Goal: Task Accomplishment & Management: Manage account settings

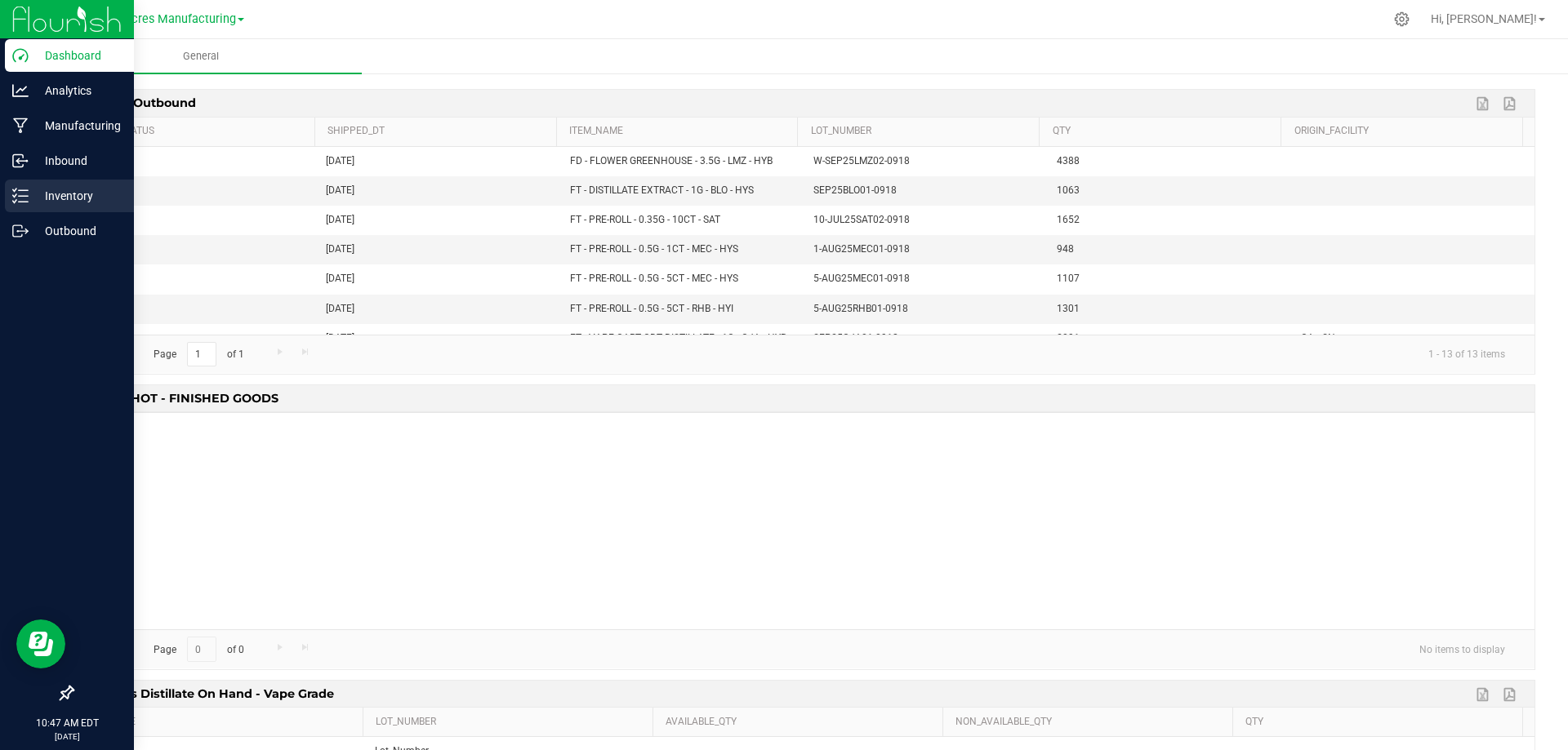
click at [82, 188] on p "Inventory" at bounding box center [77, 196] width 98 height 19
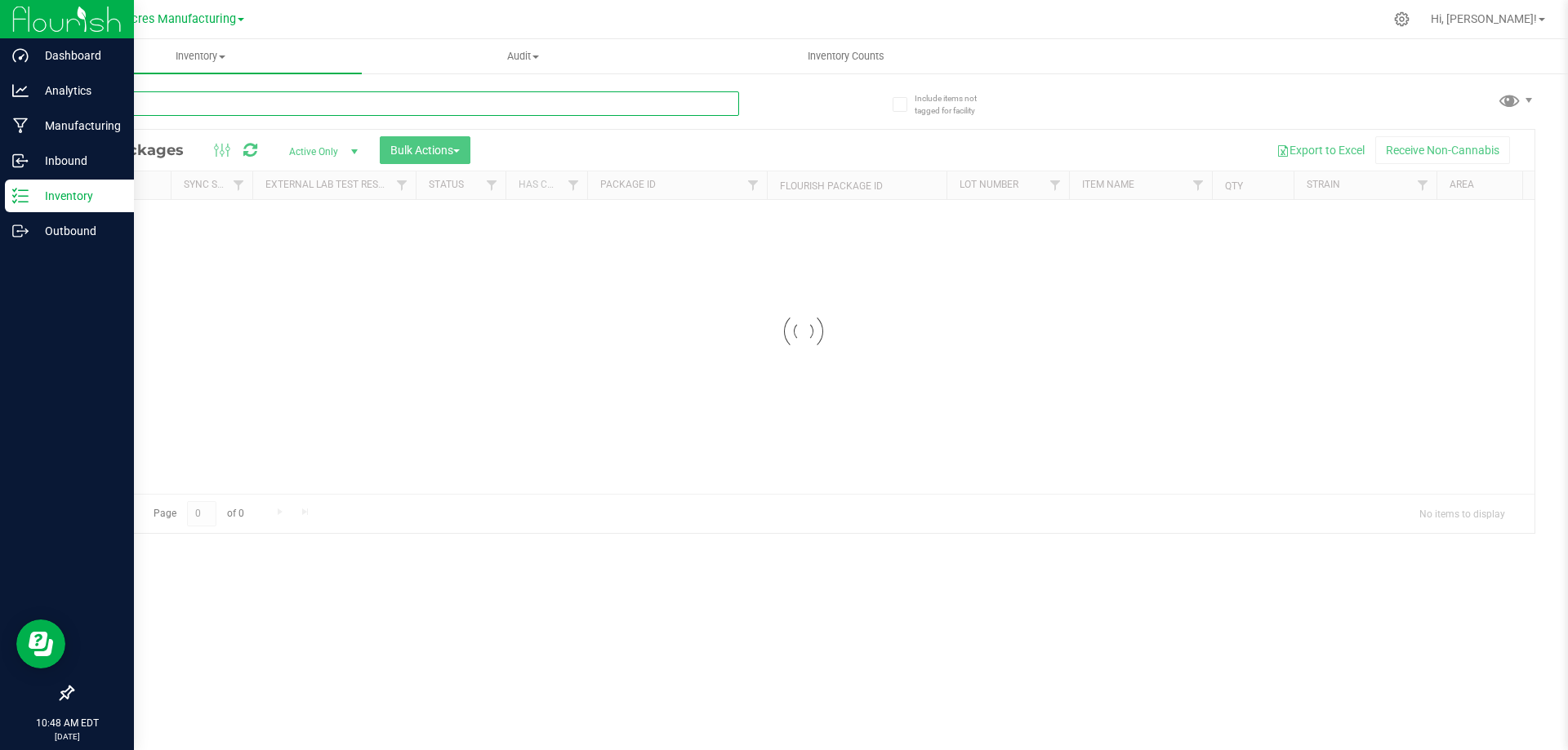
click at [603, 110] on input "text" at bounding box center [405, 103] width 667 height 25
click at [212, 57] on span "Inventory" at bounding box center [200, 56] width 323 height 15
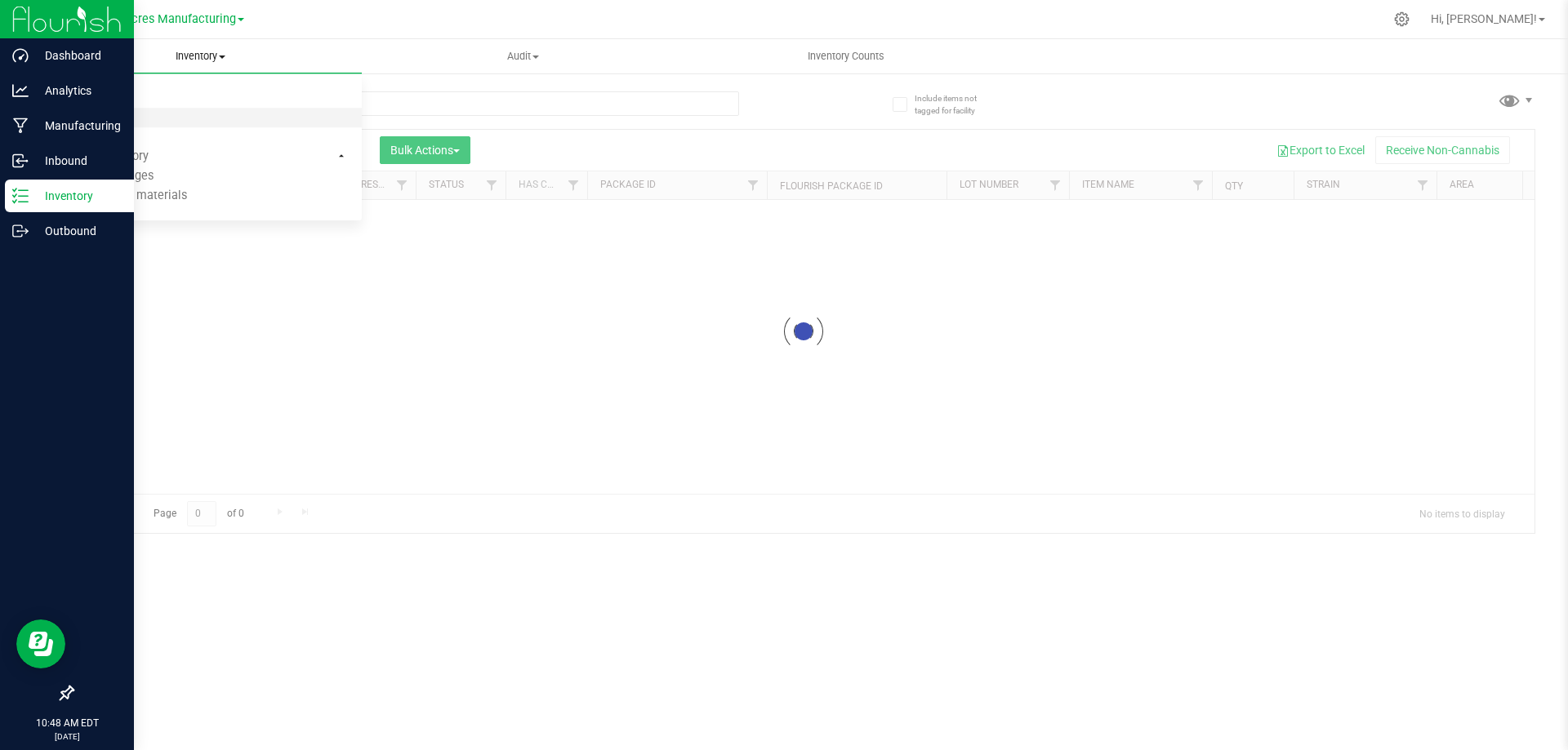
click at [179, 112] on li "All inventory" at bounding box center [200, 118] width 323 height 19
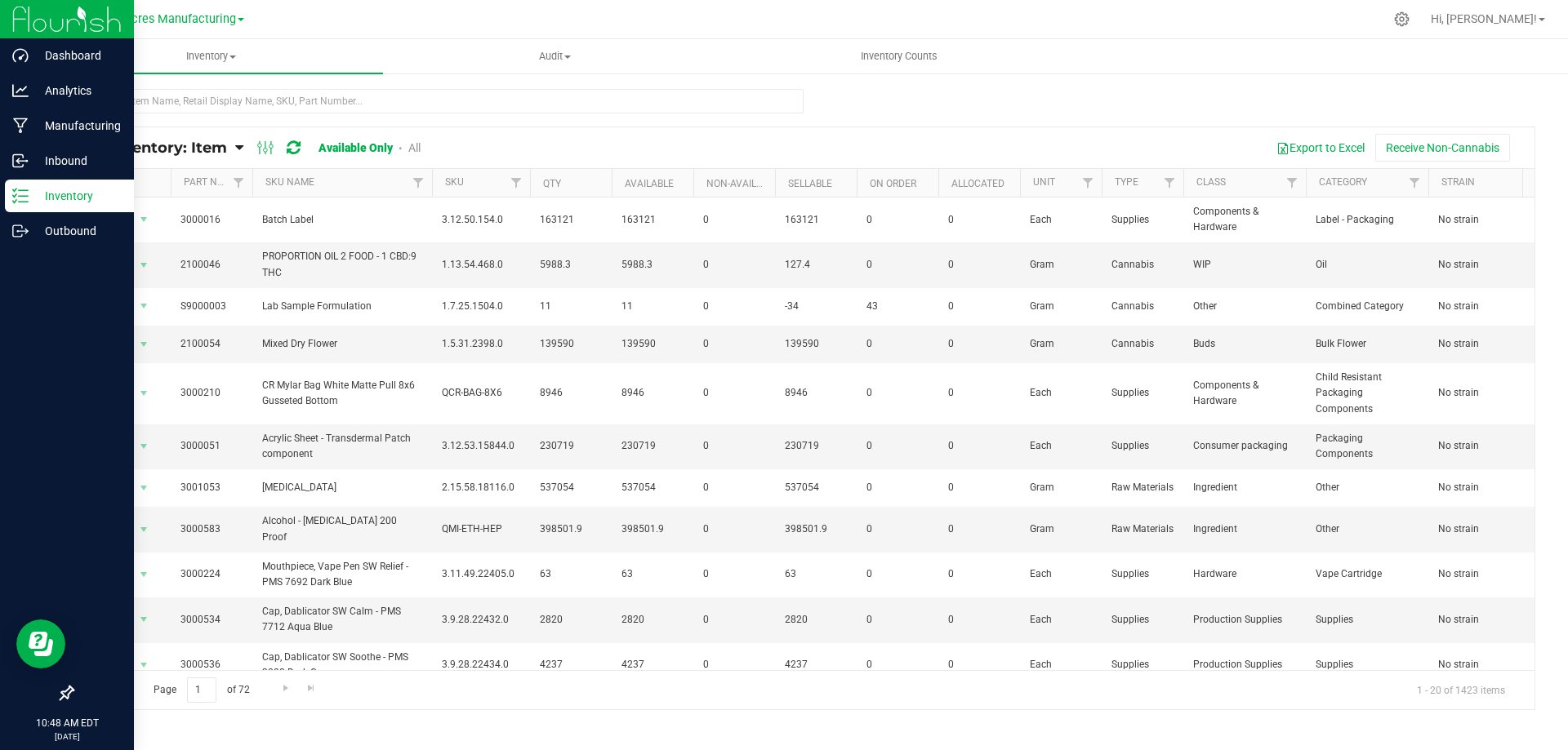
click at [235, 145] on link "All Inventory: Item" at bounding box center [160, 148] width 150 height 18
click at [127, 267] on span "Item by Location" at bounding box center [122, 269] width 89 height 14
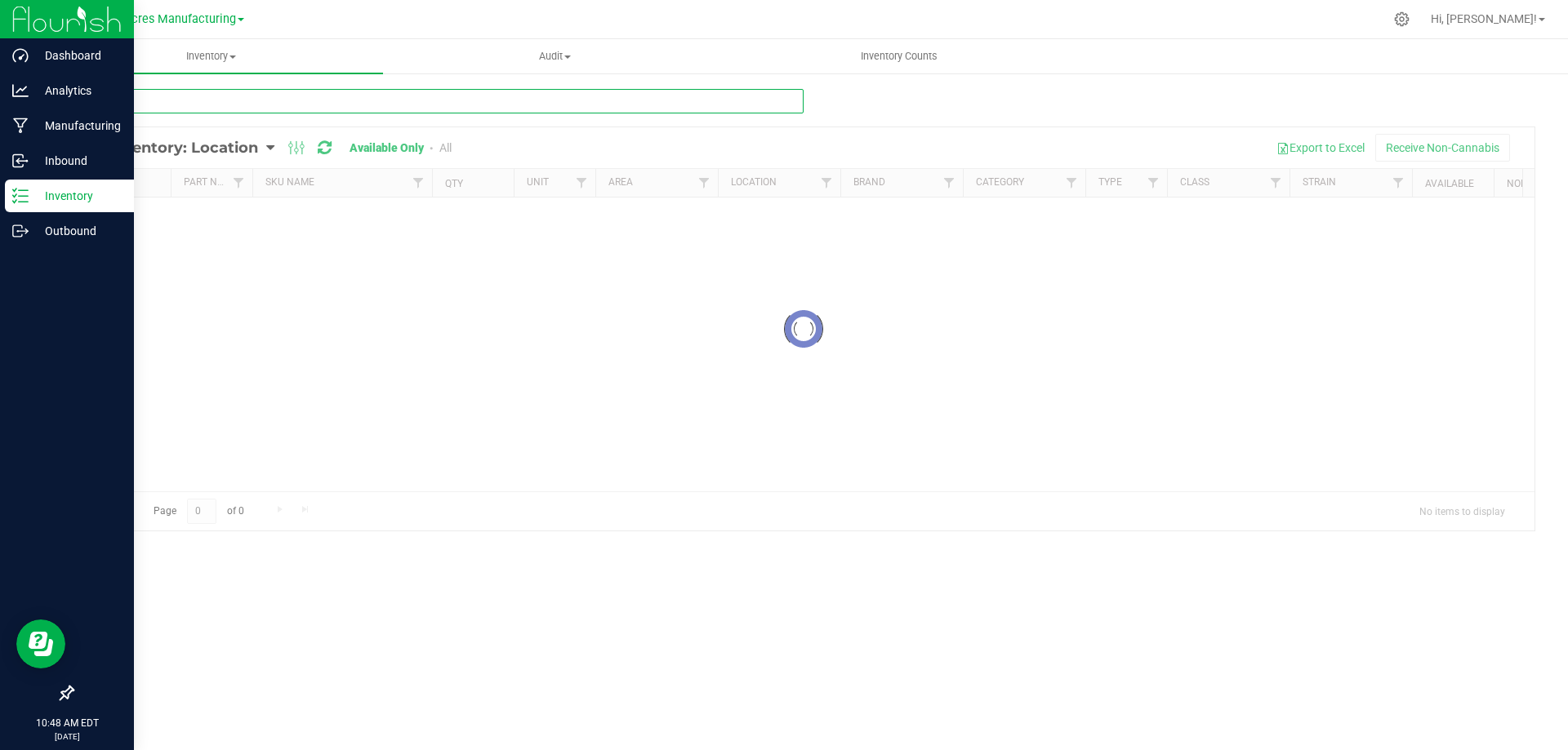
click at [263, 102] on input "text" at bounding box center [438, 102] width 732 height 25
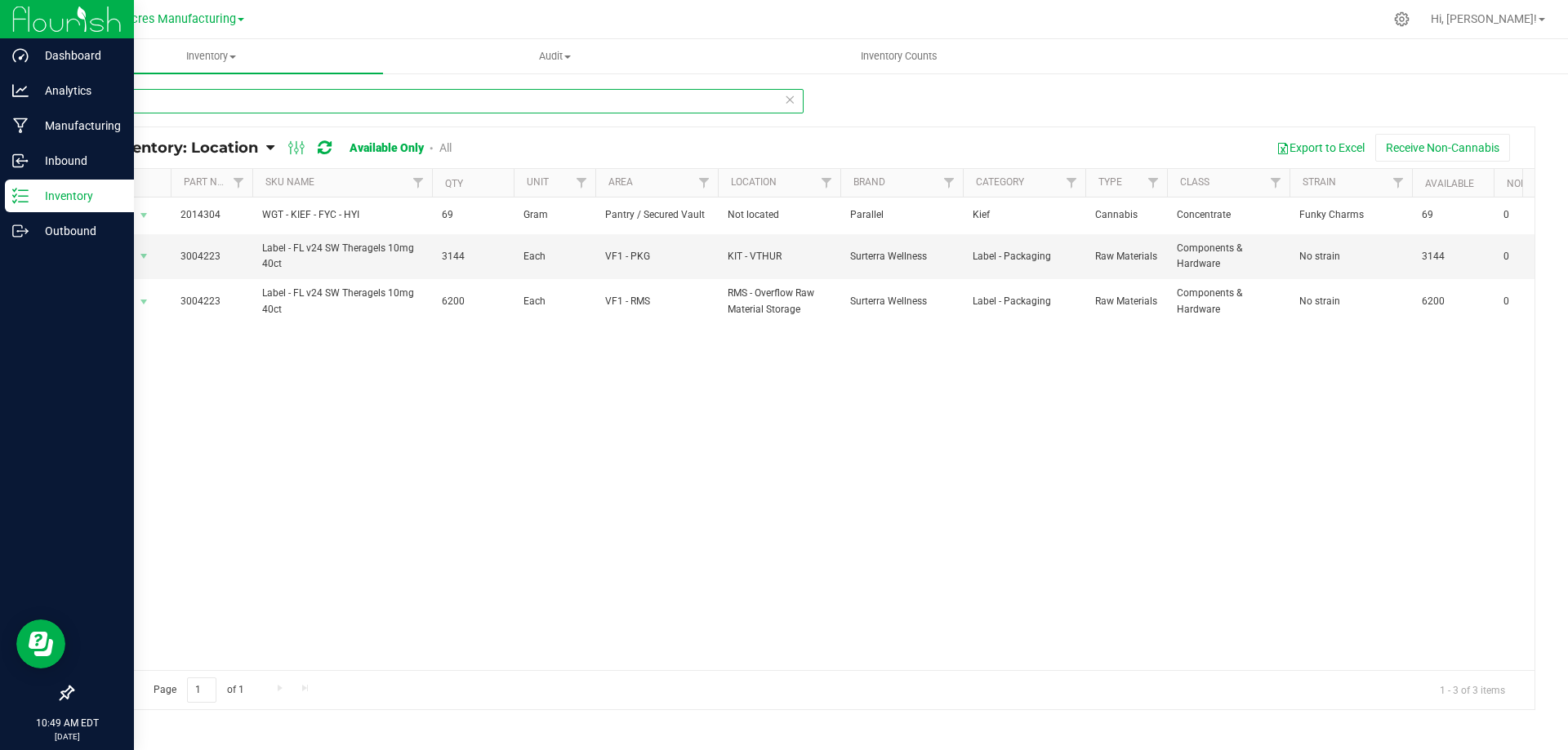
click at [242, 95] on input "4223" at bounding box center [438, 102] width 732 height 25
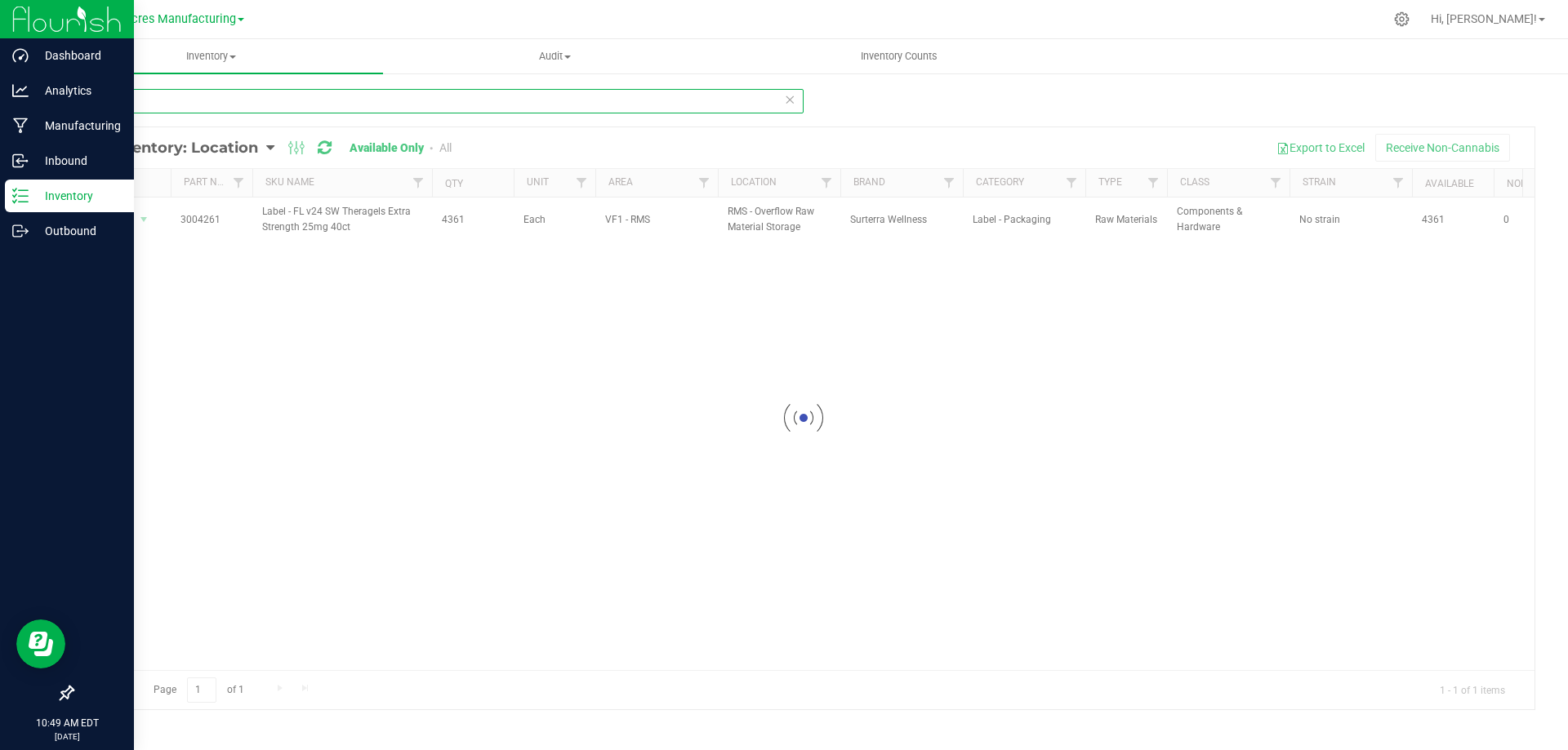
click at [551, 110] on input "4261" at bounding box center [438, 102] width 732 height 25
click at [205, 102] on input "2464" at bounding box center [438, 102] width 732 height 25
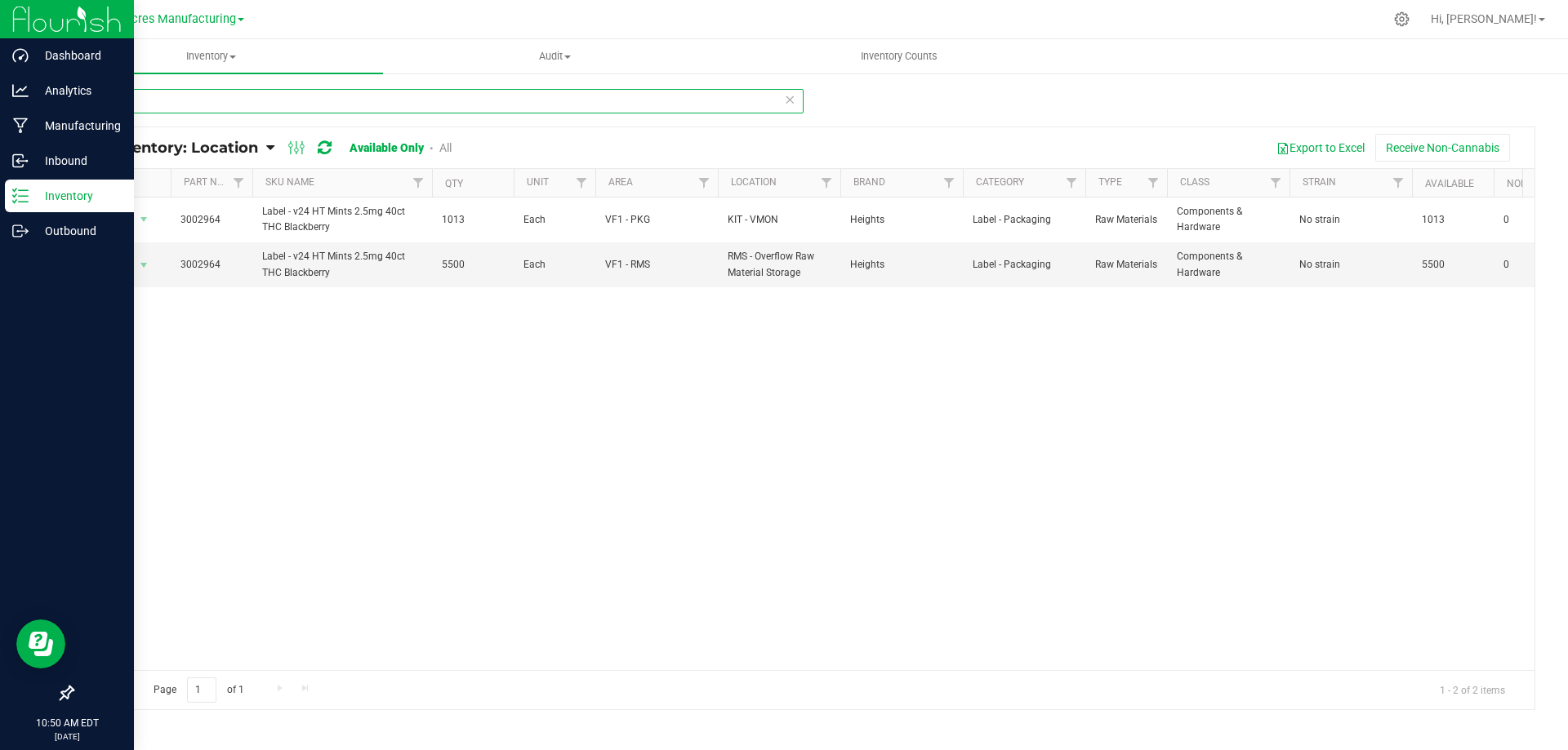
click at [196, 102] on input "2964" at bounding box center [438, 102] width 732 height 25
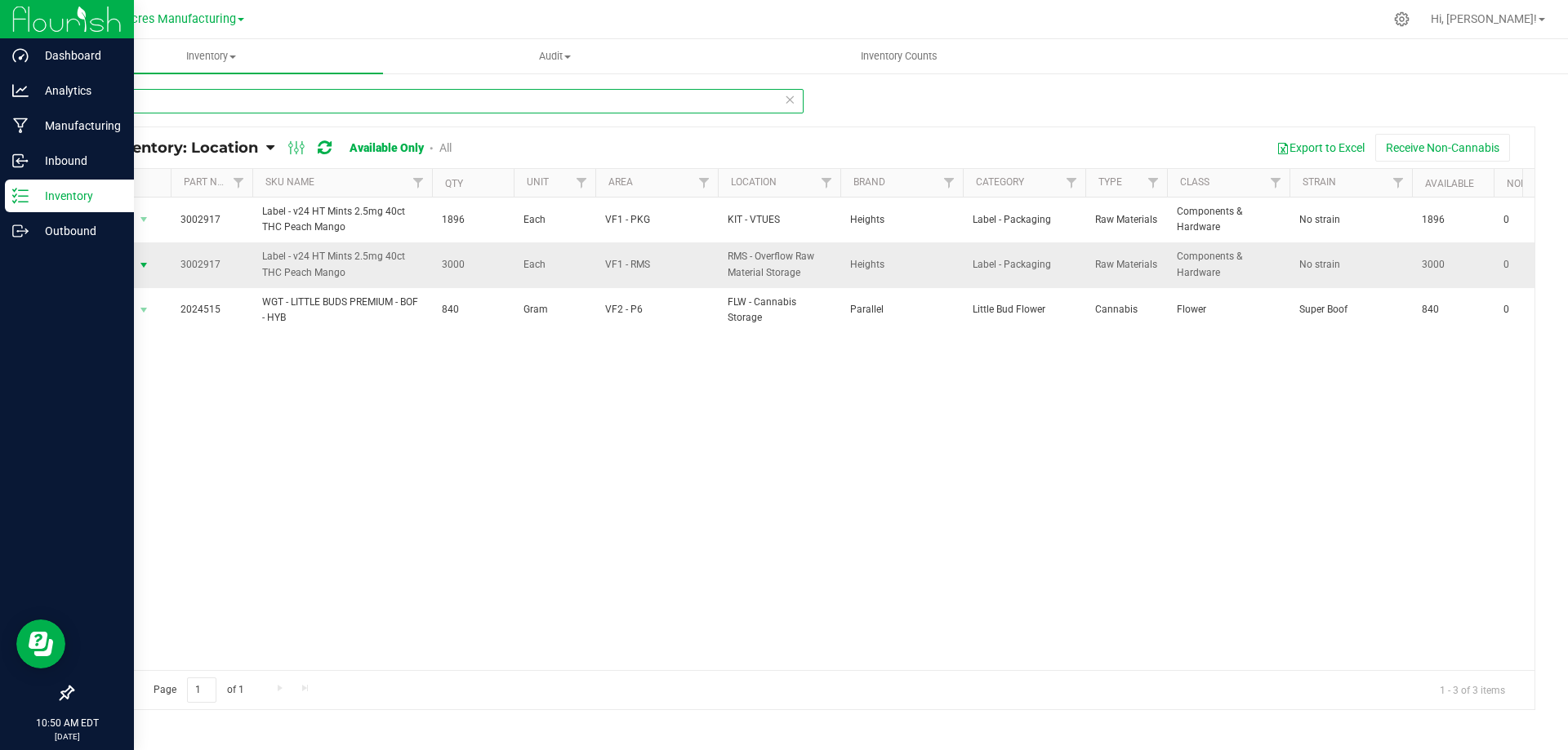
type input "2917"
click at [133, 264] on span "select" at bounding box center [143, 265] width 20 height 23
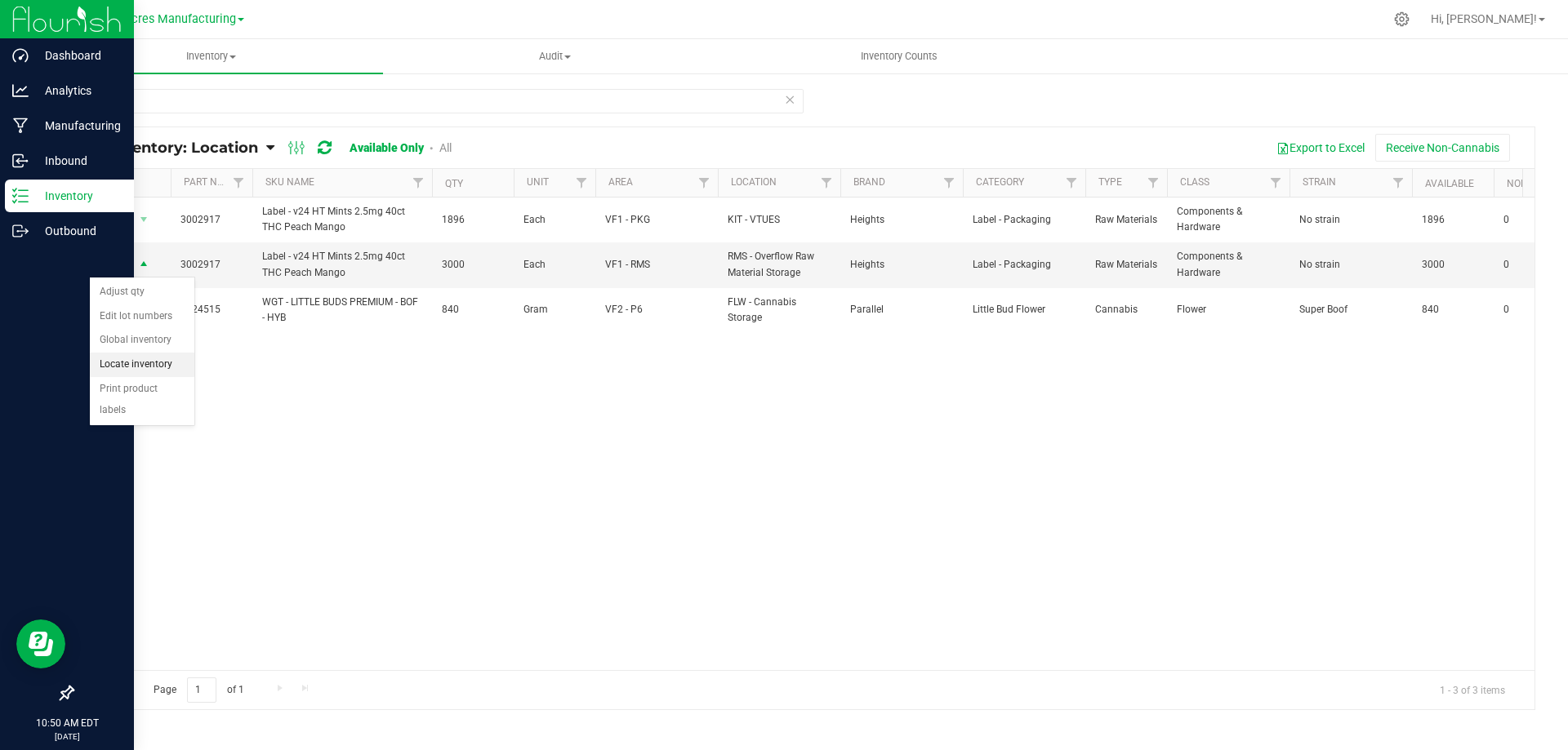
click at [135, 360] on li "Locate inventory" at bounding box center [142, 365] width 104 height 25
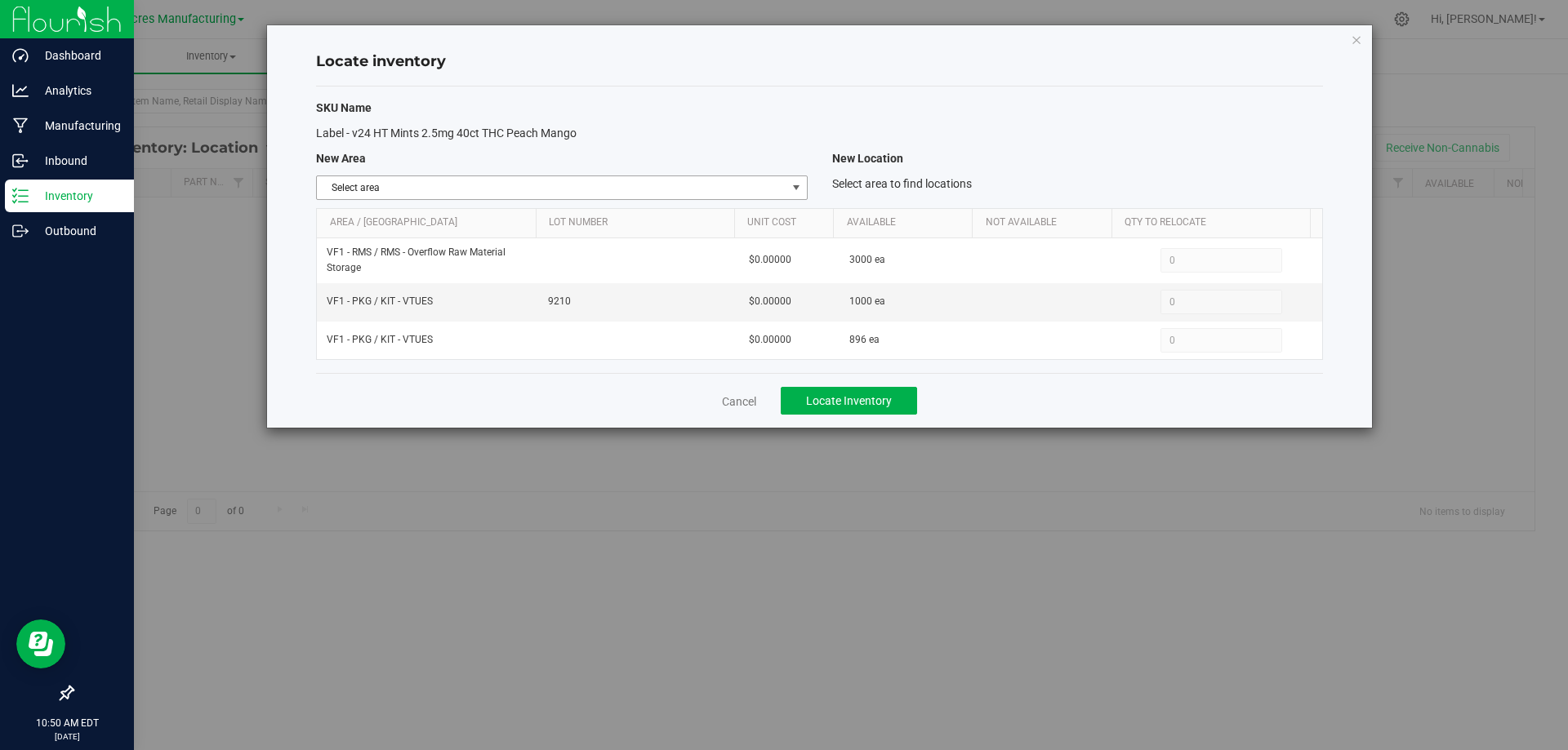
click at [786, 180] on span "select" at bounding box center [795, 188] width 20 height 23
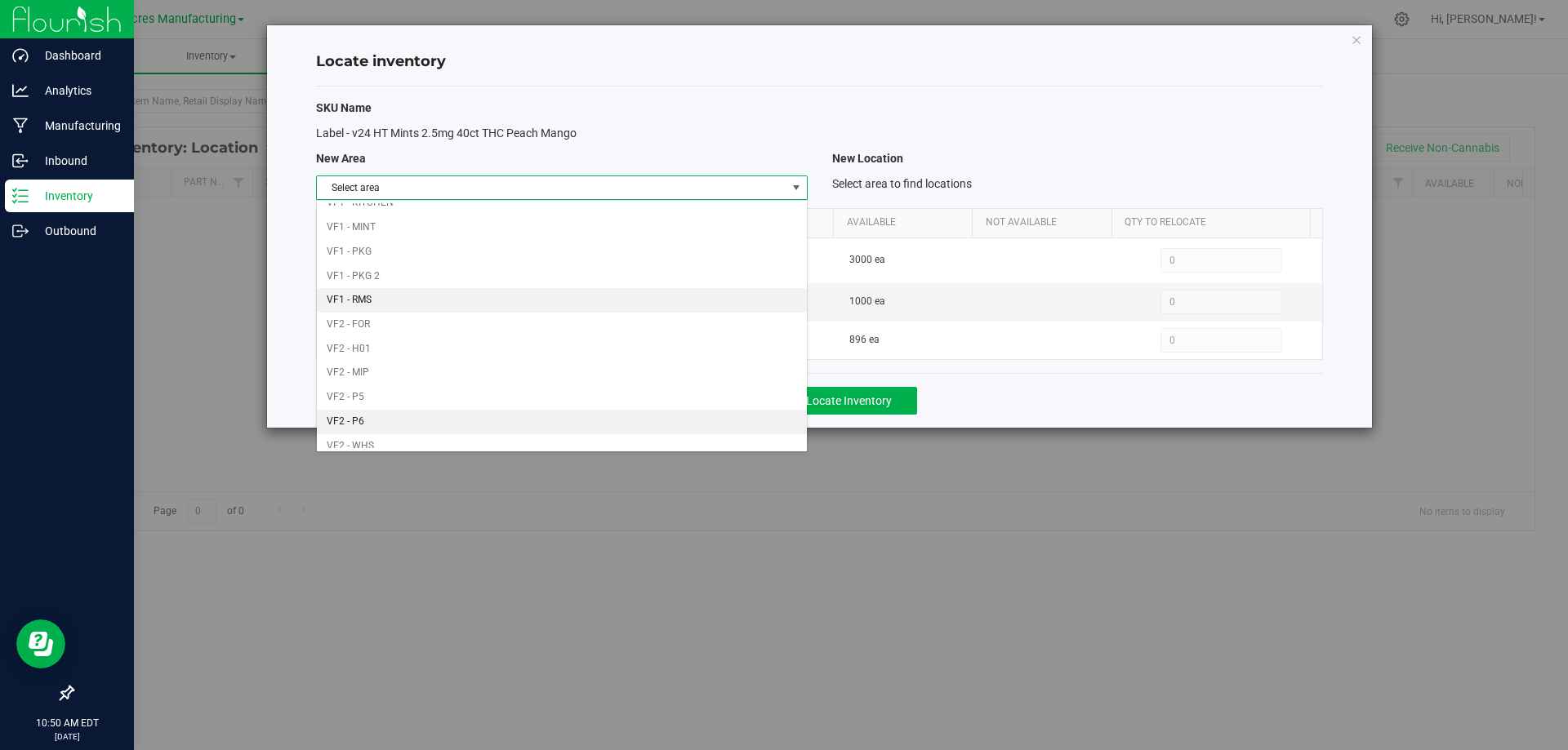
scroll to position [798, 0]
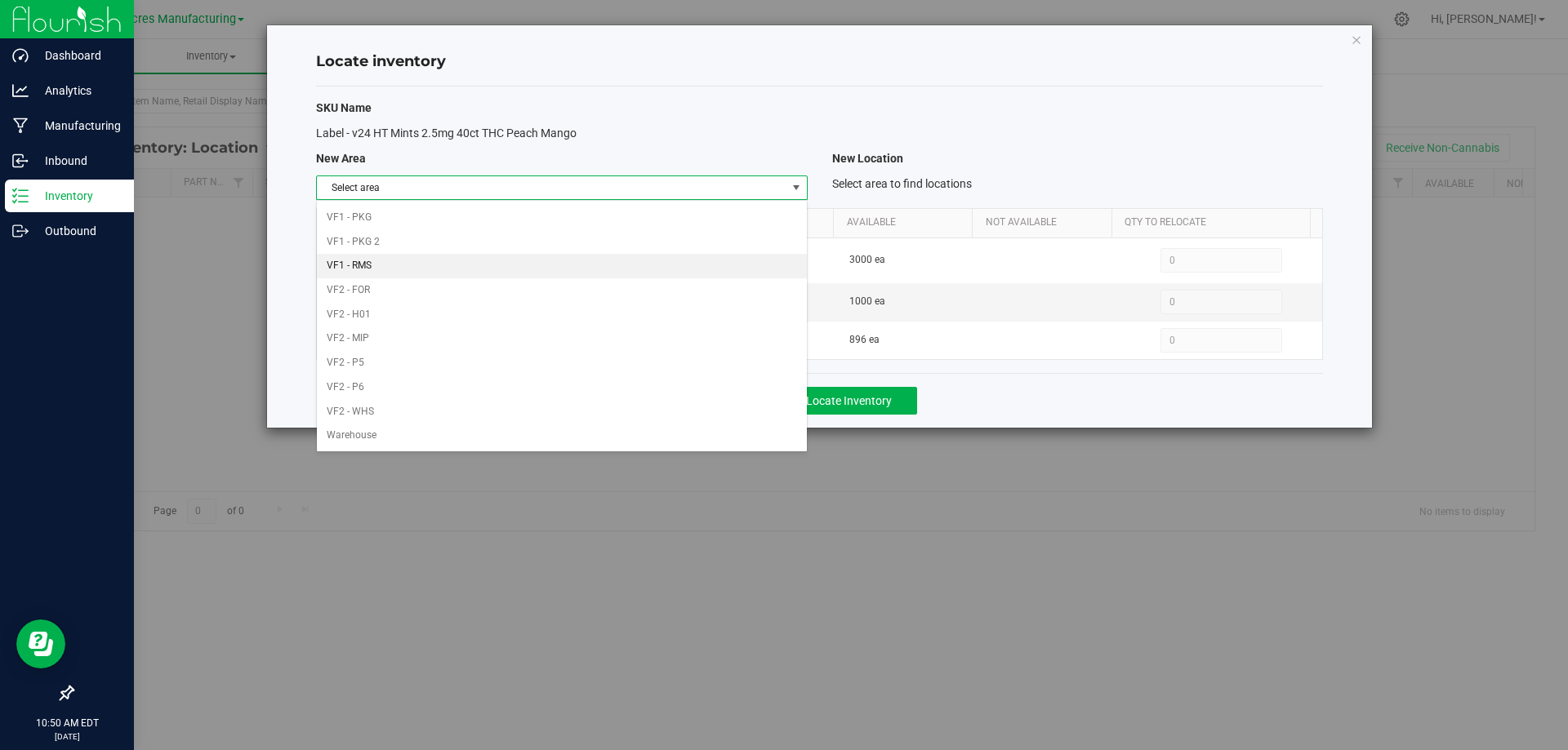
click at [611, 254] on li "VF1 - RMS" at bounding box center [560, 266] width 489 height 25
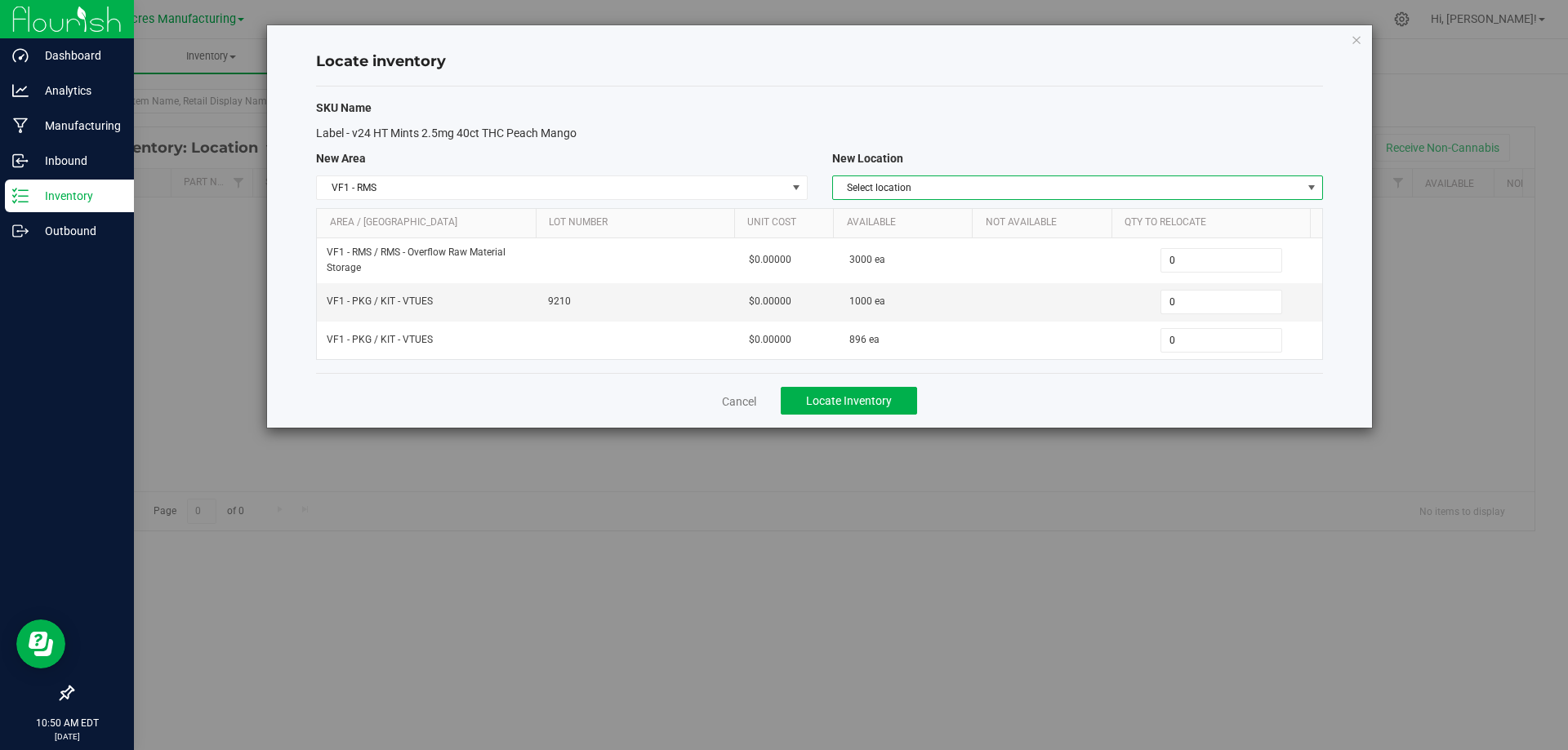
click at [980, 178] on span "Select location" at bounding box center [1067, 188] width 468 height 23
click at [1056, 212] on li "RMS - Overflow Raw Material Storage" at bounding box center [1077, 216] width 489 height 25
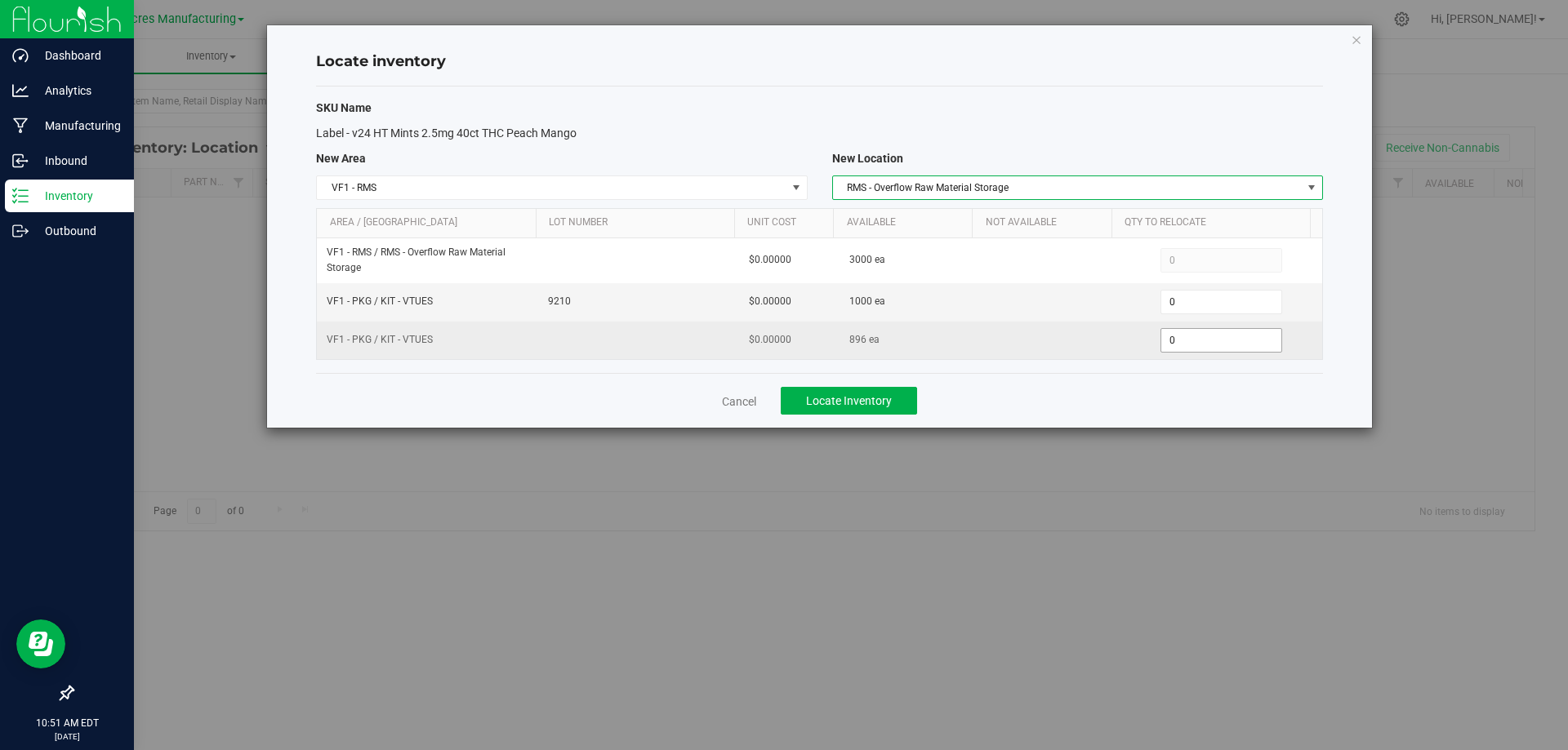
click at [1196, 344] on span "0 0" at bounding box center [1222, 340] width 122 height 25
click at [1194, 339] on input "0" at bounding box center [1222, 340] width 120 height 23
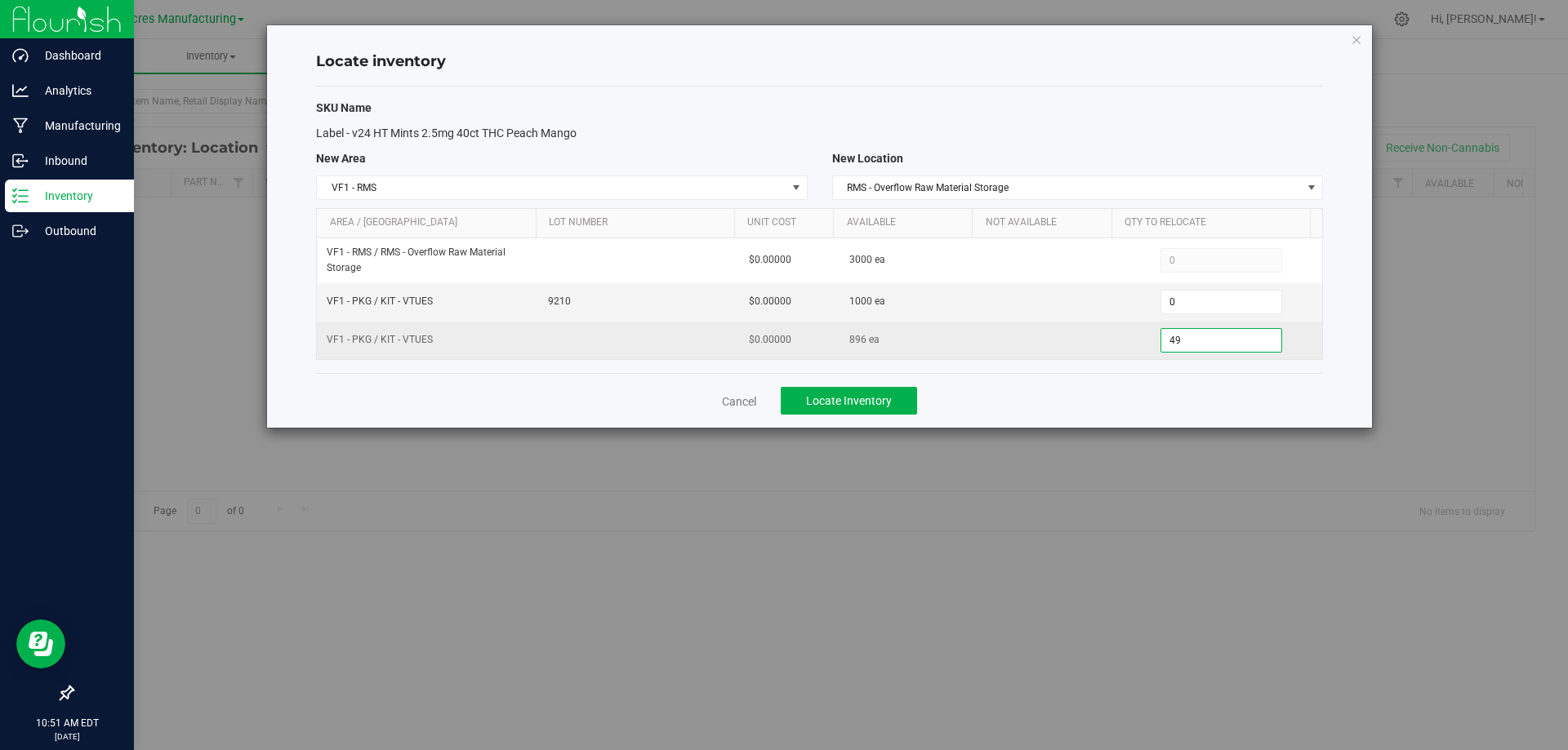
type input "499"
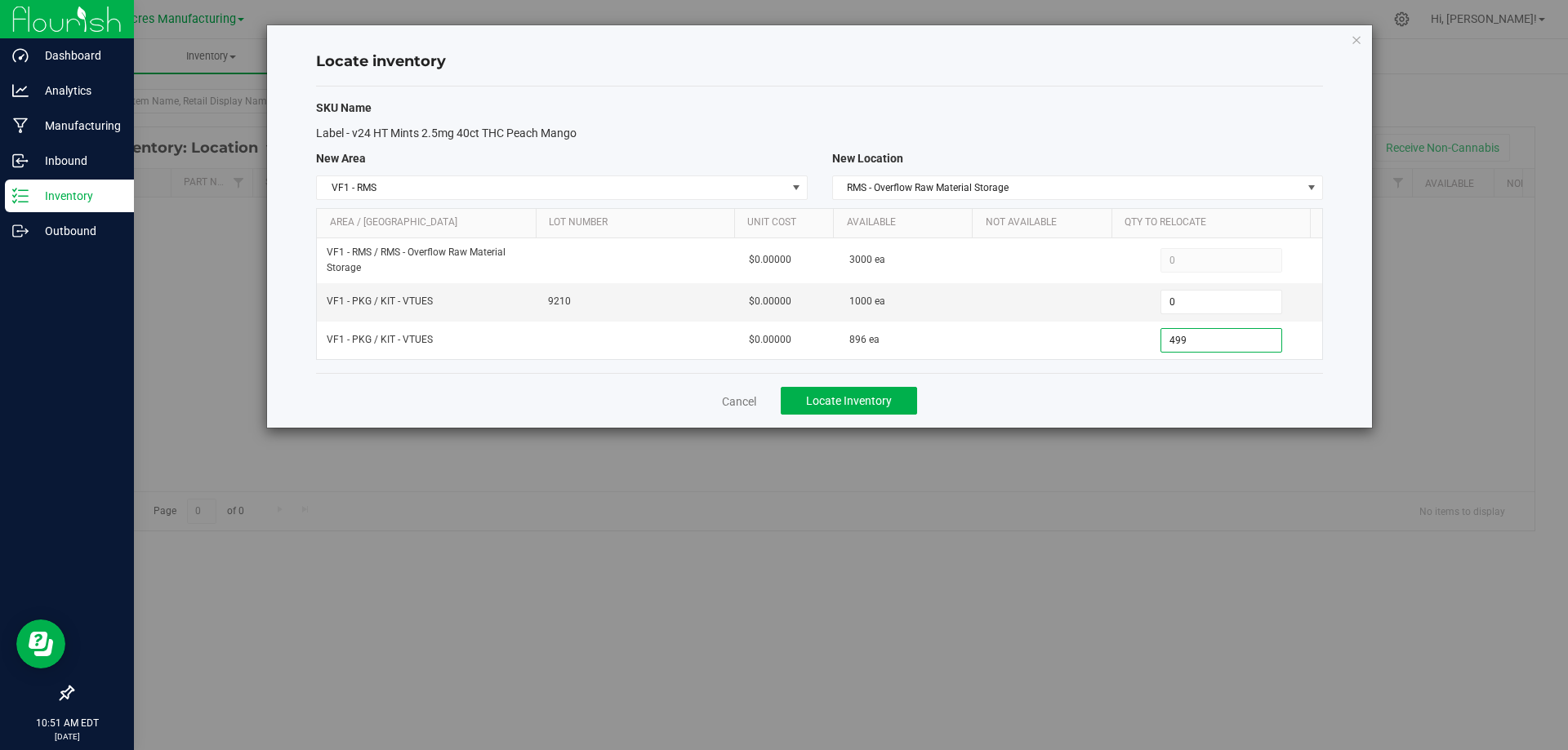
type input "499"
click at [1046, 398] on div "Cancel Locate Inventory" at bounding box center [818, 400] width 1007 height 55
click at [905, 403] on button "Locate Inventory" at bounding box center [849, 400] width 136 height 27
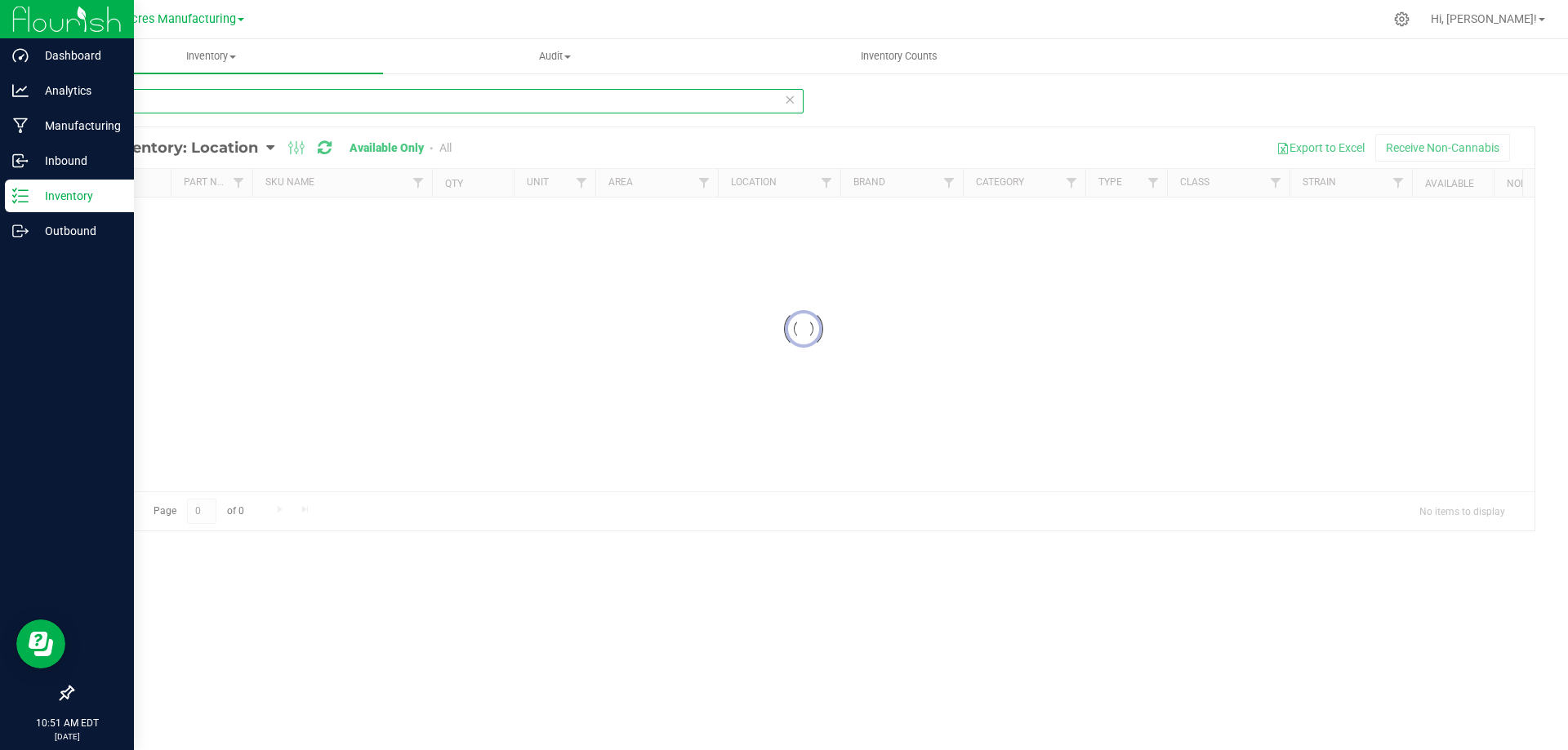
click at [371, 94] on input "2917" at bounding box center [438, 102] width 732 height 25
drag, startPoint x: 371, startPoint y: 94, endPoint x: 600, endPoint y: 114, distance: 229.9
click at [371, 93] on input "2917" at bounding box center [438, 102] width 732 height 25
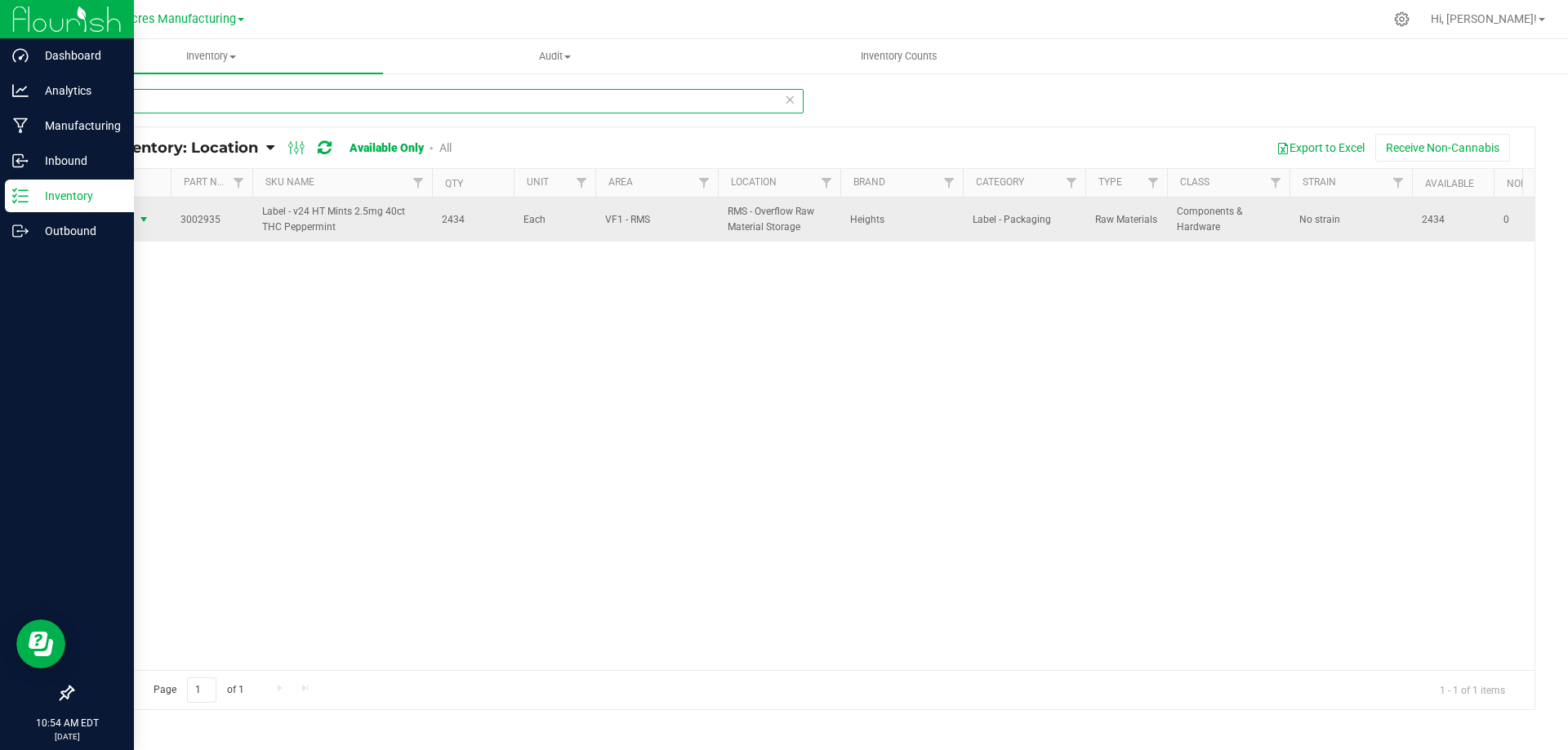
type input "2935"
click at [129, 217] on span "Action" at bounding box center [111, 220] width 44 height 23
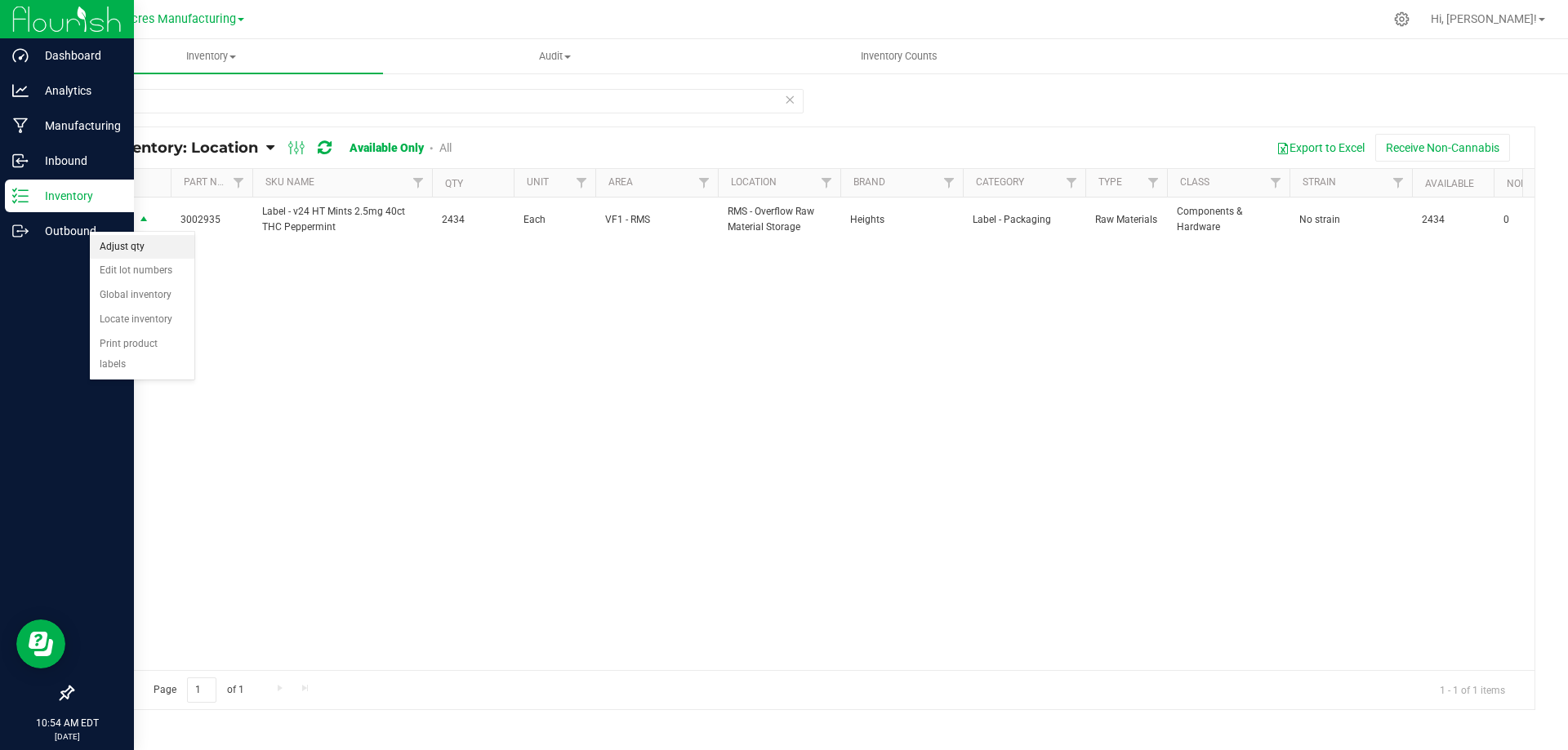
click at [138, 247] on li "Adjust qty" at bounding box center [142, 247] width 104 height 25
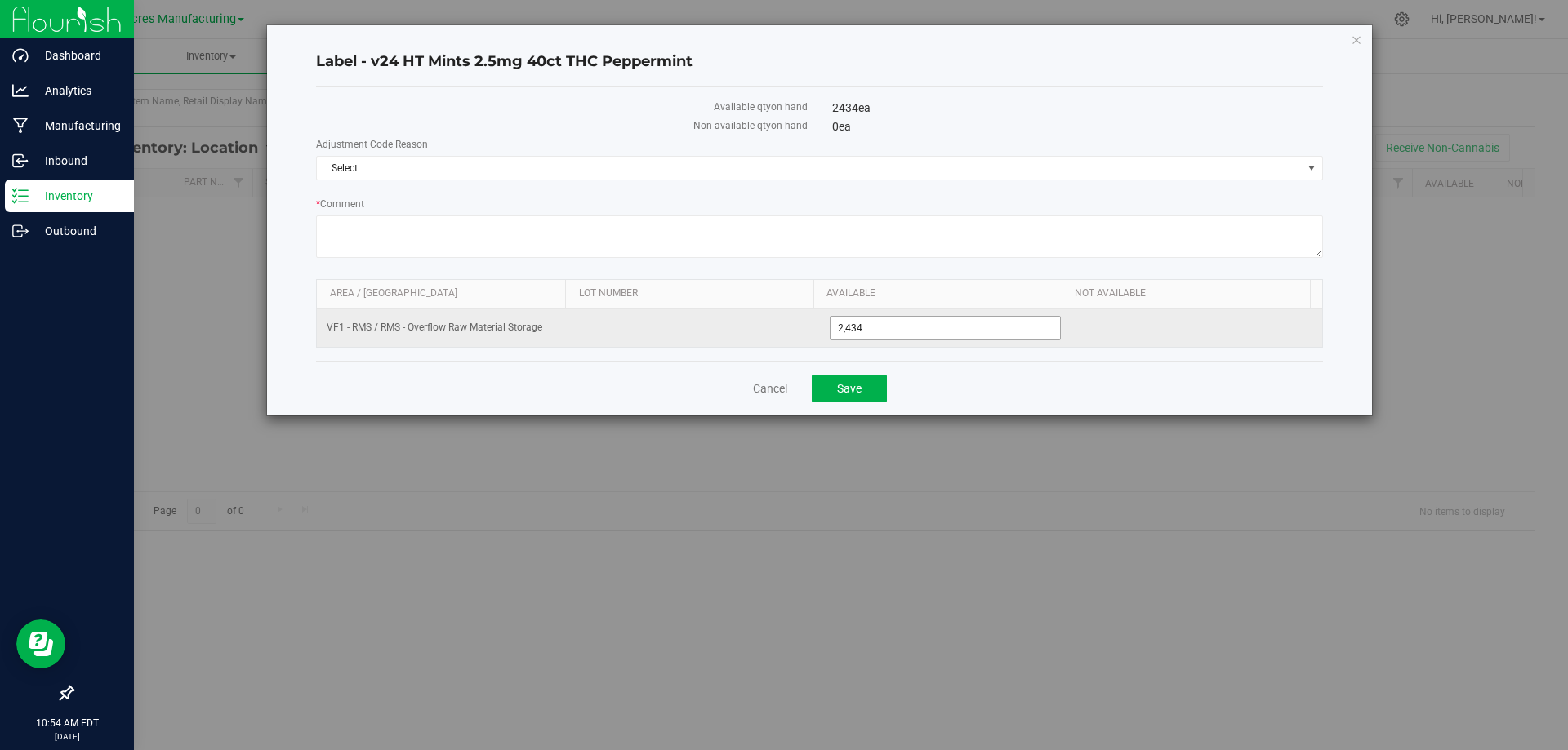
click at [876, 327] on span "2,434 2434" at bounding box center [946, 328] width 232 height 25
drag, startPoint x: 847, startPoint y: 328, endPoint x: 943, endPoint y: 322, distance: 96.2
click at [943, 326] on input "2434" at bounding box center [945, 328] width 231 height 23
type input "2440"
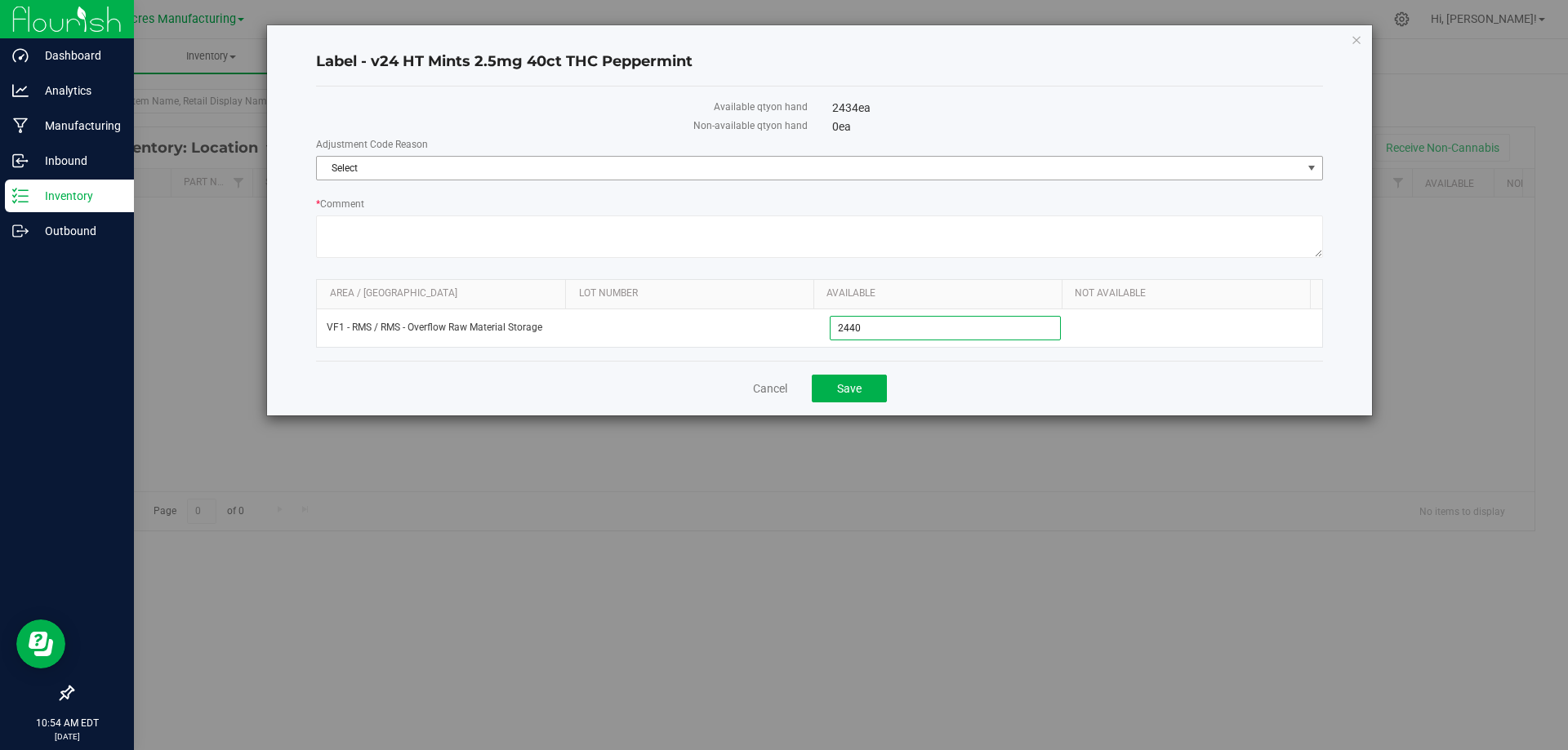
type input "2,440"
click at [836, 168] on span "Select" at bounding box center [809, 168] width 985 height 23
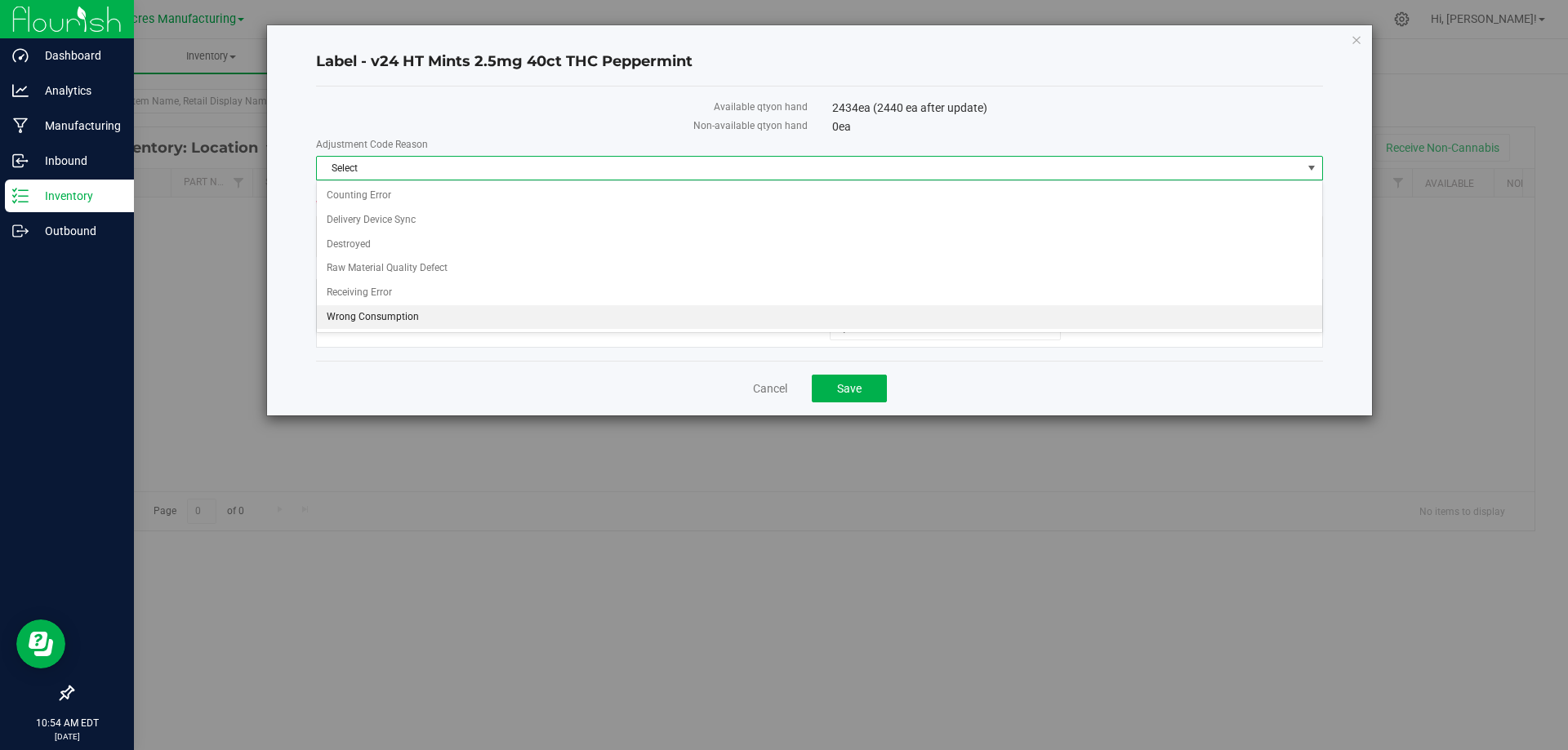
click at [433, 320] on li "Wrong Consumption" at bounding box center [818, 317] width 1005 height 25
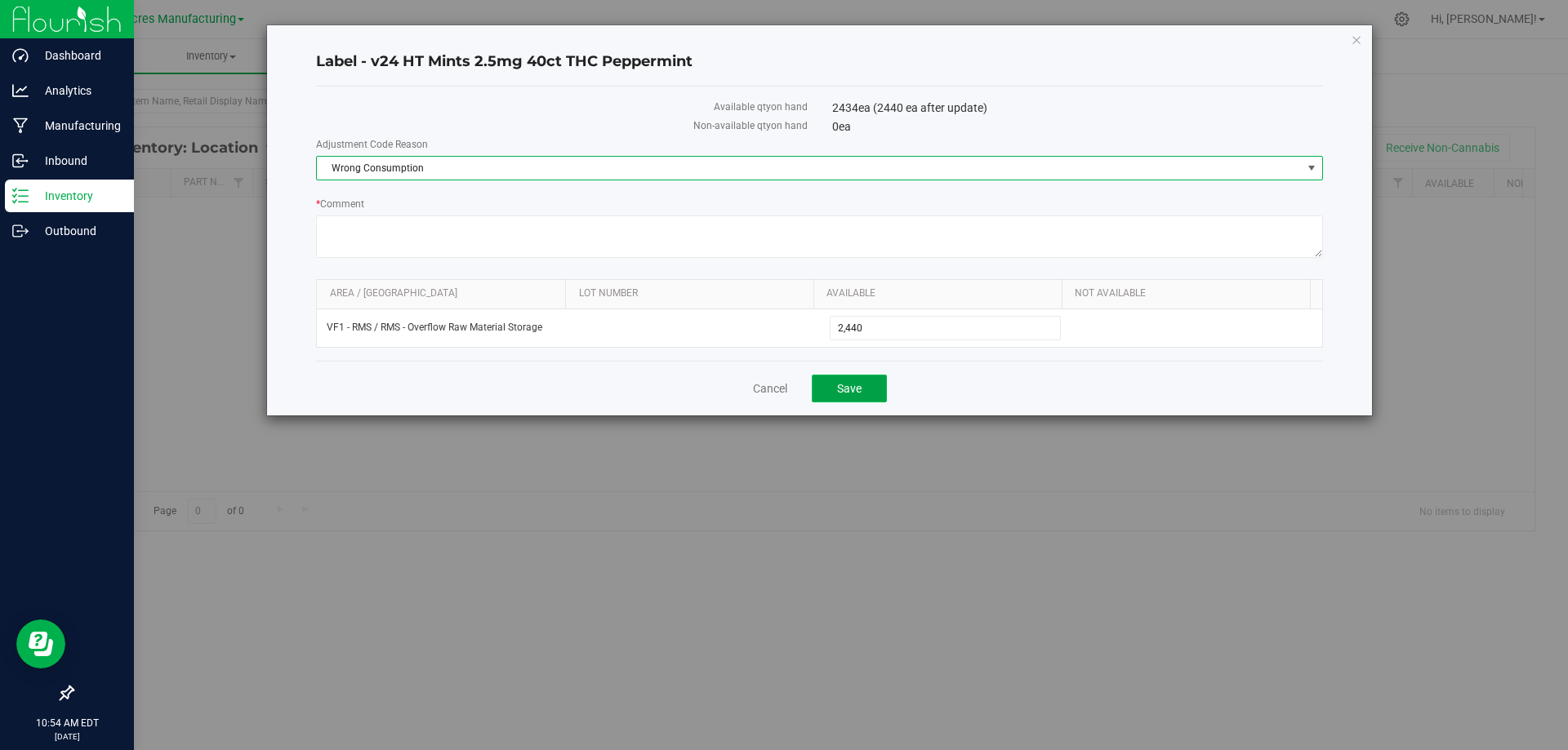
click at [876, 396] on button "Save" at bounding box center [849, 388] width 75 height 27
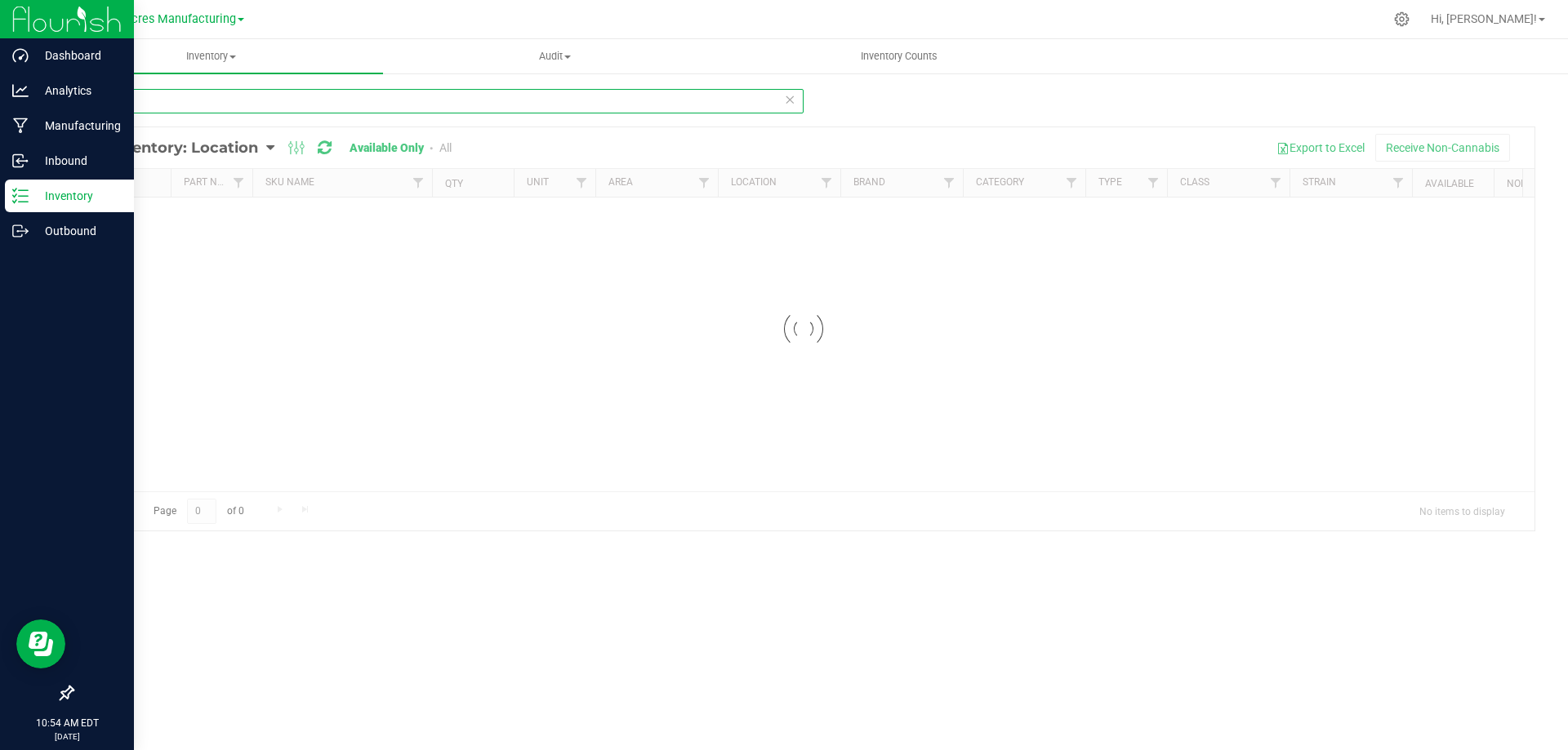
click at [411, 95] on input "2935" at bounding box center [438, 102] width 732 height 25
click at [411, 93] on input "2935" at bounding box center [438, 102] width 732 height 25
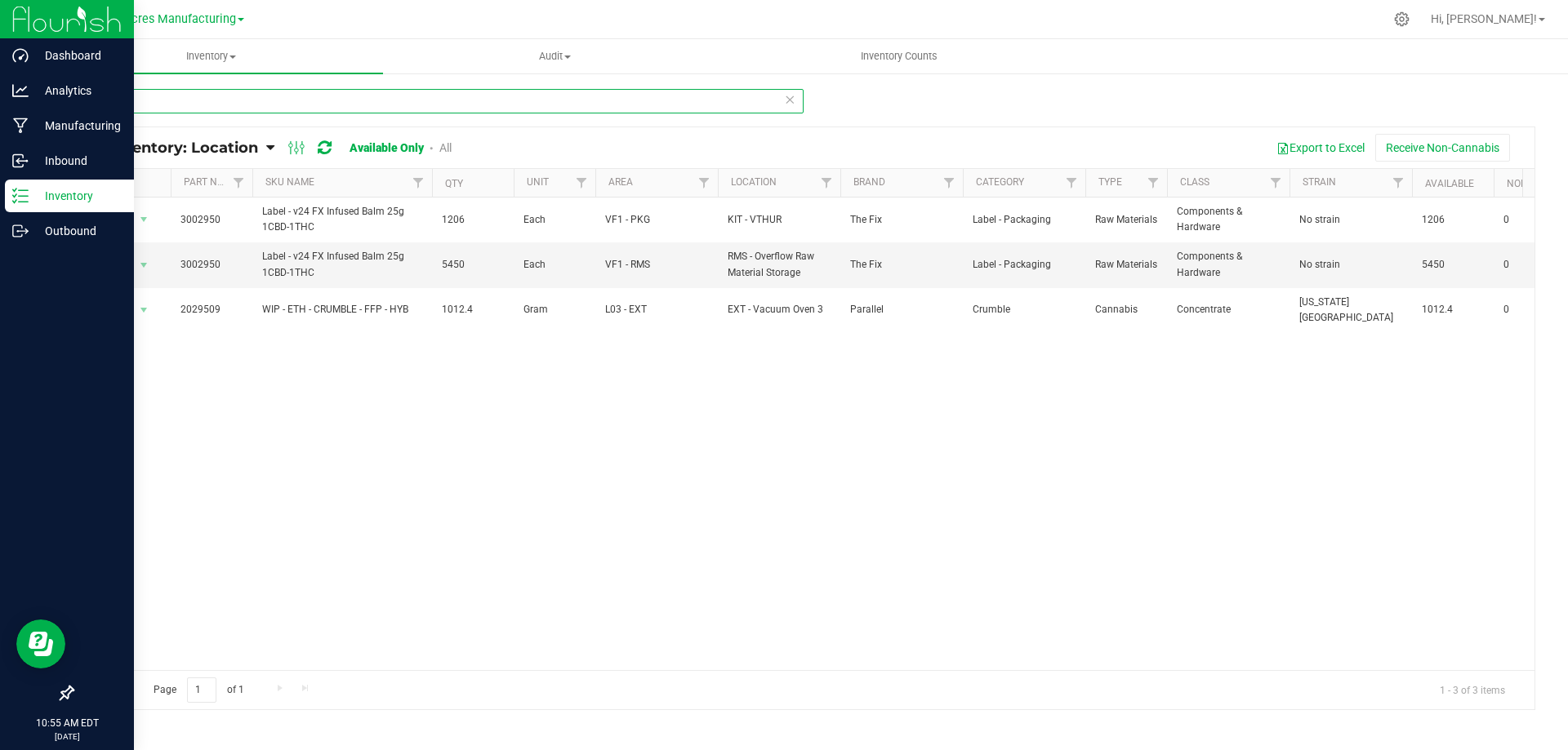
click at [401, 91] on input "2950" at bounding box center [438, 102] width 732 height 25
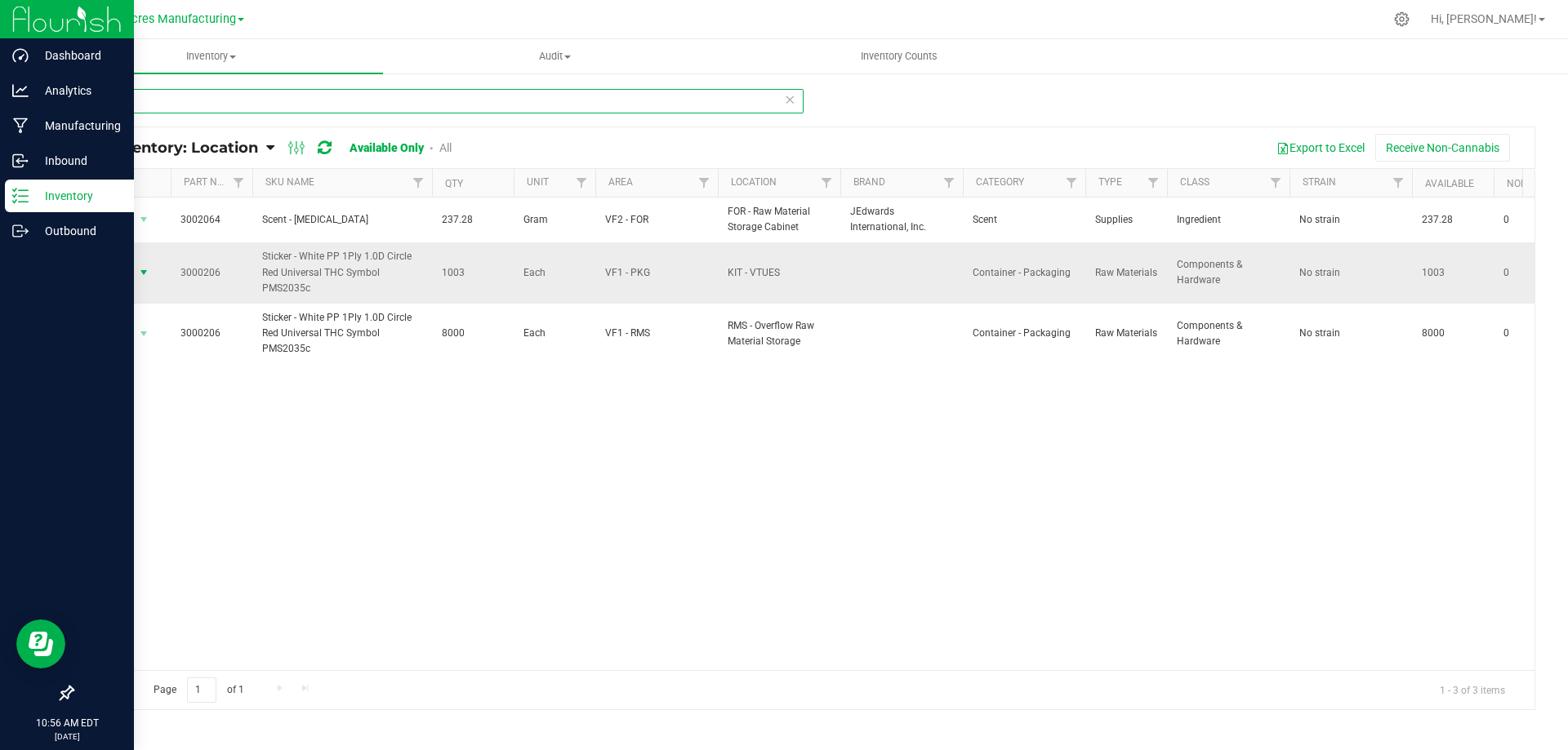
type input "0206"
click at [136, 272] on span "select" at bounding box center [143, 273] width 20 height 23
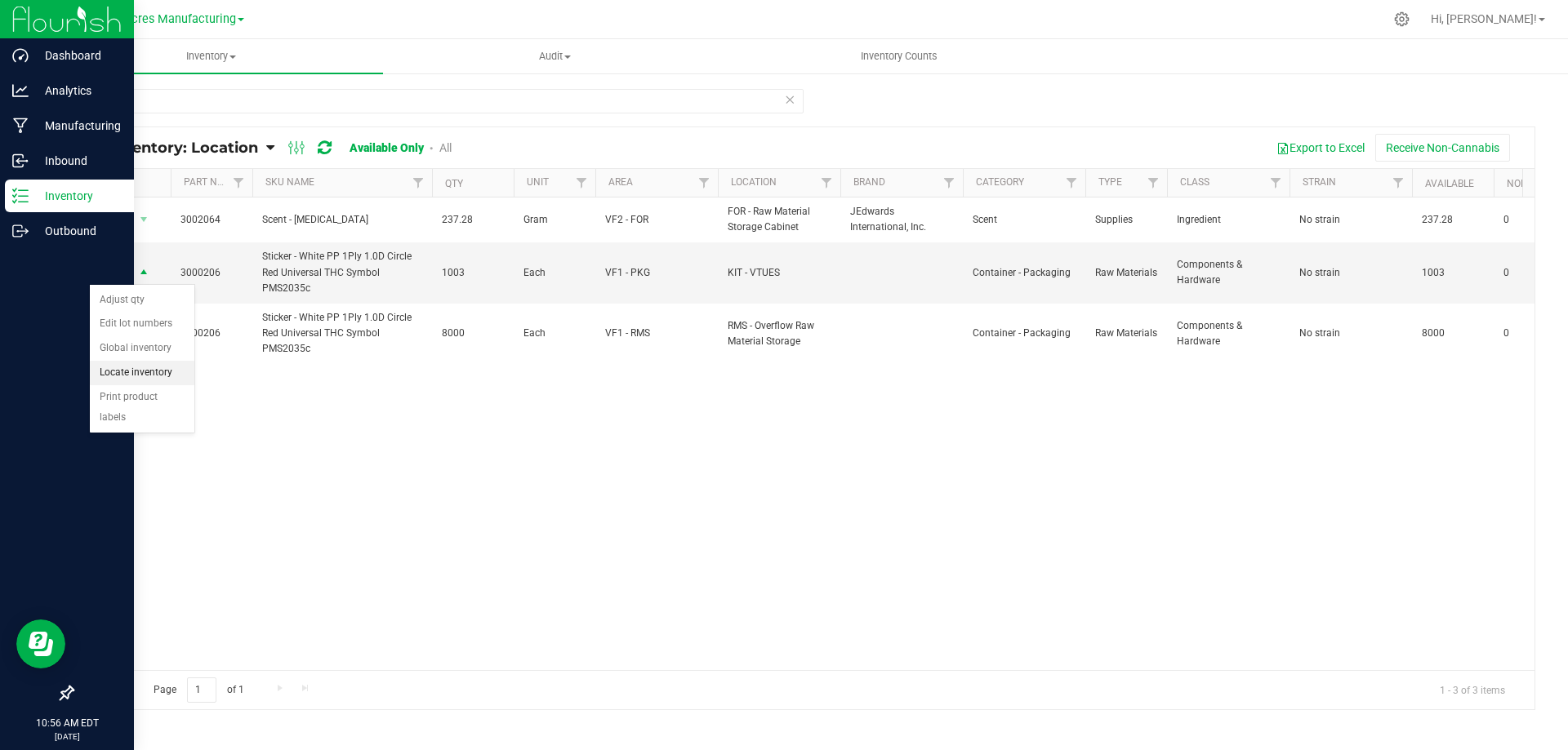
click at [150, 363] on li "Locate inventory" at bounding box center [142, 373] width 104 height 25
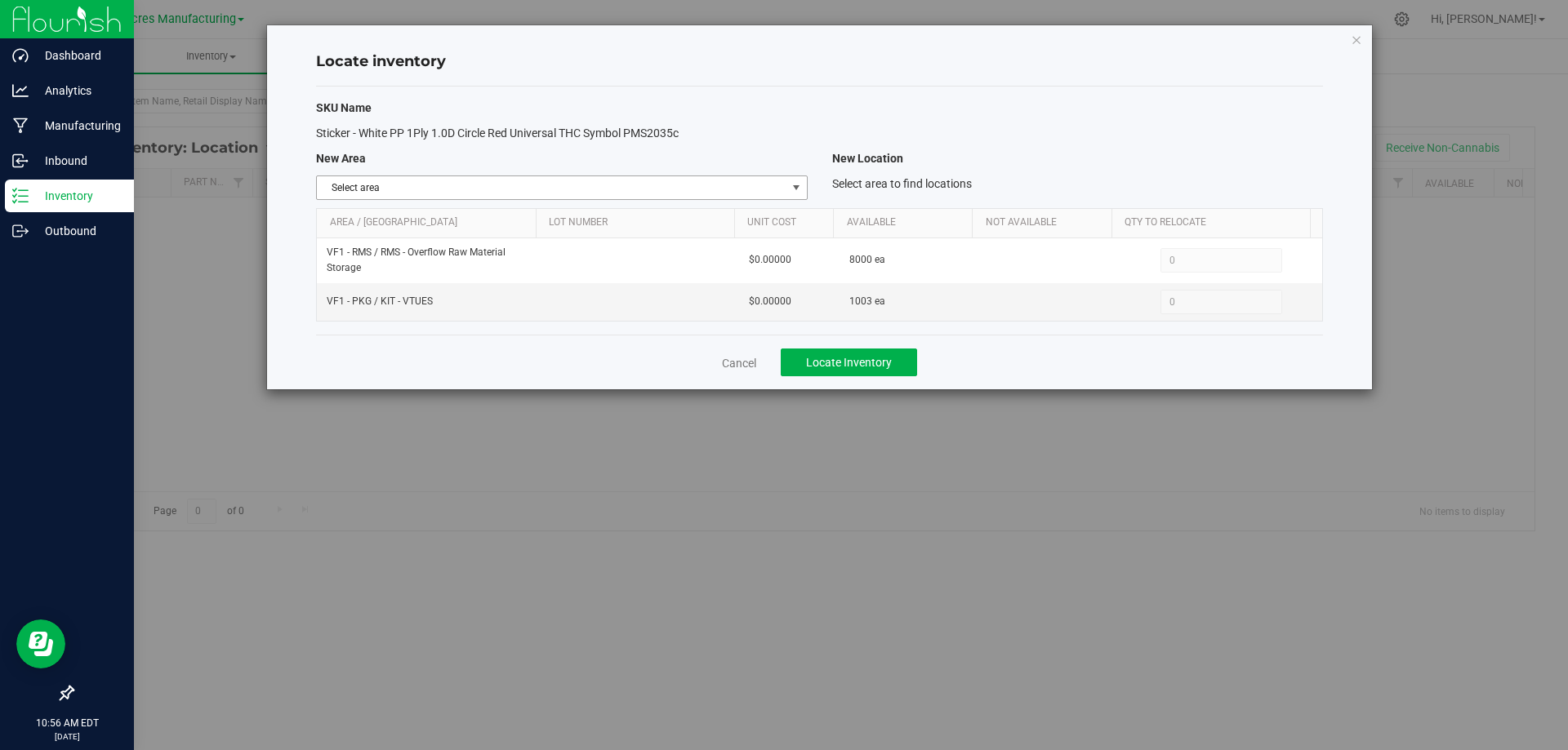
click at [780, 185] on span "Select area" at bounding box center [551, 188] width 468 height 23
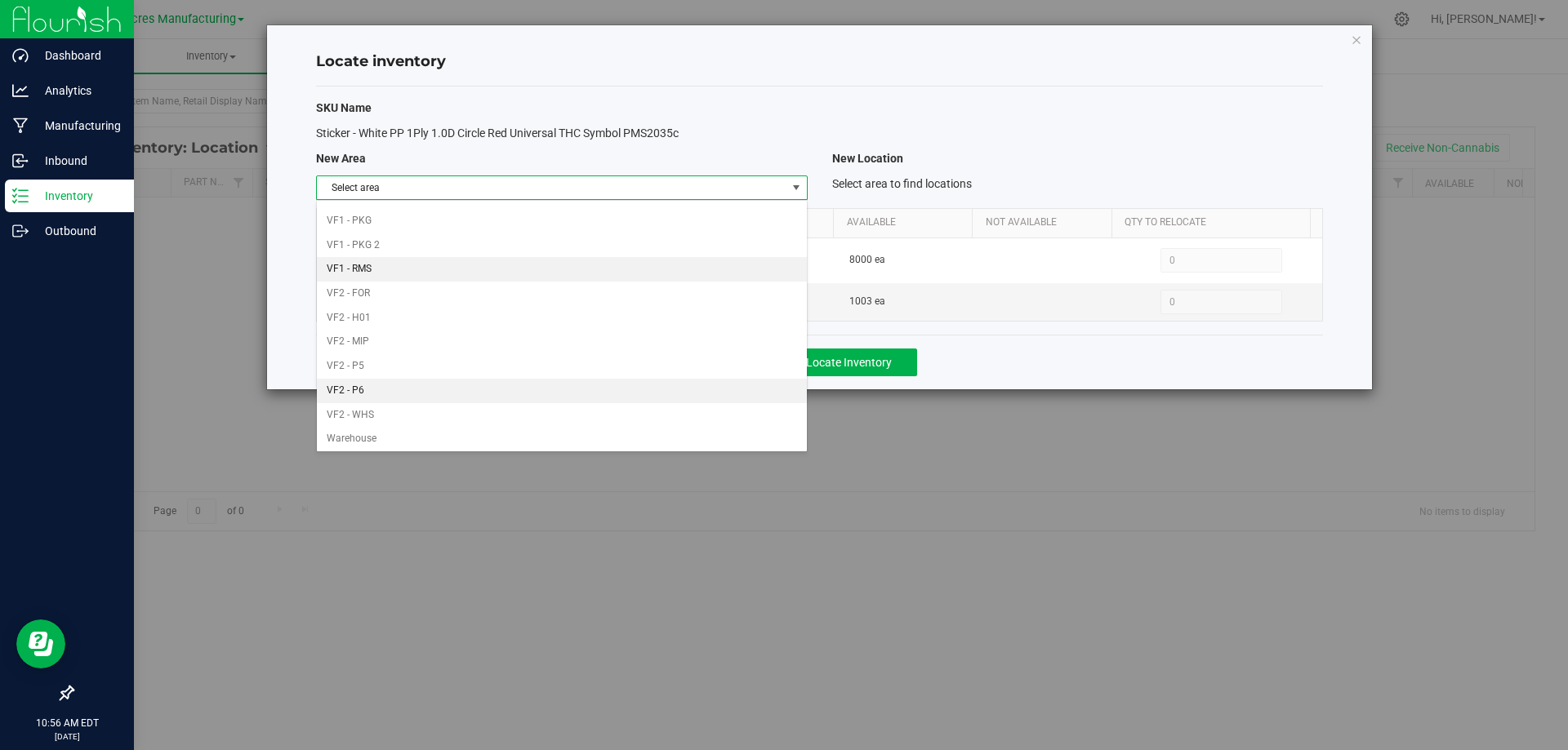
scroll to position [798, 0]
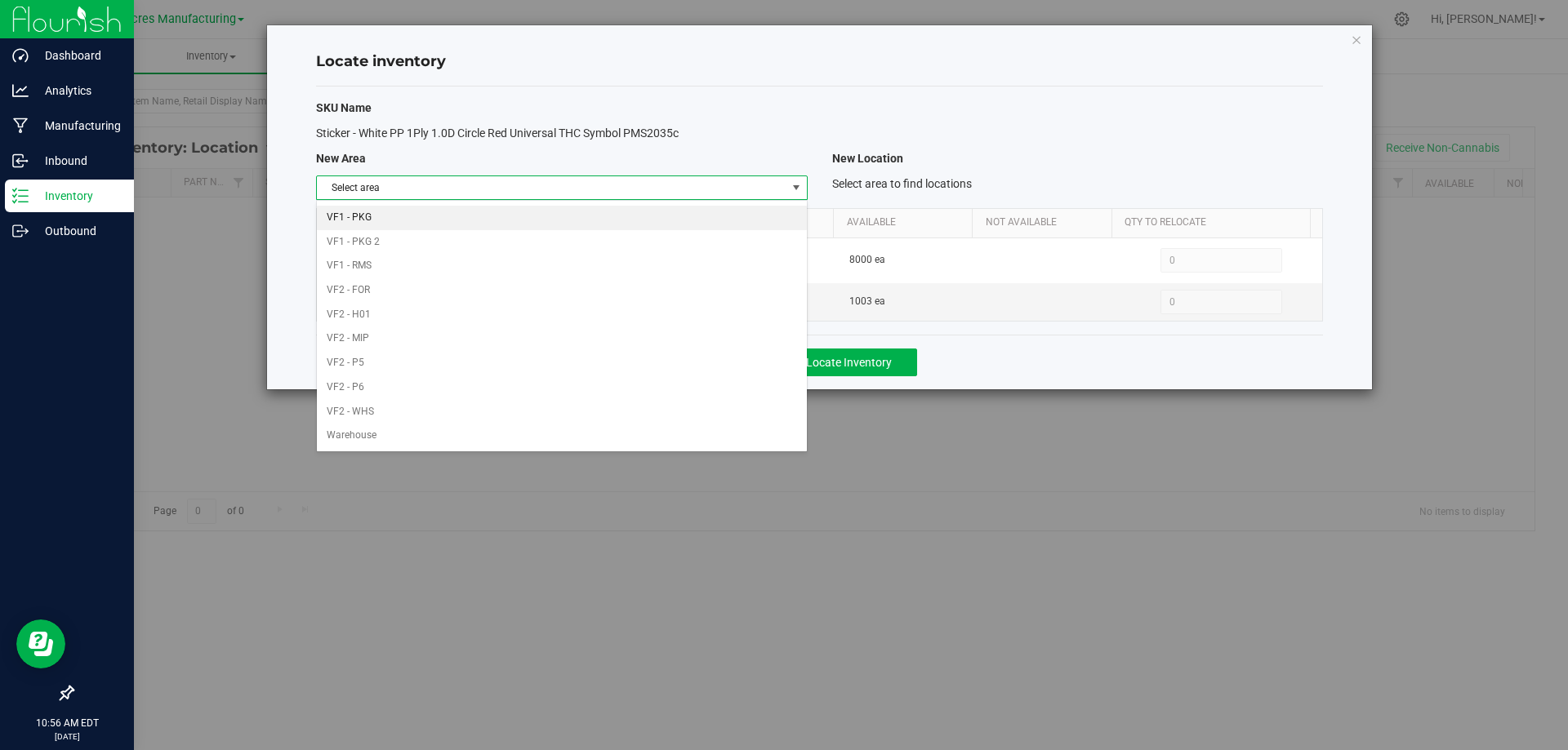
click at [581, 221] on li "VF1 - PKG" at bounding box center [560, 218] width 489 height 25
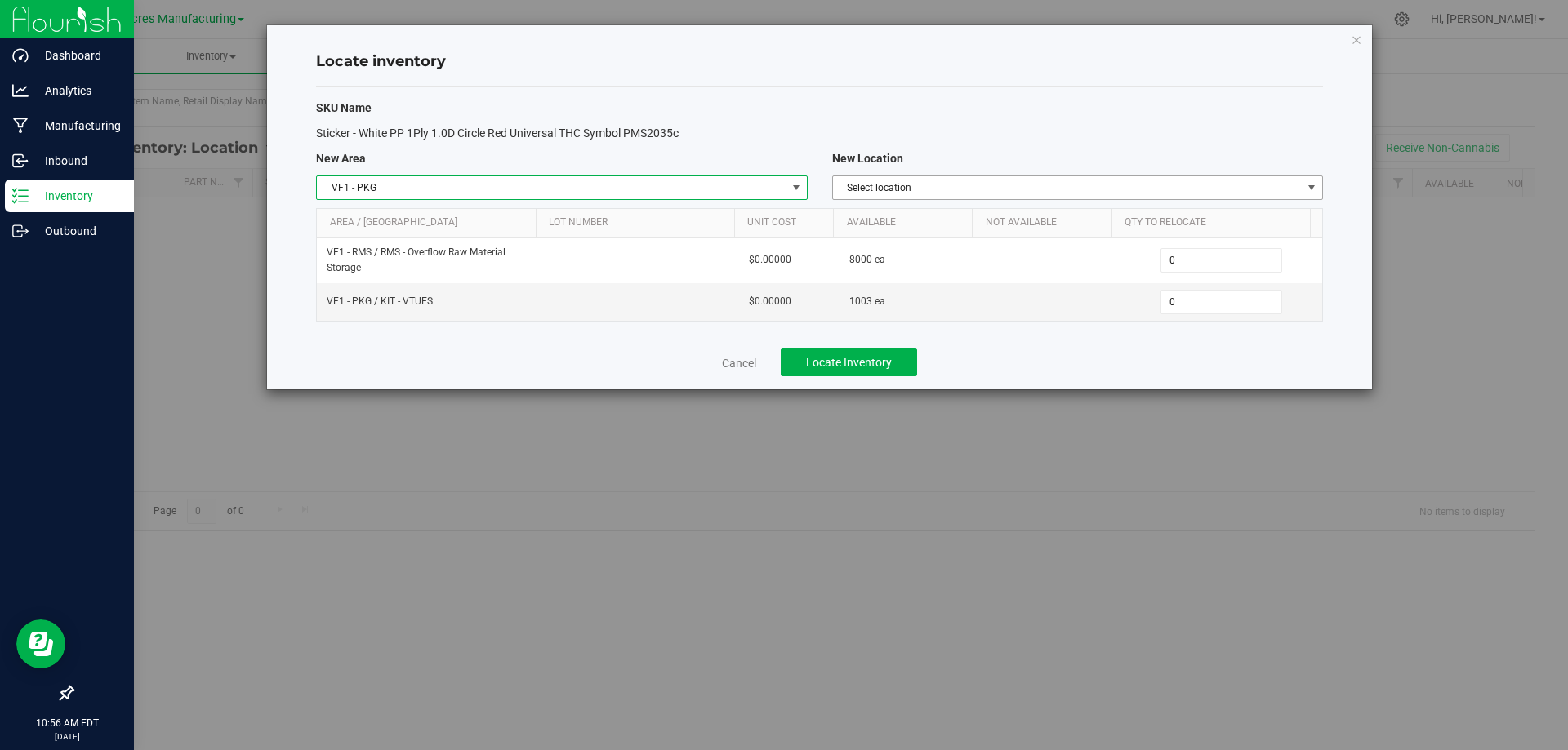
click at [1032, 186] on span "Select location" at bounding box center [1067, 188] width 468 height 23
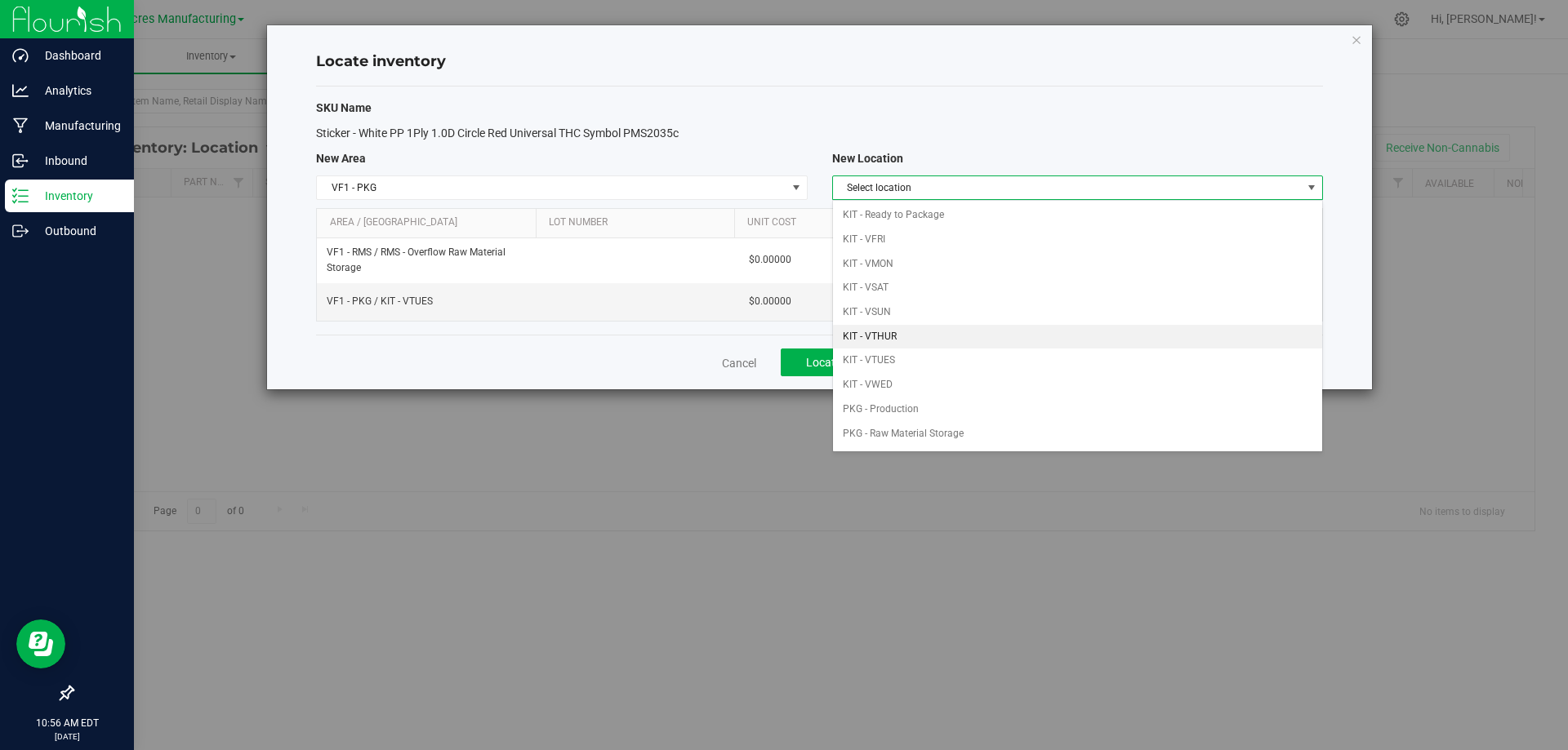
click at [920, 347] on li "KIT - VTHUR" at bounding box center [1077, 337] width 489 height 25
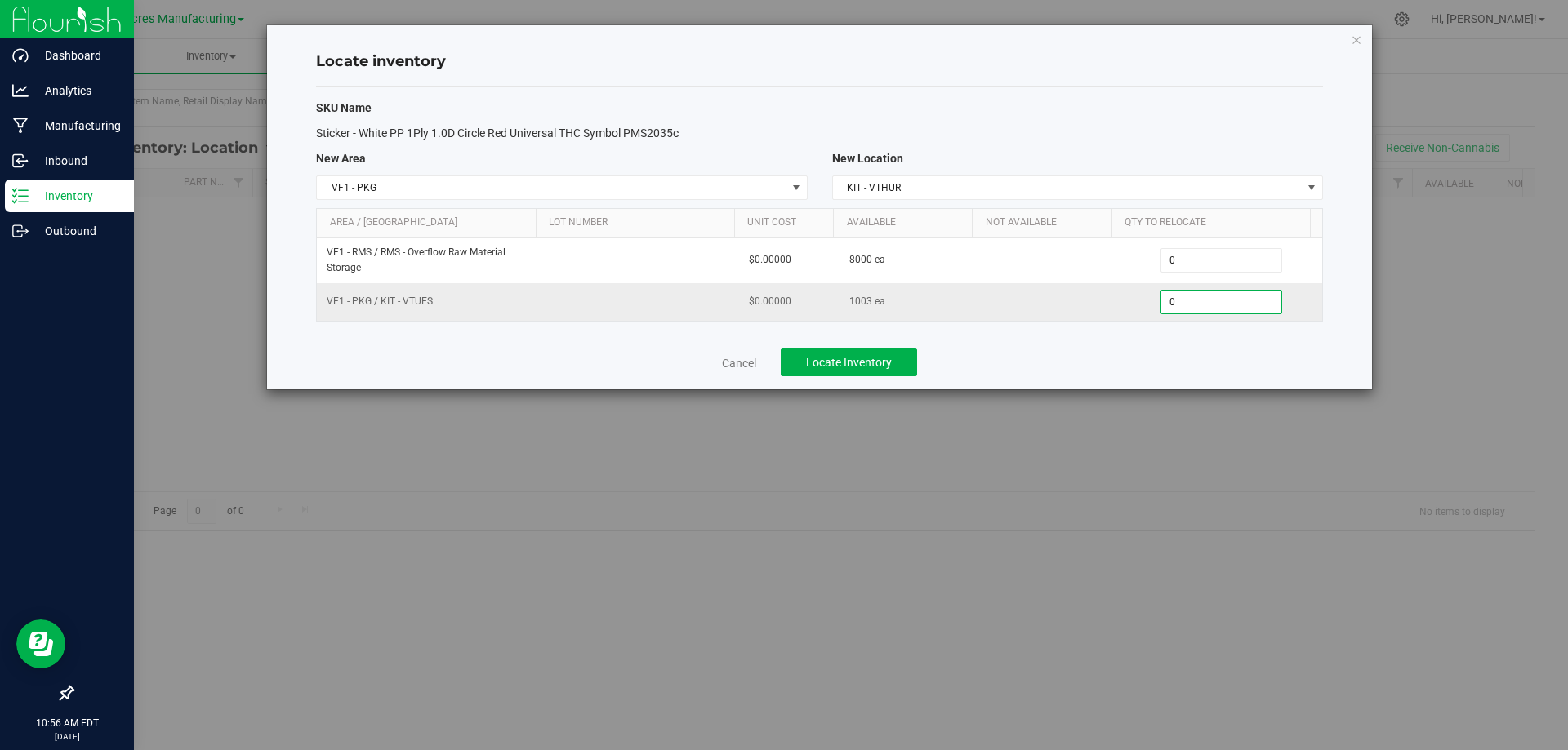
click at [1188, 296] on span "0 0" at bounding box center [1222, 302] width 122 height 25
click at [1188, 296] on input "0" at bounding box center [1222, 302] width 120 height 23
type input "1003"
type input "1,003"
click at [1139, 347] on div "Cancel Locate Inventory" at bounding box center [818, 362] width 1007 height 55
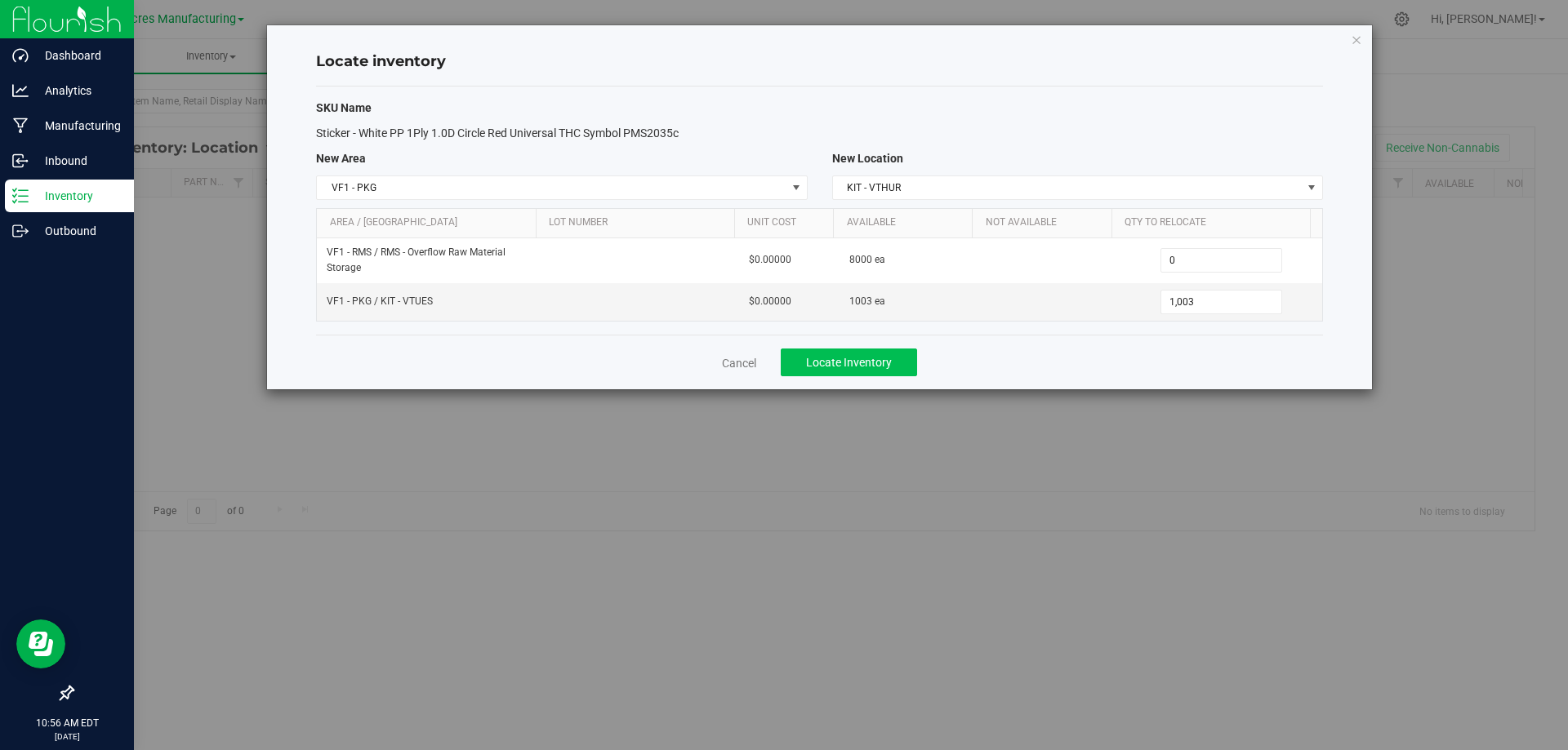
drag, startPoint x: 1053, startPoint y: 352, endPoint x: 841, endPoint y: 360, distance: 212.2
click at [1050, 352] on div "Cancel Locate Inventory" at bounding box center [818, 362] width 1007 height 55
click at [841, 360] on span "Locate Inventory" at bounding box center [849, 362] width 86 height 13
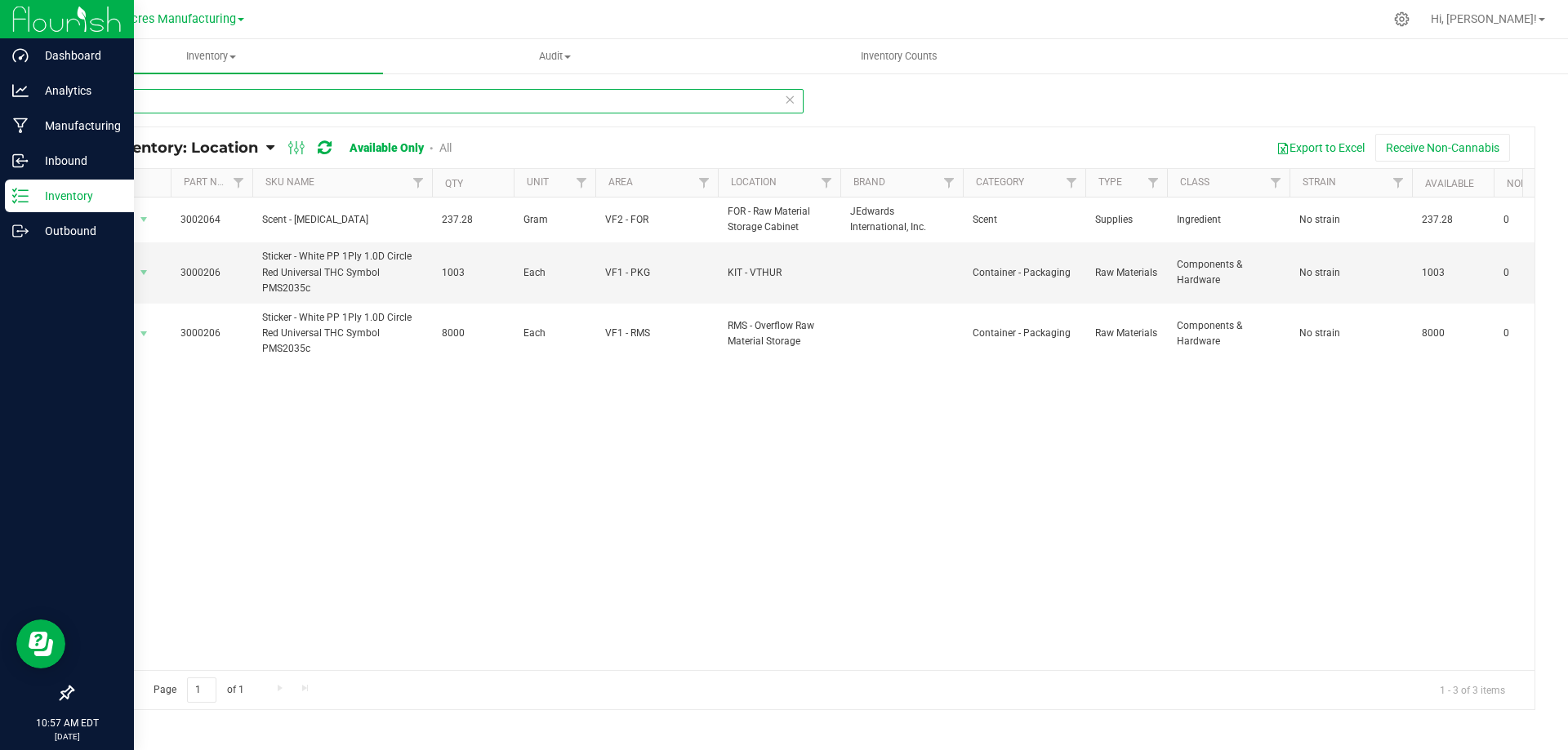
click at [128, 99] on input "0206" at bounding box center [438, 102] width 732 height 25
type input "2906"
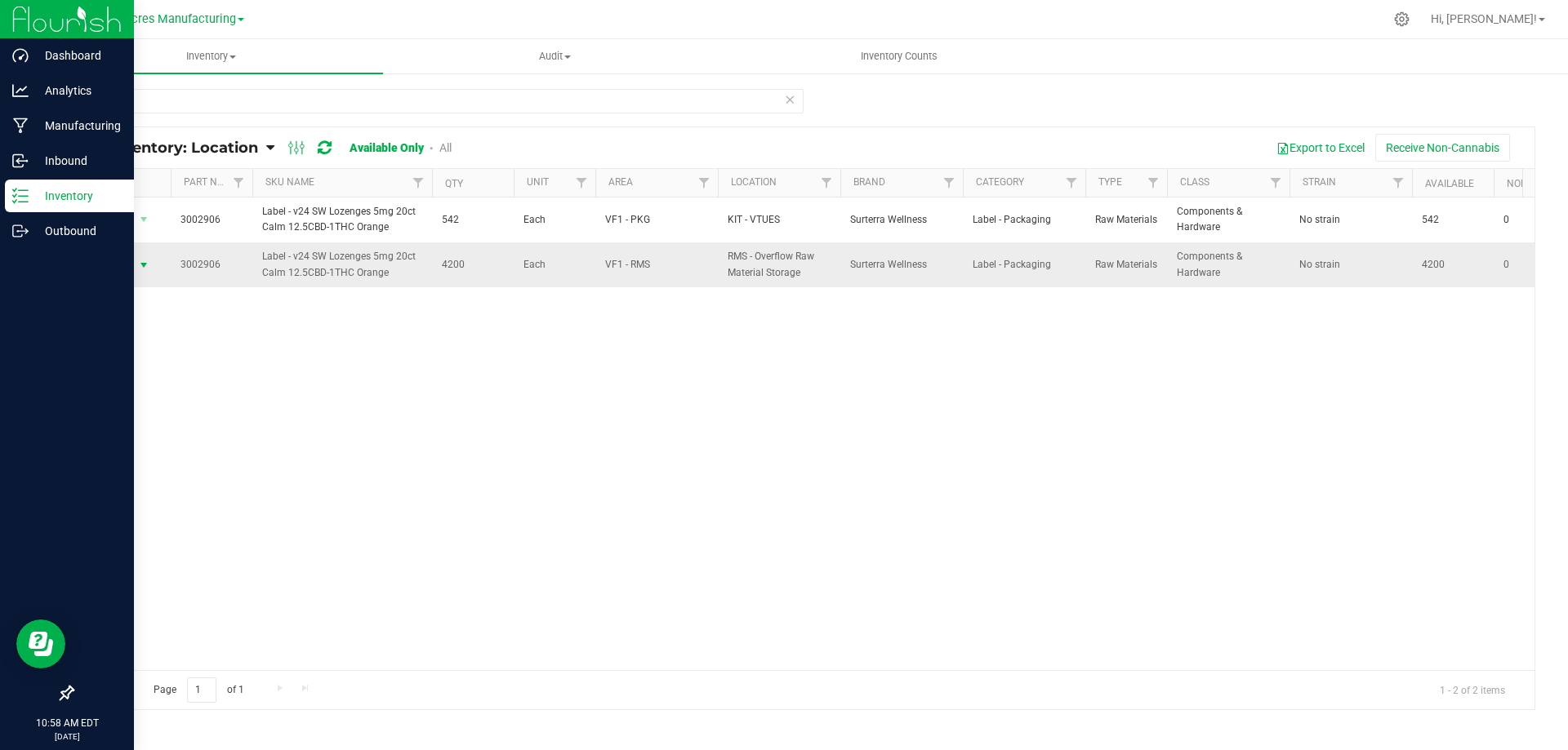
click at [138, 266] on span "select" at bounding box center [143, 265] width 13 height 13
click at [164, 364] on li "Locate inventory" at bounding box center [142, 365] width 104 height 25
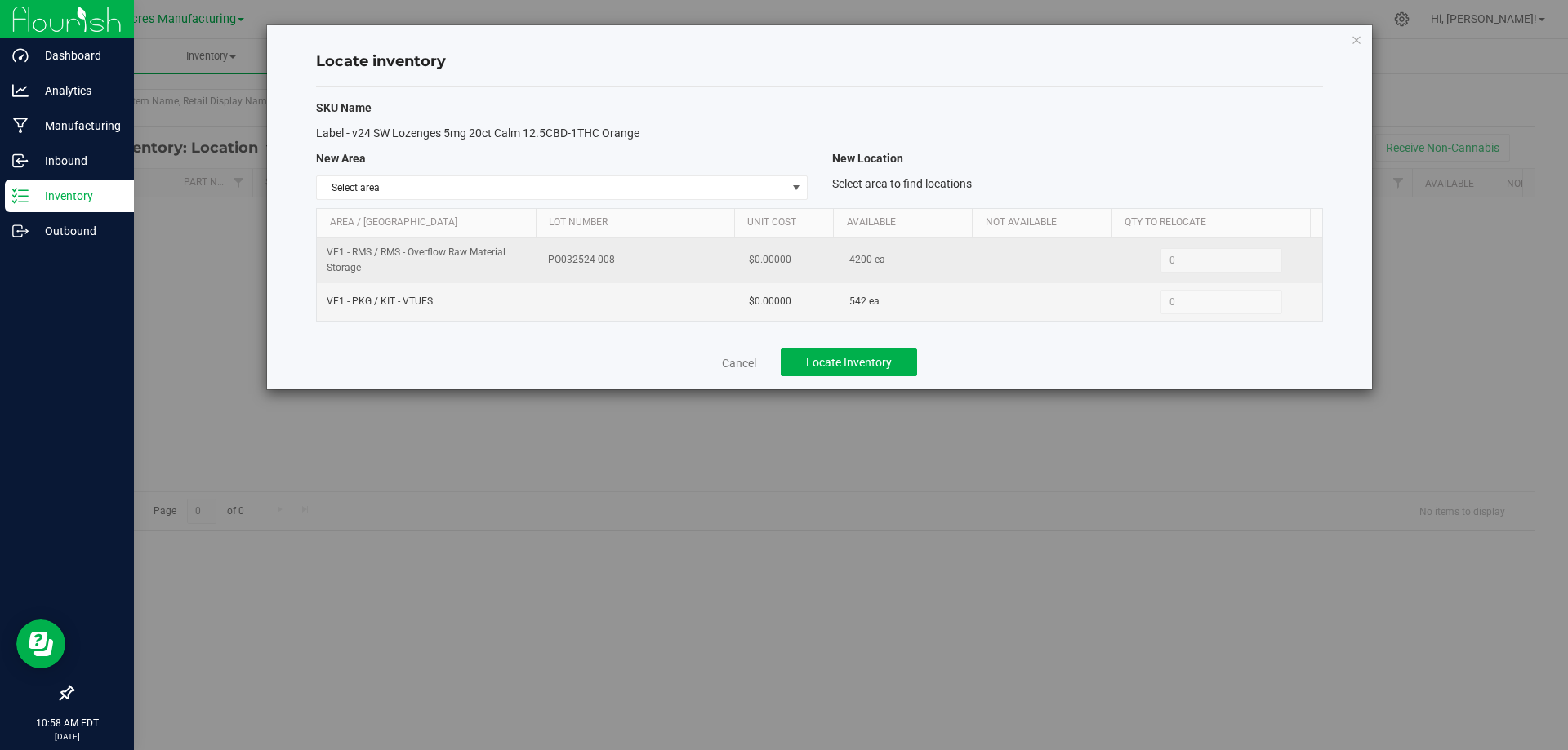
click at [856, 253] on span "4200 ea" at bounding box center [867, 260] width 36 height 16
copy span "4200"
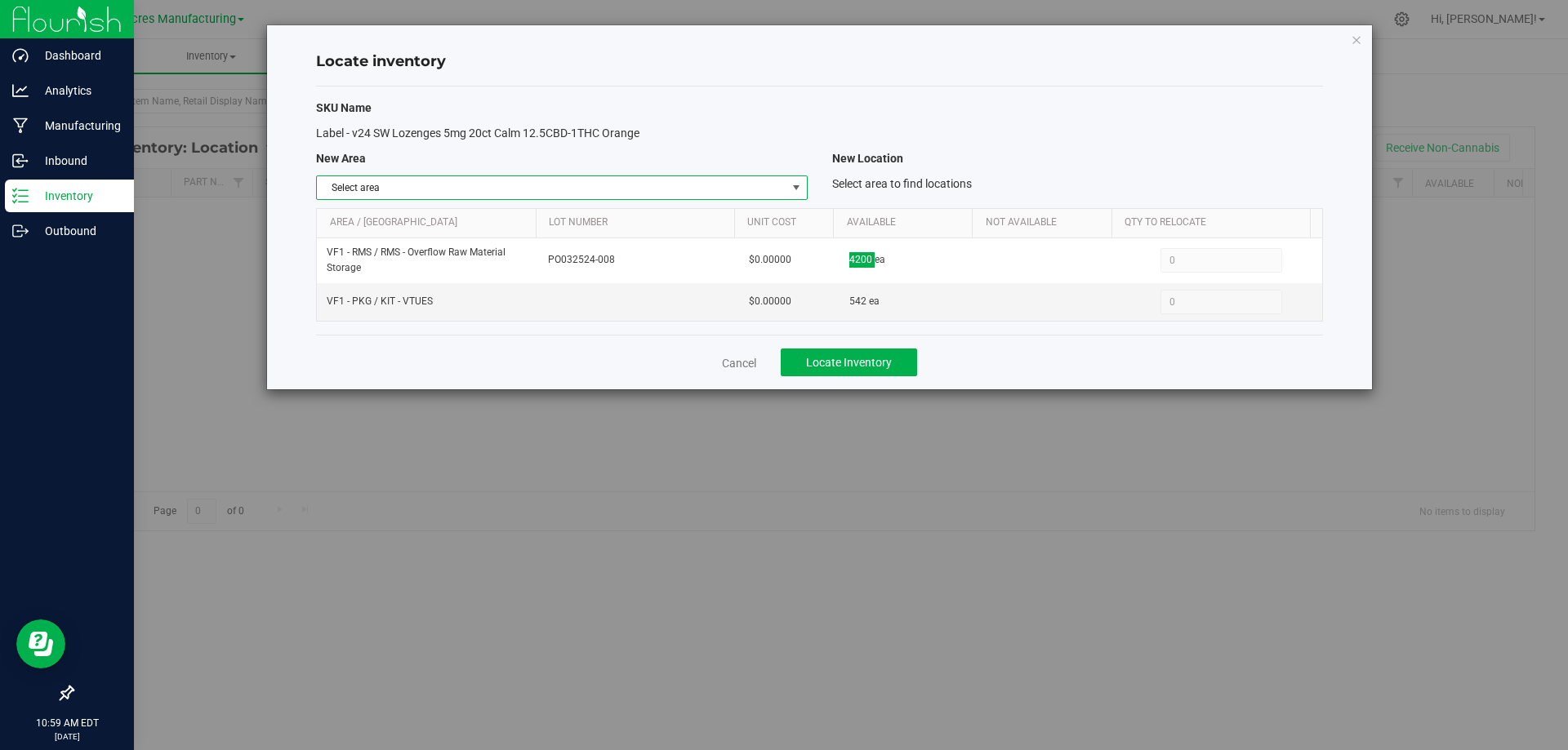
click at [793, 191] on span "select" at bounding box center [795, 187] width 13 height 13
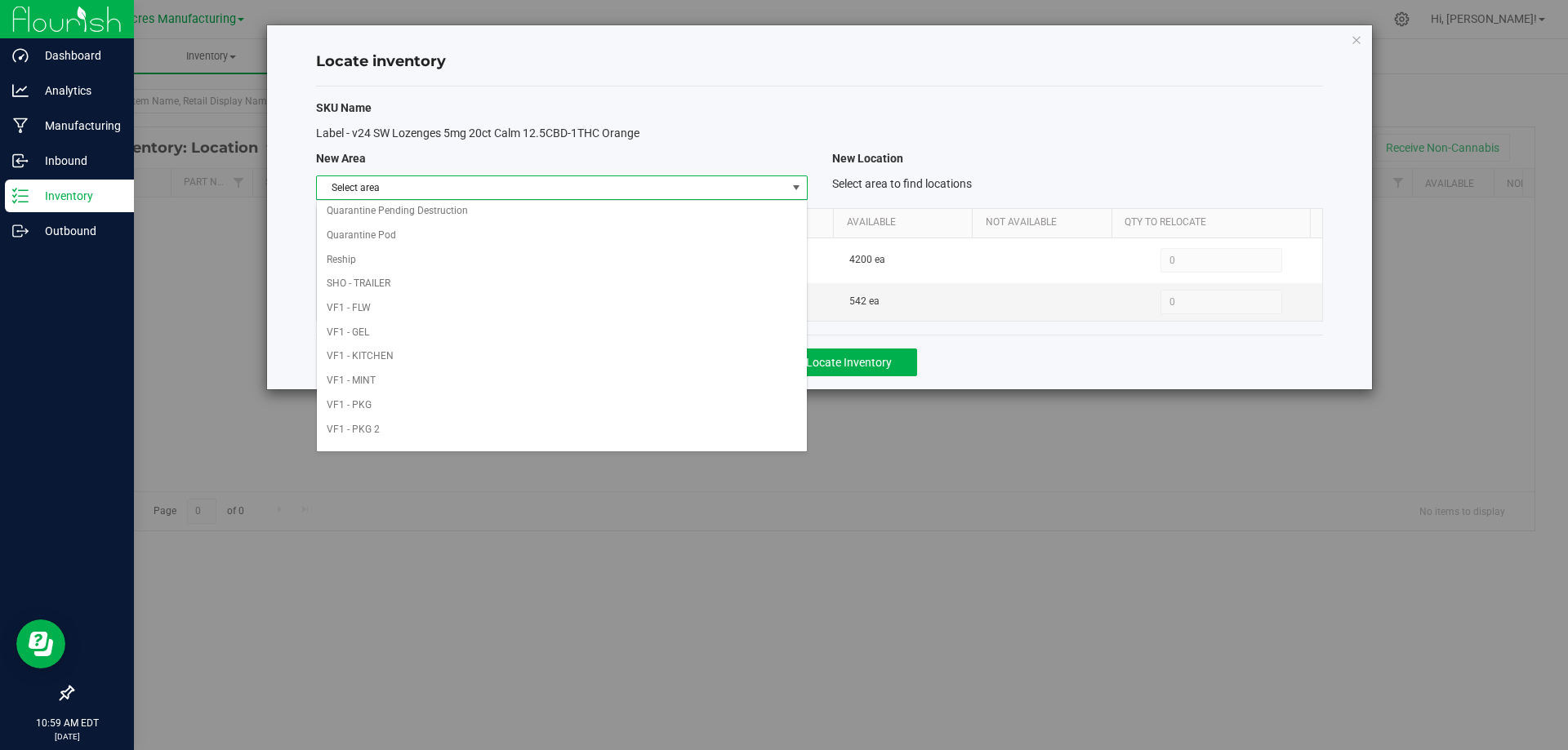
scroll to position [798, 0]
click at [653, 213] on li "VF1 - PKG" at bounding box center [560, 218] width 489 height 25
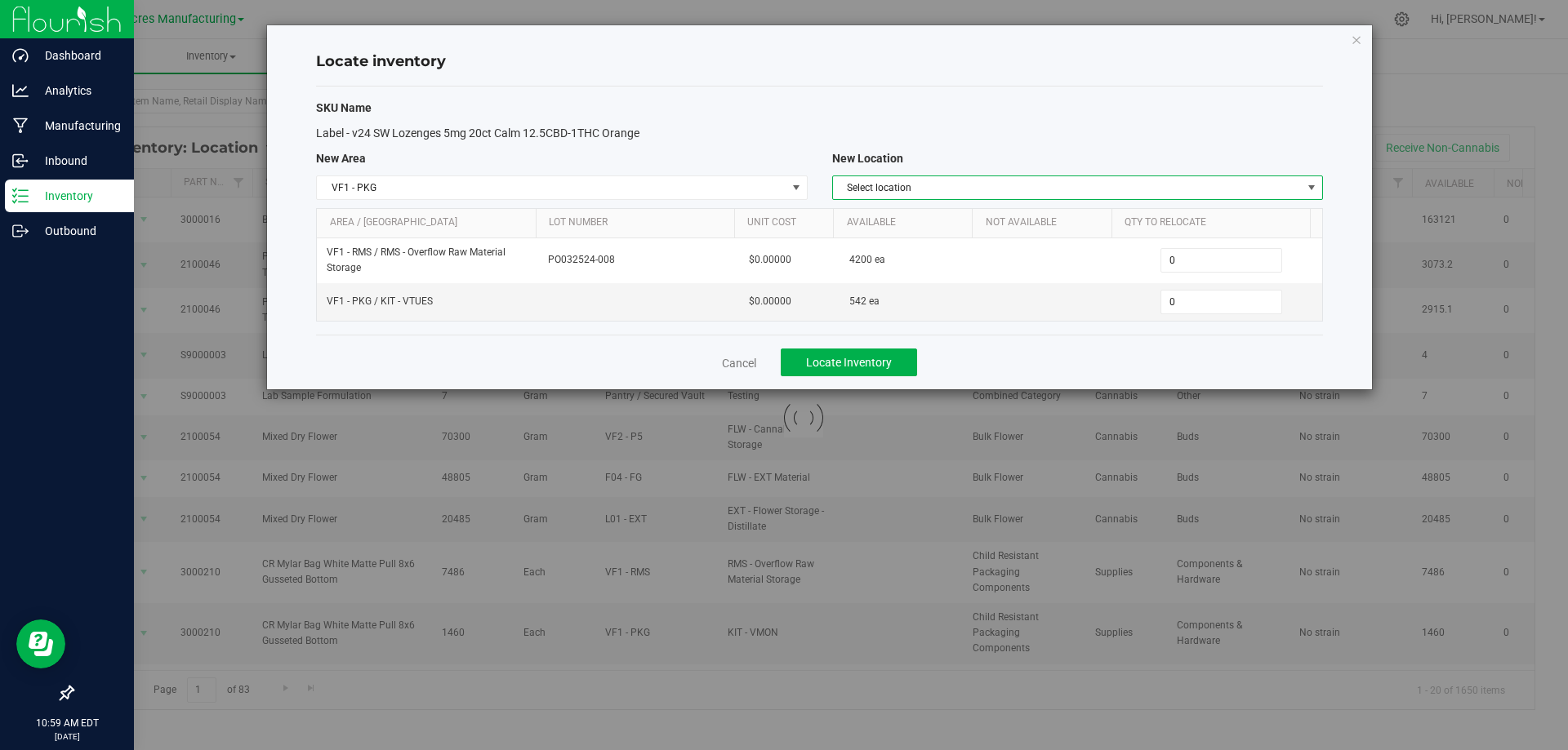
click at [1043, 180] on span "Select location" at bounding box center [1067, 188] width 468 height 23
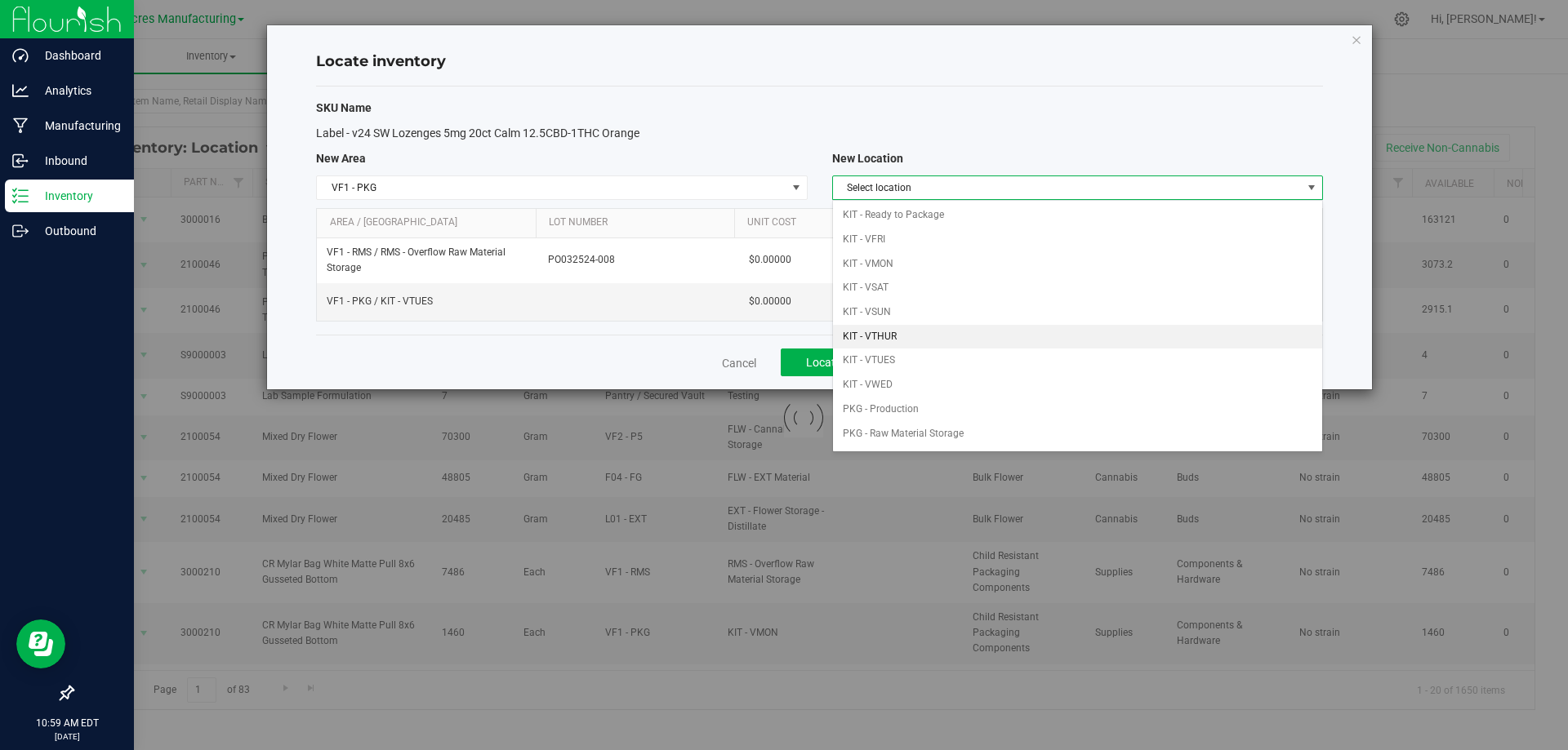
click at [956, 337] on li "KIT - VTHUR" at bounding box center [1077, 337] width 489 height 25
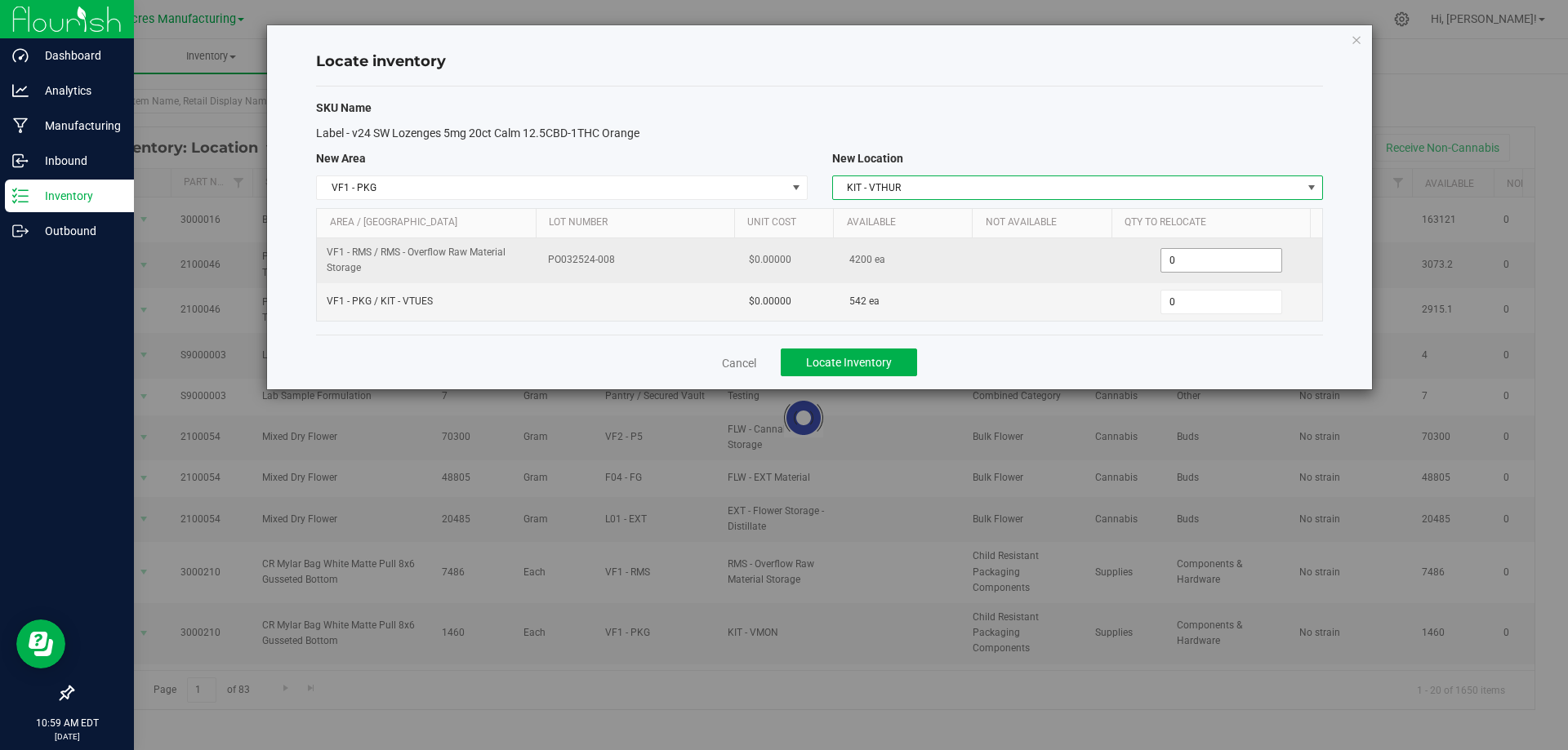
click at [1211, 262] on span "0 0" at bounding box center [1222, 261] width 122 height 25
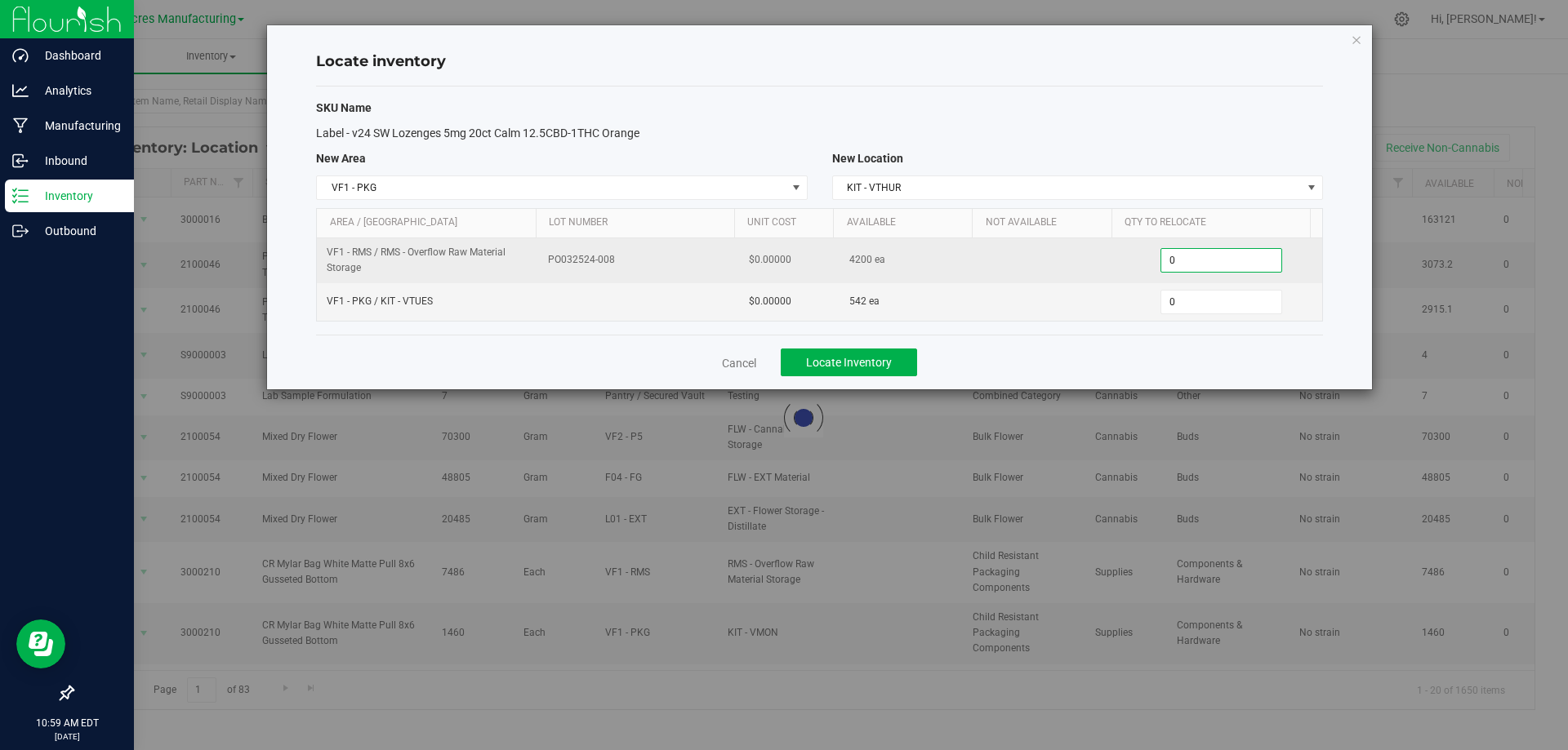
click at [1209, 262] on input "0" at bounding box center [1222, 261] width 120 height 23
paste input "420"
type input "4200"
click at [1175, 253] on input "4200" at bounding box center [1222, 261] width 120 height 23
click at [1178, 256] on input "4200" at bounding box center [1222, 261] width 120 height 23
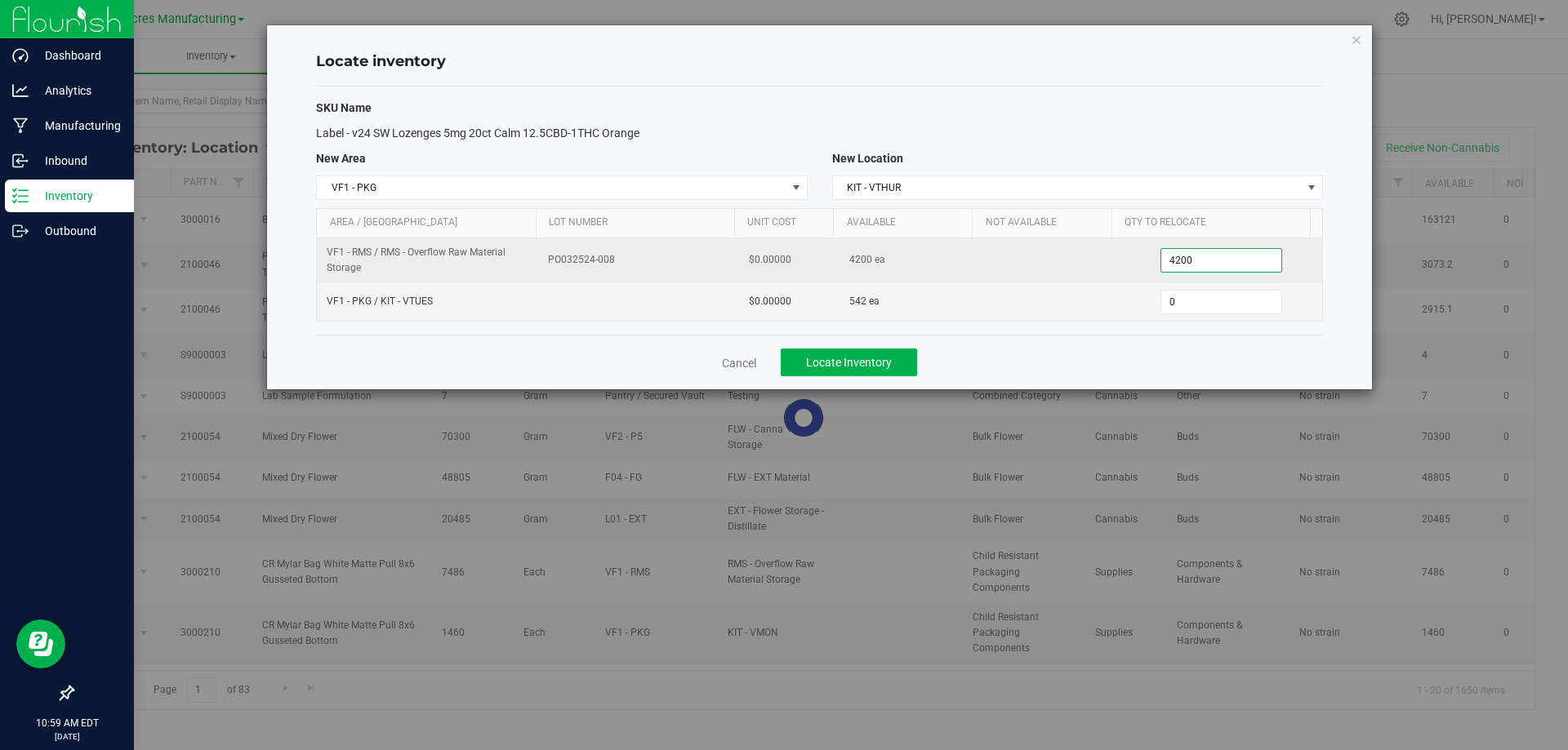
click at [1178, 256] on input "4200" at bounding box center [1222, 261] width 120 height 23
click at [1205, 248] on span at bounding box center [1222, 261] width 122 height 25
click at [0, 0] on input "text" at bounding box center [0, 0] width 0 height 0
paste input "676"
type input "676"
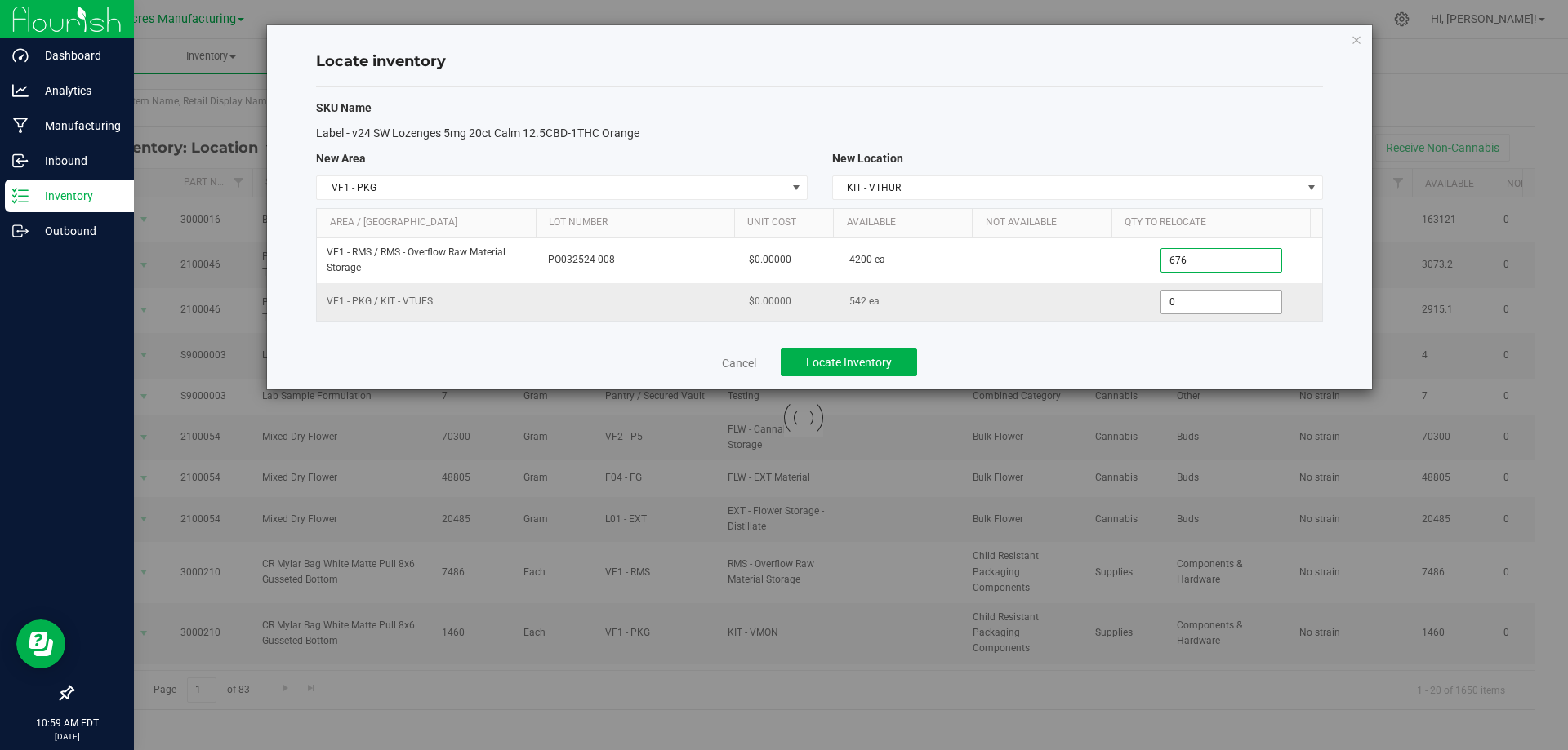
type input "676"
click at [1205, 303] on span "0 0" at bounding box center [1222, 302] width 122 height 25
click at [1205, 303] on input "0" at bounding box center [1222, 302] width 120 height 23
type input "542"
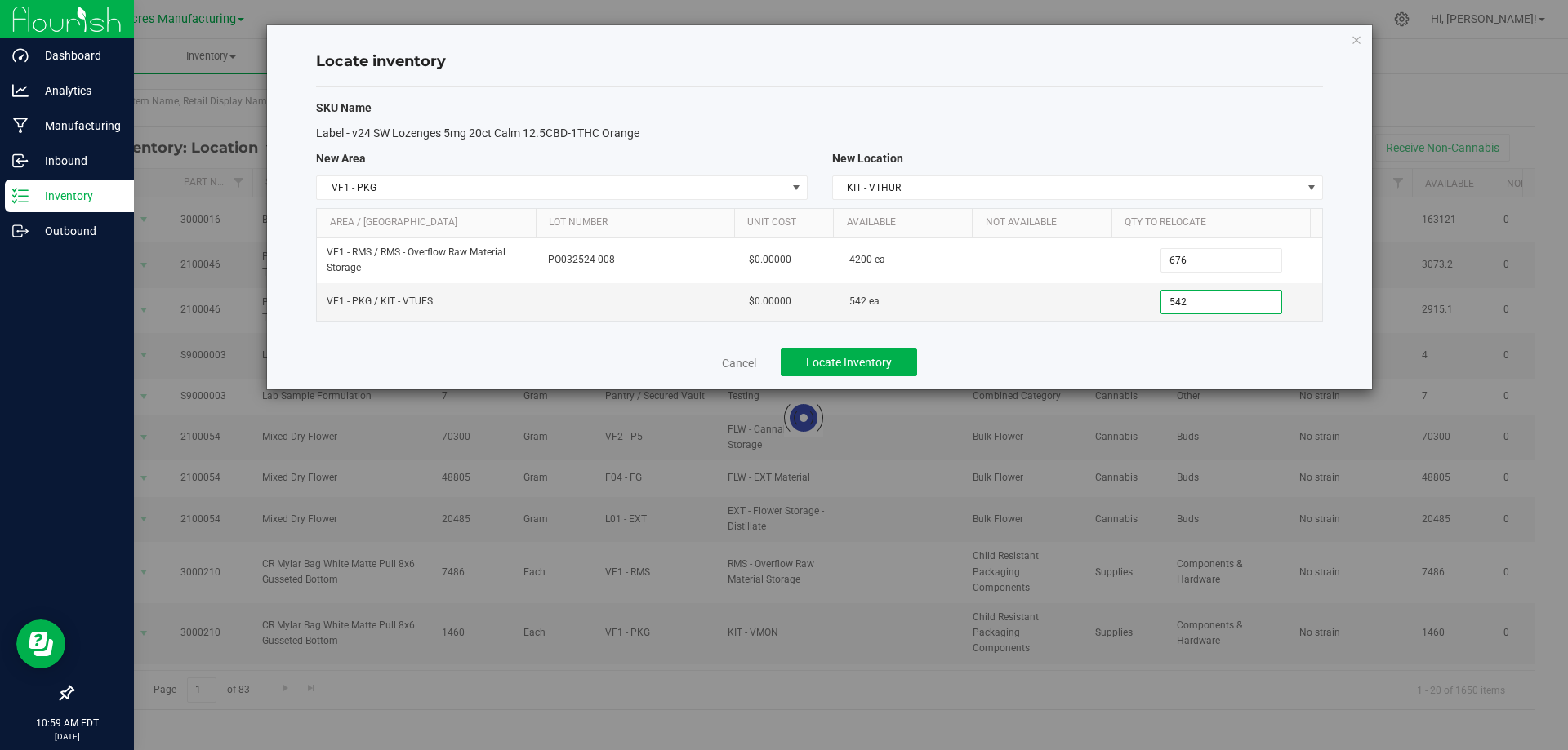
click at [1015, 362] on div "Cancel Locate Inventory" at bounding box center [818, 362] width 1007 height 55
click at [896, 361] on button "Locate Inventory" at bounding box center [849, 361] width 136 height 27
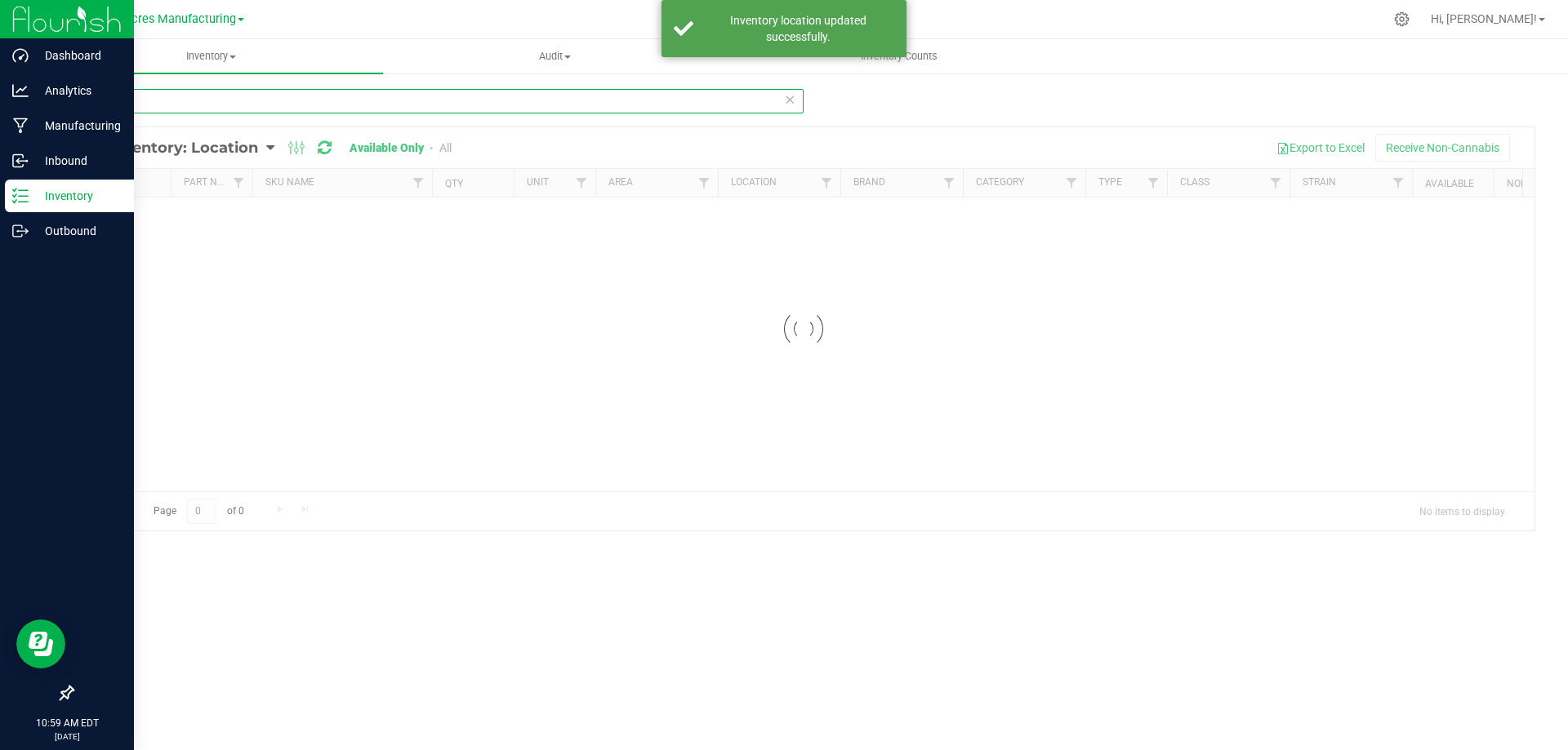
click at [439, 110] on input "2906" at bounding box center [438, 102] width 732 height 25
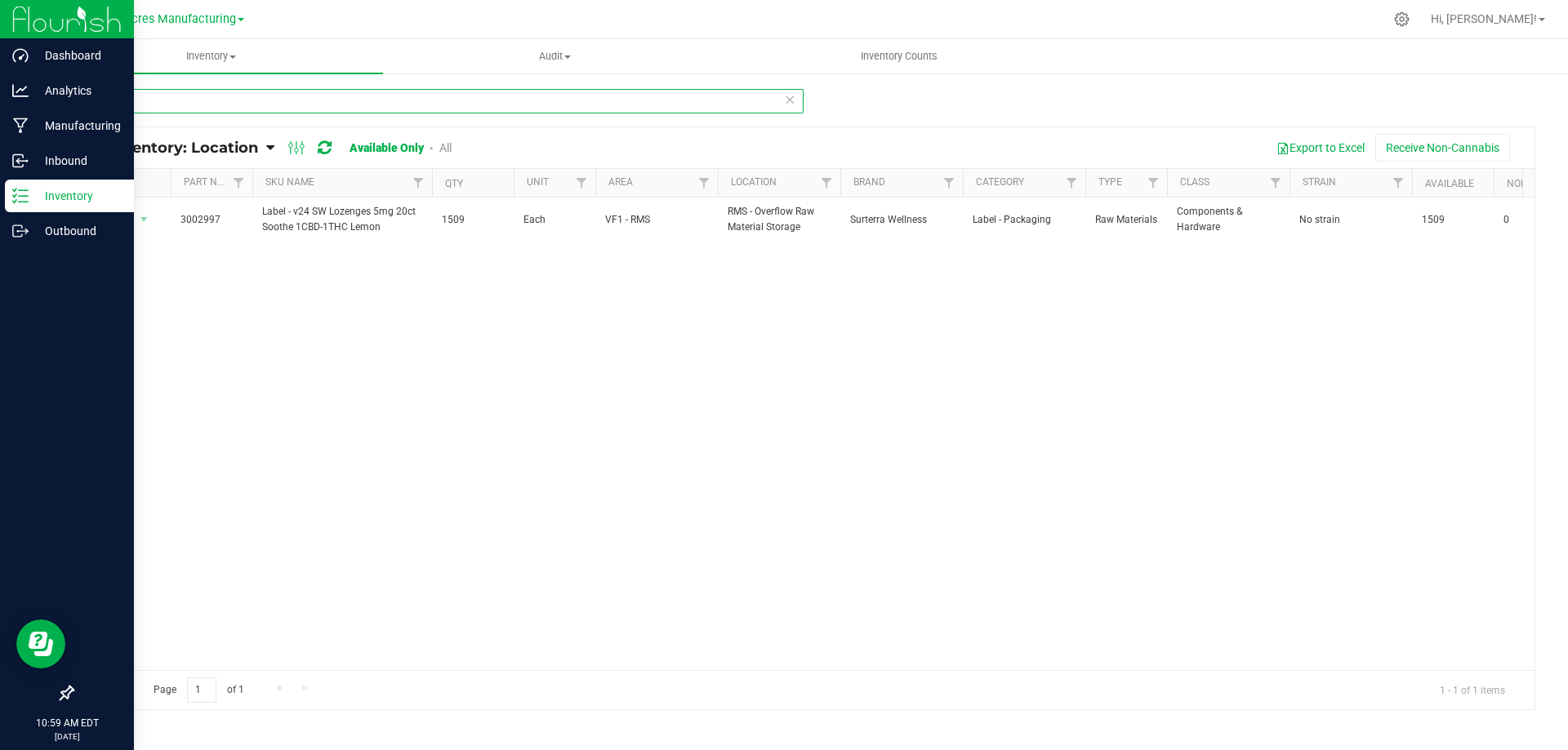
click at [322, 103] on input "2997" at bounding box center [438, 102] width 732 height 25
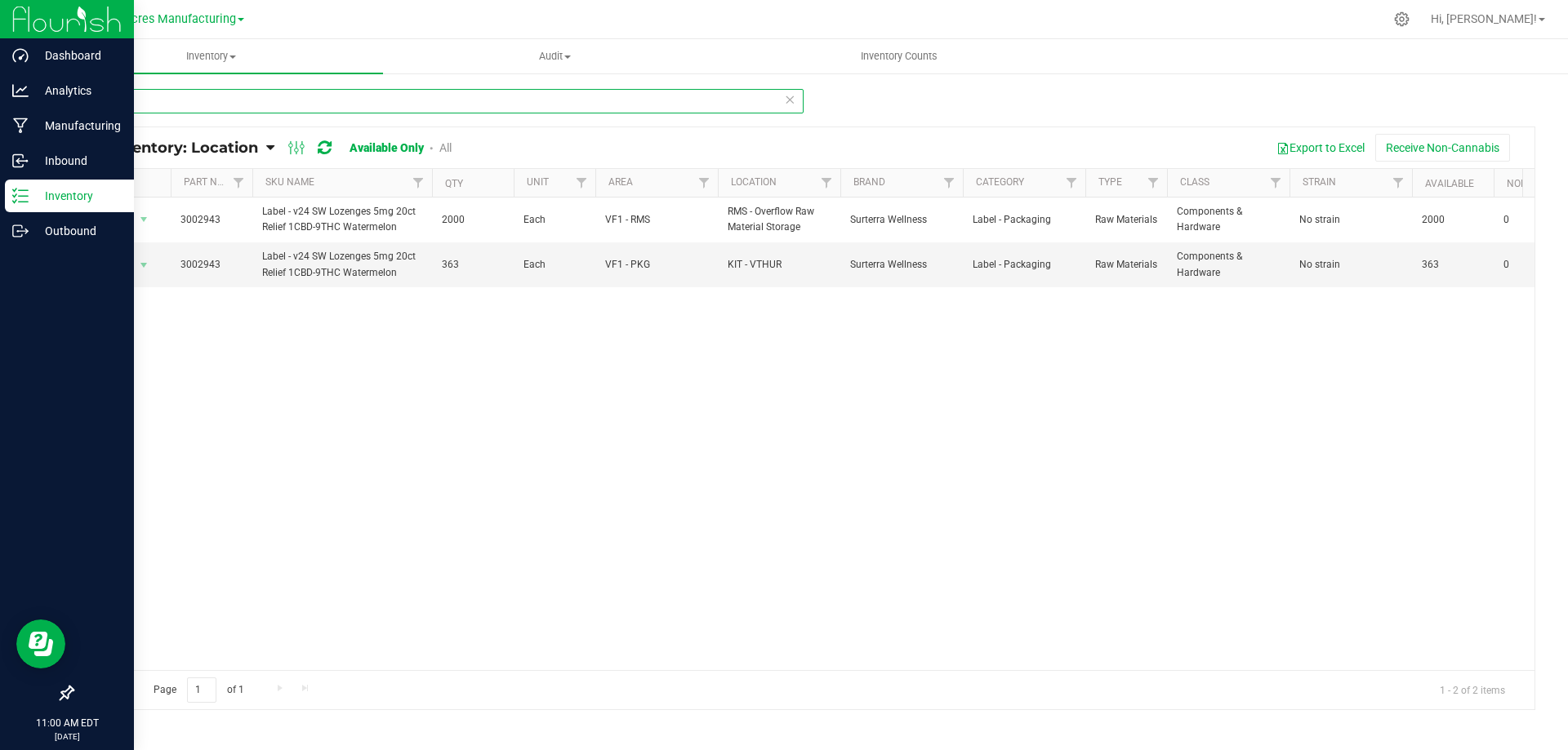
click at [148, 95] on input "2943" at bounding box center [438, 102] width 732 height 25
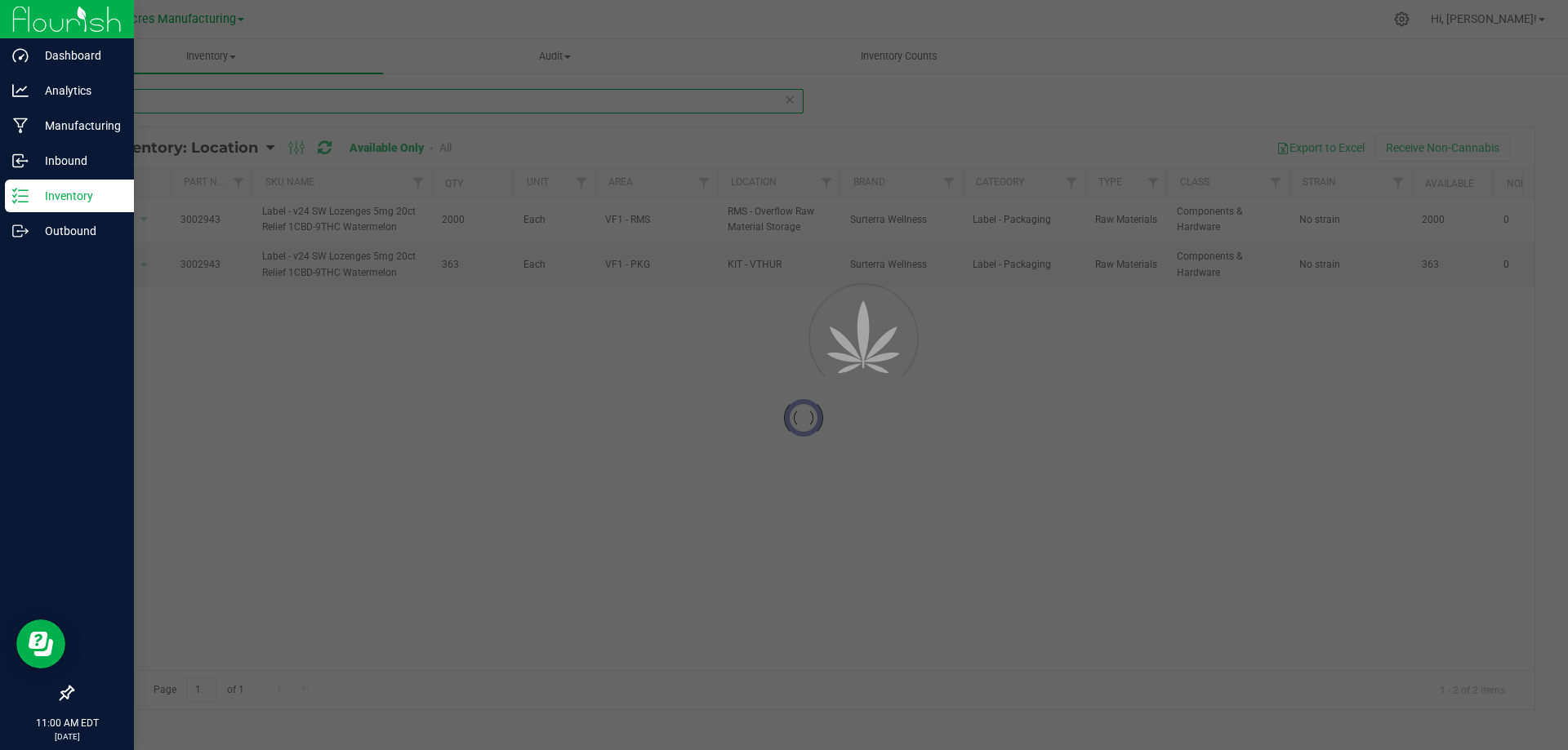
type input "4210"
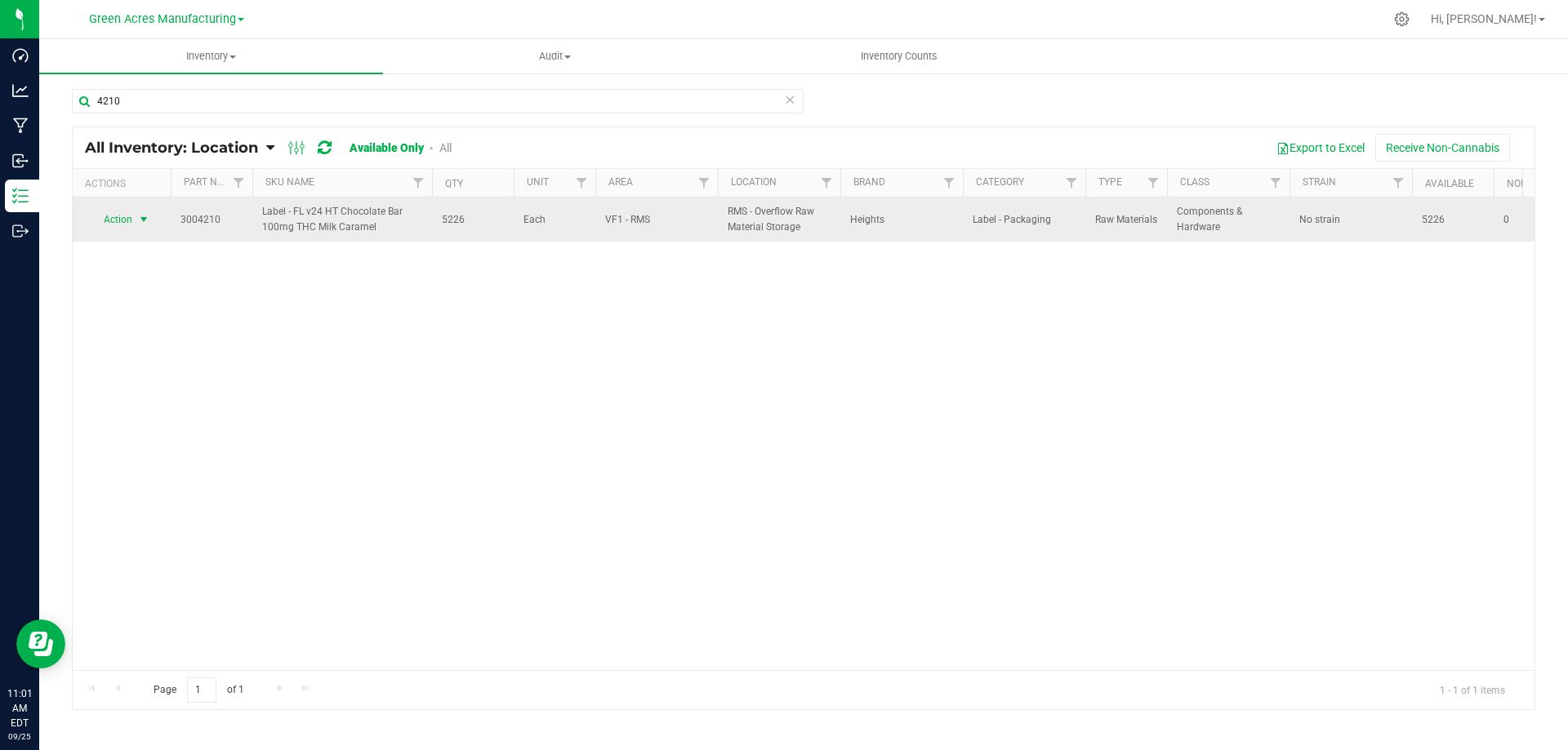
click at [142, 219] on span "select" at bounding box center [143, 219] width 13 height 13
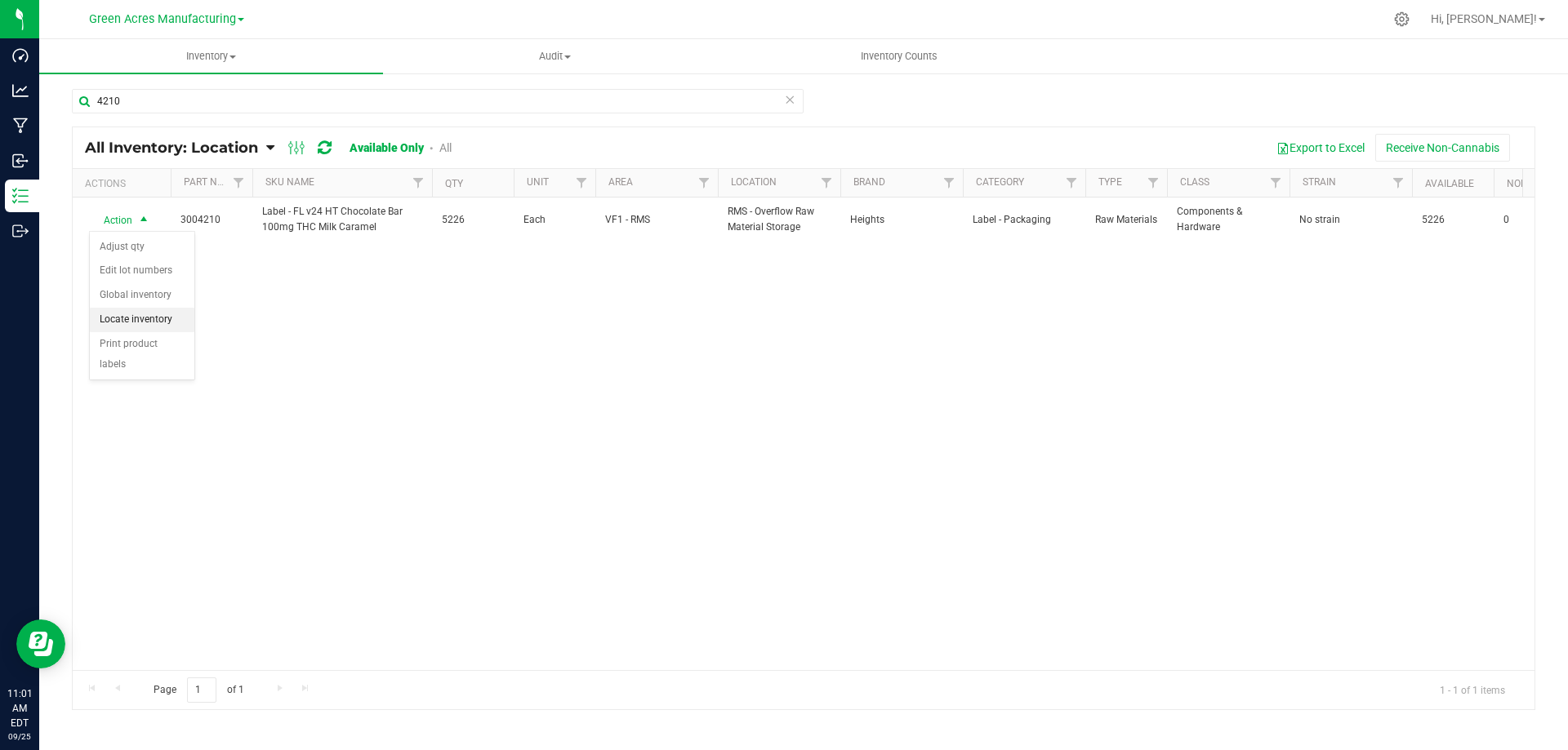
click at [155, 313] on li "Locate inventory" at bounding box center [142, 320] width 104 height 25
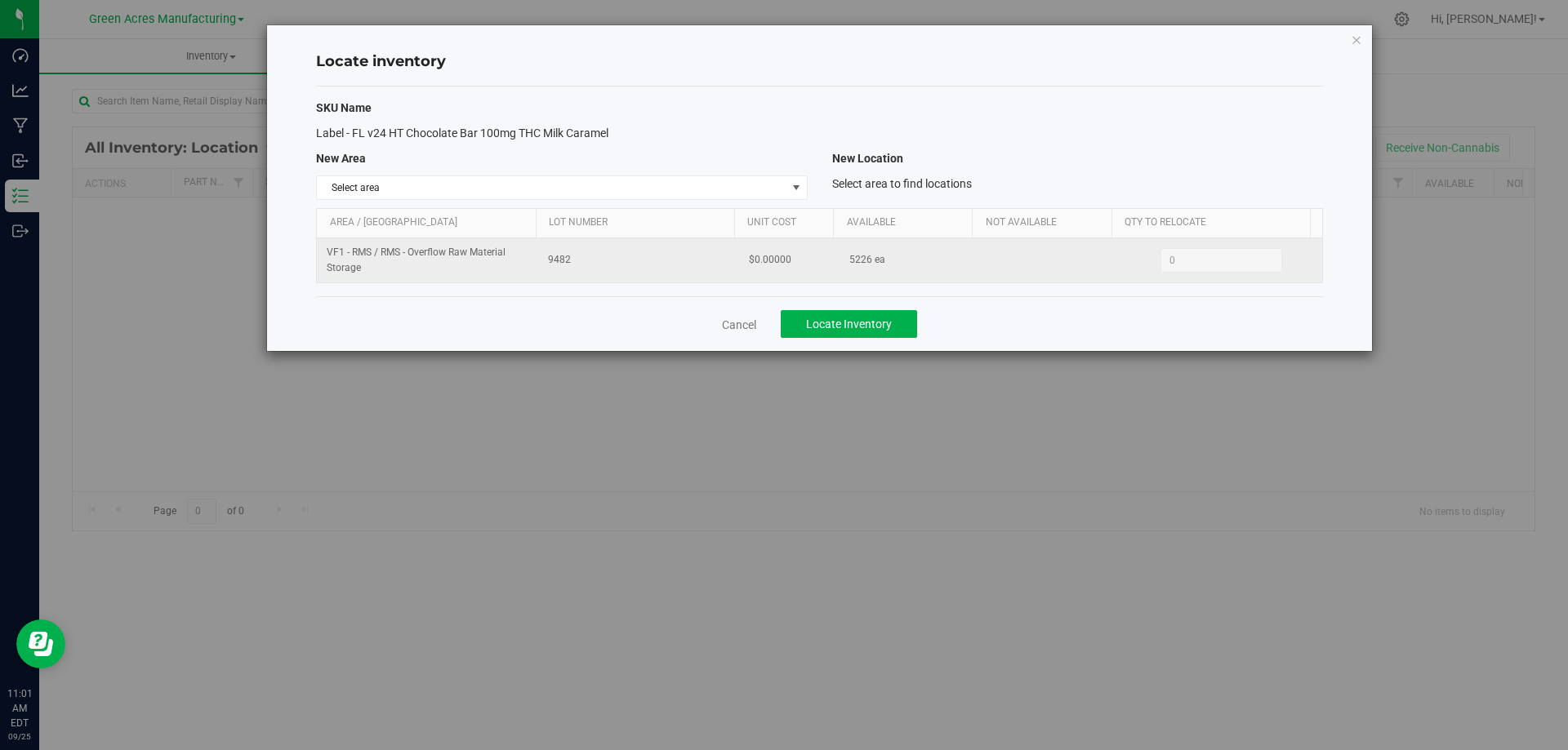
click at [850, 256] on span "5226 ea" at bounding box center [867, 260] width 36 height 16
copy span "5226"
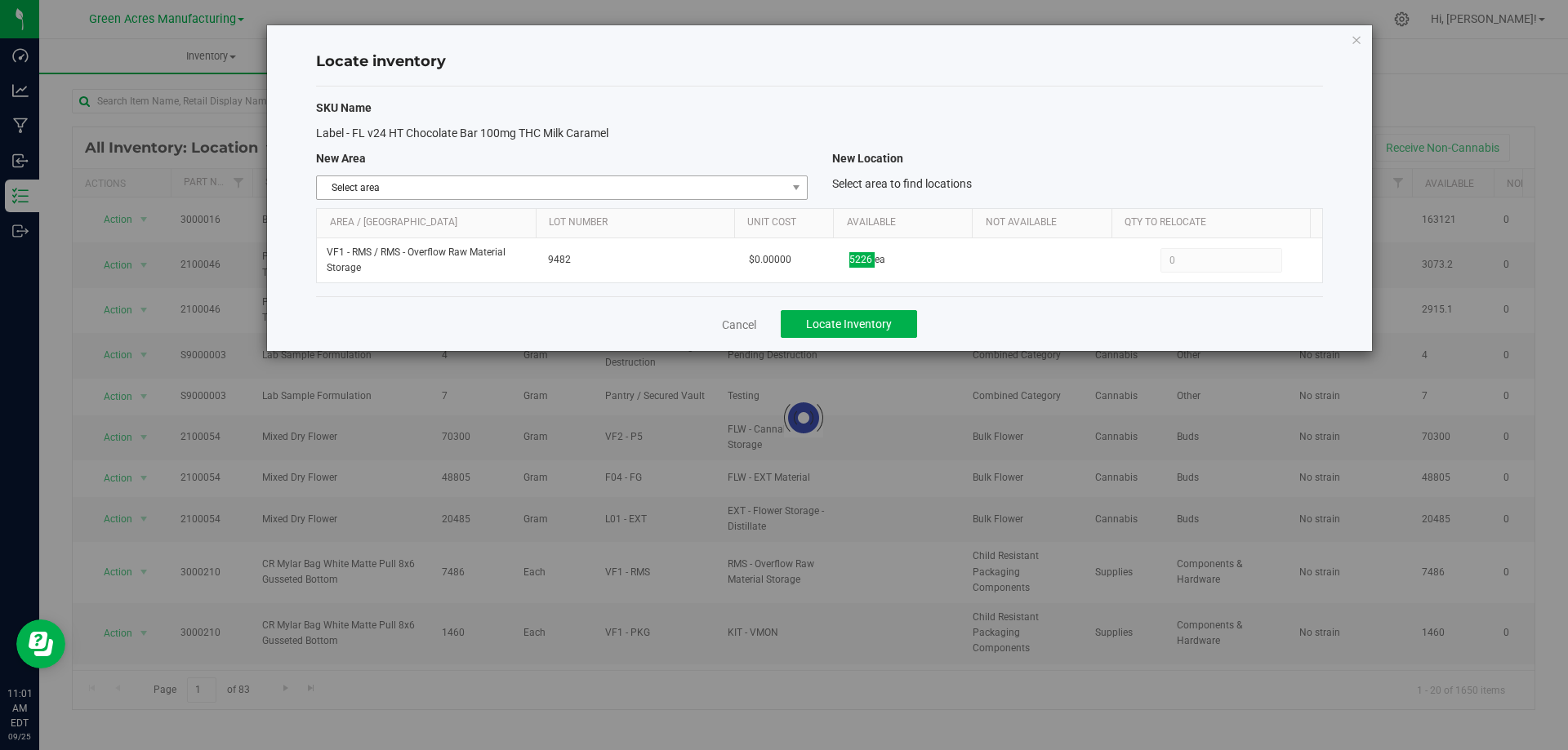
click at [751, 198] on span "Select area" at bounding box center [560, 188] width 491 height 25
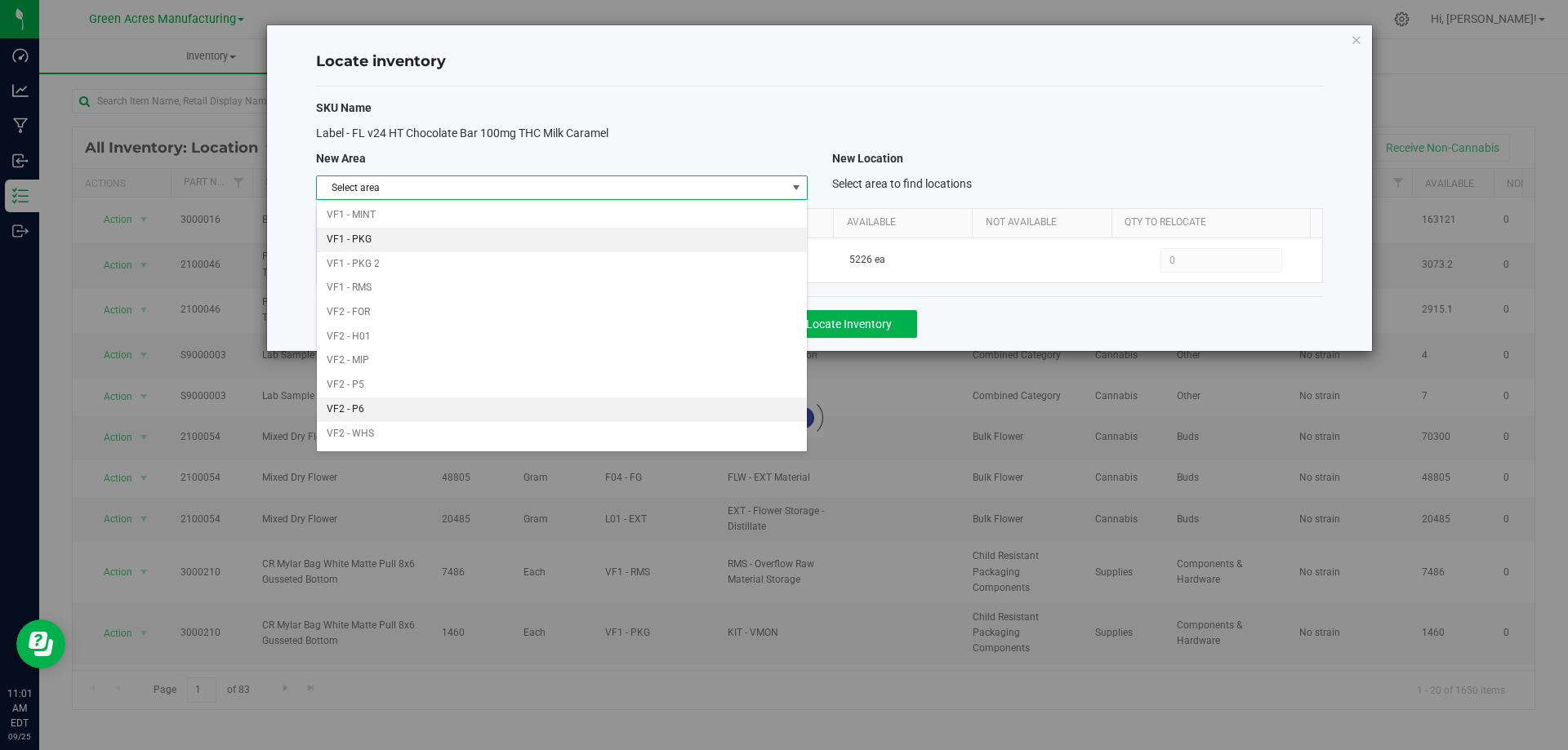
scroll to position [798, 0]
click at [654, 202] on div "Select area Dumpster 01 Dumpster 02 Excess Inventory FP F01 - SHO F02 - EXT F04…" at bounding box center [560, 325] width 491 height 252
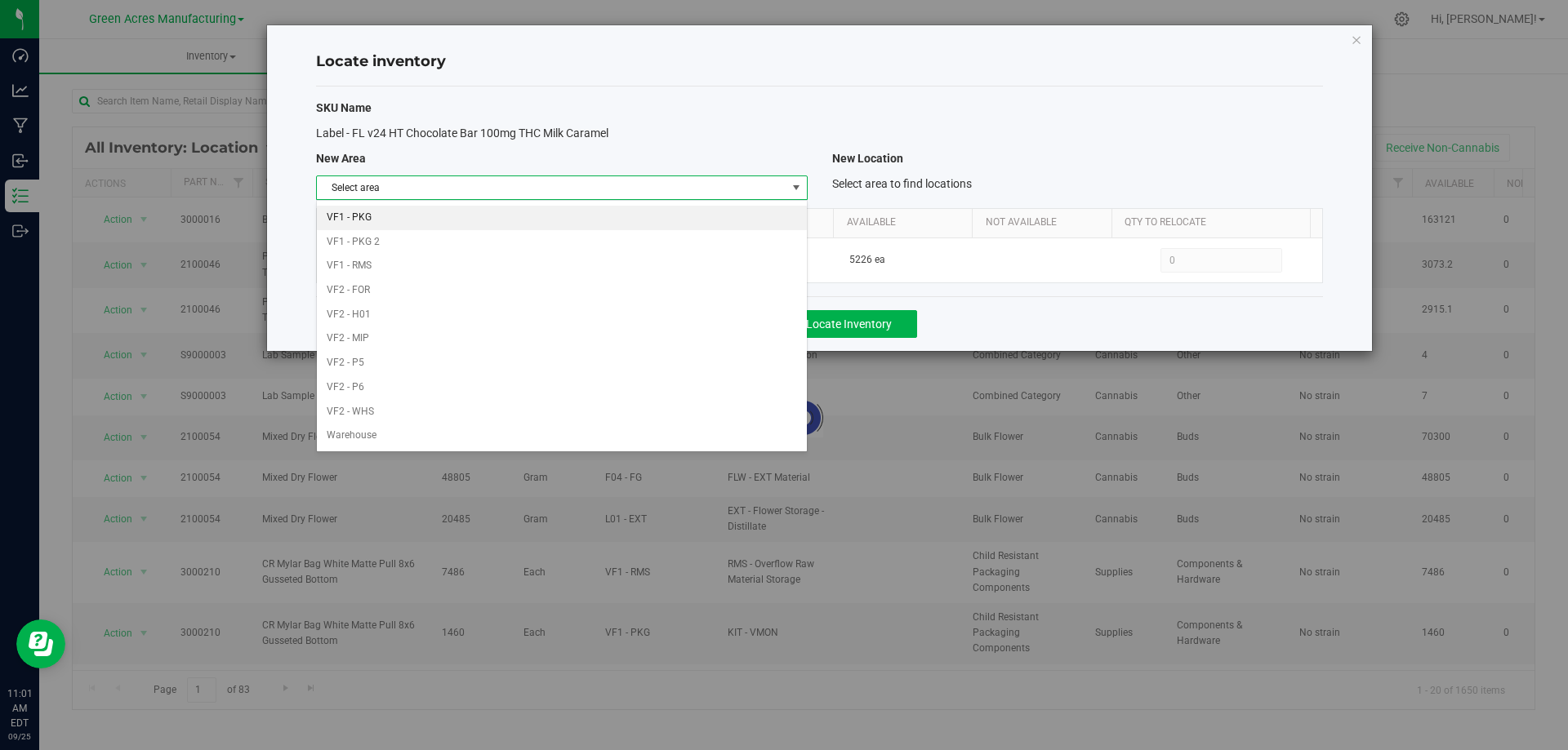
click at [657, 211] on li "VF1 - PKG" at bounding box center [560, 218] width 489 height 25
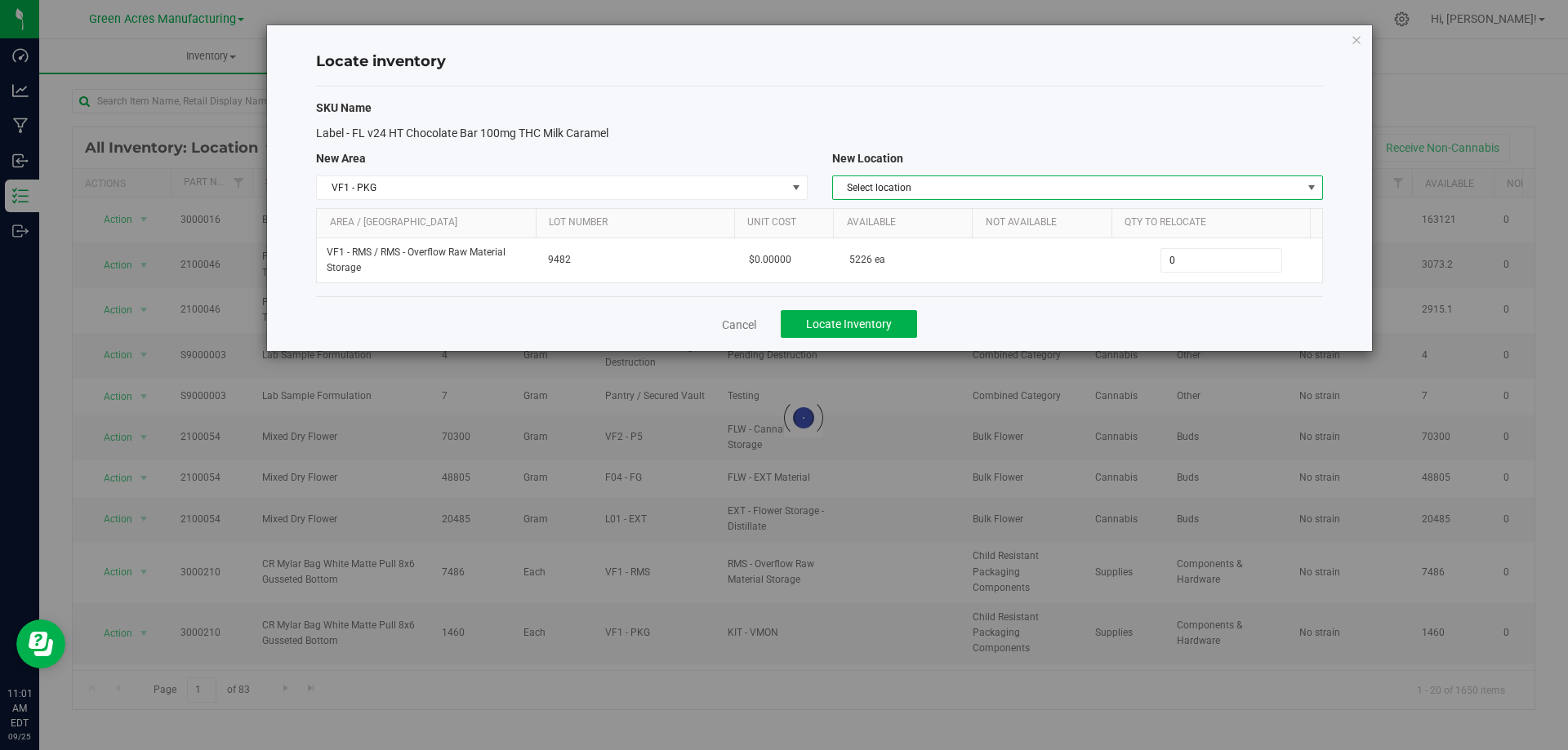
click at [985, 188] on span "Select location" at bounding box center [1067, 188] width 468 height 23
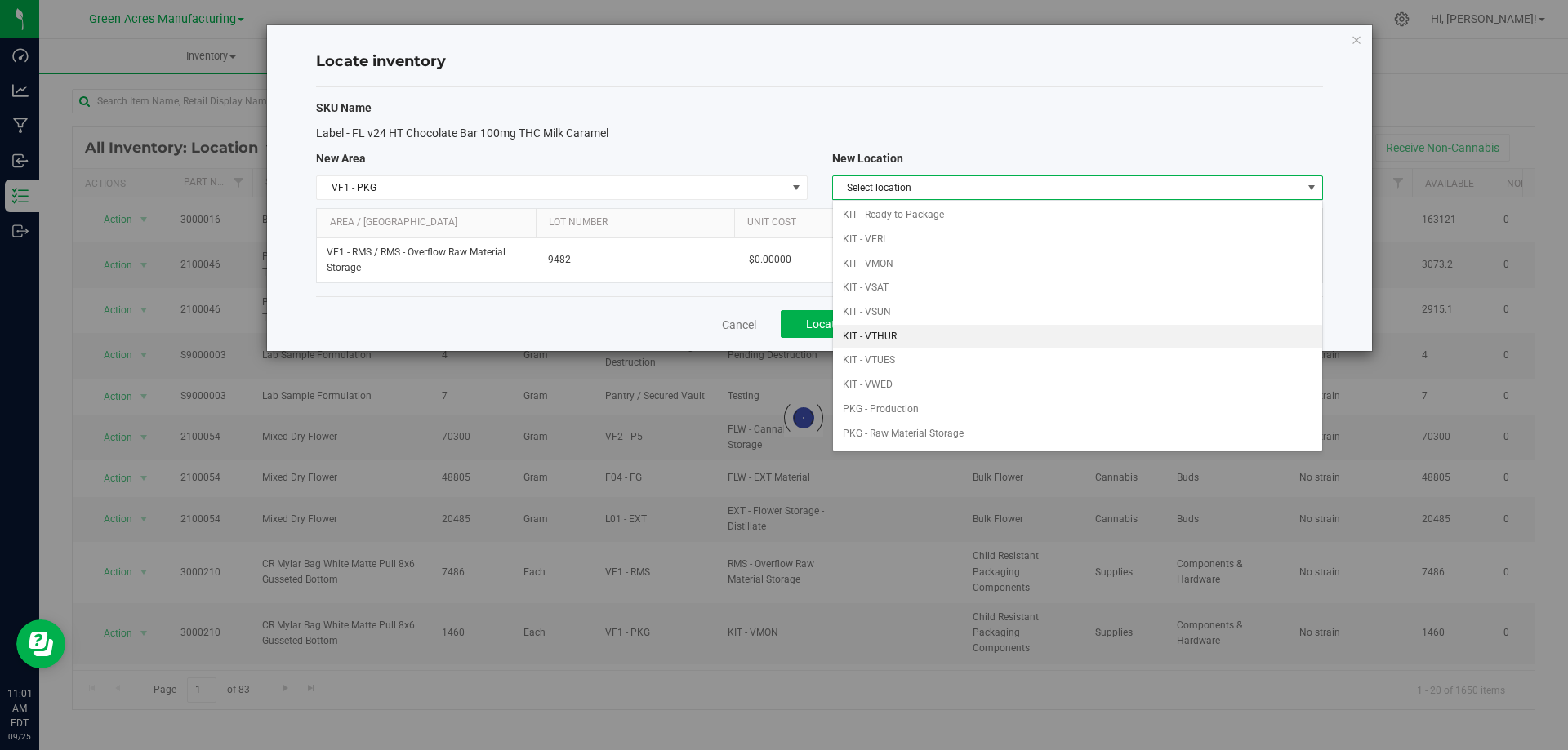
drag, startPoint x: 957, startPoint y: 331, endPoint x: 1052, endPoint y: 301, distance: 99.6
click at [956, 331] on li "KIT - VTHUR" at bounding box center [1077, 337] width 489 height 25
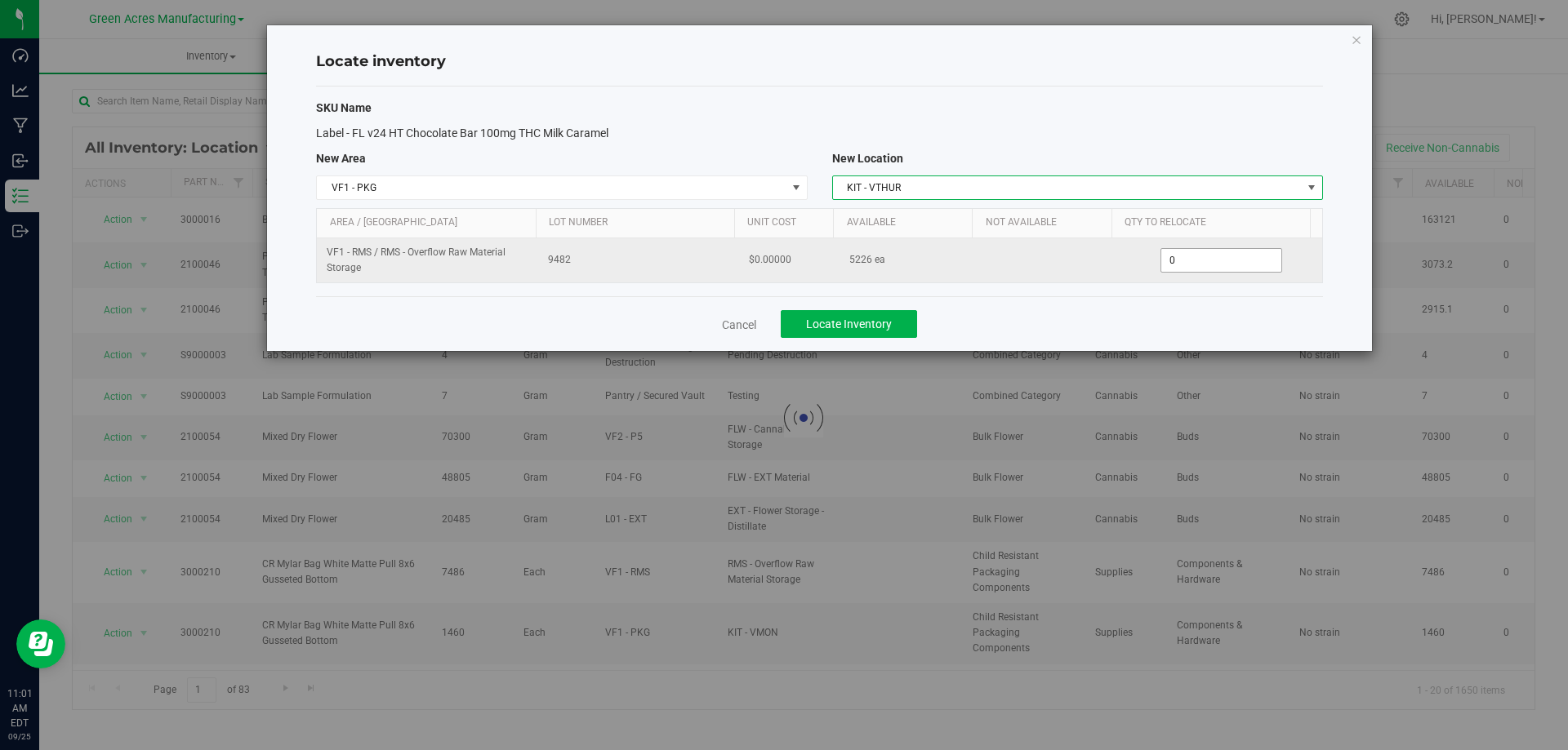
click at [1161, 265] on span "0 0" at bounding box center [1222, 261] width 122 height 25
click at [1161, 265] on input "0" at bounding box center [1222, 261] width 120 height 23
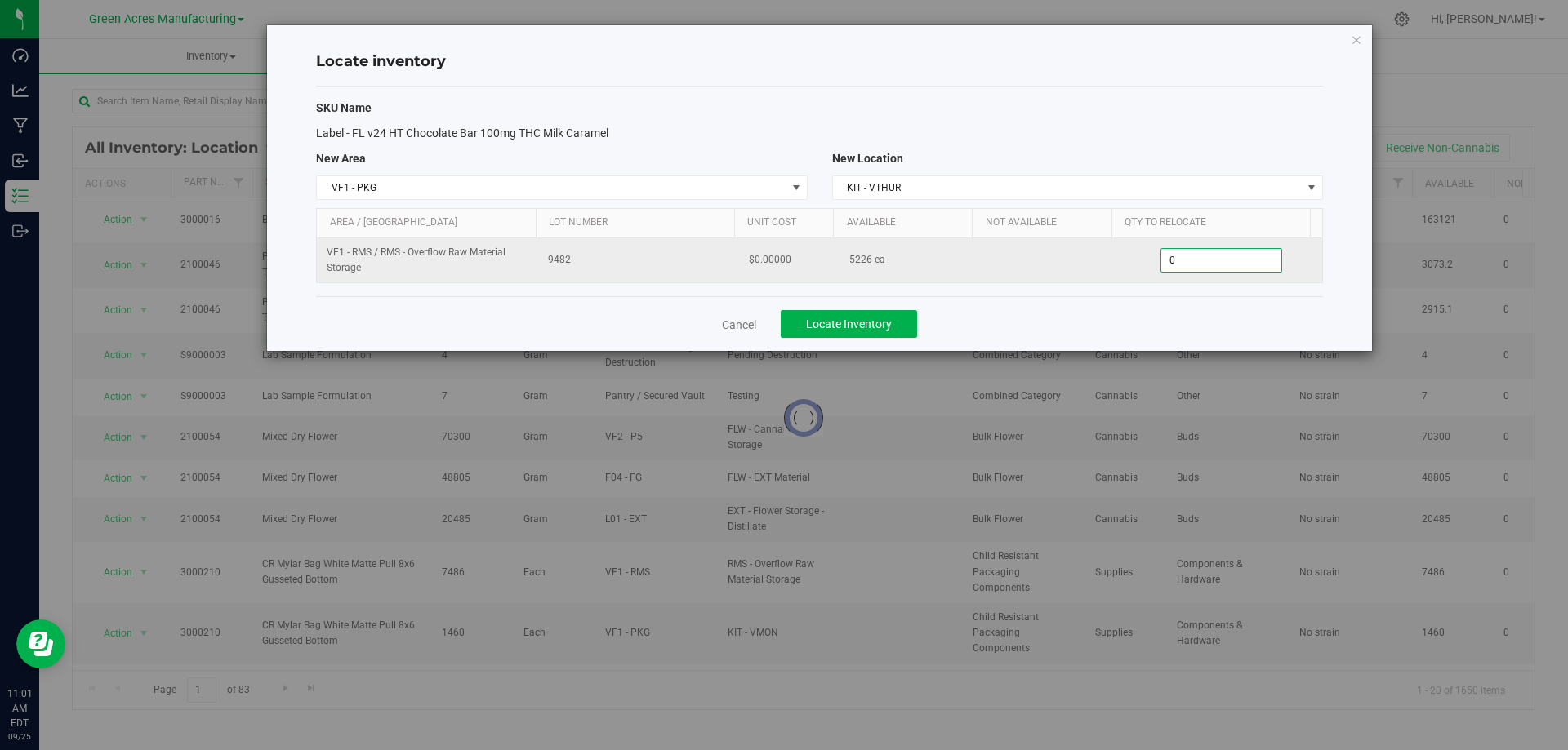
paste input "2019"
type input "2019"
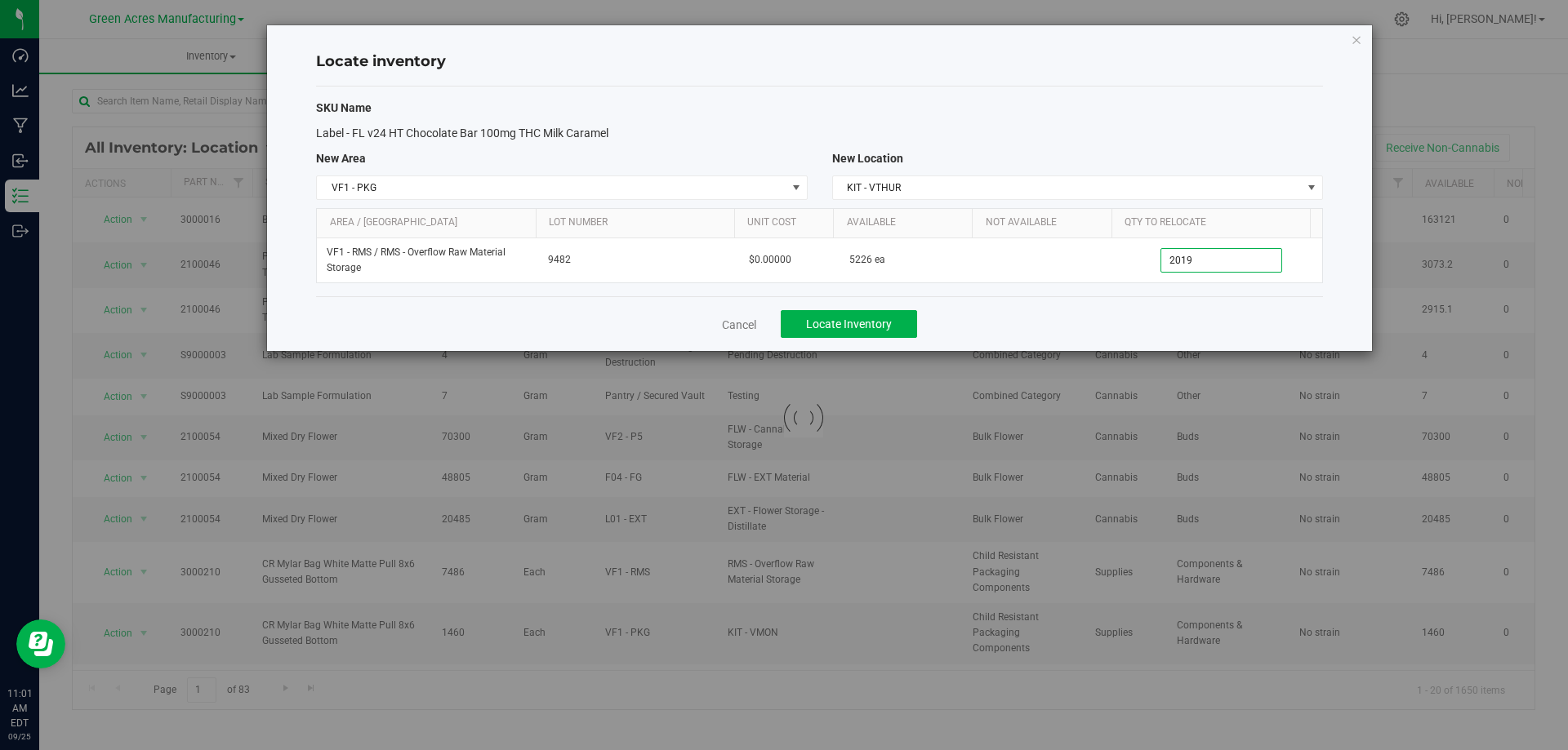
type input "2,019"
click at [1064, 310] on div "Cancel Locate Inventory" at bounding box center [818, 323] width 1007 height 55
click at [879, 329] on span "Locate Inventory" at bounding box center [849, 323] width 86 height 13
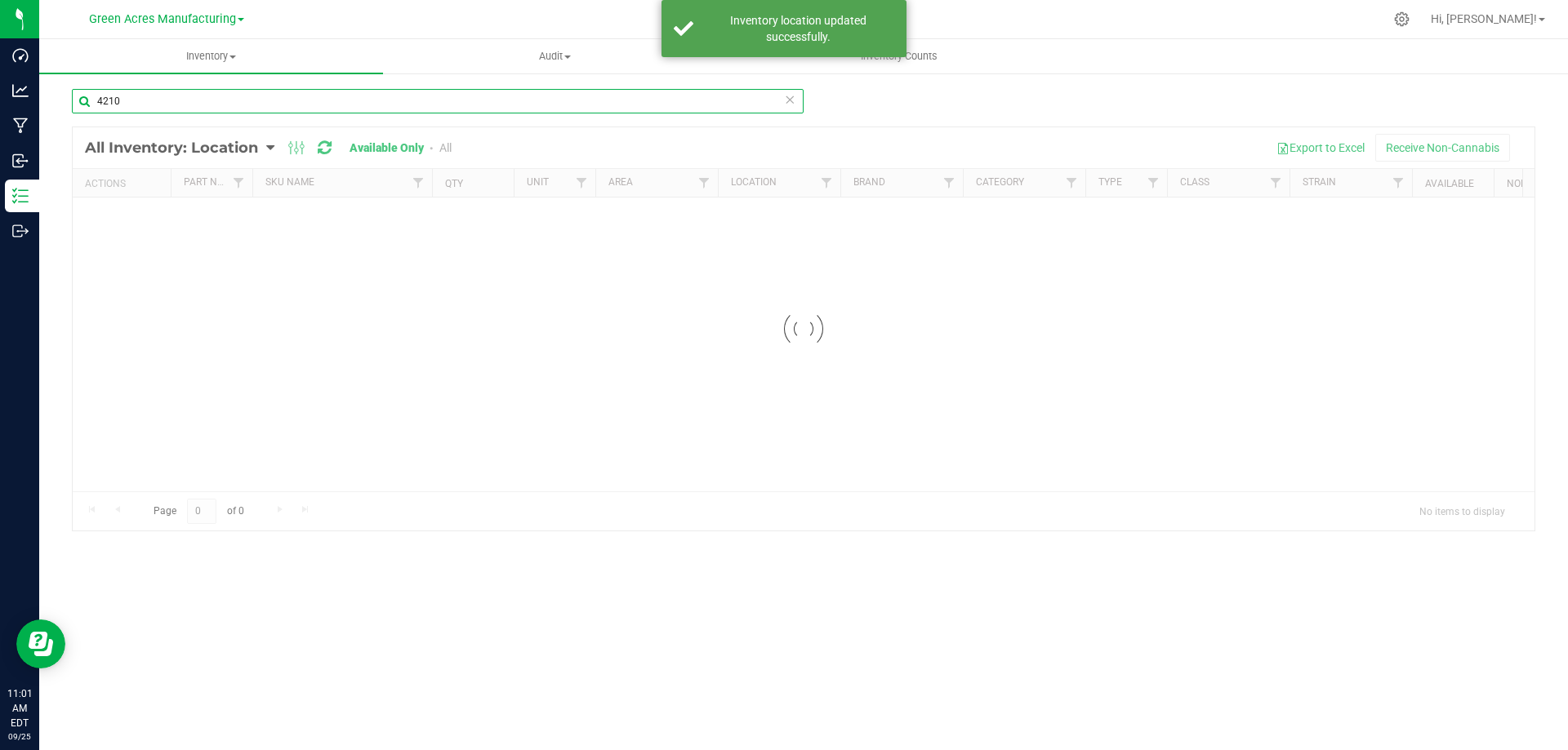
click at [199, 110] on input "4210" at bounding box center [438, 102] width 732 height 25
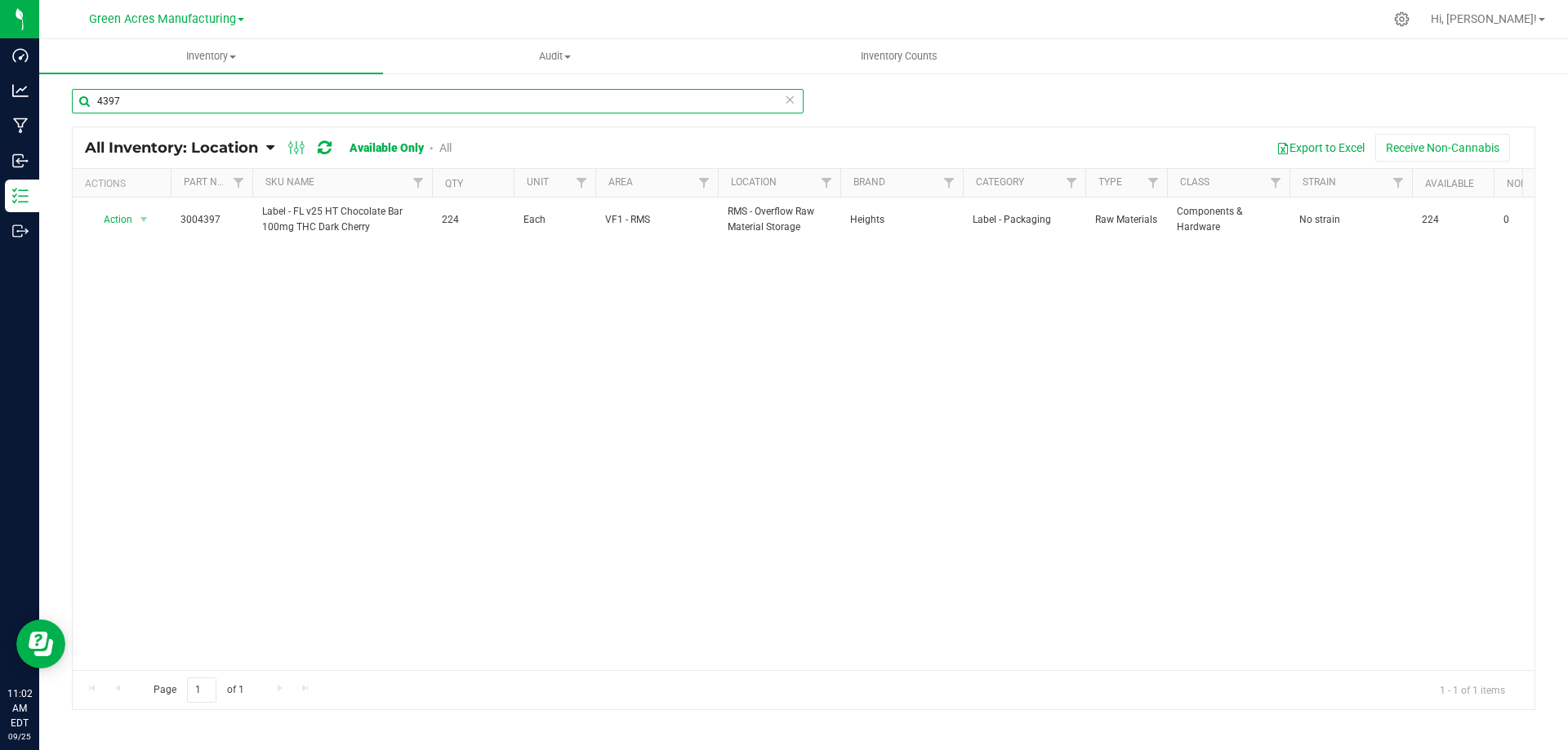
click at [179, 93] on input "4397" at bounding box center [438, 102] width 732 height 25
click at [179, 93] on input "2905" at bounding box center [438, 102] width 732 height 25
click at [181, 95] on input "2905" at bounding box center [438, 102] width 732 height 25
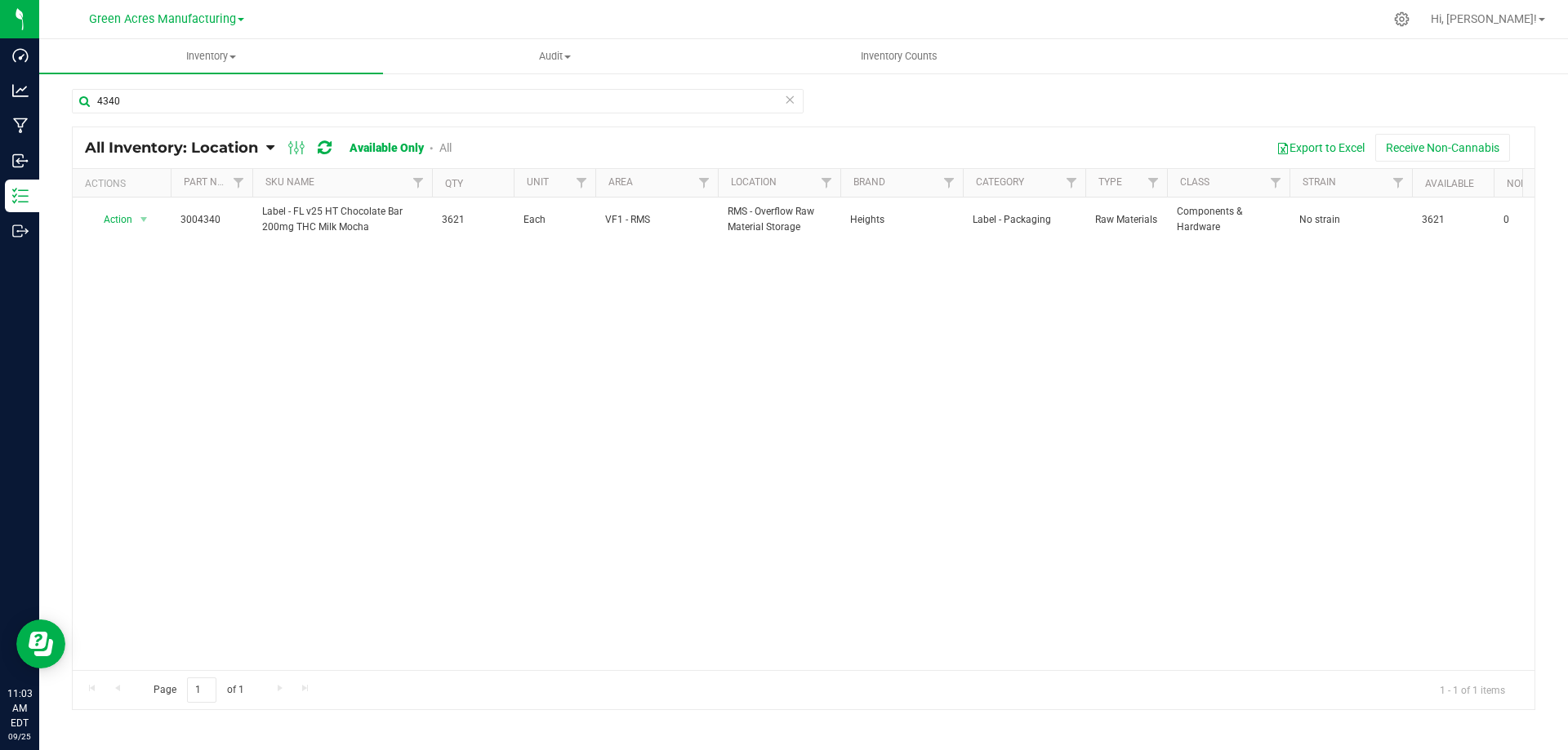
click at [110, 337] on div "Action Action Adjust qty Edit lot numbers Global inventory Locate inventory Pri…" at bounding box center [803, 434] width 1462 height 473
click at [266, 114] on div "4340" at bounding box center [438, 108] width 732 height 37
click at [265, 112] on input "4340" at bounding box center [438, 102] width 732 height 25
type input "4"
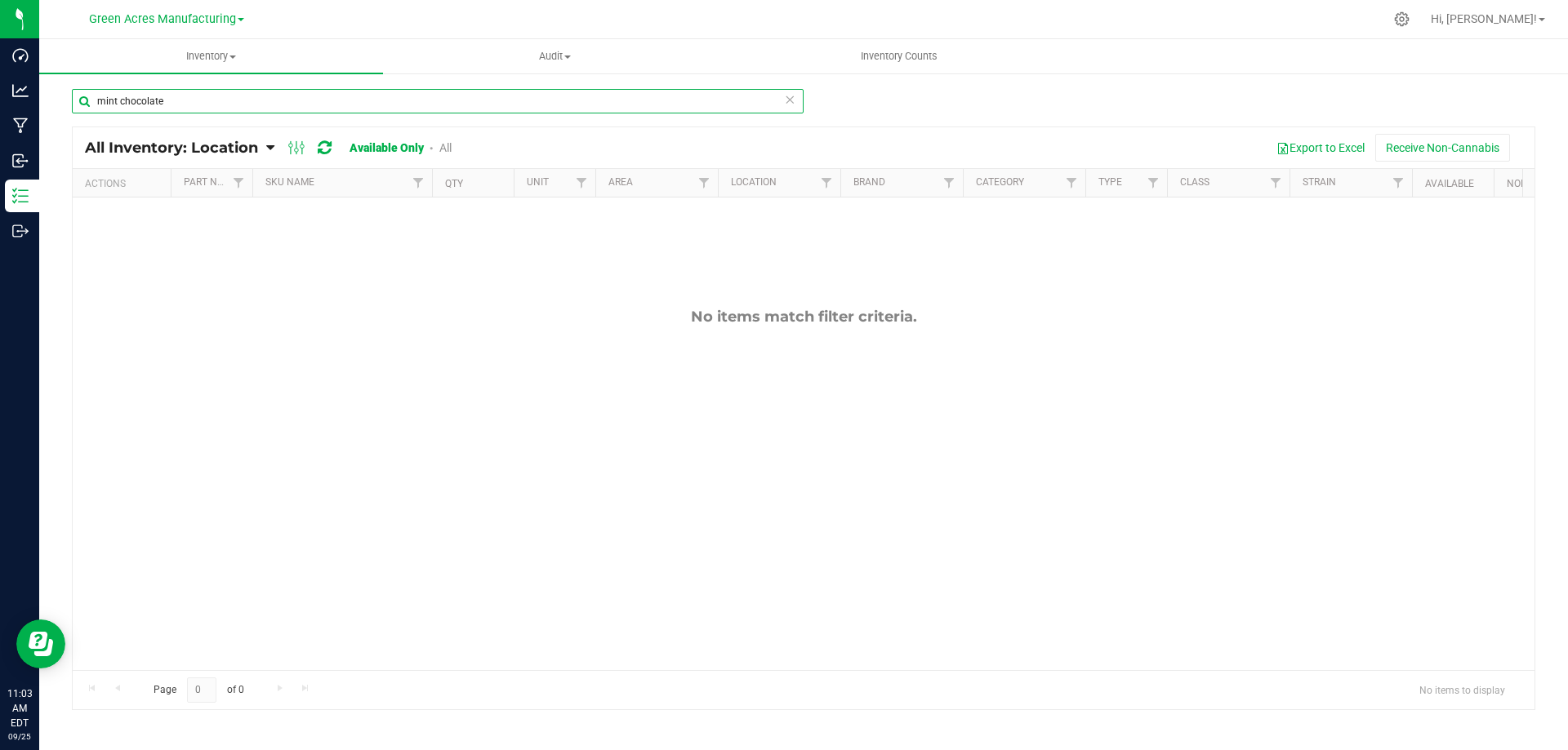
drag, startPoint x: 119, startPoint y: 102, endPoint x: 221, endPoint y: 104, distance: 102.0
click at [217, 102] on input "mint chocolate" at bounding box center [438, 102] width 732 height 25
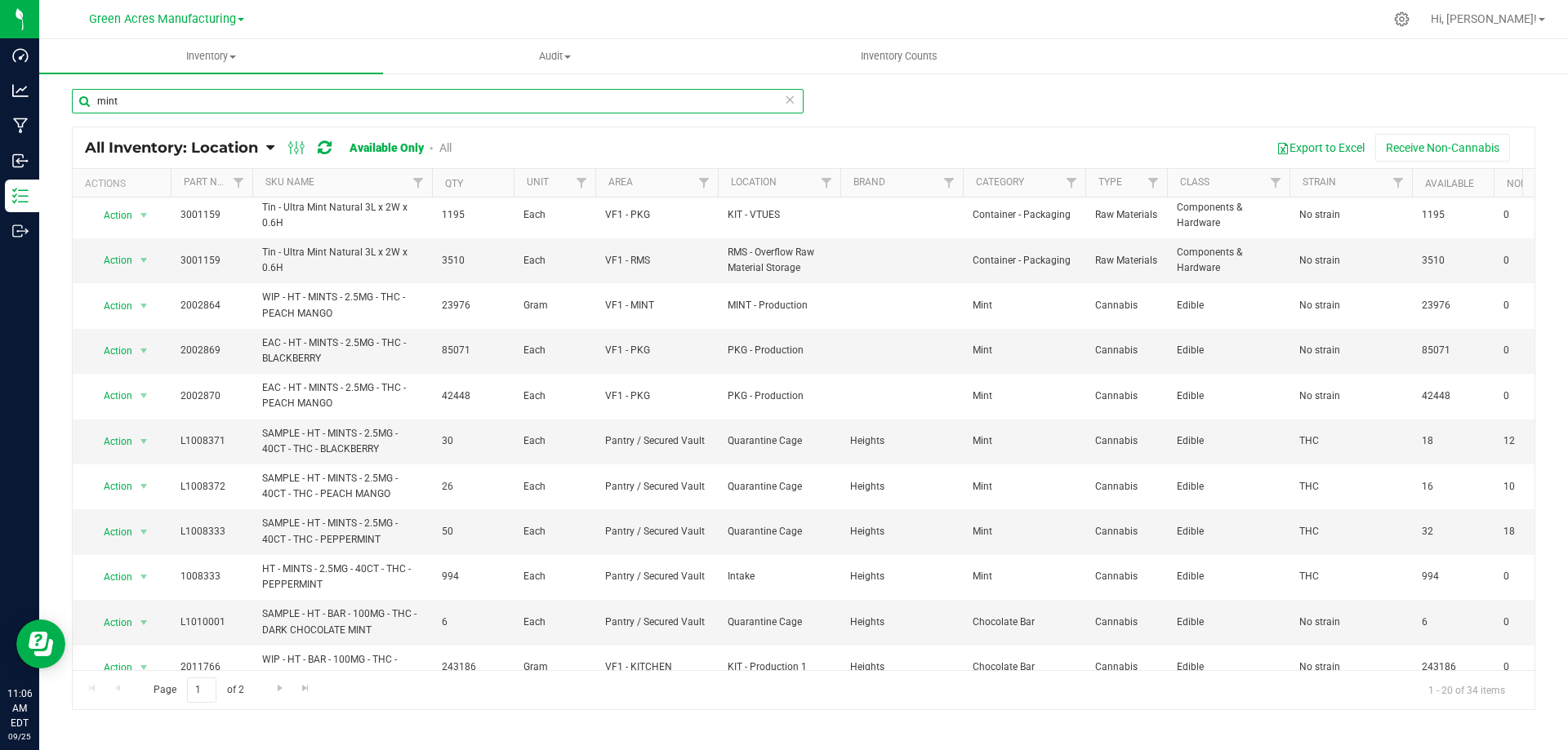
scroll to position [443, 0]
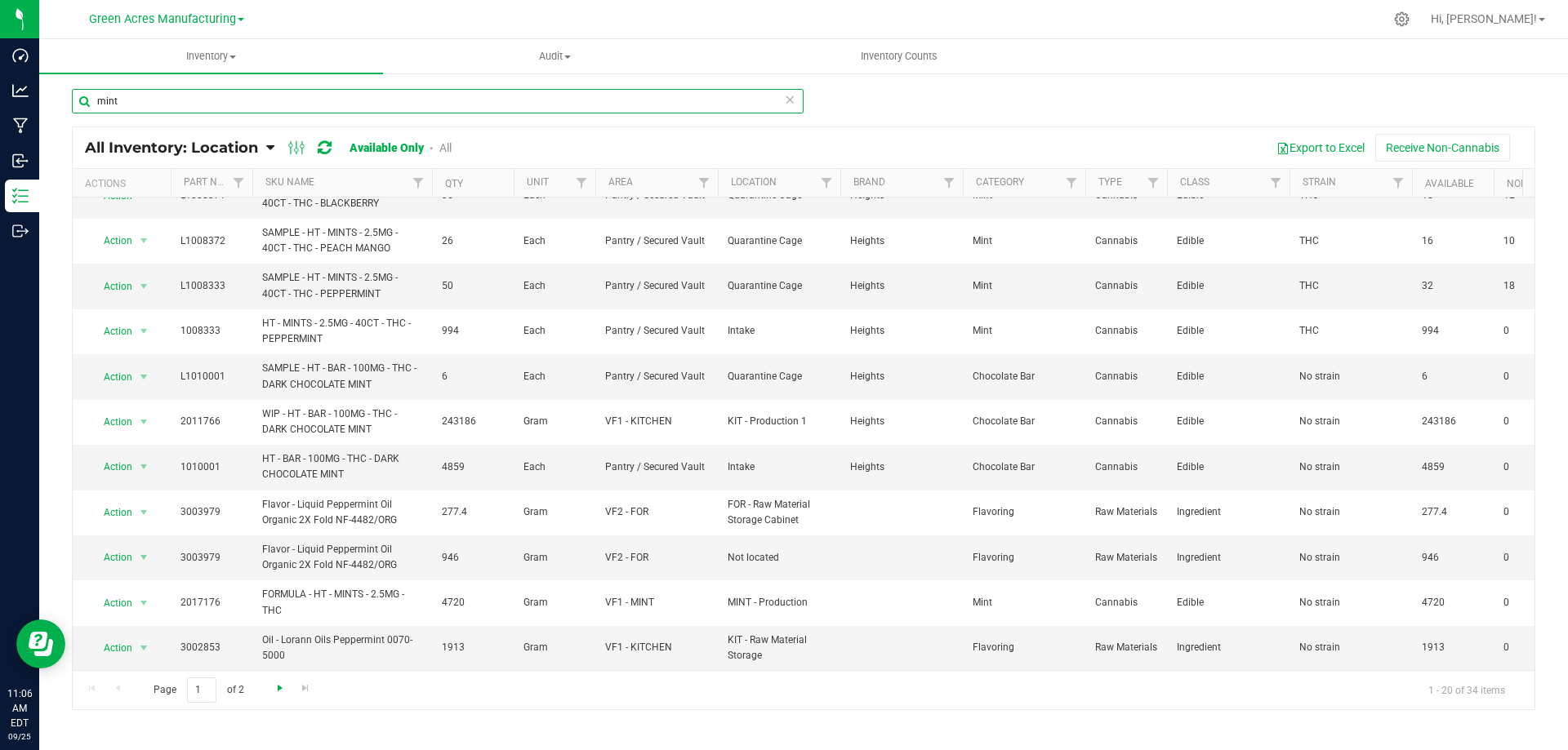
type input "mint"
click at [276, 688] on span "Go to the next page" at bounding box center [279, 687] width 13 height 13
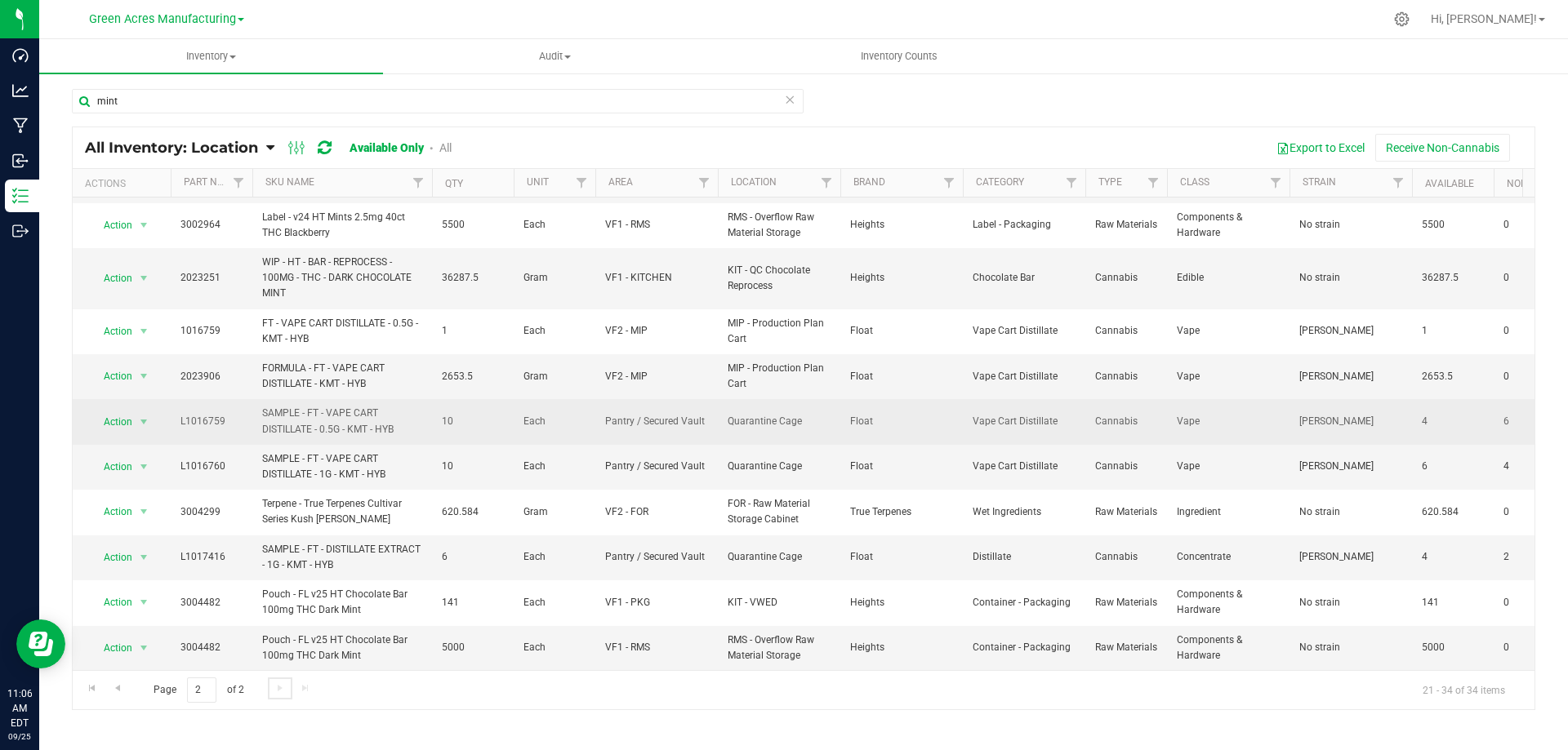
scroll to position [187, 0]
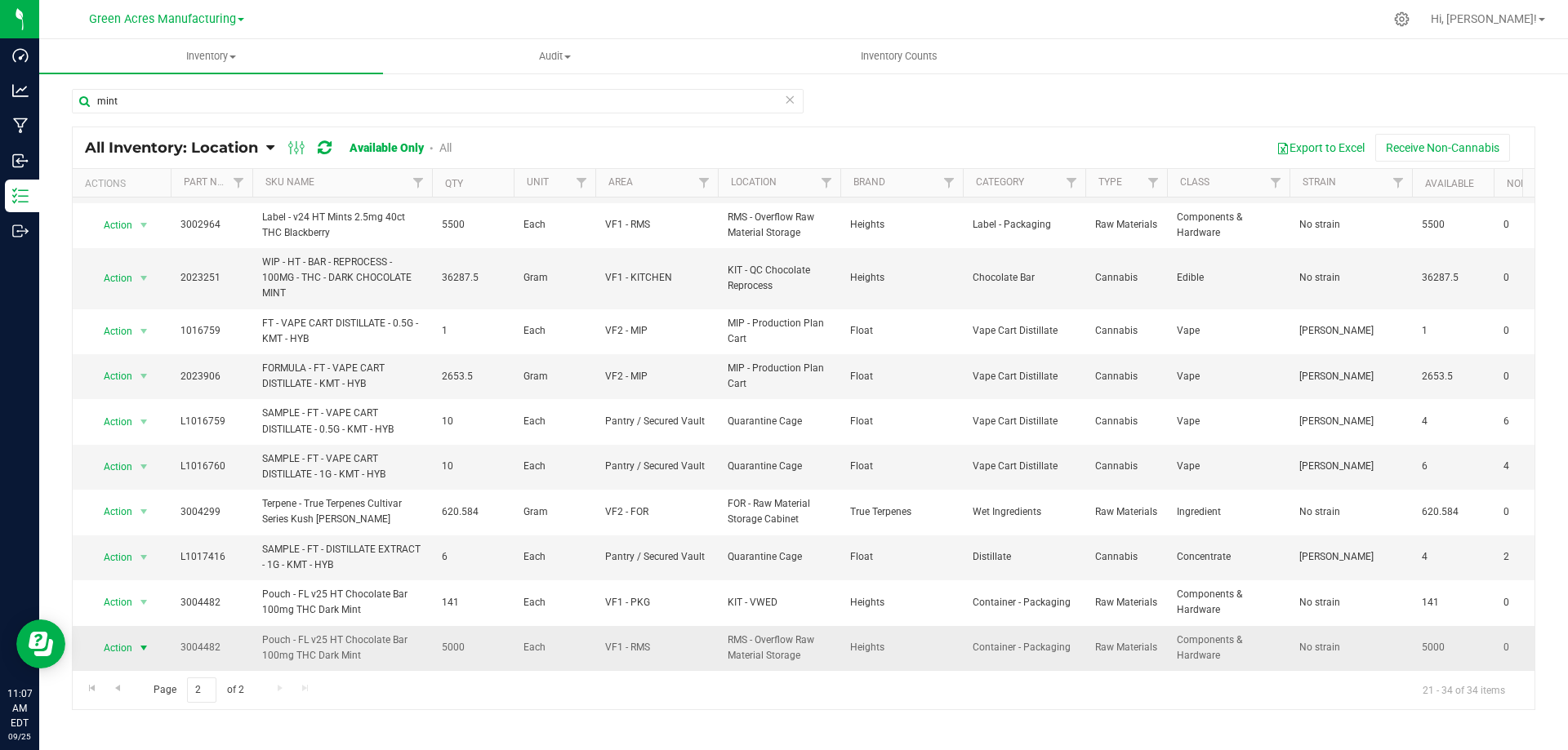
click at [151, 637] on span "select" at bounding box center [143, 648] width 20 height 23
click at [177, 587] on li "Locate inventory" at bounding box center [142, 585] width 104 height 25
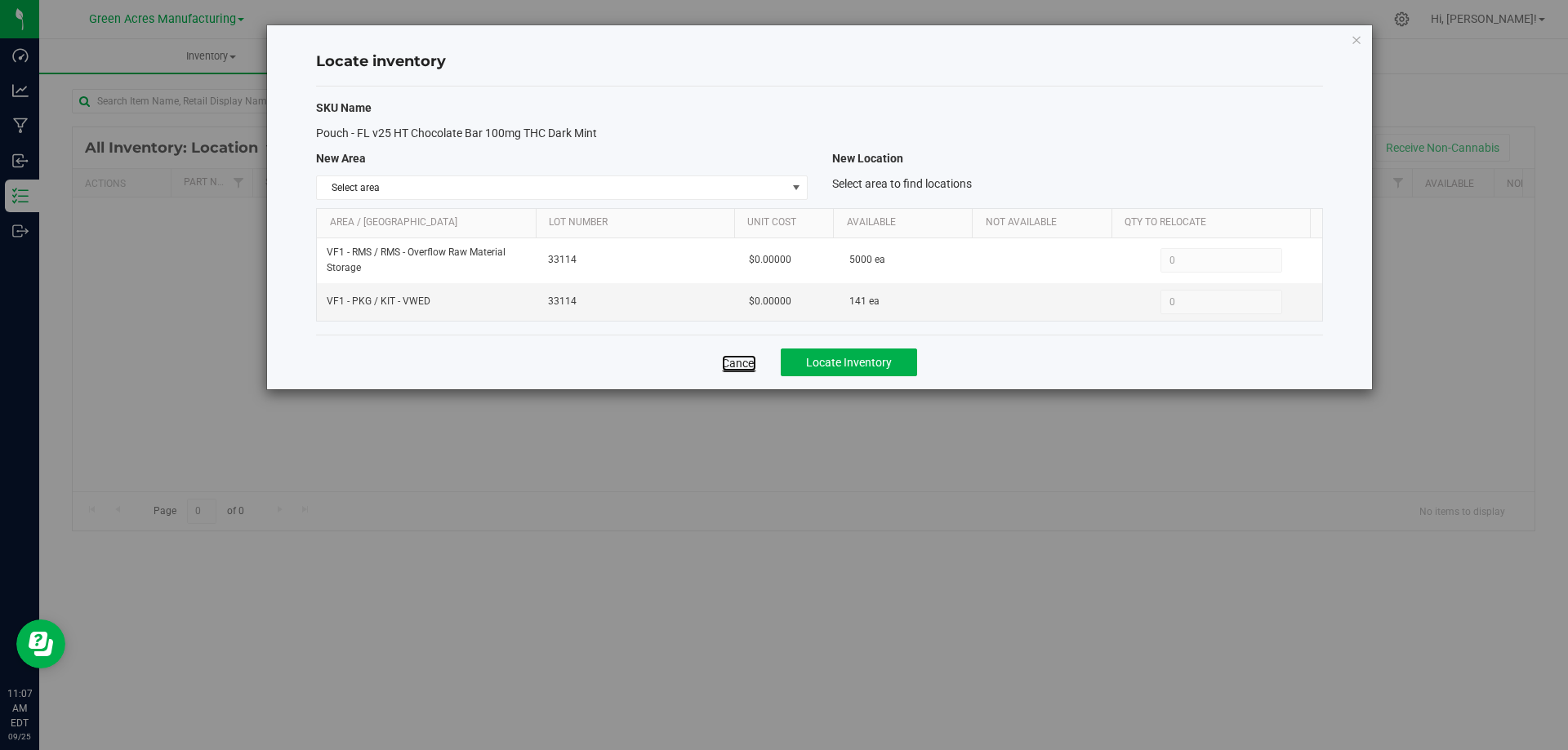
click at [735, 360] on link "Cancel" at bounding box center [739, 363] width 34 height 16
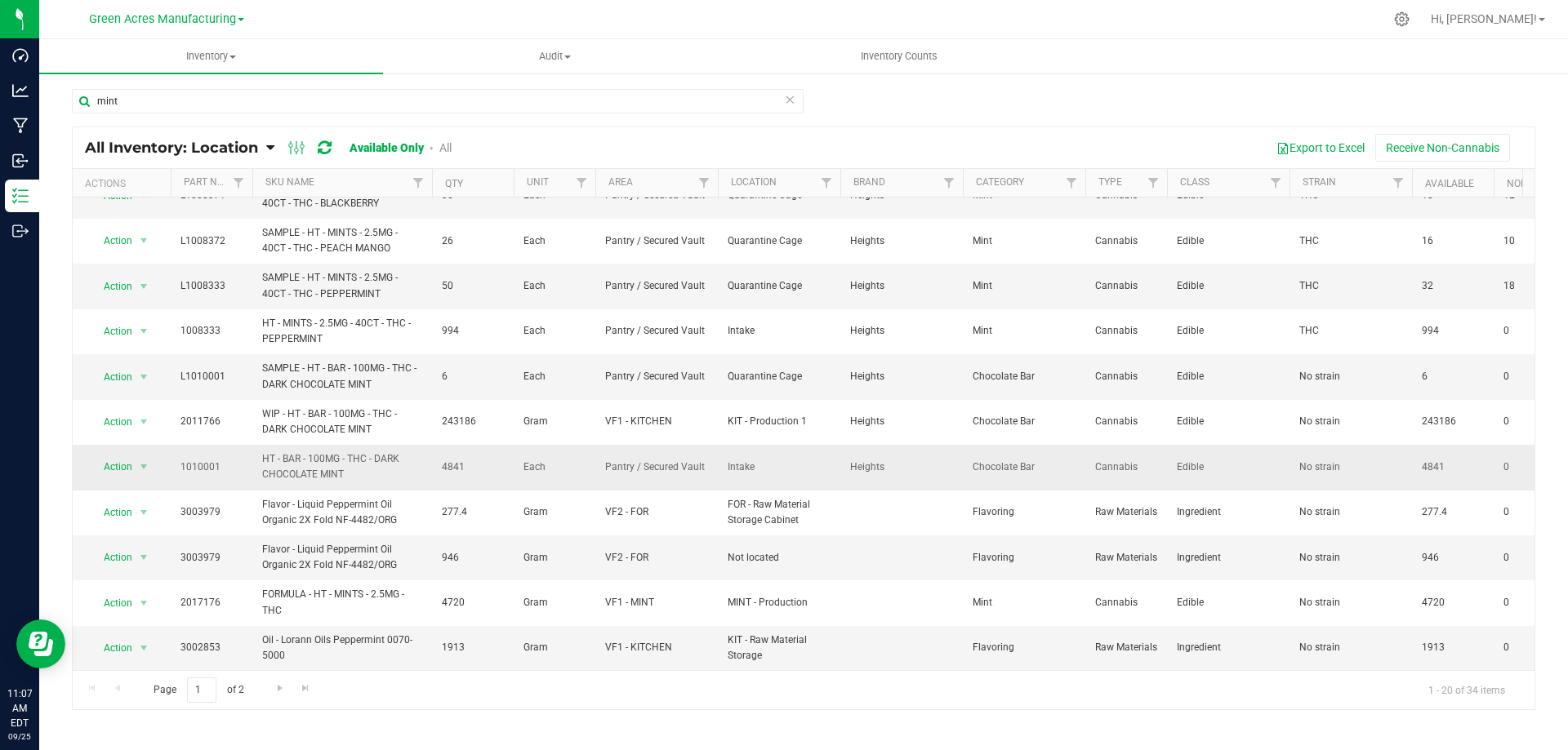
scroll to position [443, 0]
click at [277, 686] on span "Go to the next page" at bounding box center [279, 687] width 13 height 13
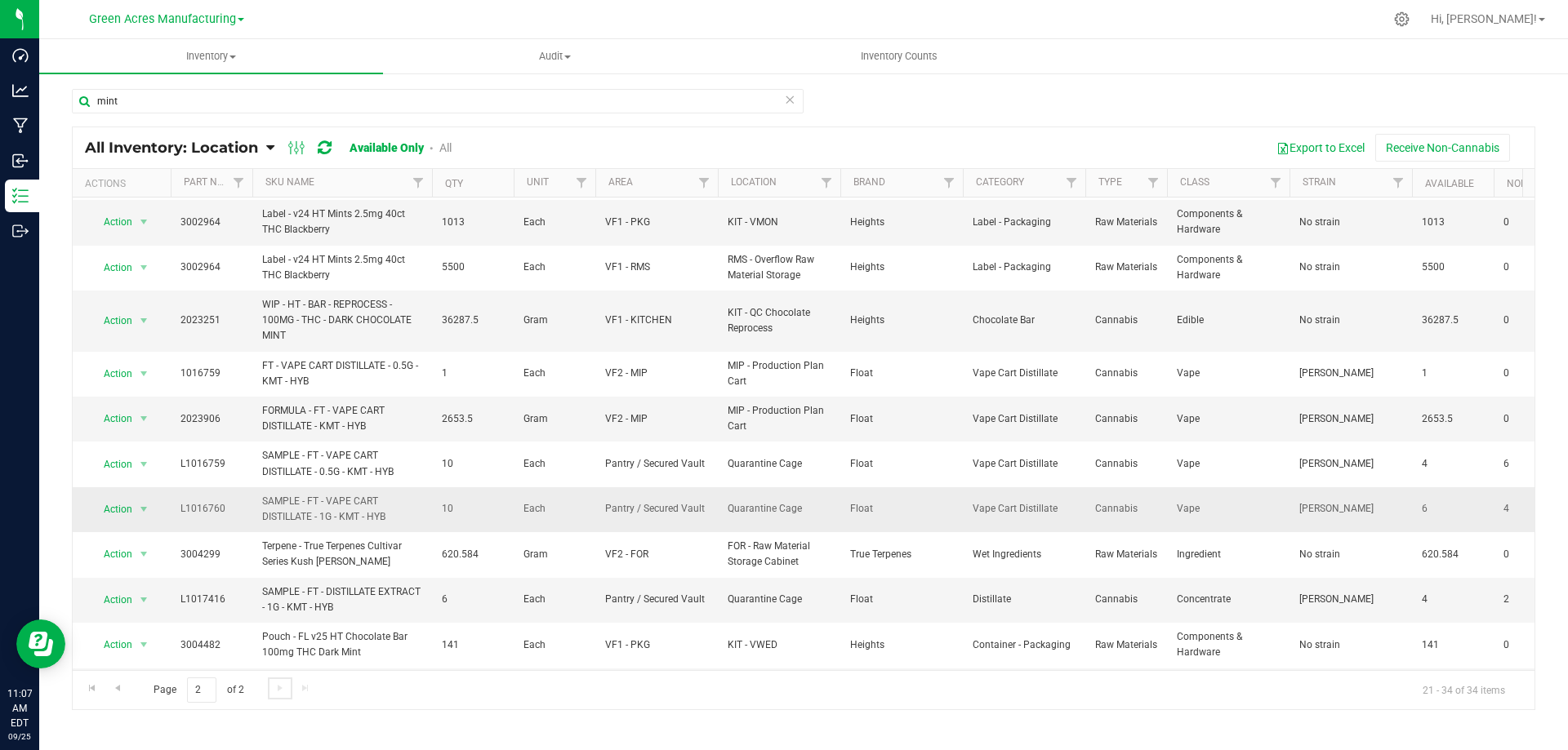
scroll to position [187, 0]
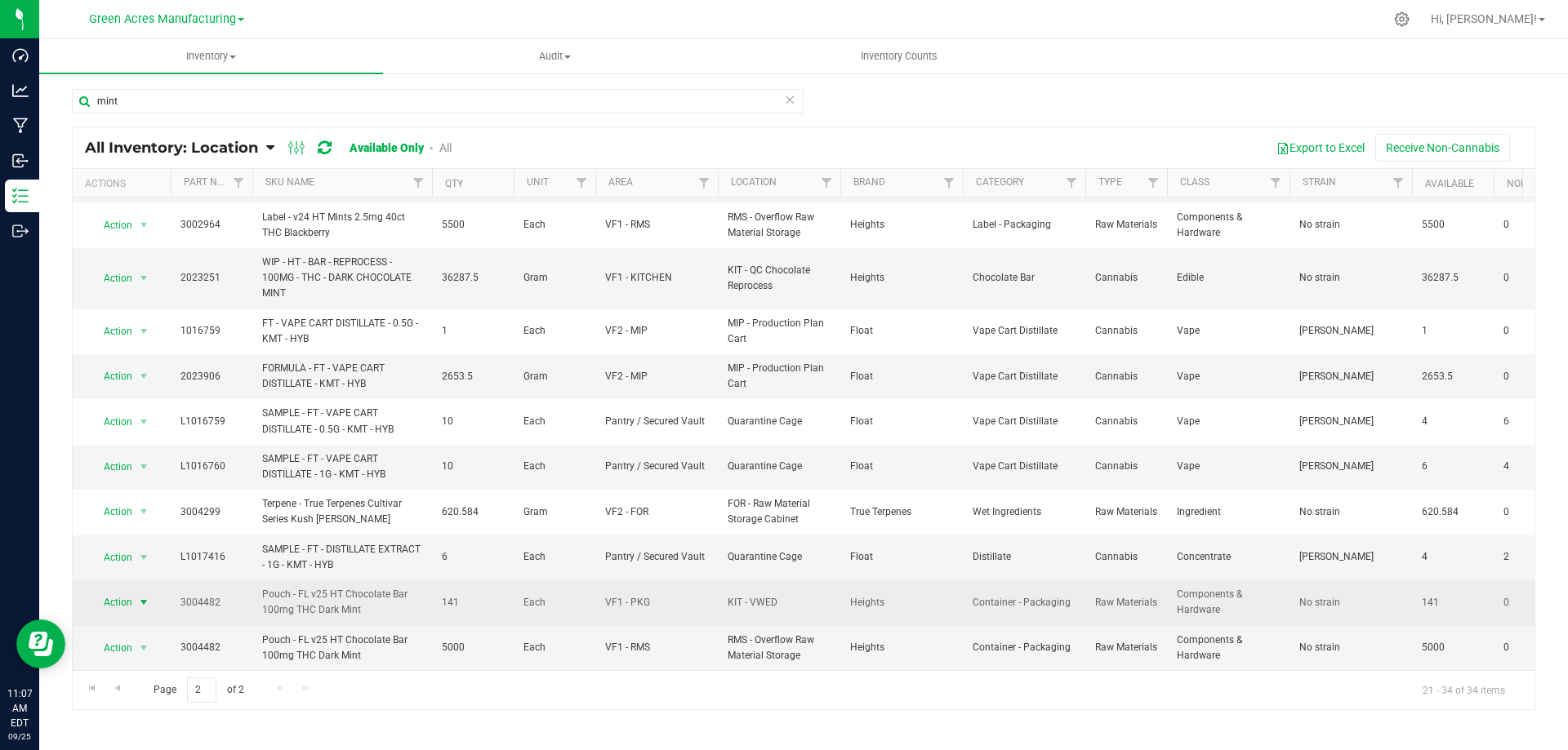
click at [149, 597] on span "select" at bounding box center [143, 602] width 20 height 23
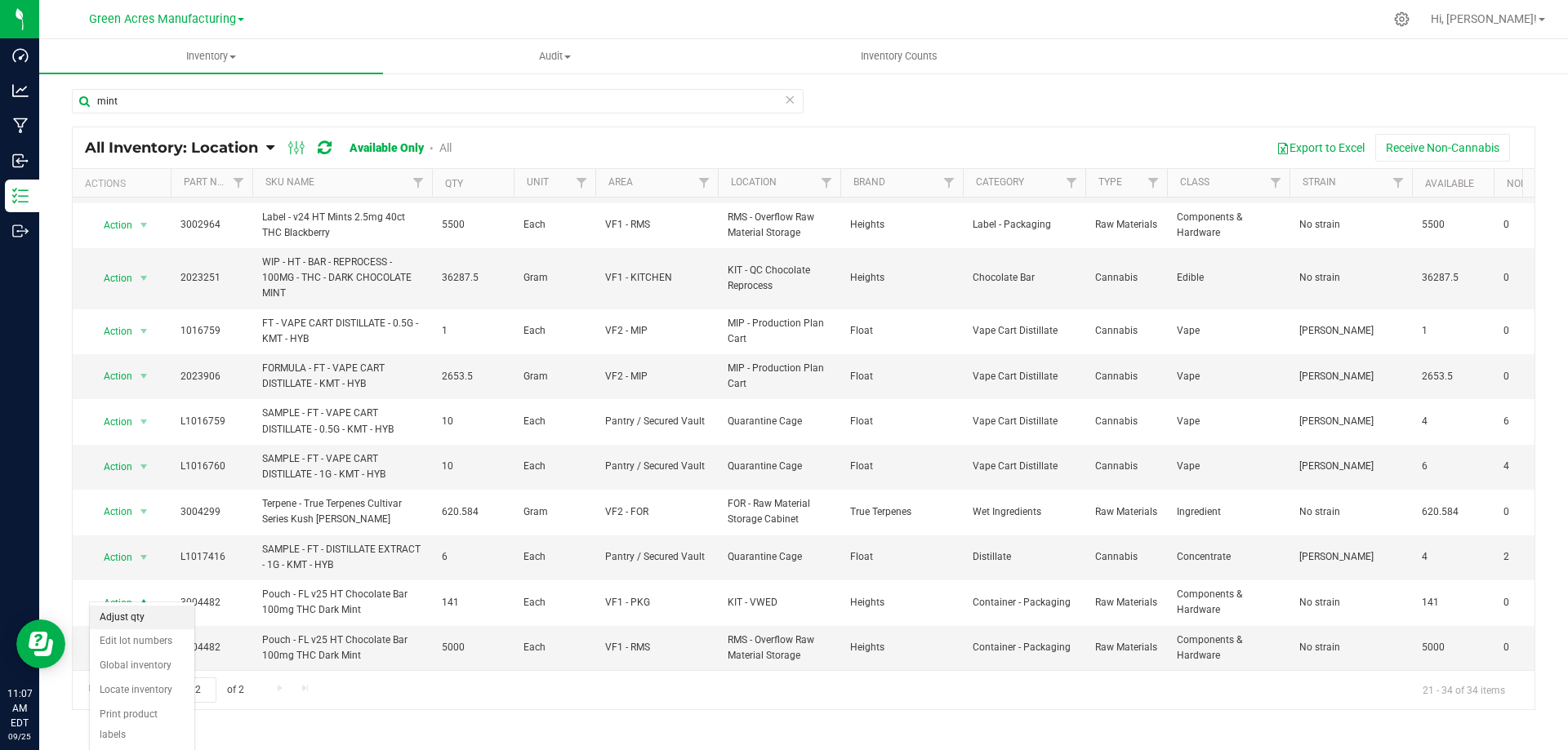
click at [166, 620] on li "Adjust qty" at bounding box center [142, 617] width 104 height 25
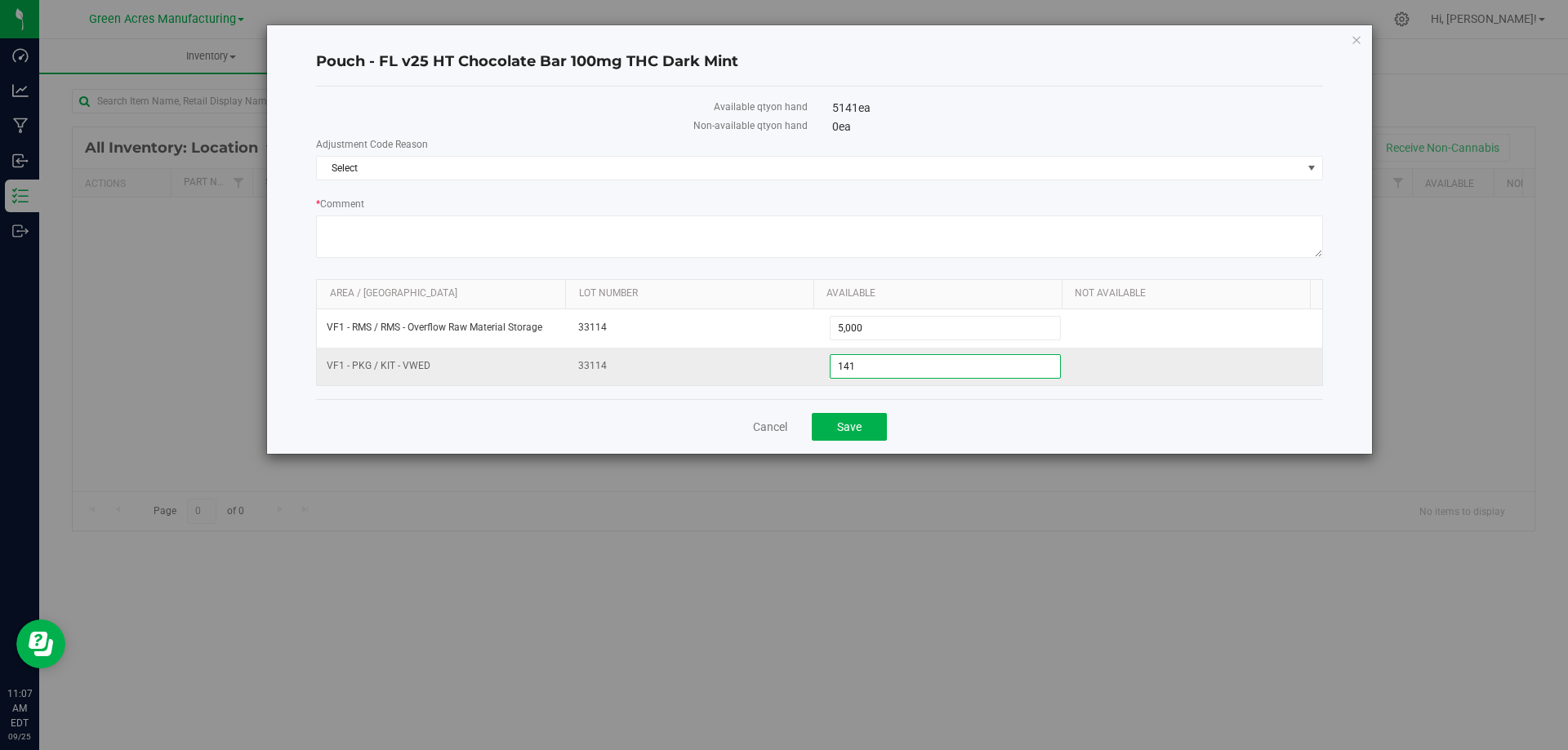
click at [879, 374] on span "141 141" at bounding box center [946, 367] width 232 height 25
click at [879, 374] on input "141" at bounding box center [945, 367] width 231 height 23
type input "321"
click at [783, 163] on span "Select" at bounding box center [809, 168] width 985 height 23
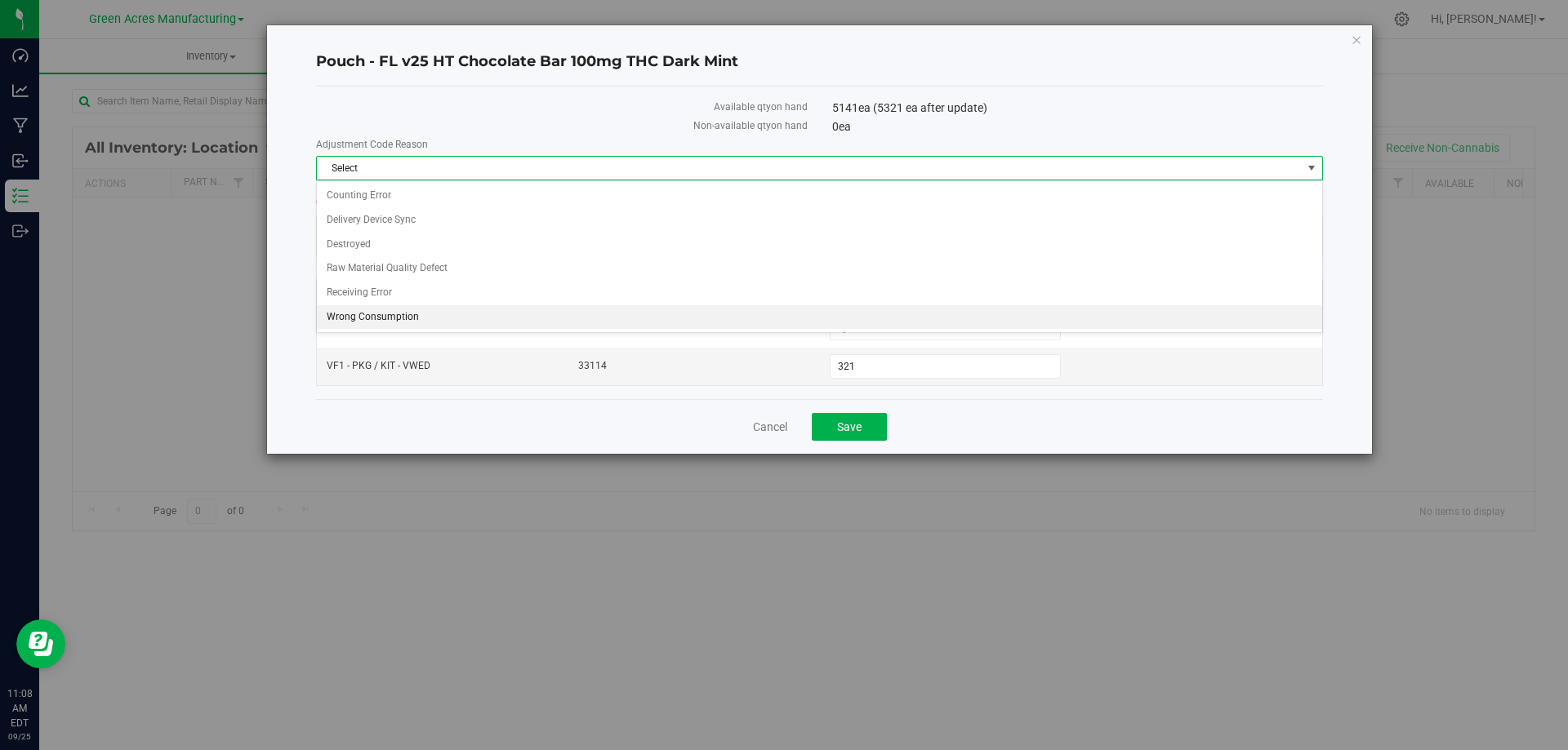
click at [368, 314] on li "Wrong Consumption" at bounding box center [818, 317] width 1005 height 25
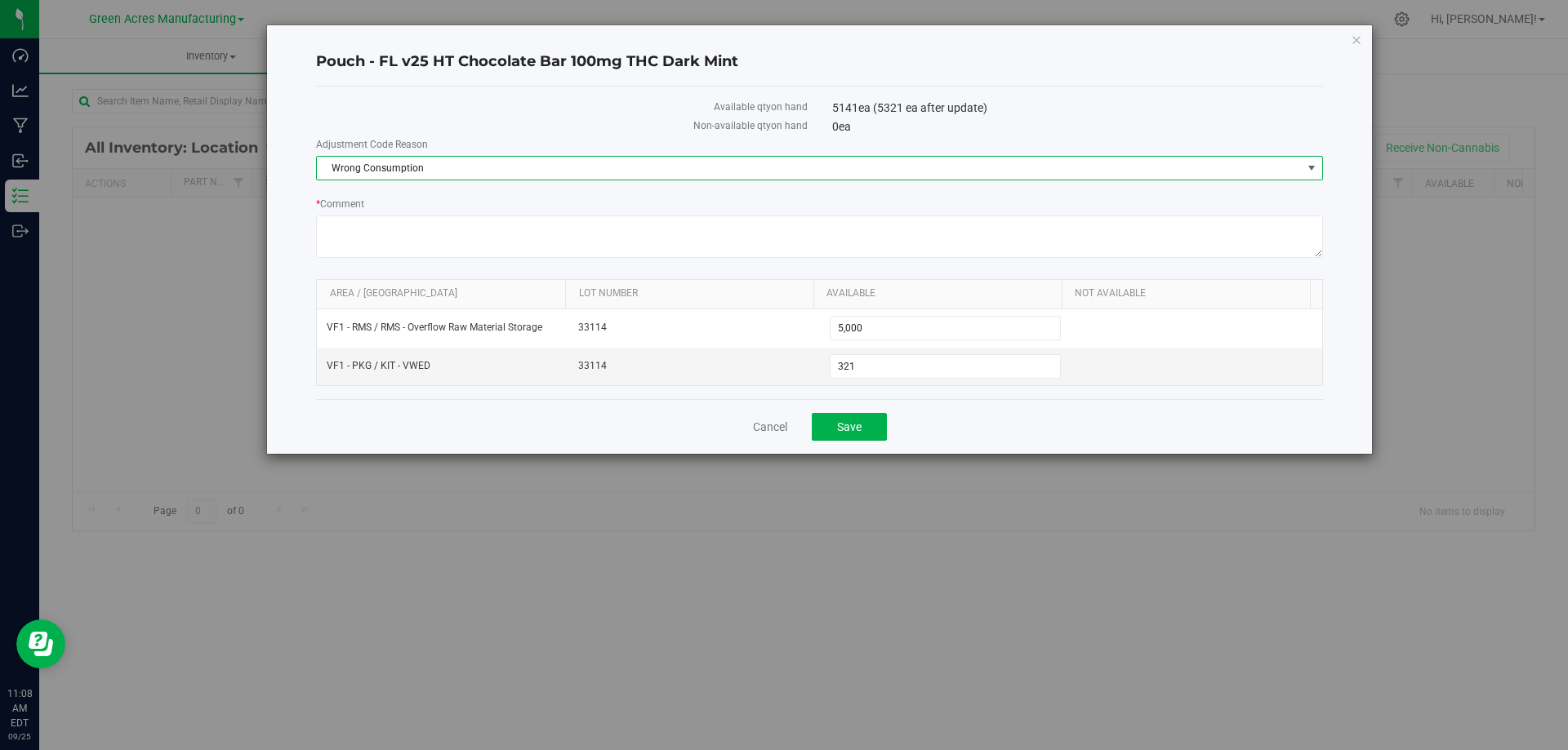
click at [940, 396] on div "Available qty on hand 5141 ea (5321 ea after update) Non-available qty on hand …" at bounding box center [818, 243] width 1007 height 313
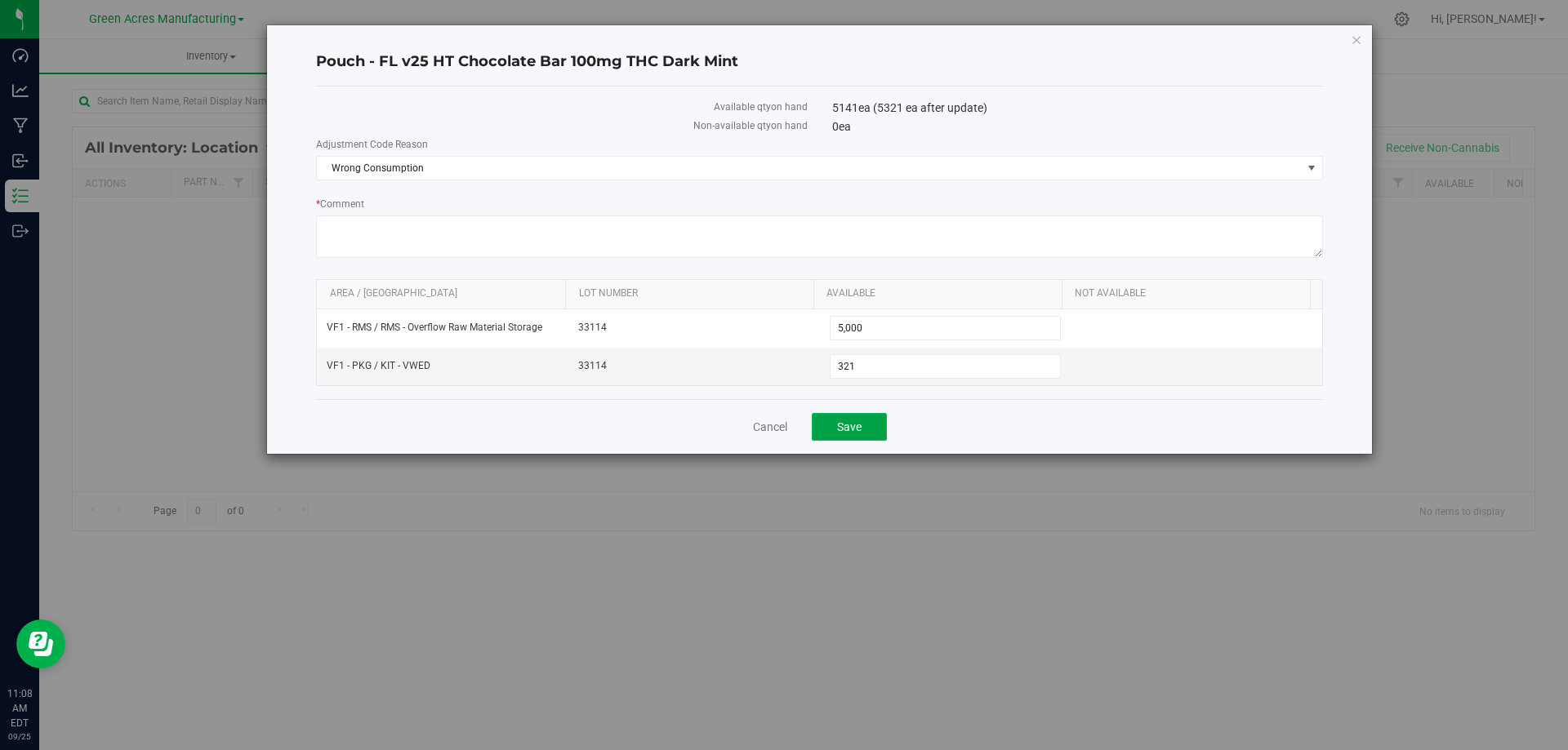
click at [862, 423] on span "Save" at bounding box center [849, 427] width 25 height 13
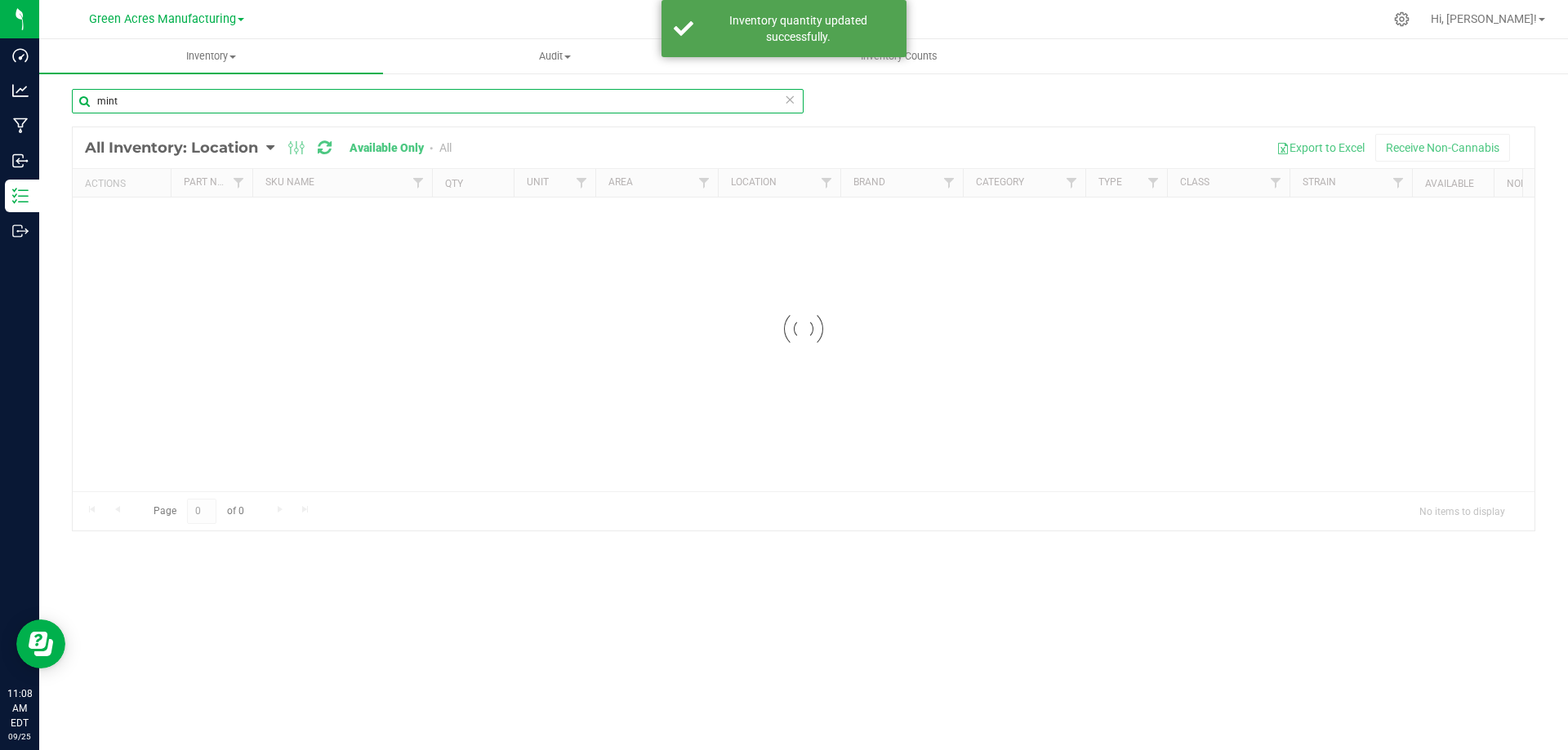
click at [179, 102] on input "mint" at bounding box center [438, 102] width 732 height 25
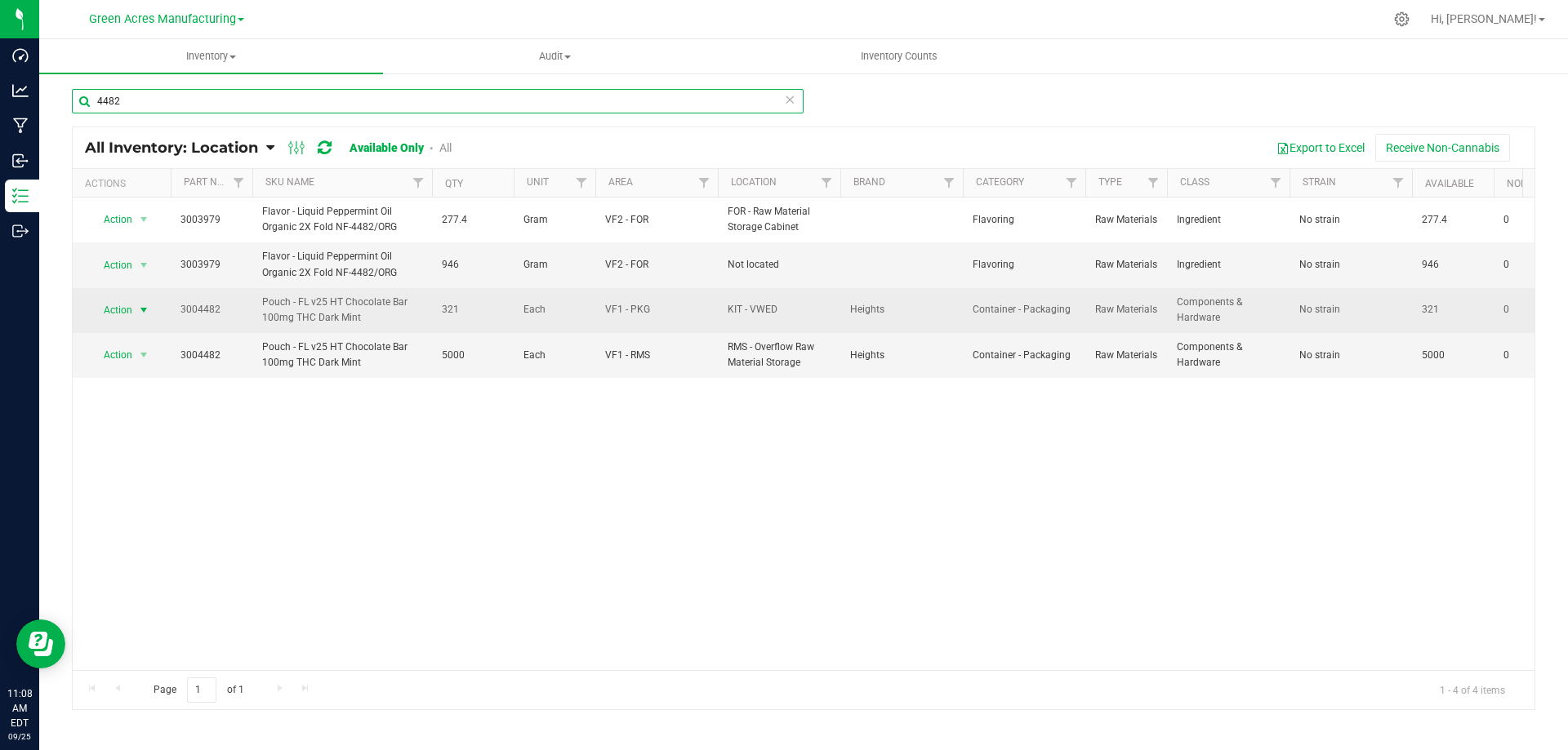
type input "4482"
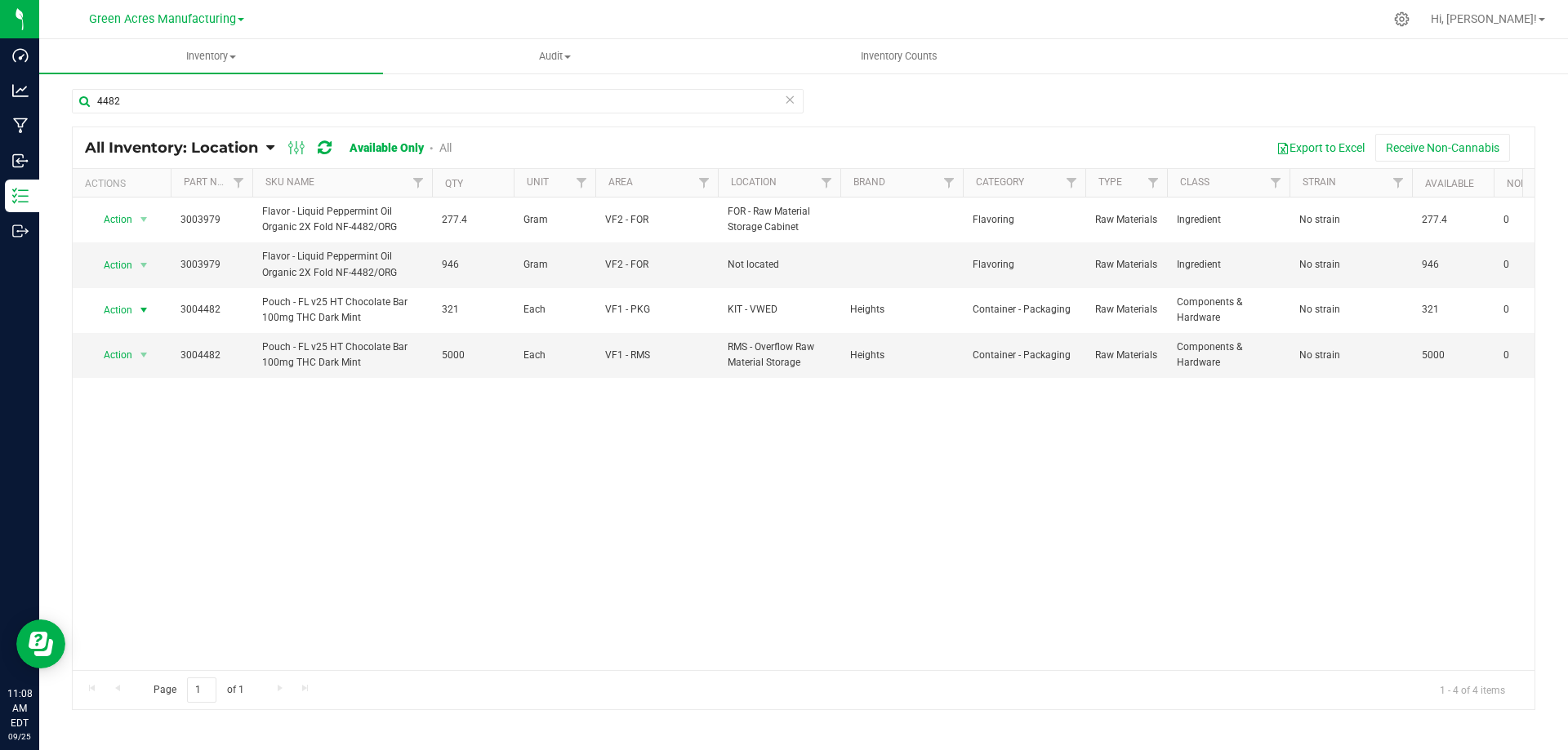
drag, startPoint x: 142, startPoint y: 312, endPoint x: 135, endPoint y: 549, distance: 237.1
click at [143, 329] on td "Action Action Adjust qty Edit lot numbers Global inventory Locate inventory Pri…" at bounding box center [121, 310] width 98 height 45
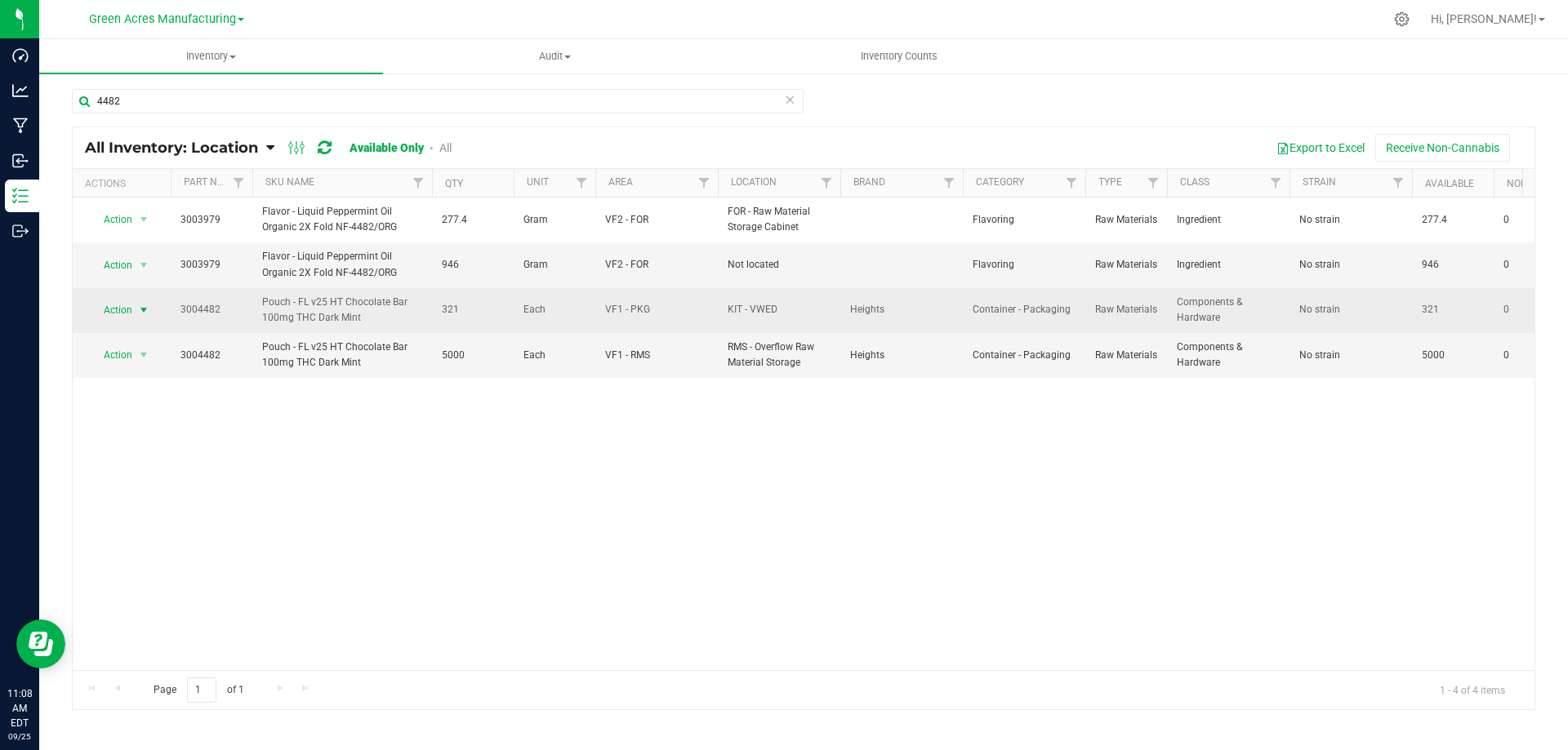
click at [136, 312] on span "select" at bounding box center [143, 310] width 20 height 23
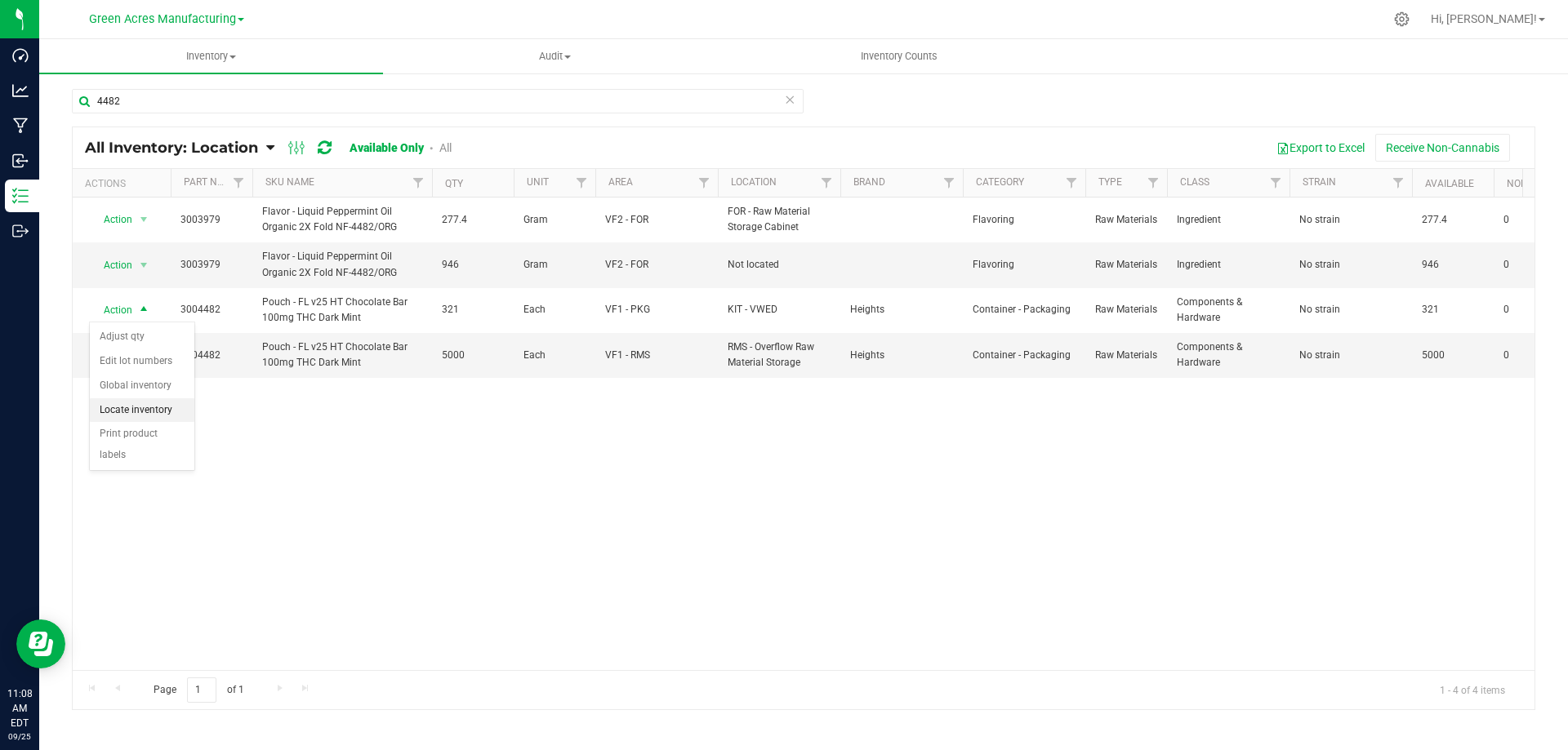
click at [150, 410] on li "Locate inventory" at bounding box center [142, 411] width 104 height 25
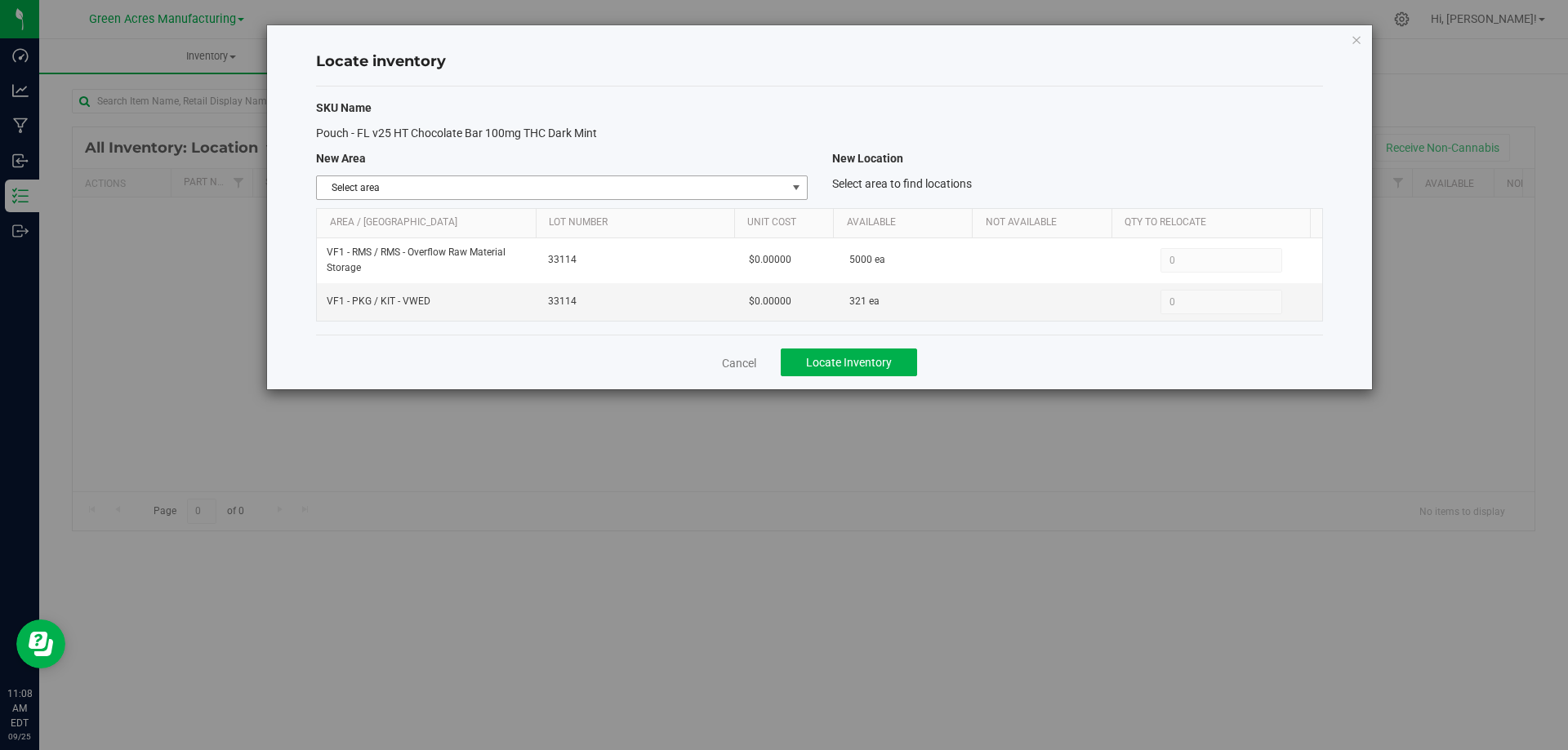
click at [795, 191] on span "select" at bounding box center [795, 187] width 13 height 13
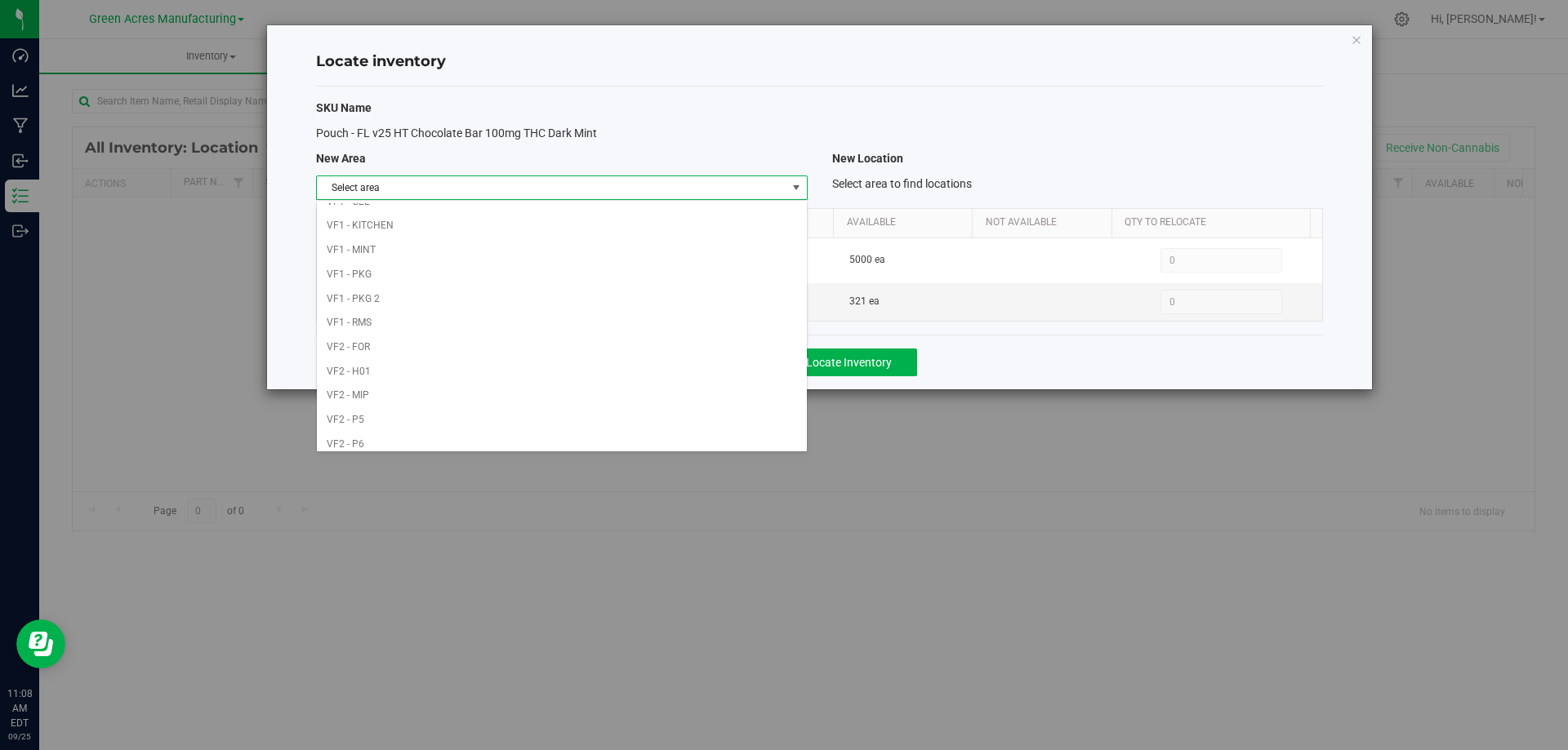
scroll to position [798, 0]
click at [598, 260] on li "VF1 - RMS" at bounding box center [560, 266] width 489 height 25
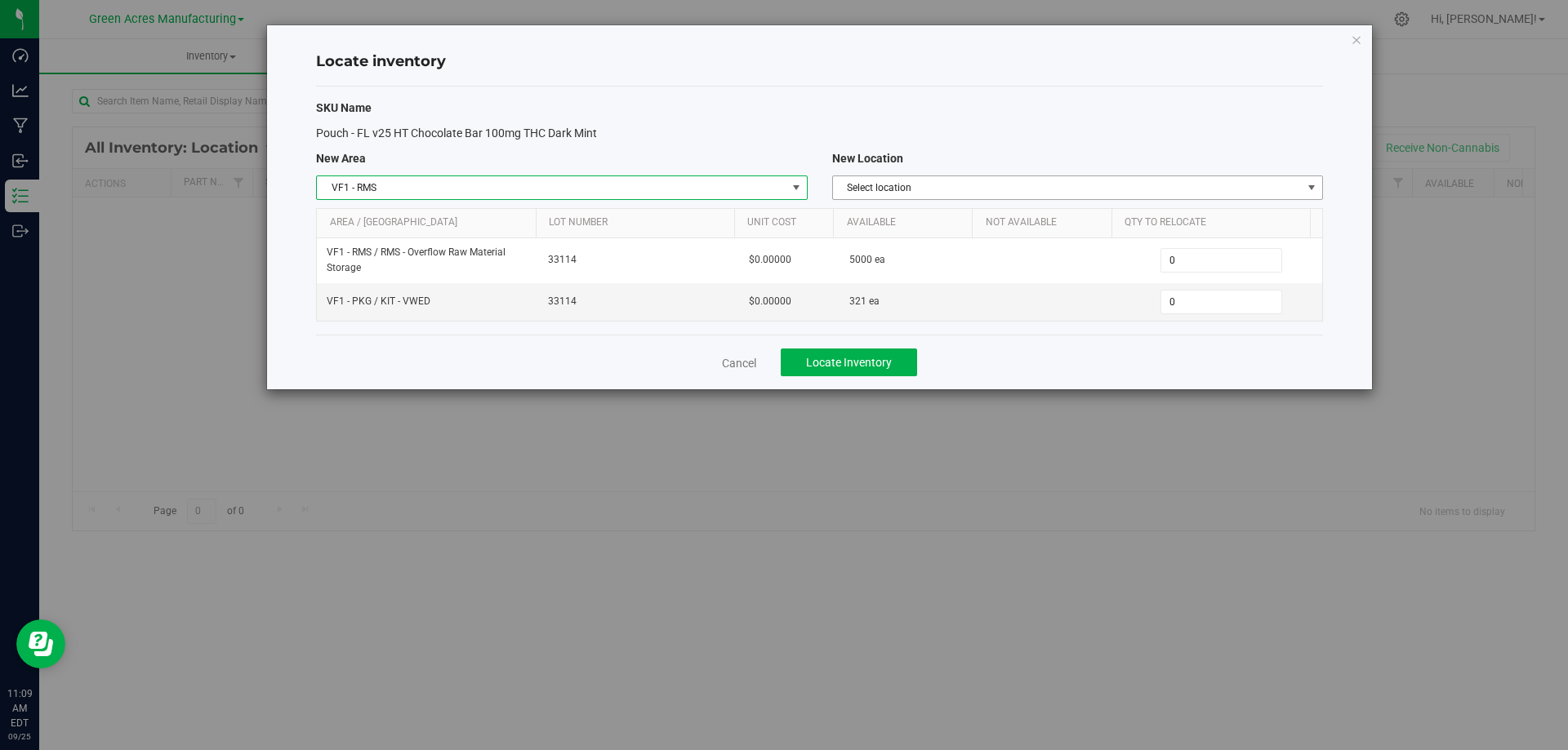
click at [967, 185] on span "Select location" at bounding box center [1067, 188] width 468 height 23
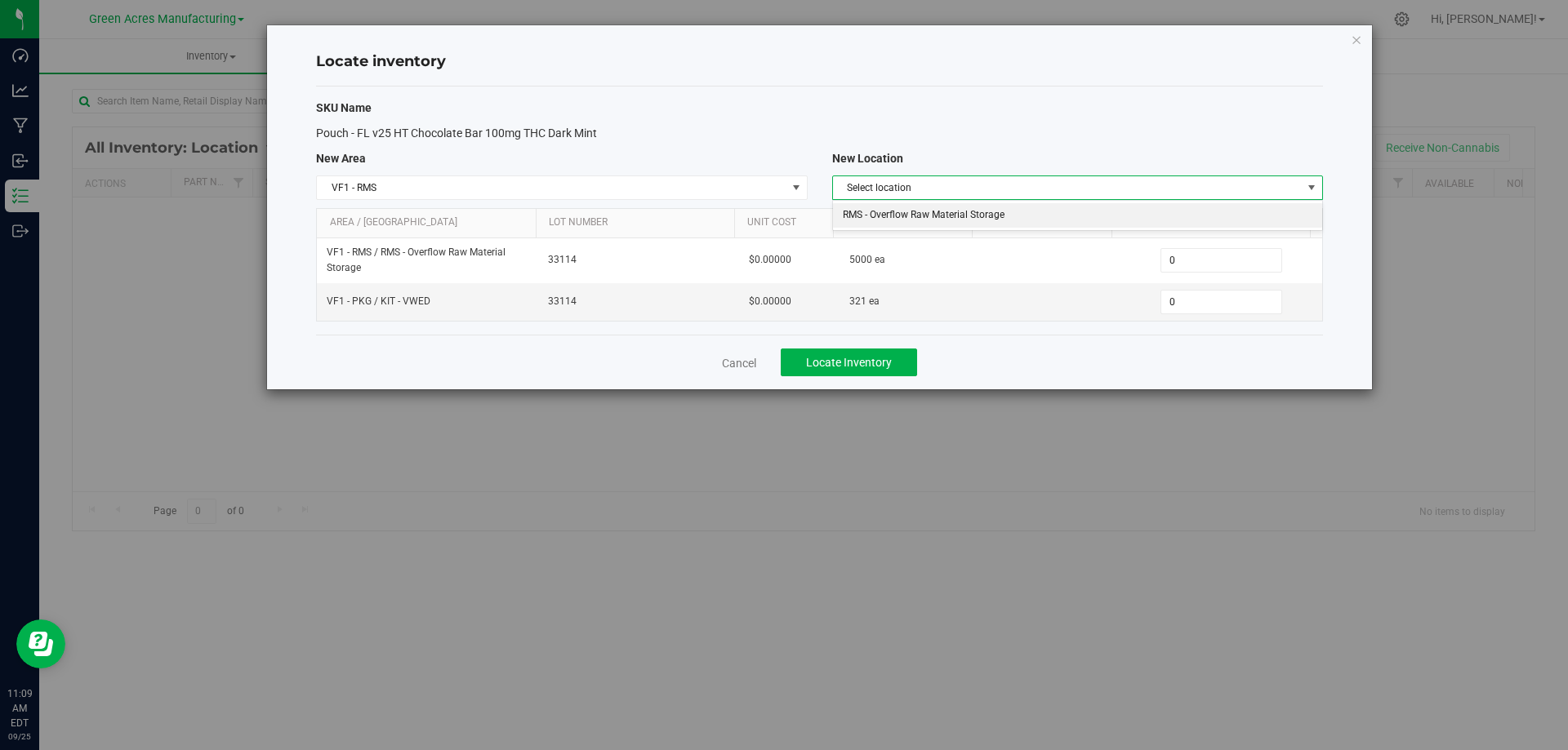
click at [957, 214] on li "RMS - Overflow Raw Material Storage" at bounding box center [1077, 216] width 489 height 25
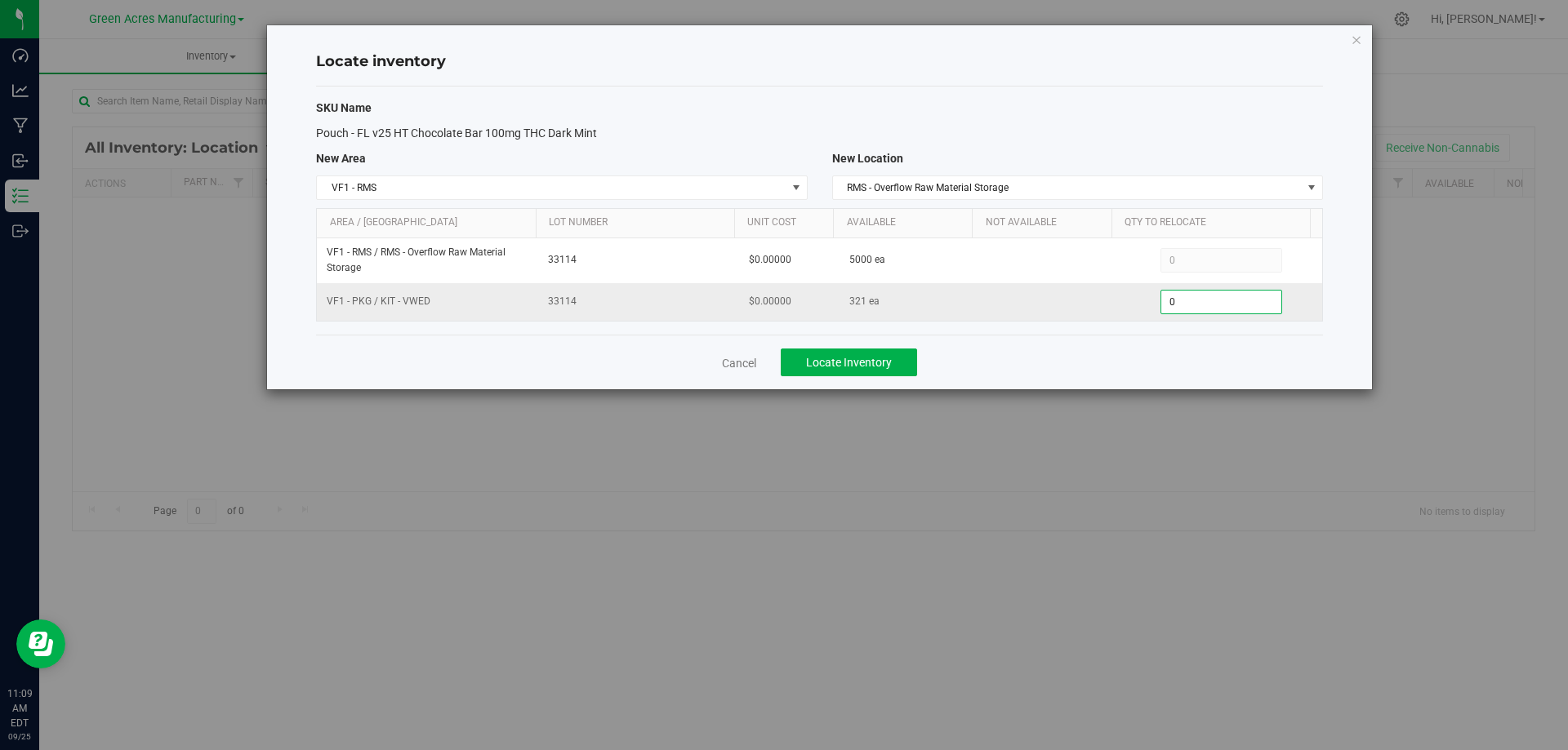
click at [1223, 303] on span "0 0" at bounding box center [1222, 302] width 122 height 25
click at [1223, 303] on input "0" at bounding box center [1222, 302] width 120 height 23
type input "321"
drag, startPoint x: 1031, startPoint y: 352, endPoint x: 997, endPoint y: 356, distance: 34.2
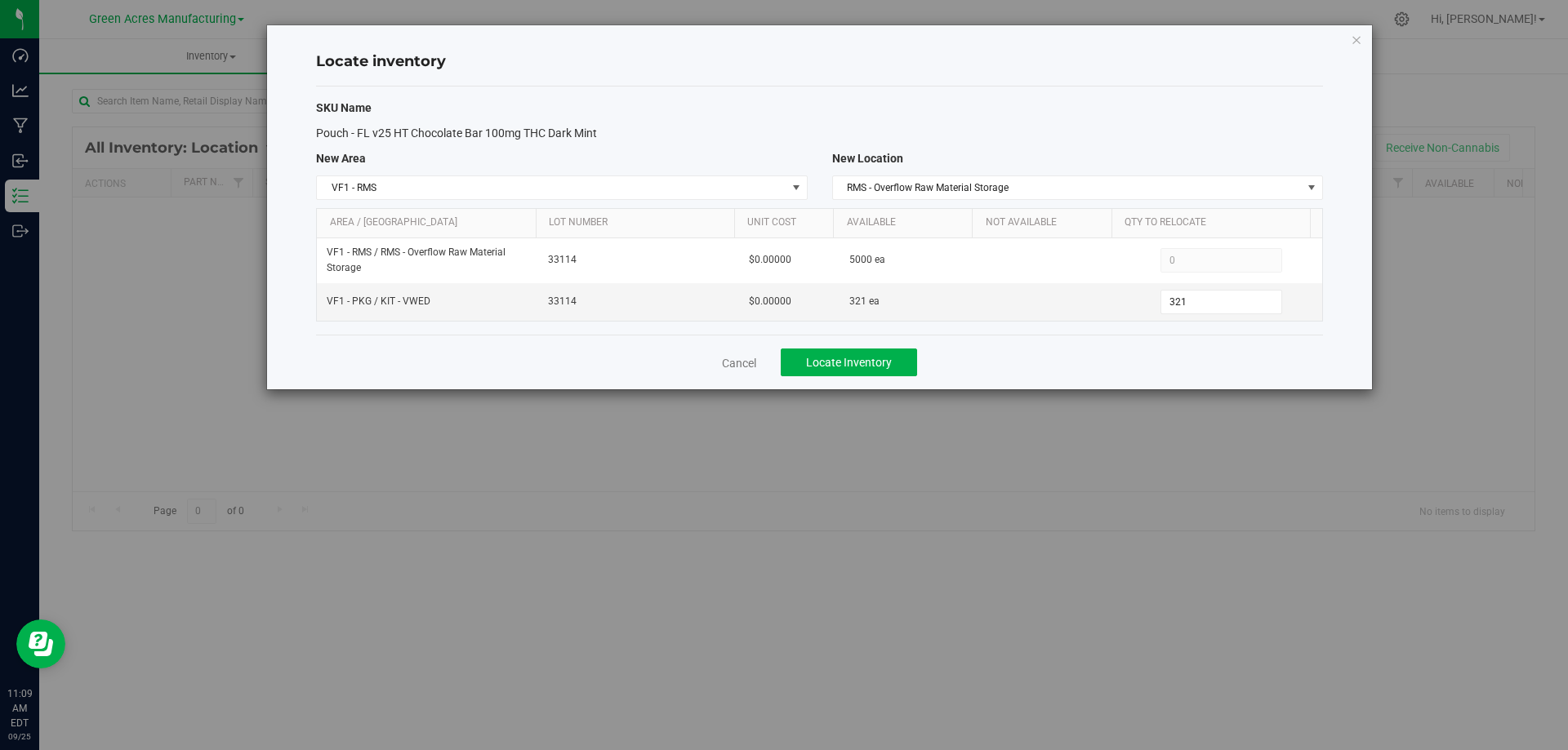
click at [1029, 352] on div "Cancel Locate Inventory" at bounding box center [818, 362] width 1007 height 55
click at [875, 367] on span "Locate Inventory" at bounding box center [849, 362] width 86 height 13
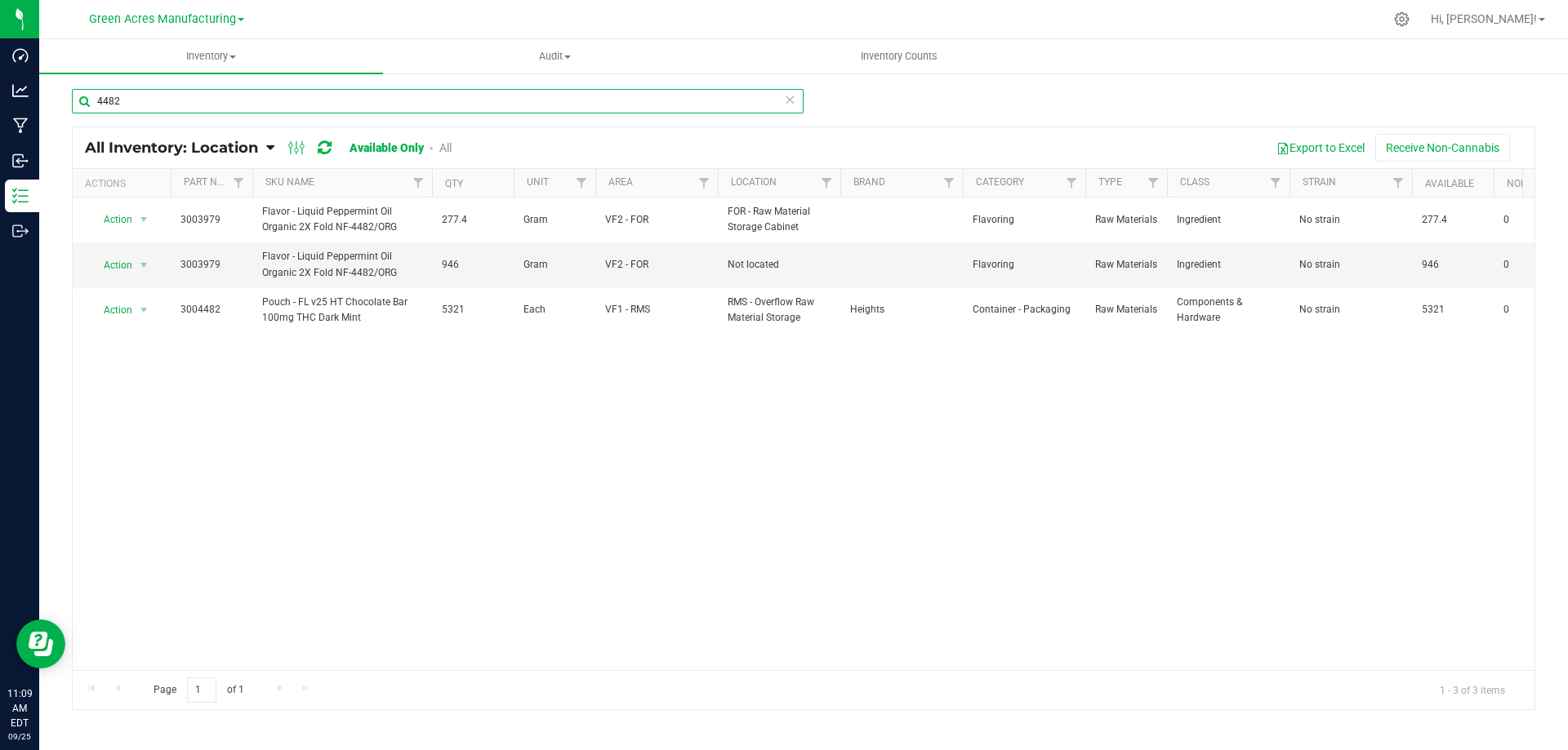
click at [242, 95] on input "4482" at bounding box center [438, 102] width 732 height 25
drag, startPoint x: 242, startPoint y: 95, endPoint x: 256, endPoint y: 89, distance: 15.2
click at [253, 91] on input "4482" at bounding box center [438, 102] width 732 height 25
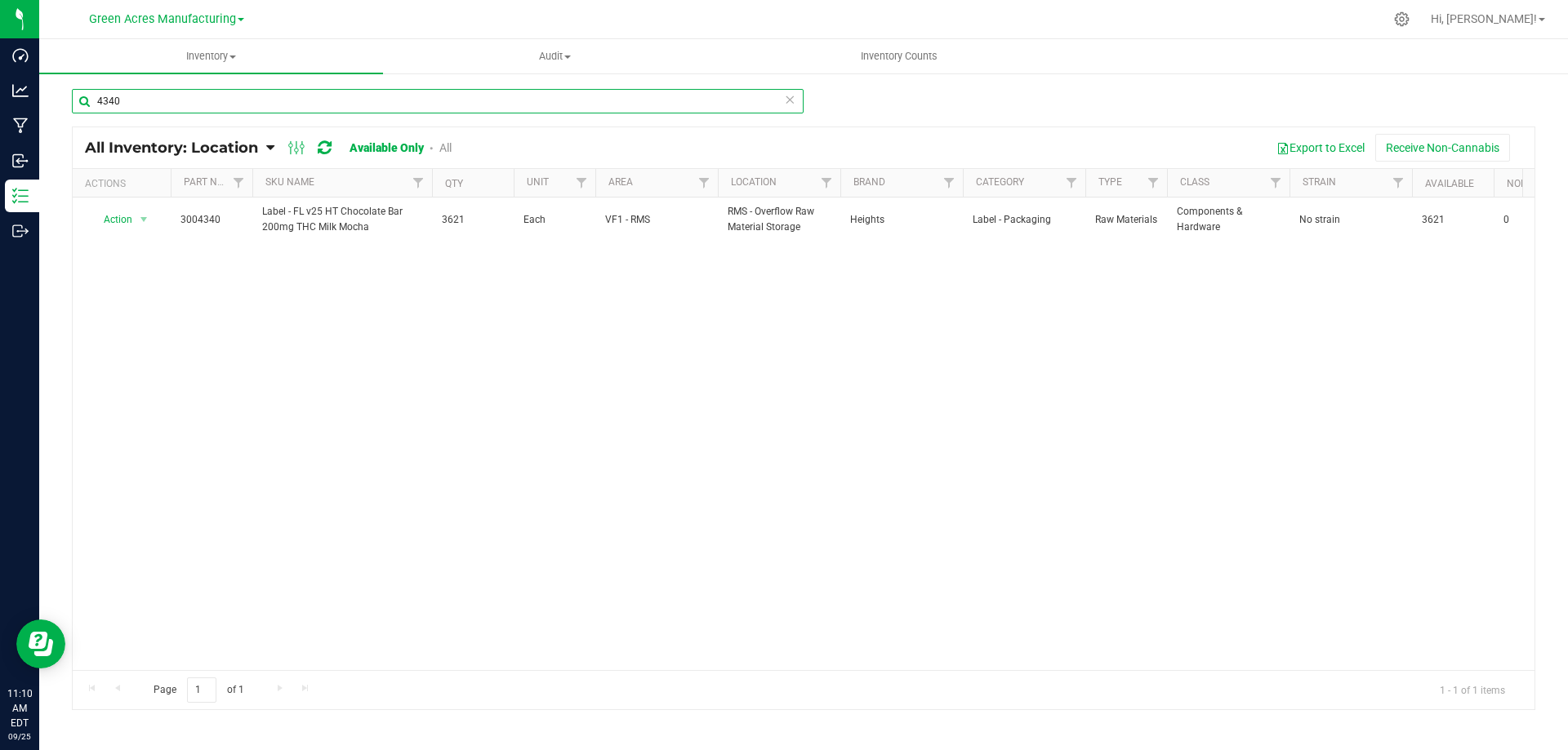
click at [177, 98] on input "4340" at bounding box center [438, 102] width 732 height 25
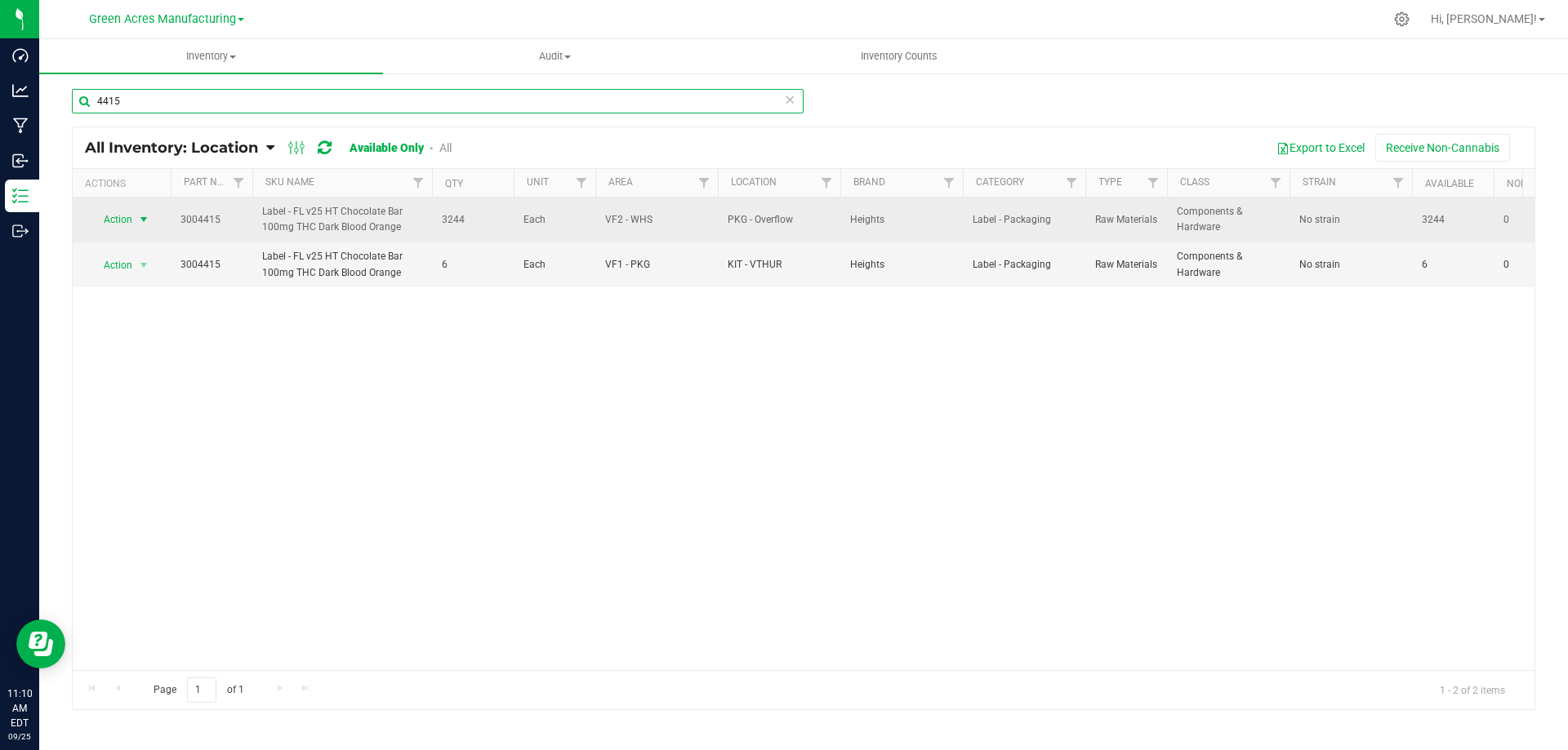
type input "4415"
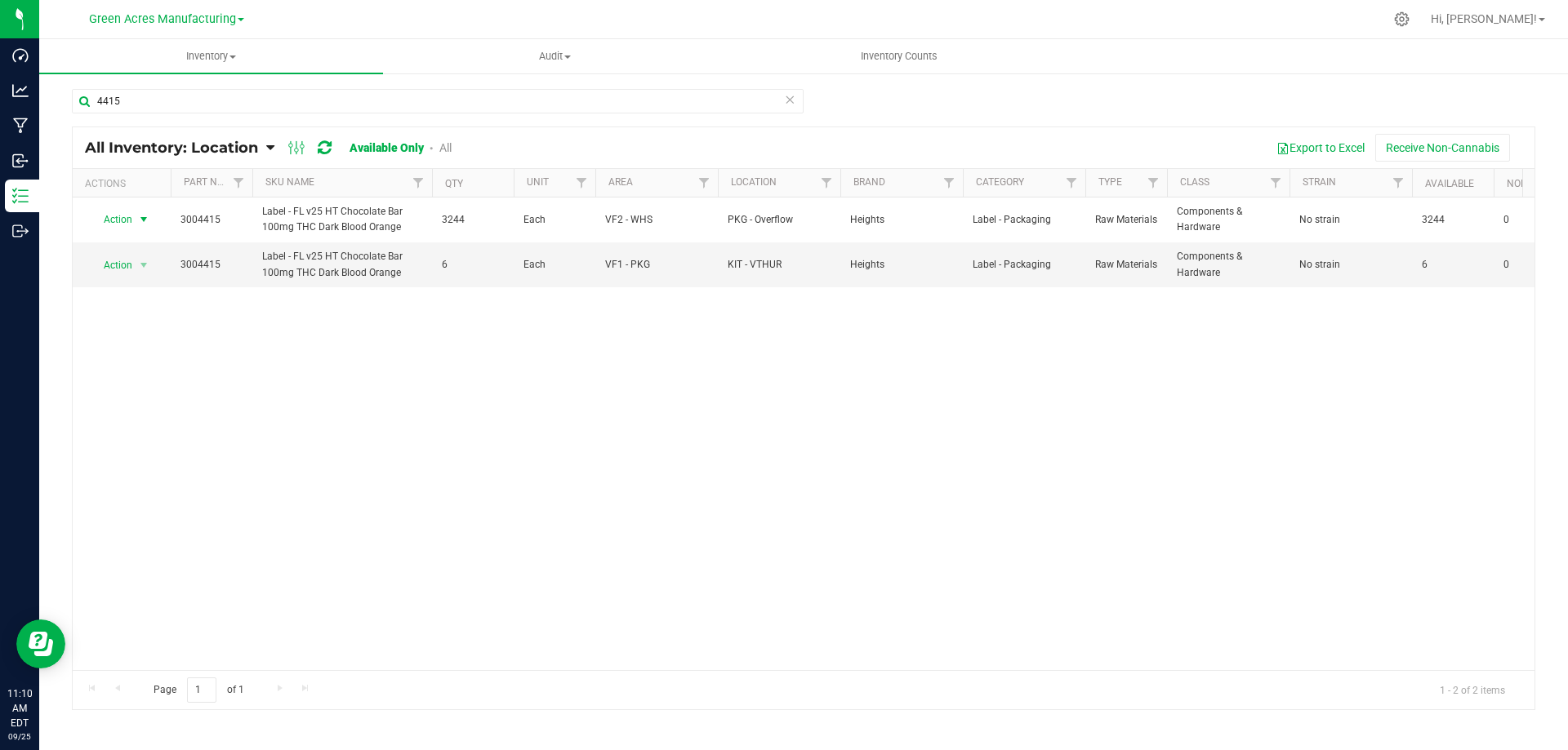
drag, startPoint x: 144, startPoint y: 219, endPoint x: 162, endPoint y: 448, distance: 229.7
click at [144, 220] on span "select" at bounding box center [143, 219] width 13 height 13
click at [157, 322] on li "Locate inventory" at bounding box center [142, 320] width 104 height 25
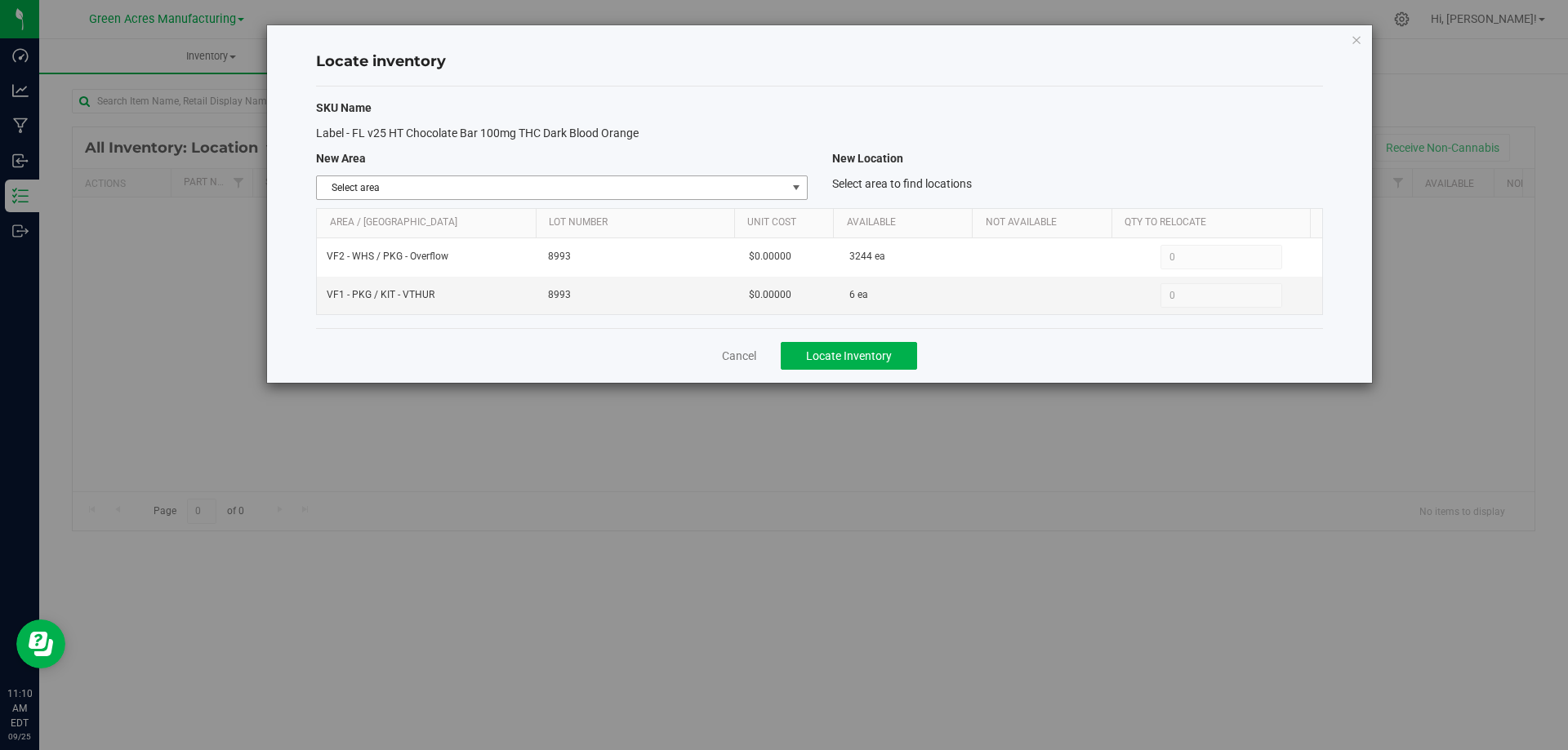
click at [719, 195] on span "Select area" at bounding box center [551, 188] width 468 height 23
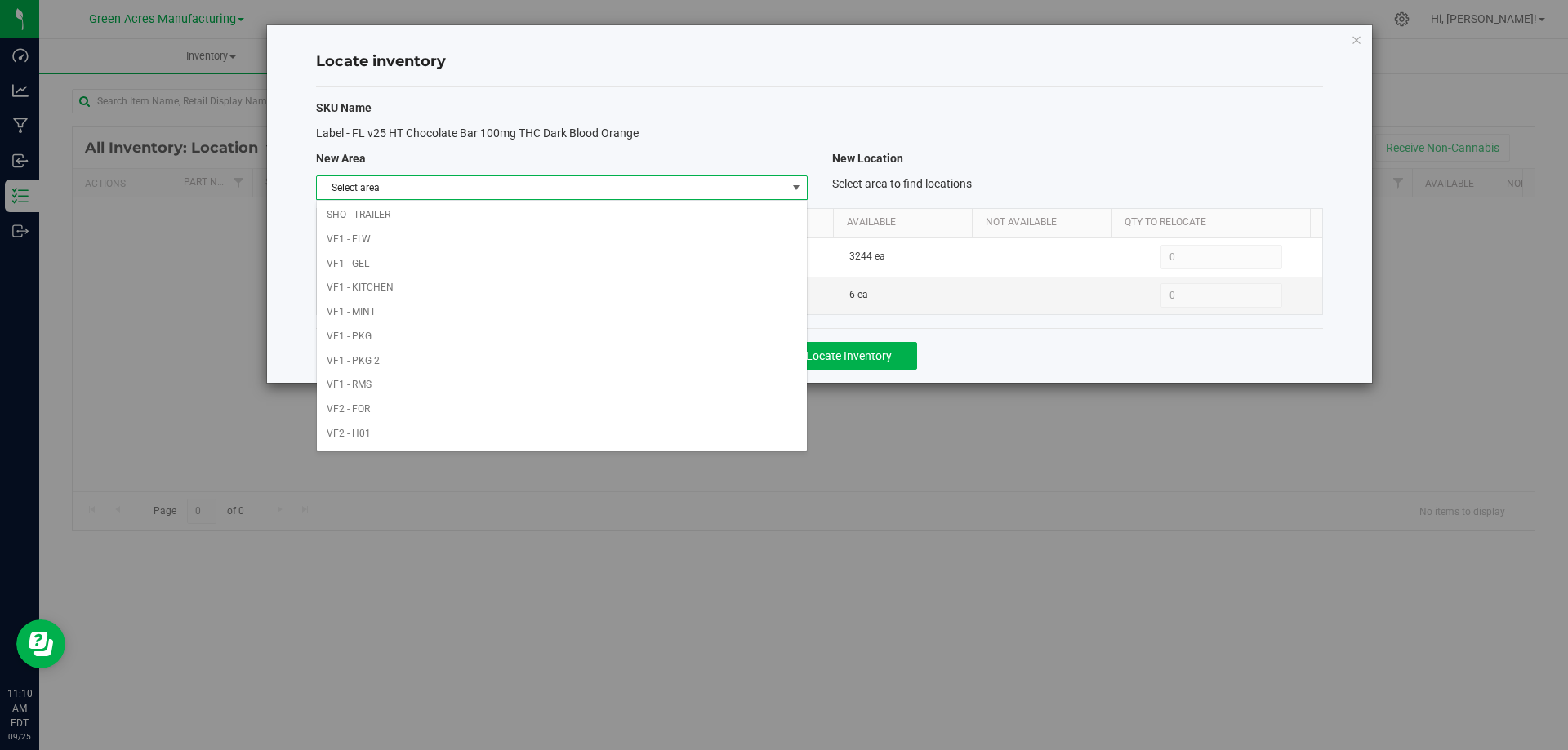
scroll to position [798, 0]
click at [499, 255] on li "VF1 - RMS" at bounding box center [560, 266] width 489 height 25
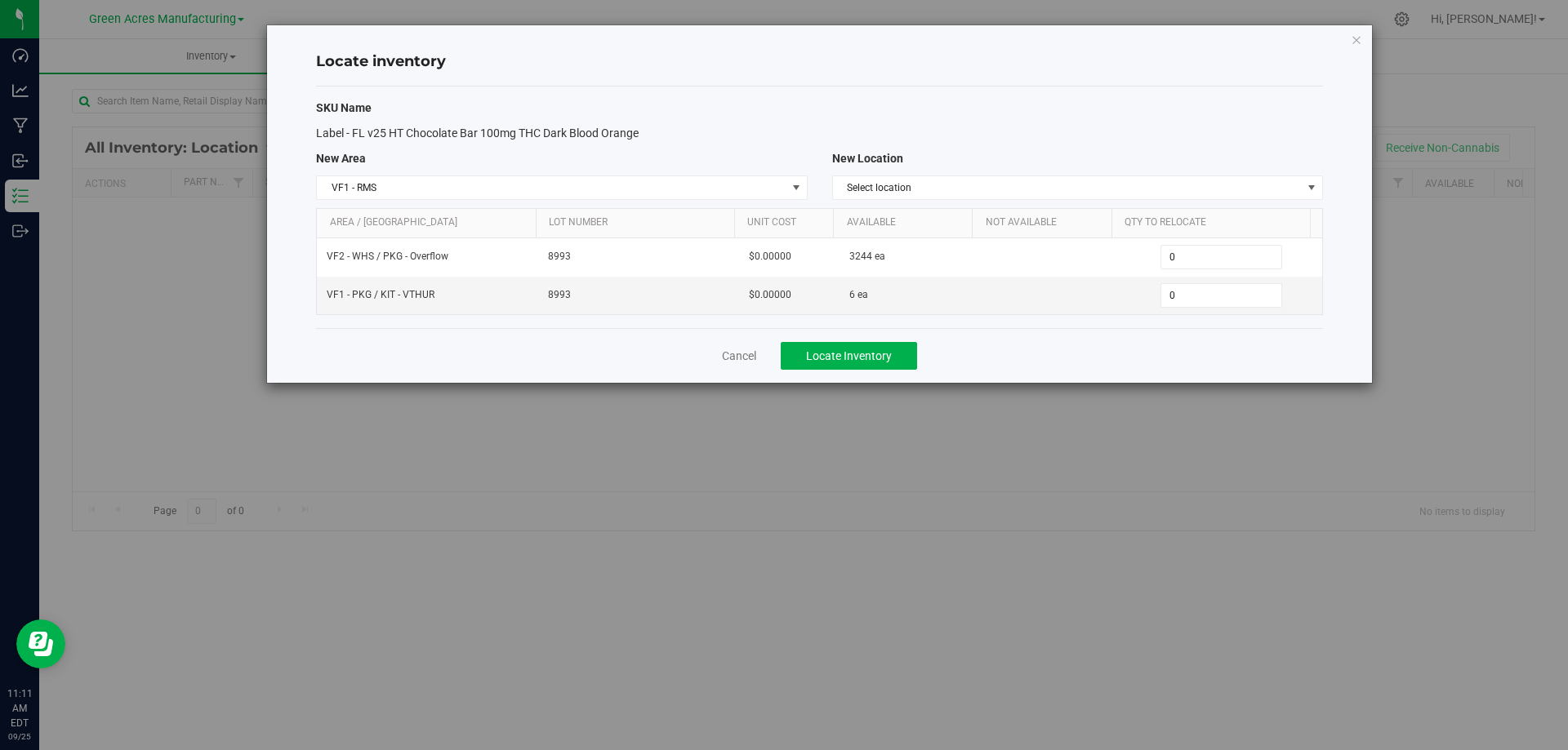
click at [923, 169] on div "SKU Name Label - FL v25 HT Chocolate Bar 100mg THC Dark Blood Orange New Area N…" at bounding box center [818, 207] width 1007 height 241
click at [927, 183] on span "Select location" at bounding box center [1067, 188] width 468 height 23
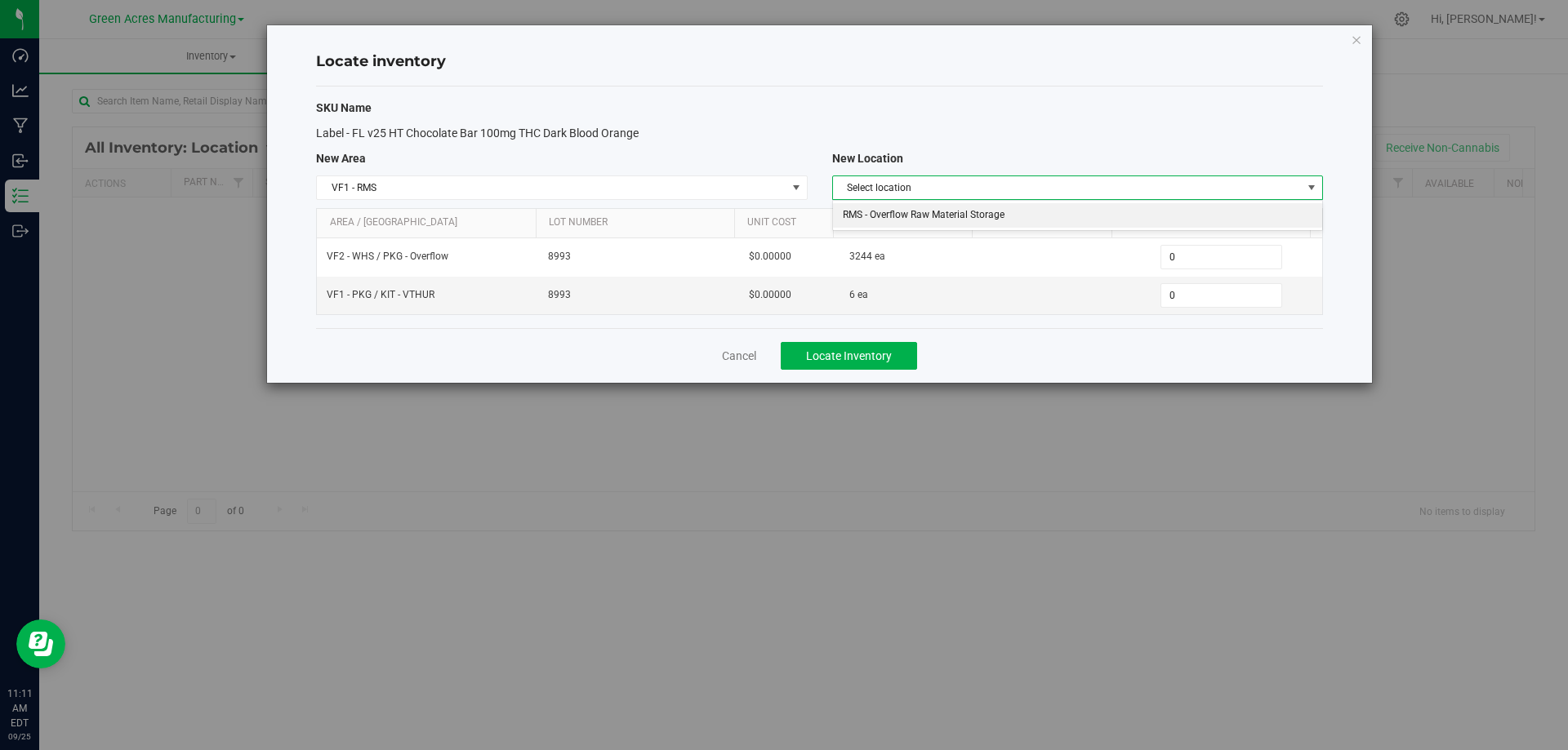
click at [926, 212] on li "RMS - Overflow Raw Material Storage" at bounding box center [1077, 216] width 489 height 25
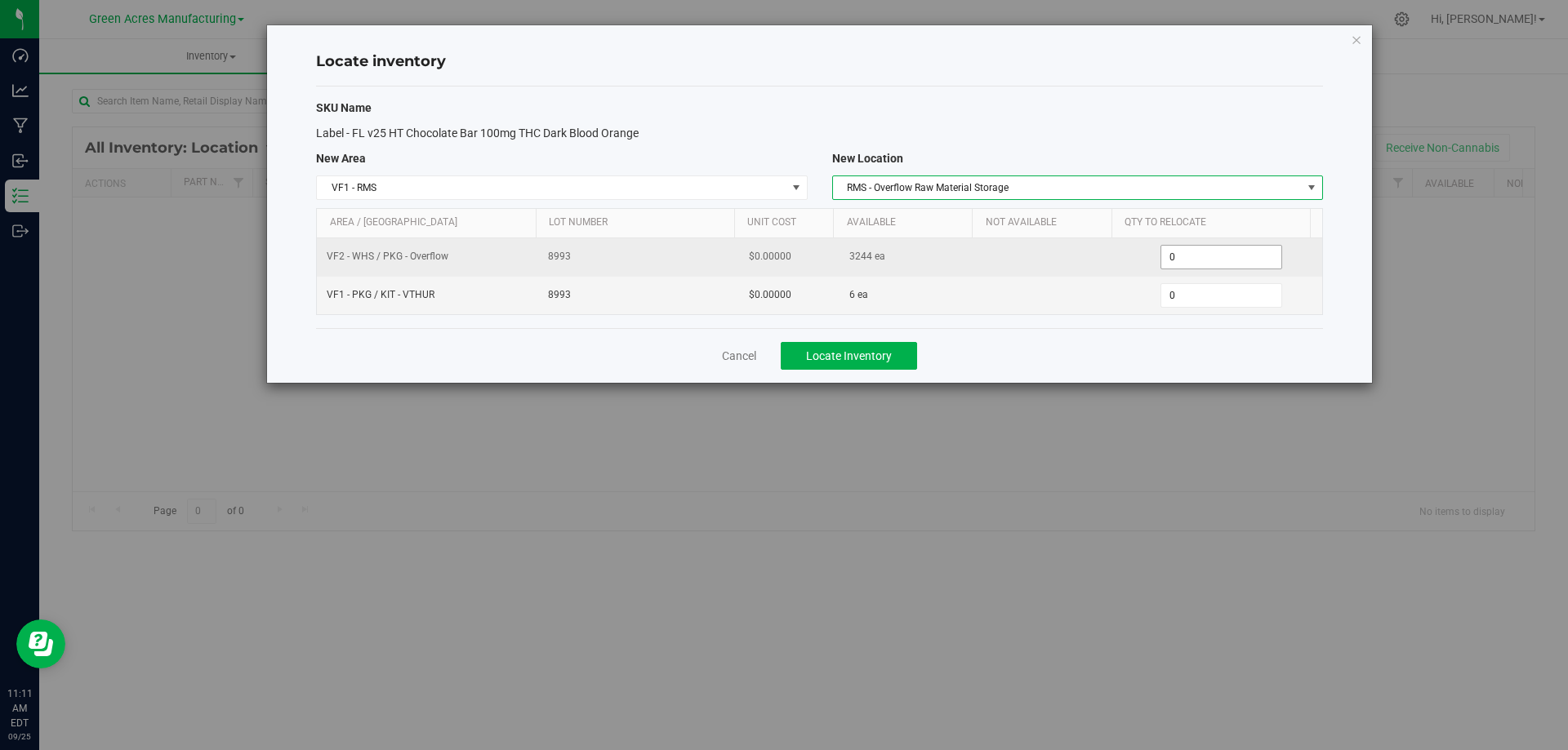
click at [1189, 249] on span "0 0" at bounding box center [1222, 257] width 122 height 25
click at [1189, 249] on input "0" at bounding box center [1222, 257] width 120 height 23
type input "3244"
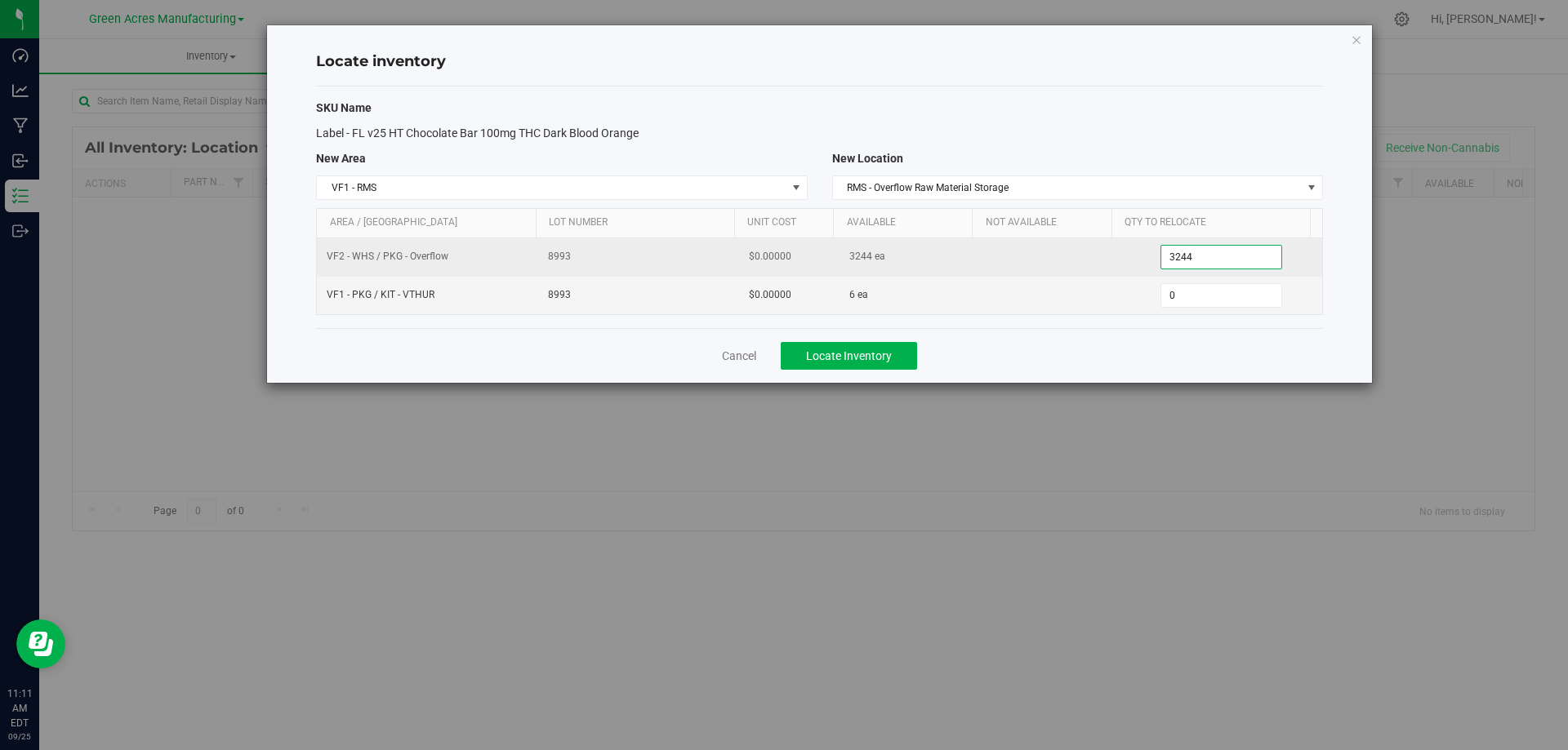
type input "3,244"
type input "60"
type input "6"
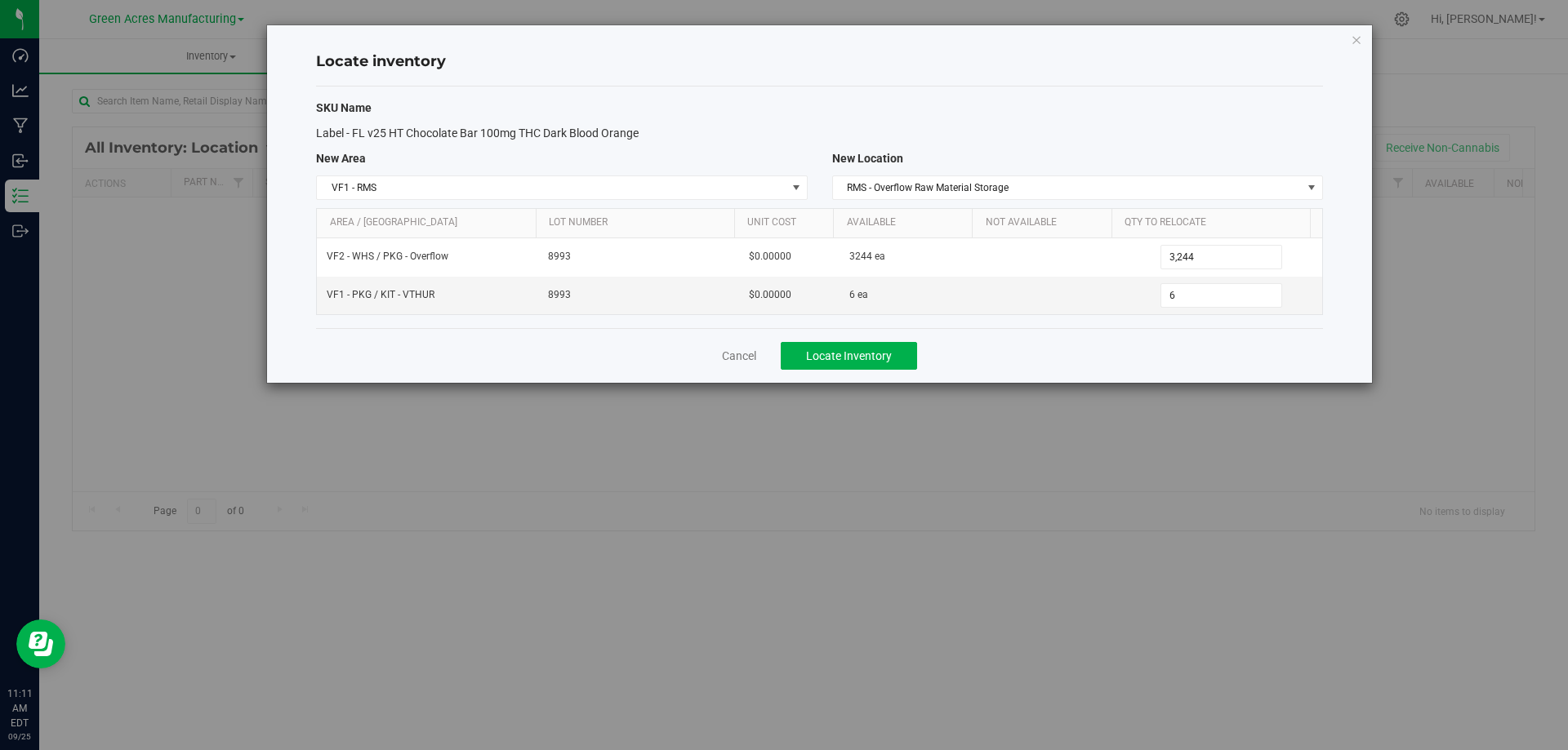
click at [954, 349] on div "Cancel Locate Inventory" at bounding box center [818, 355] width 1007 height 55
click at [892, 360] on button "Locate Inventory" at bounding box center [849, 355] width 136 height 27
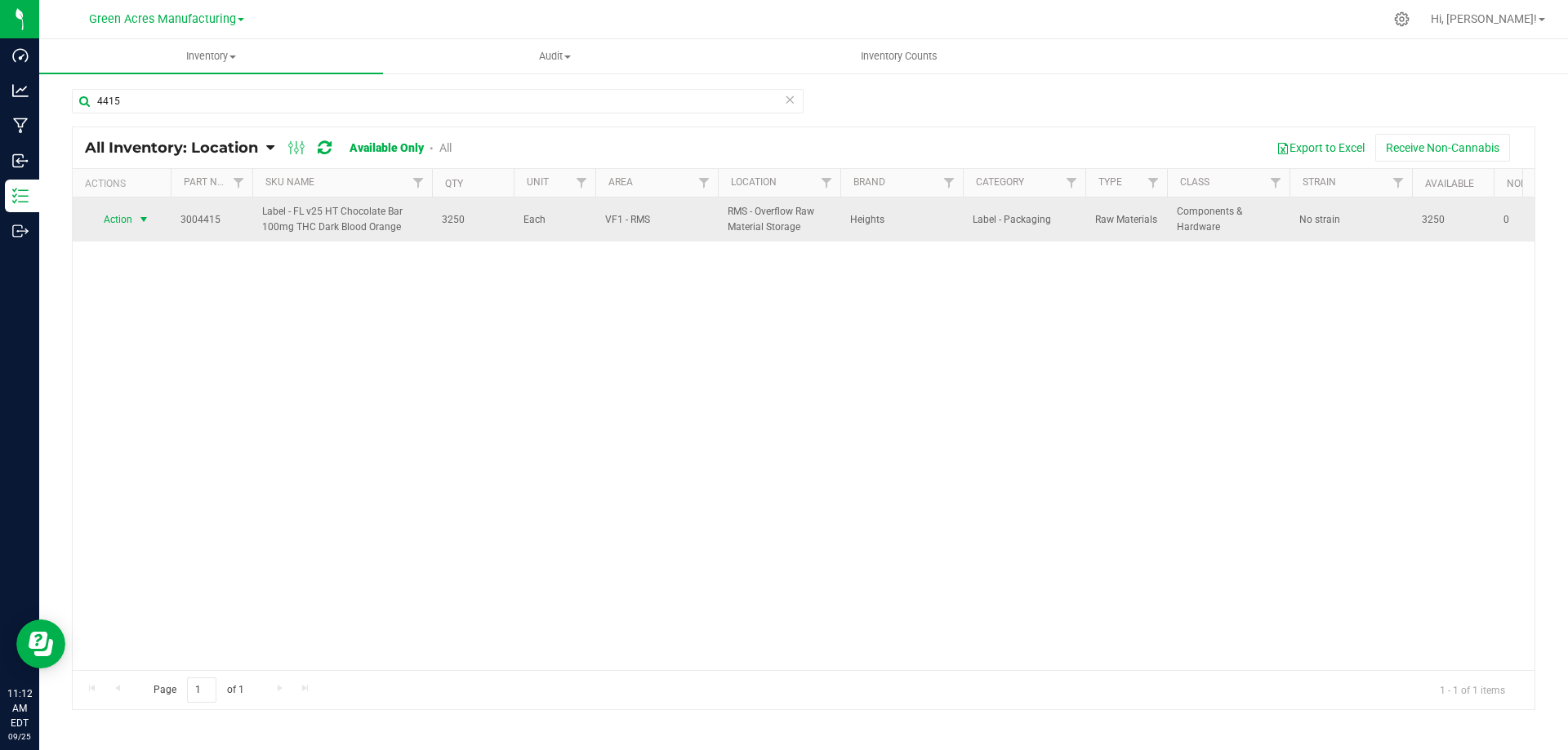
click at [132, 214] on span "Action" at bounding box center [111, 220] width 44 height 23
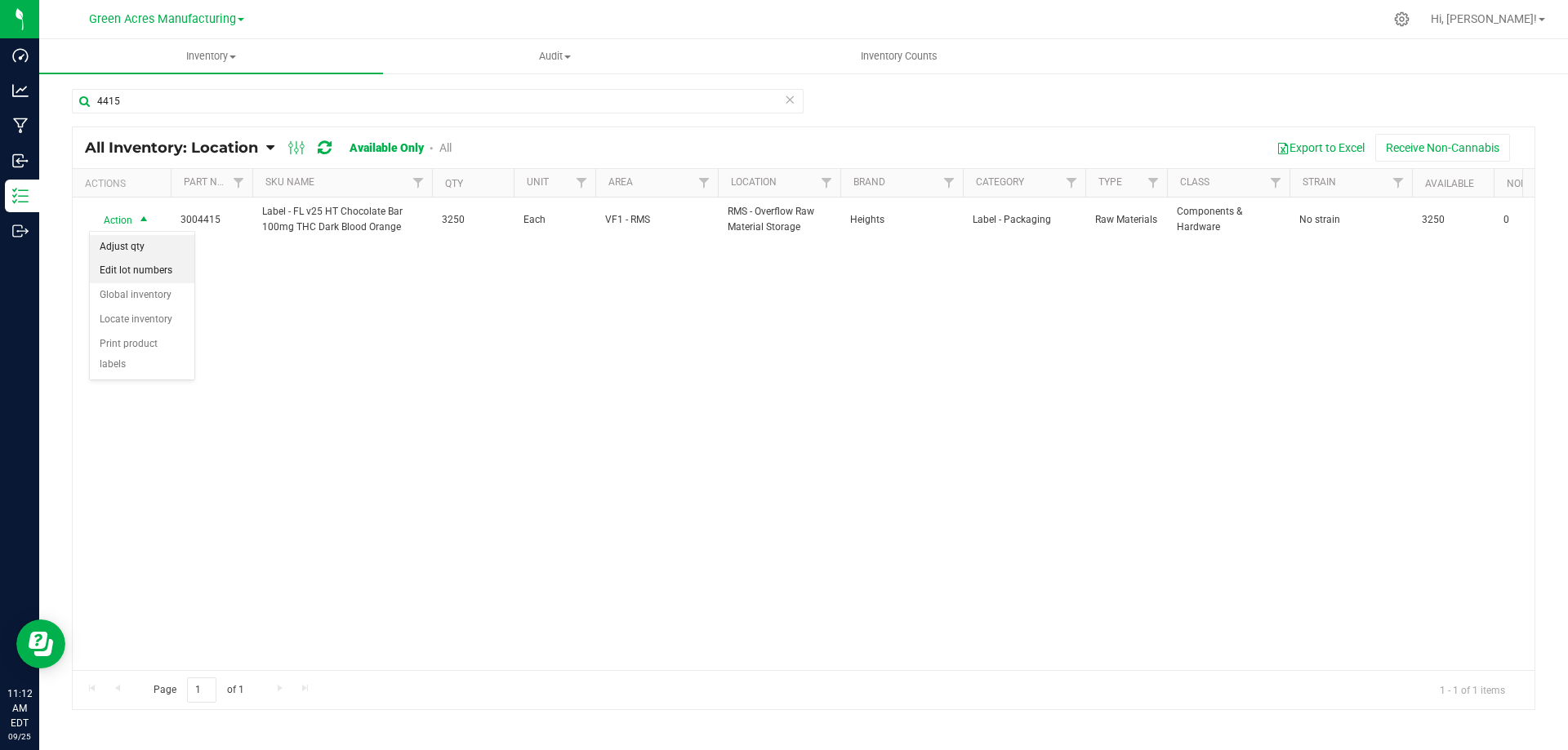
click at [147, 244] on li "Adjust qty" at bounding box center [142, 247] width 104 height 25
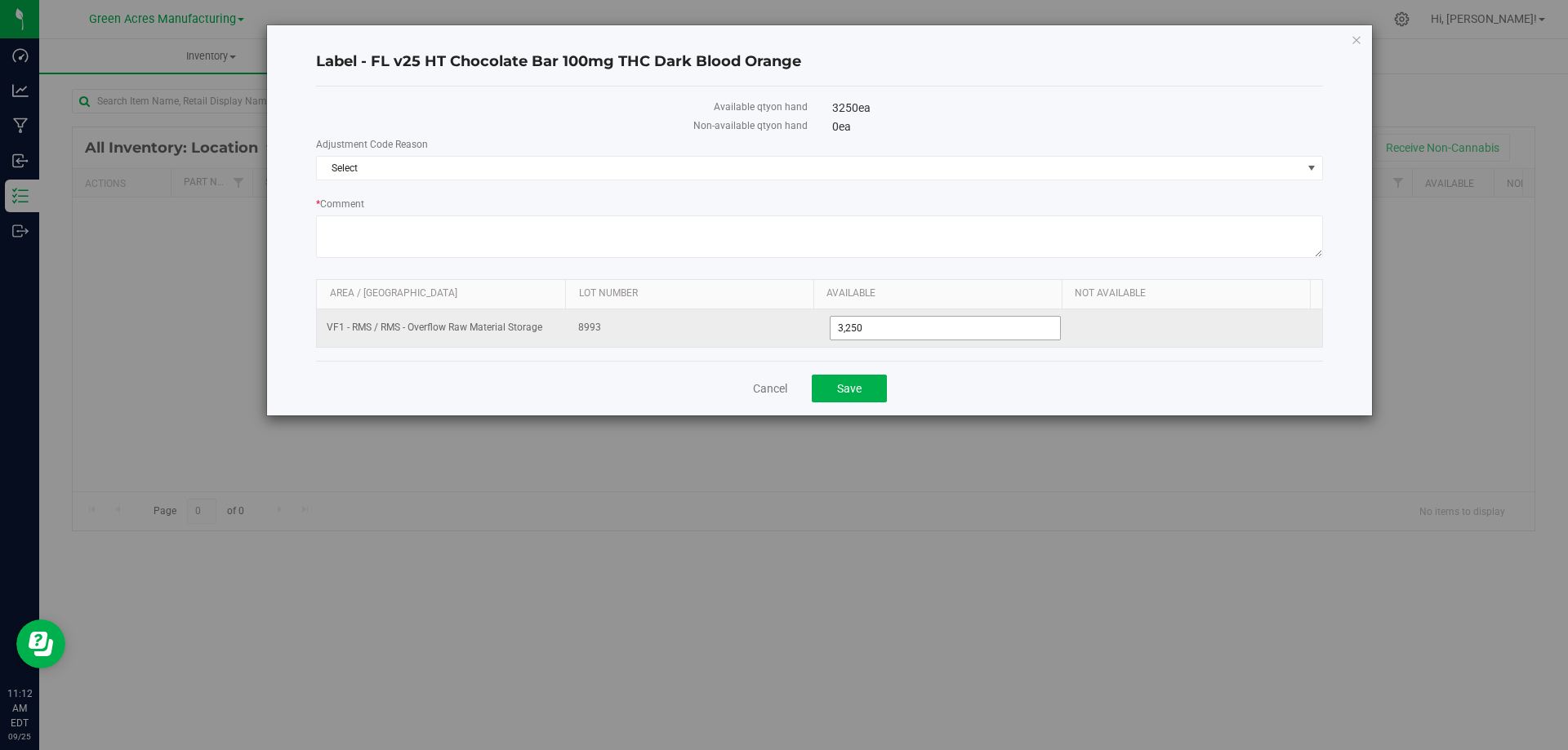
click at [866, 327] on span "3,250 3250" at bounding box center [946, 328] width 232 height 25
click at [866, 327] on input "3250" at bounding box center [945, 328] width 231 height 23
type input "3582"
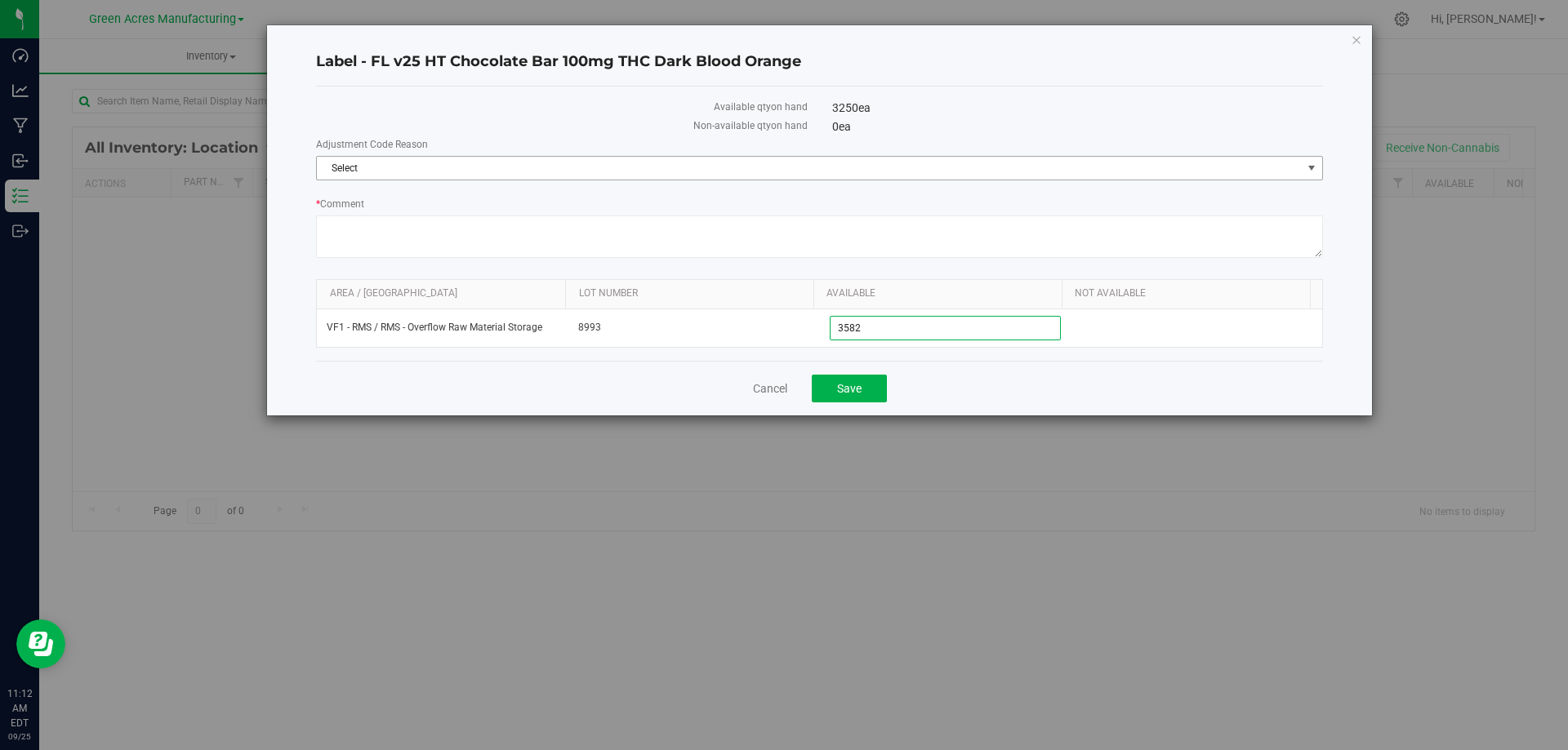
type input "3,582"
click at [915, 159] on span "Select" at bounding box center [809, 168] width 985 height 23
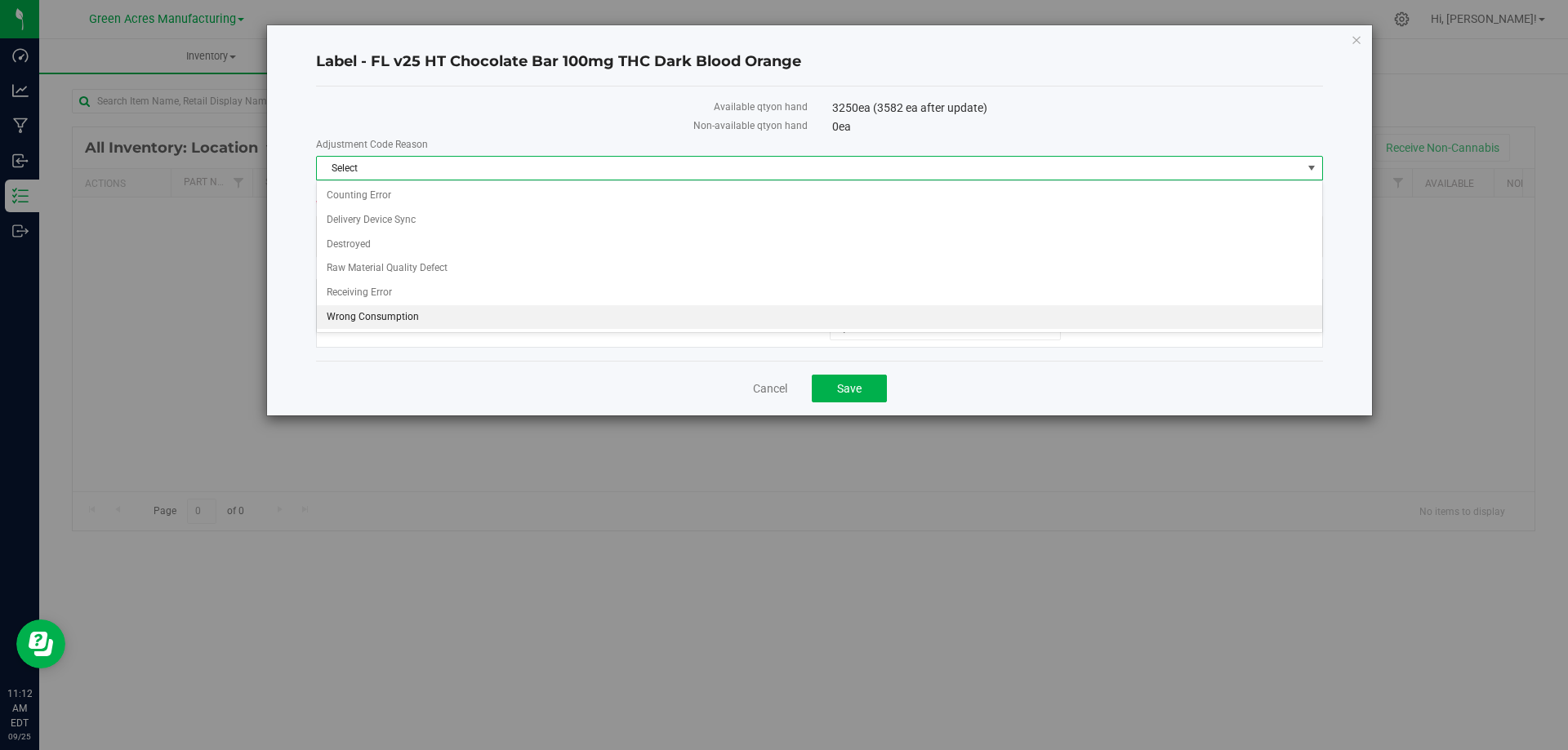
click at [476, 319] on li "Wrong Consumption" at bounding box center [818, 317] width 1005 height 25
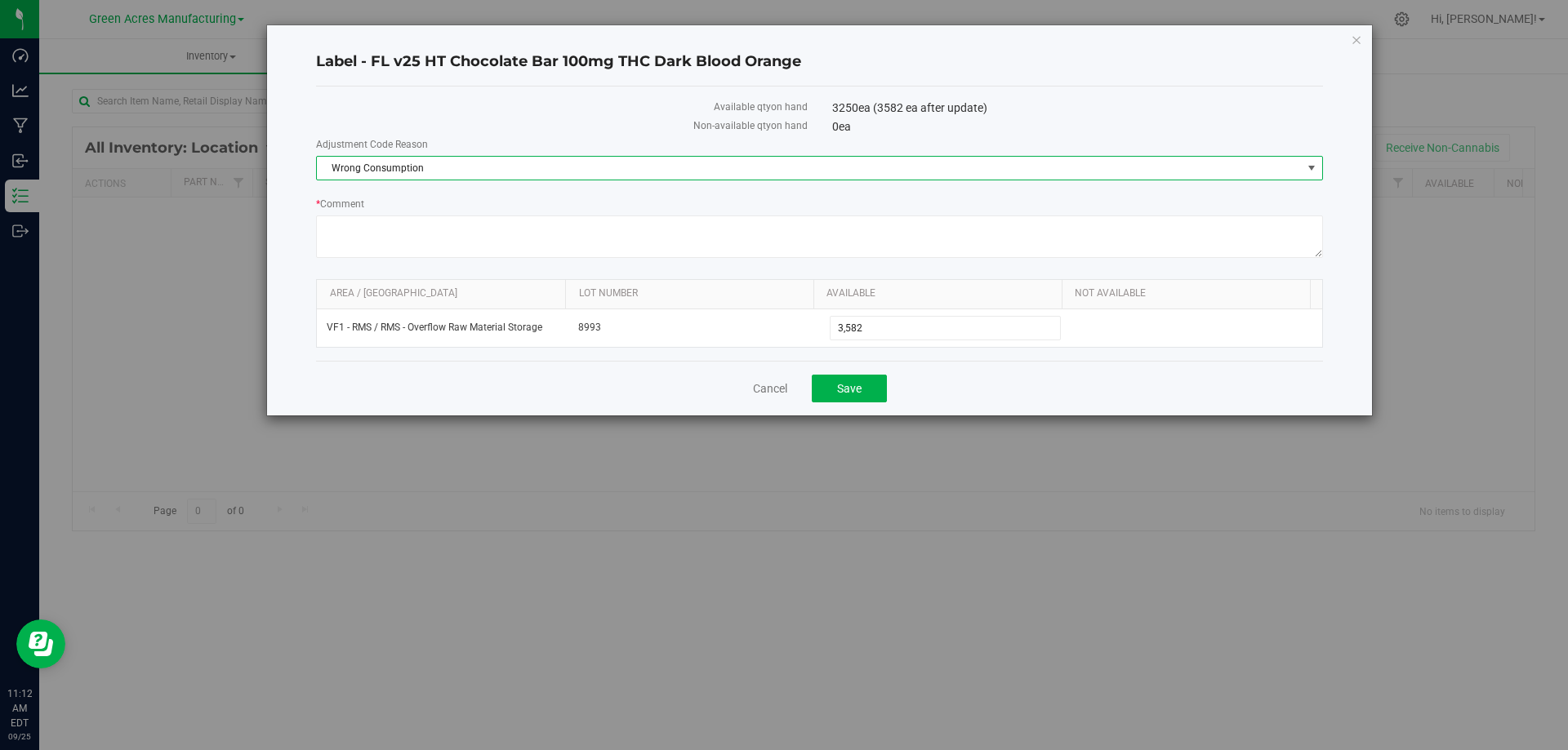
click at [1047, 390] on div "Cancel Save" at bounding box center [818, 388] width 1007 height 55
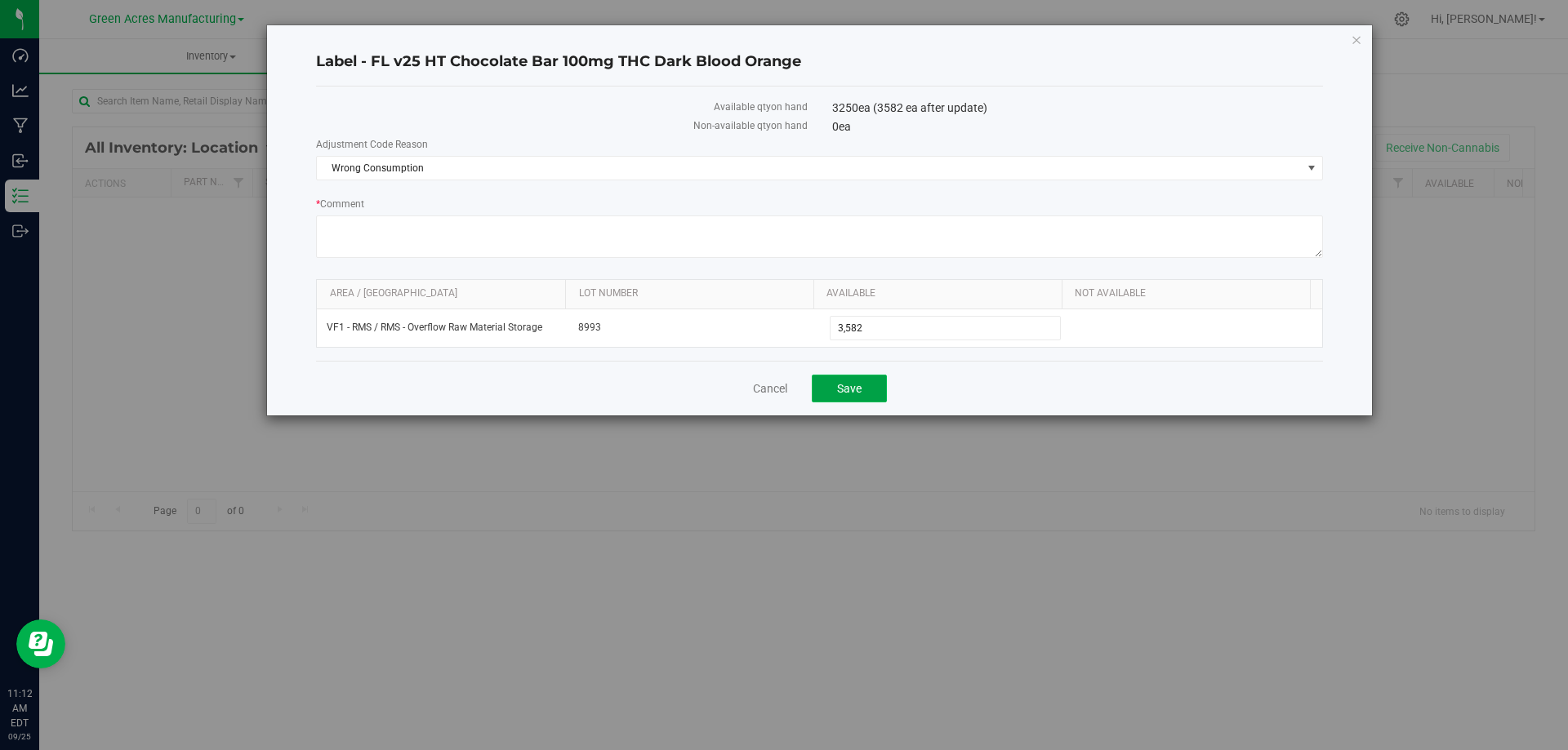
click at [855, 385] on span "Save" at bounding box center [849, 388] width 25 height 13
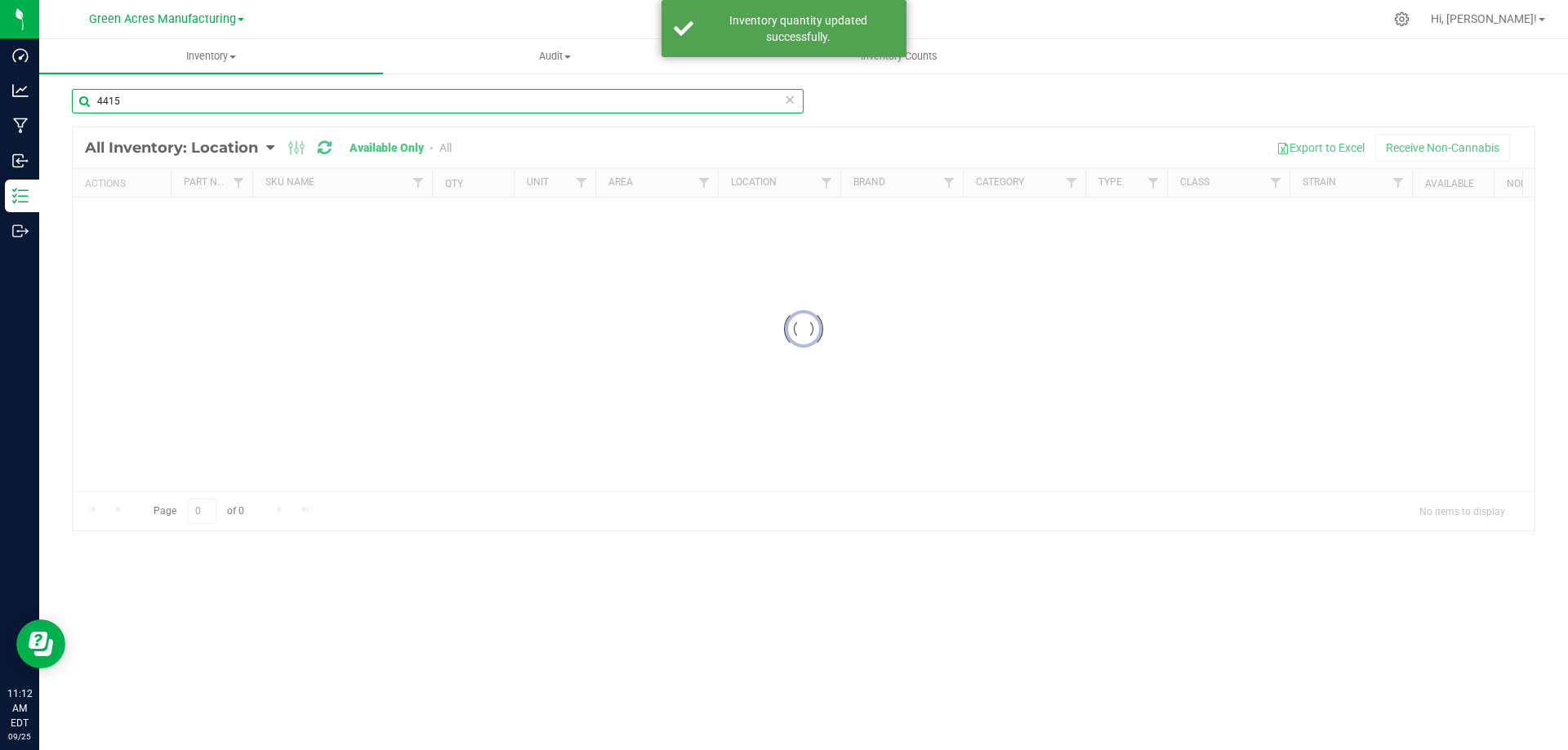
click at [367, 109] on input "4415" at bounding box center [438, 102] width 732 height 25
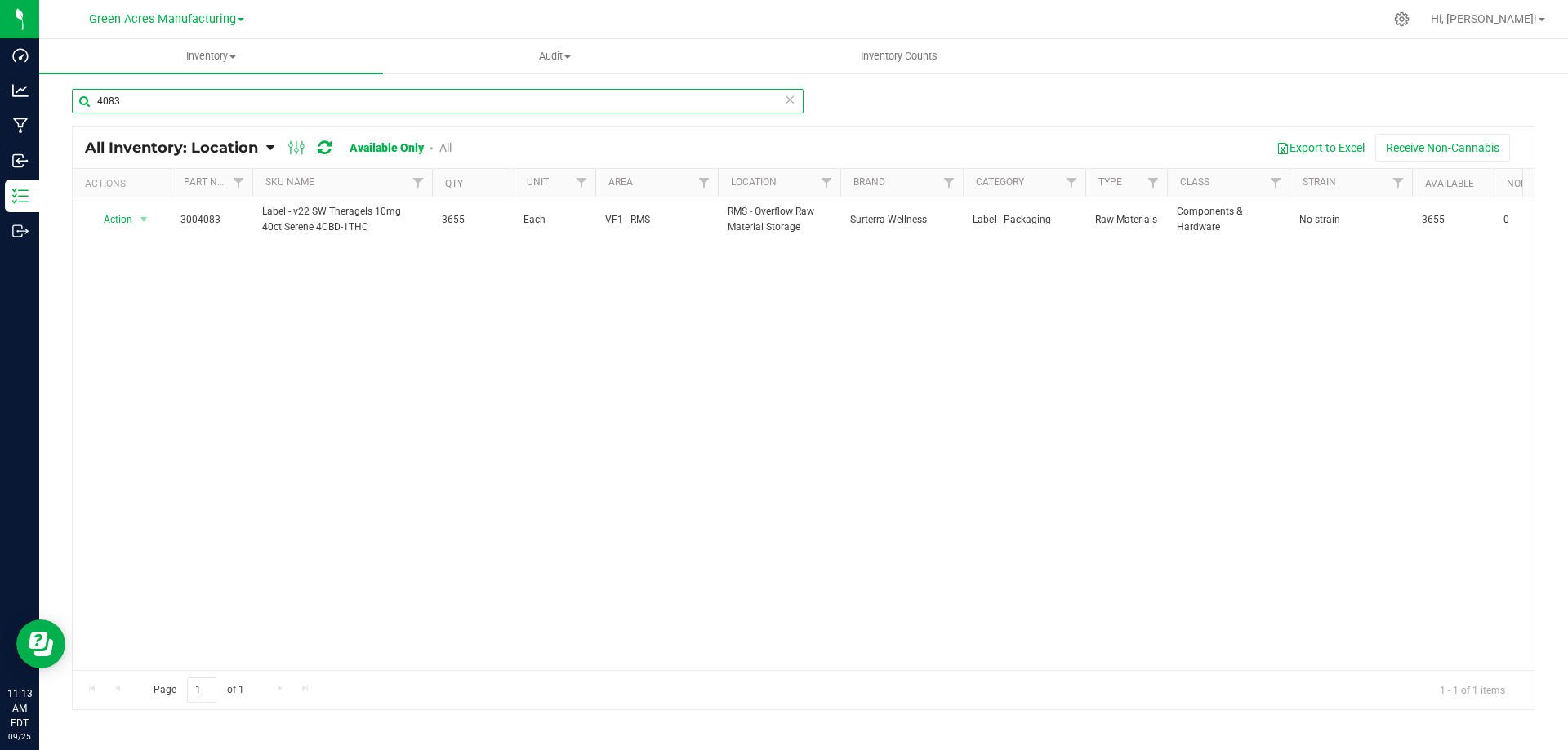
click at [126, 101] on input "4083" at bounding box center [438, 102] width 732 height 25
click at [203, 100] on input "4084" at bounding box center [438, 102] width 732 height 25
click at [153, 98] on input "2945" at bounding box center [438, 102] width 732 height 25
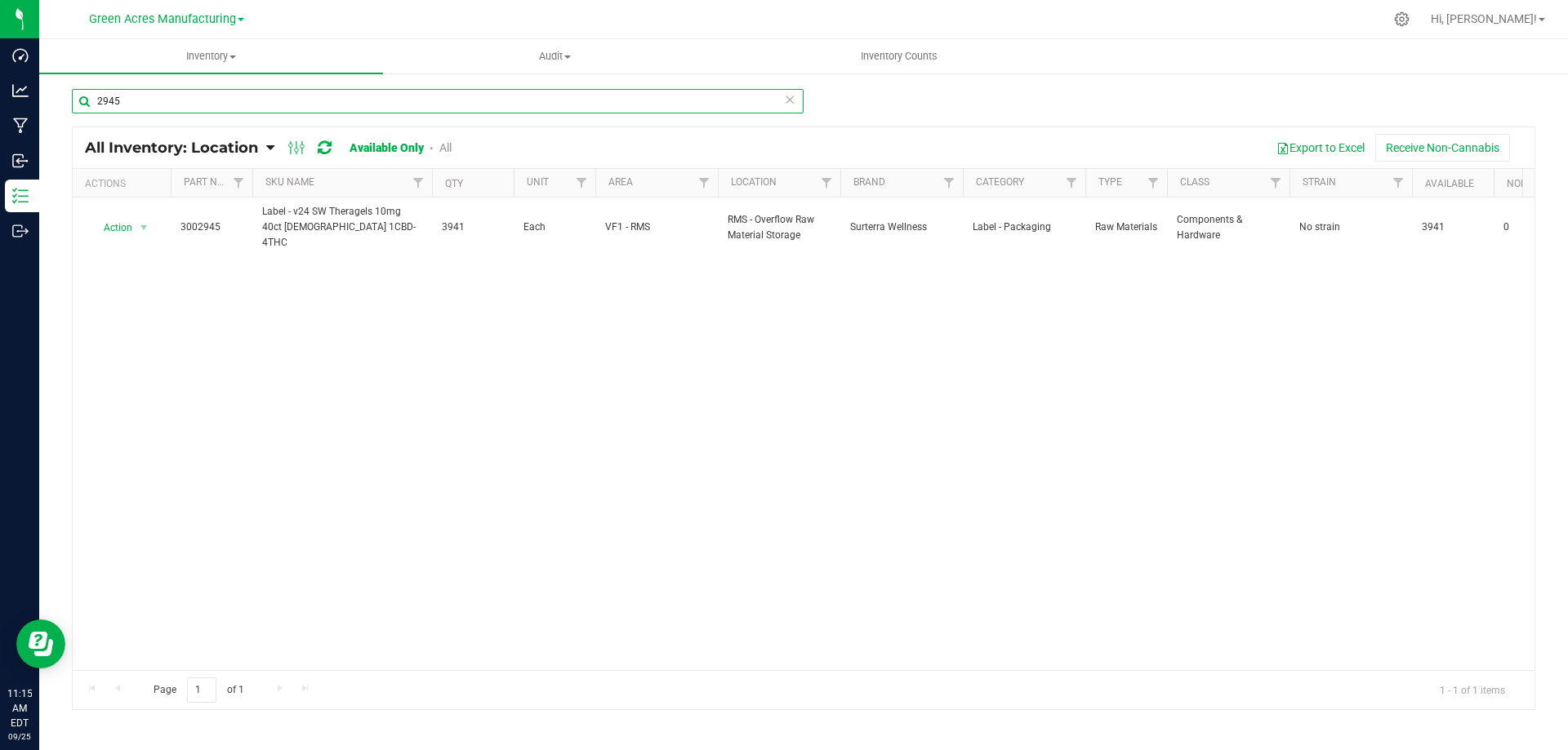
click at [153, 98] on input "2945" at bounding box center [438, 102] width 732 height 25
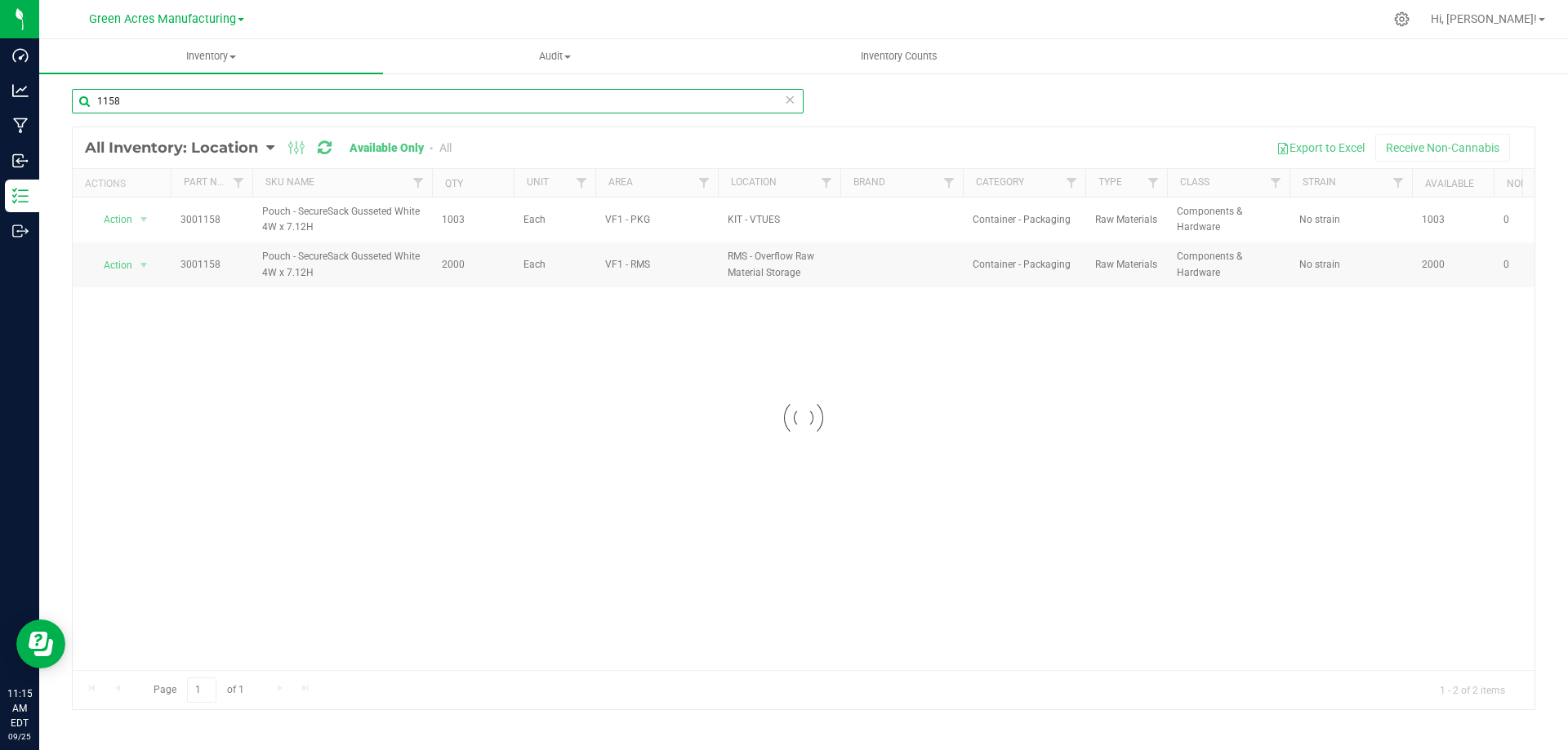
click at [149, 102] on input "1158" at bounding box center [438, 102] width 732 height 25
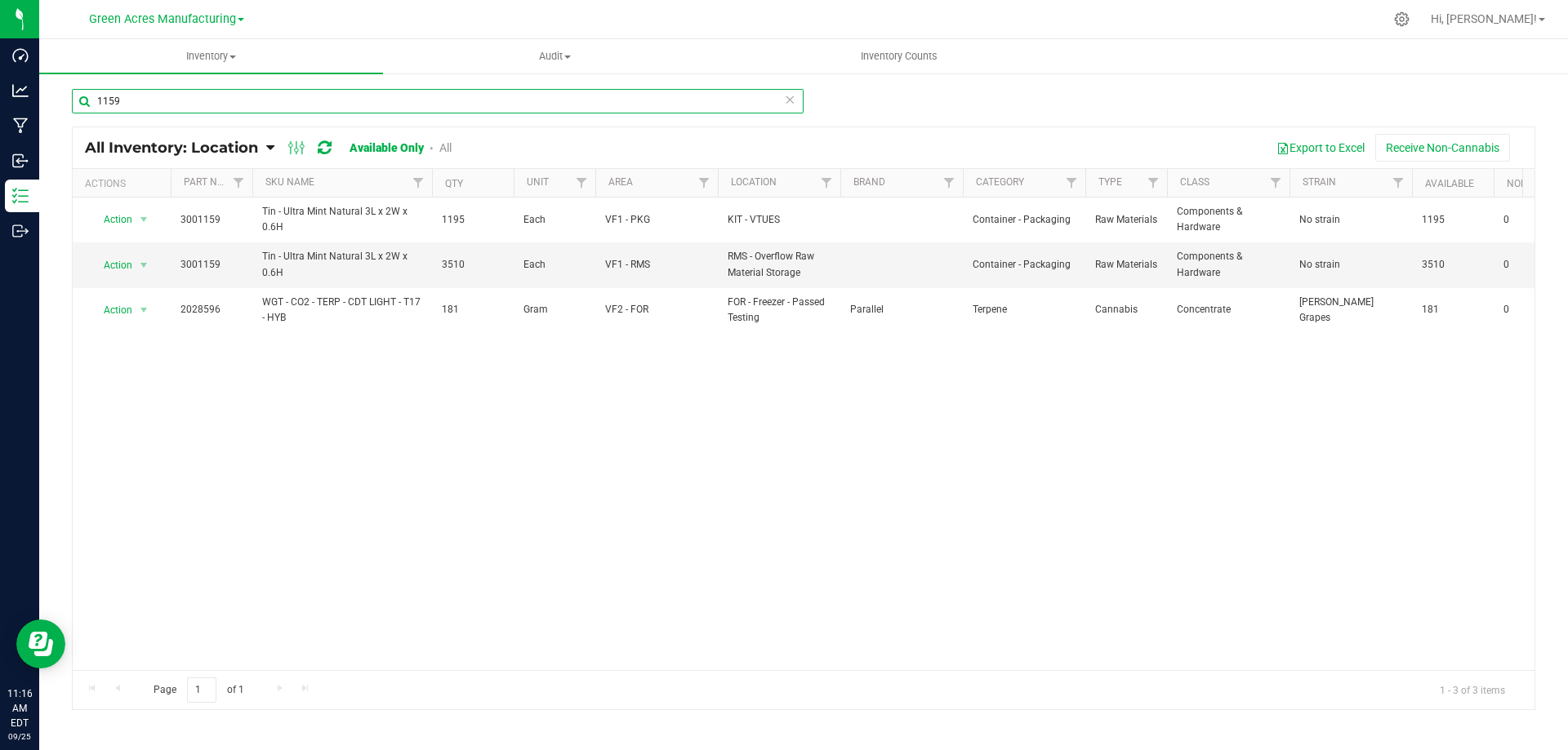
click at [240, 99] on input "1159" at bounding box center [438, 102] width 732 height 25
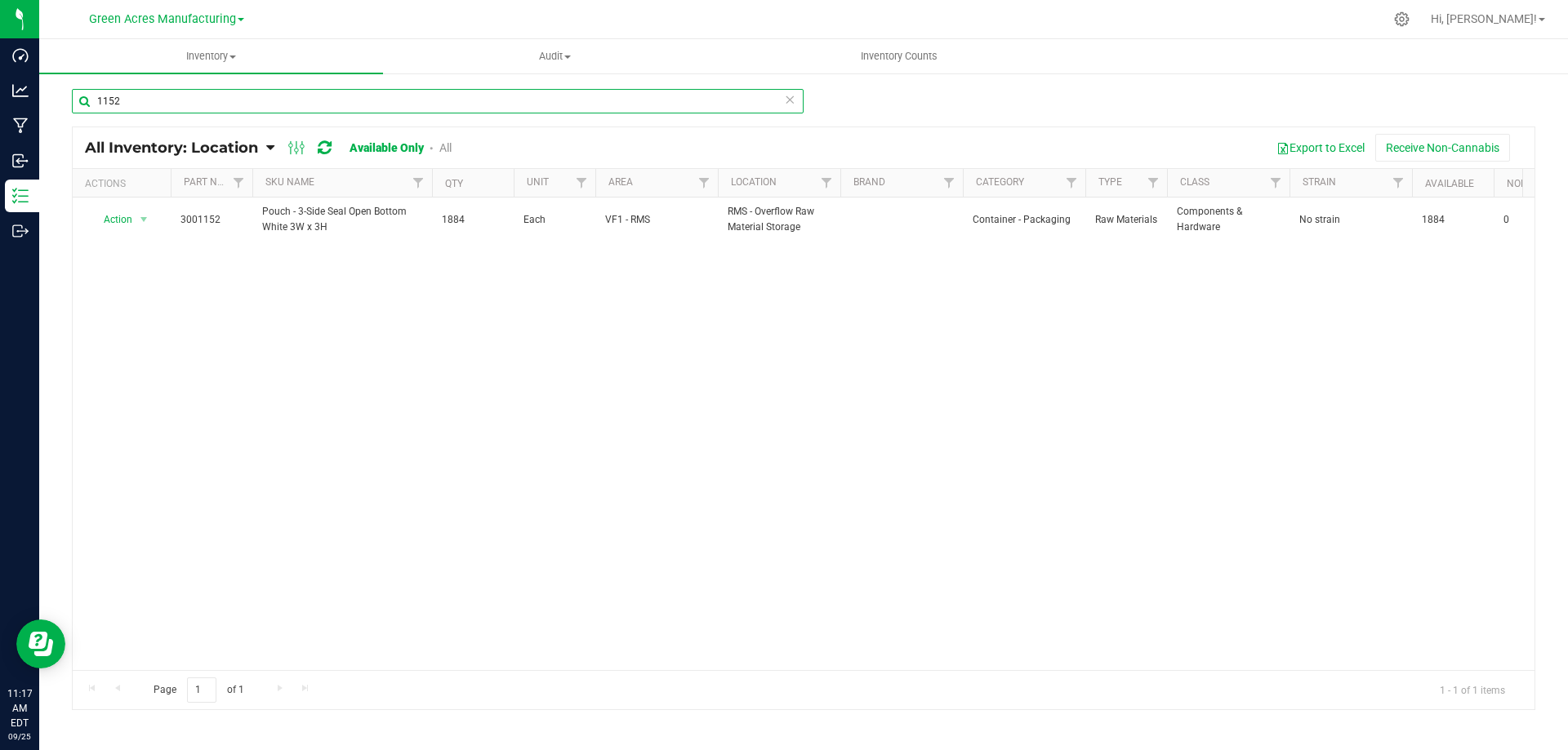
click at [248, 99] on input "1152" at bounding box center [438, 102] width 732 height 25
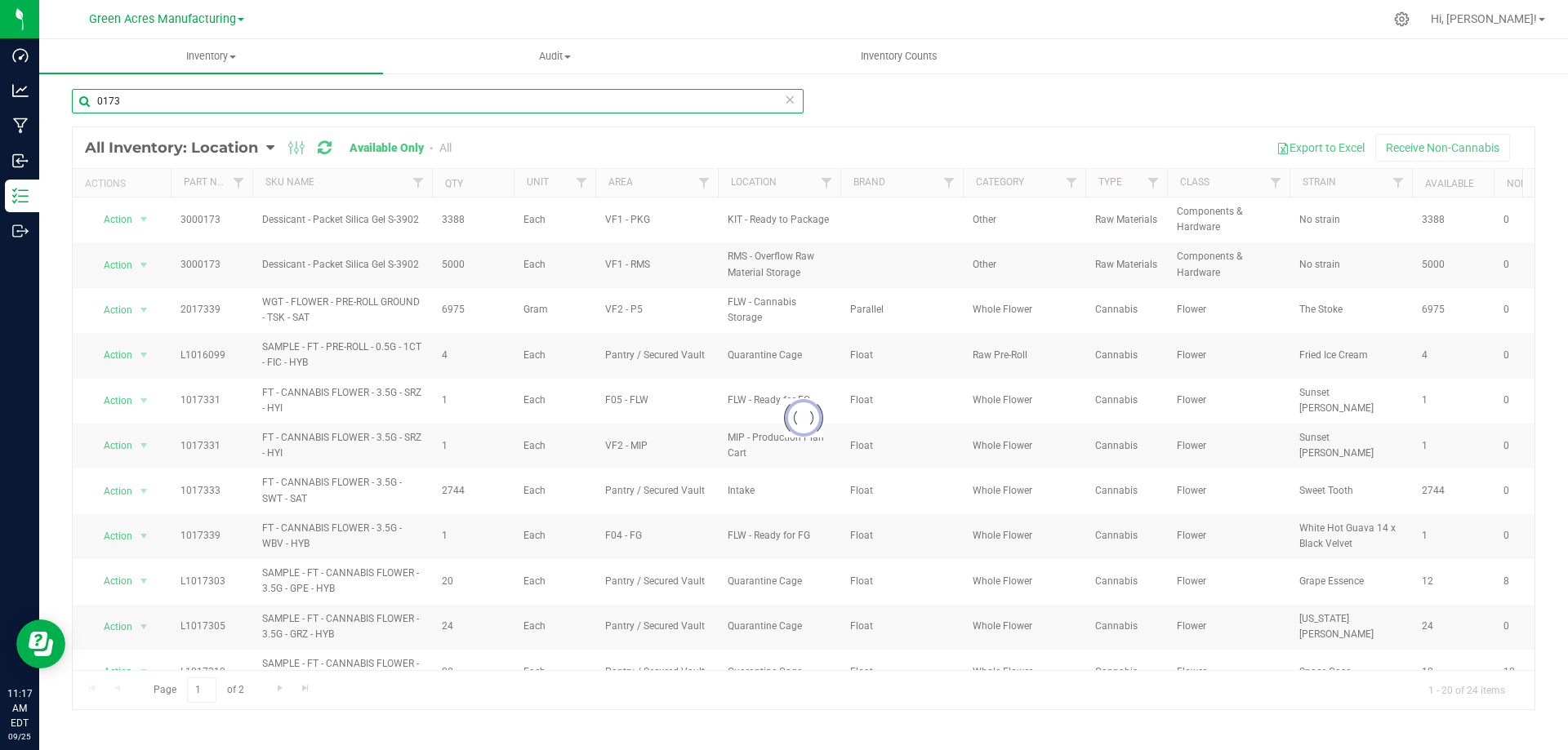
click at [291, 106] on input "0173" at bounding box center [438, 102] width 732 height 25
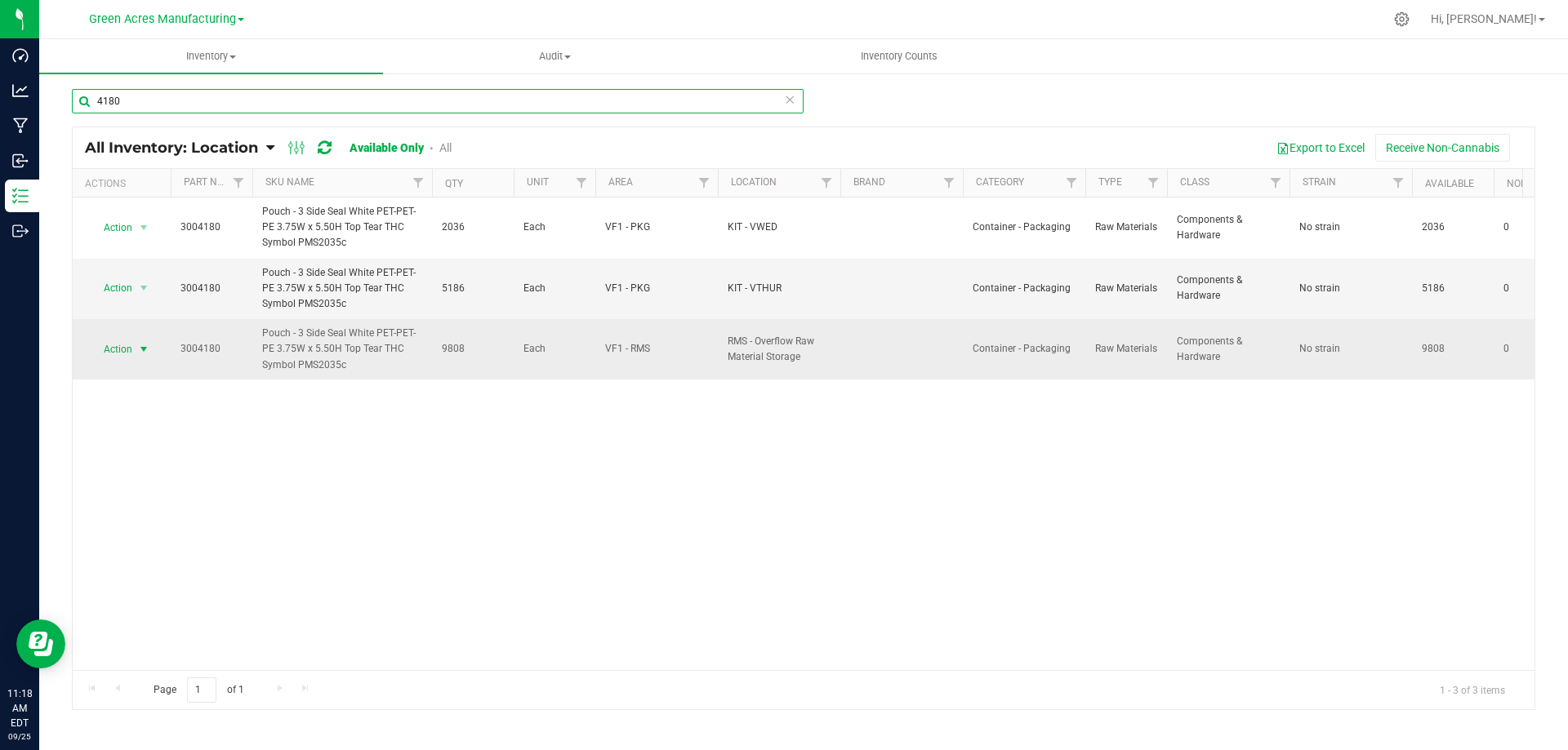
type input "4180"
click at [146, 344] on span "select" at bounding box center [143, 349] width 13 height 13
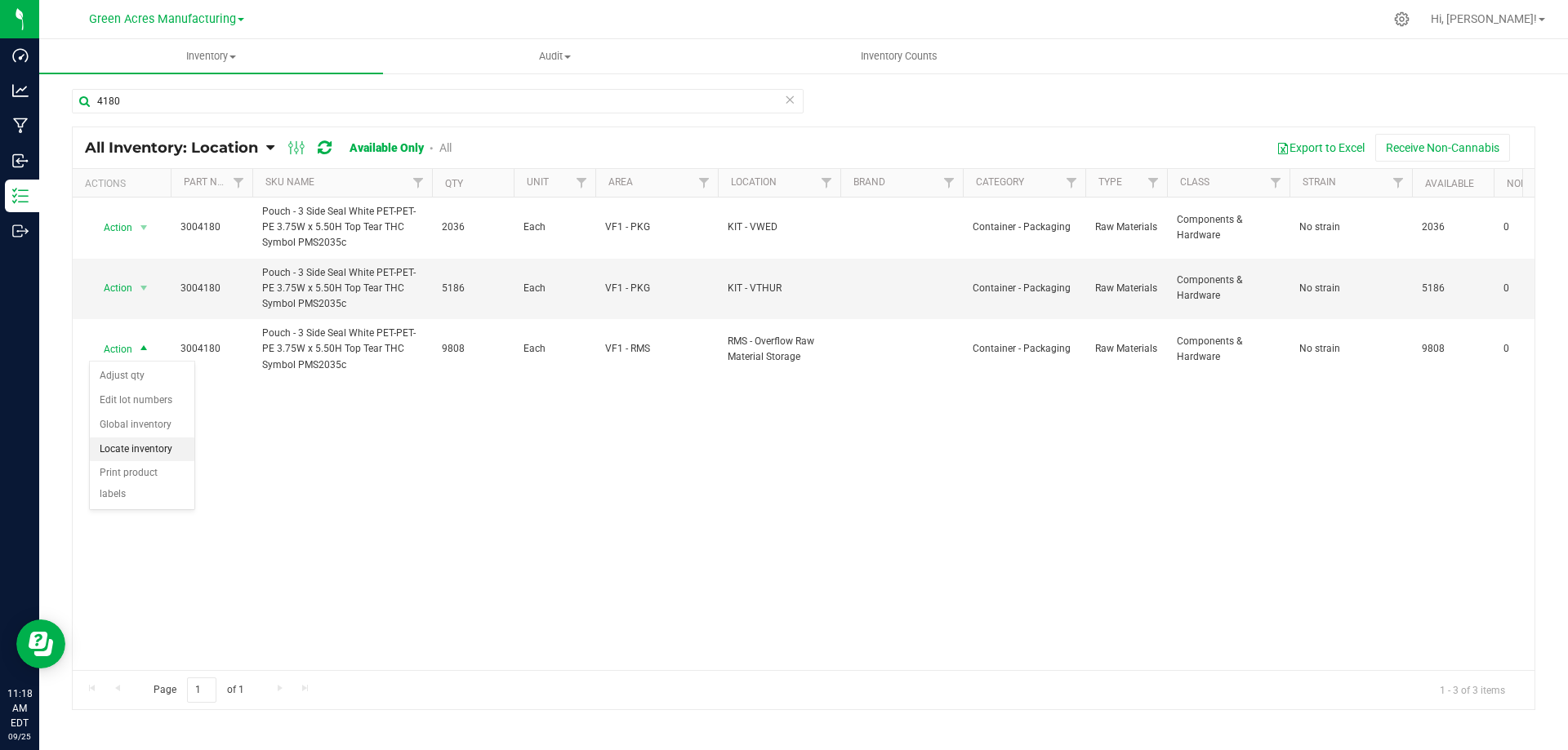
click at [166, 439] on li "Locate inventory" at bounding box center [142, 450] width 104 height 25
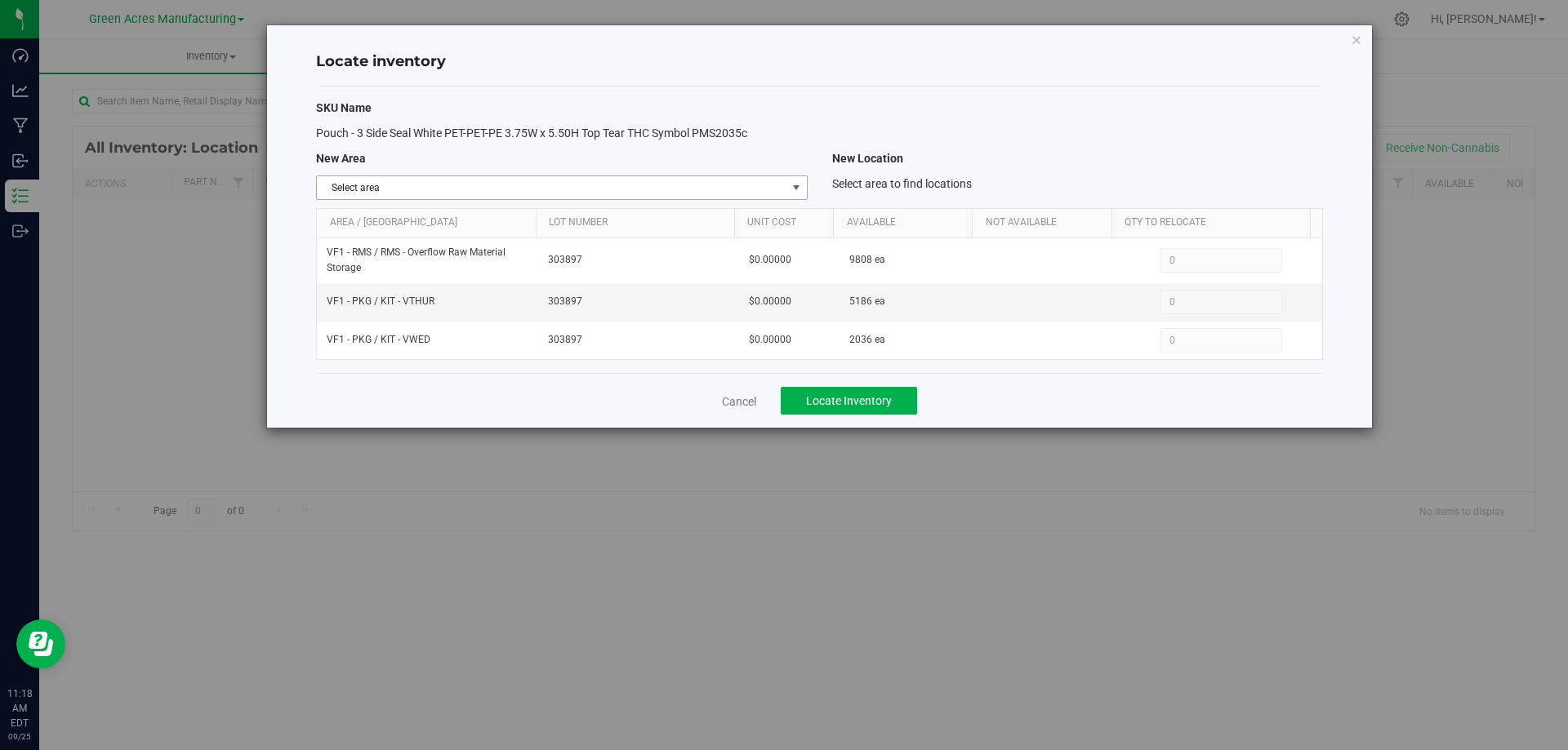
click at [788, 178] on span "select" at bounding box center [795, 188] width 20 height 23
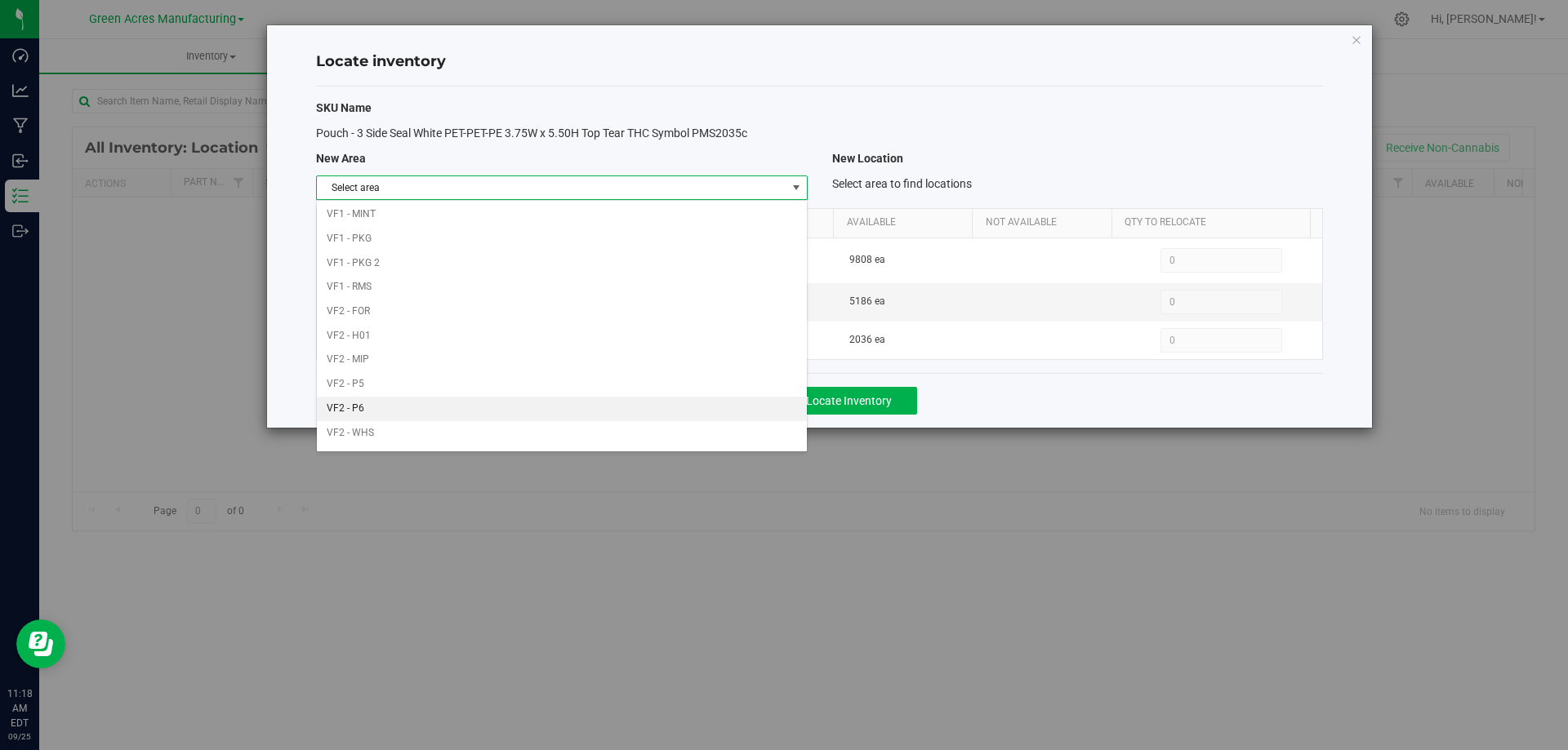
scroll to position [798, 0]
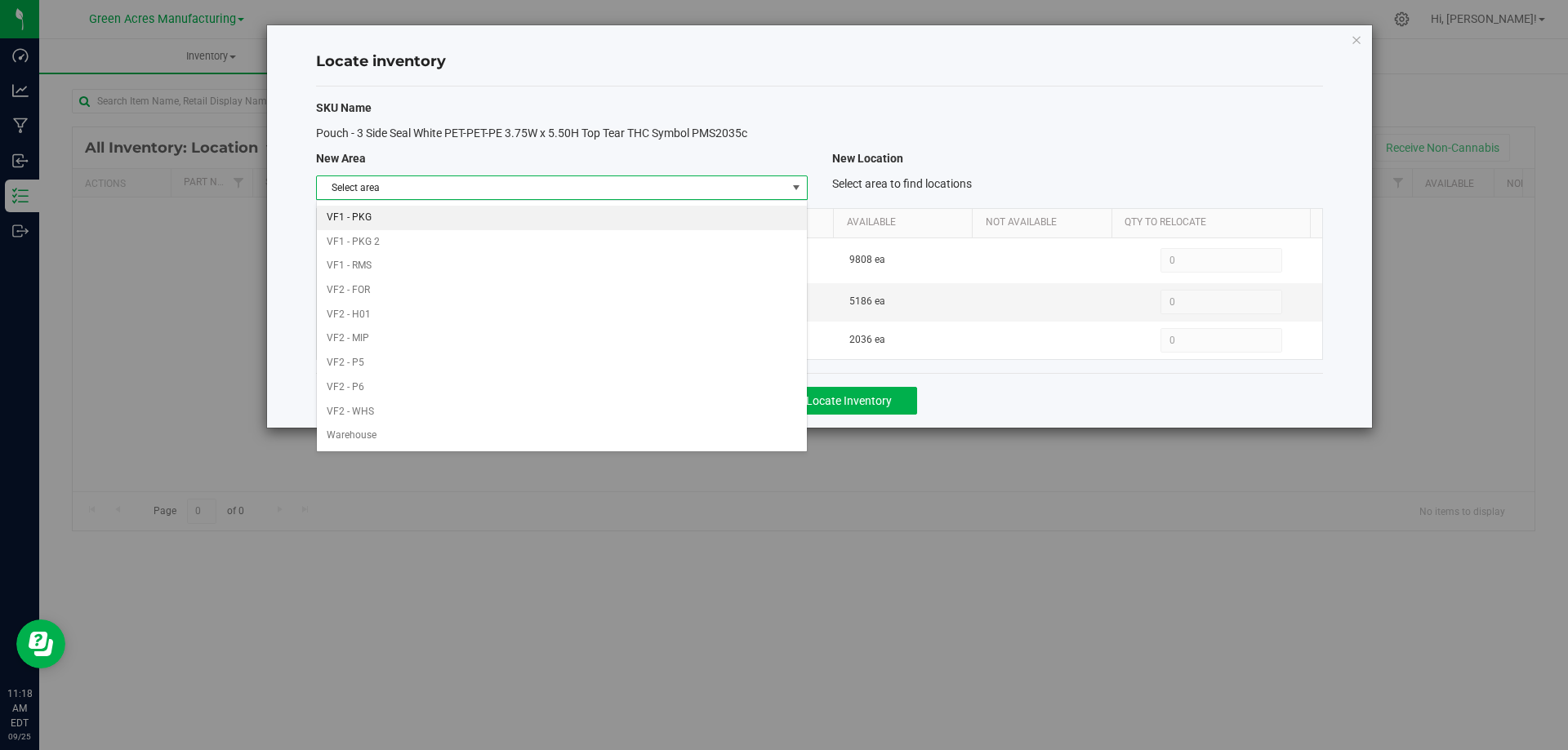
click at [564, 221] on li "VF1 - PKG" at bounding box center [560, 218] width 489 height 25
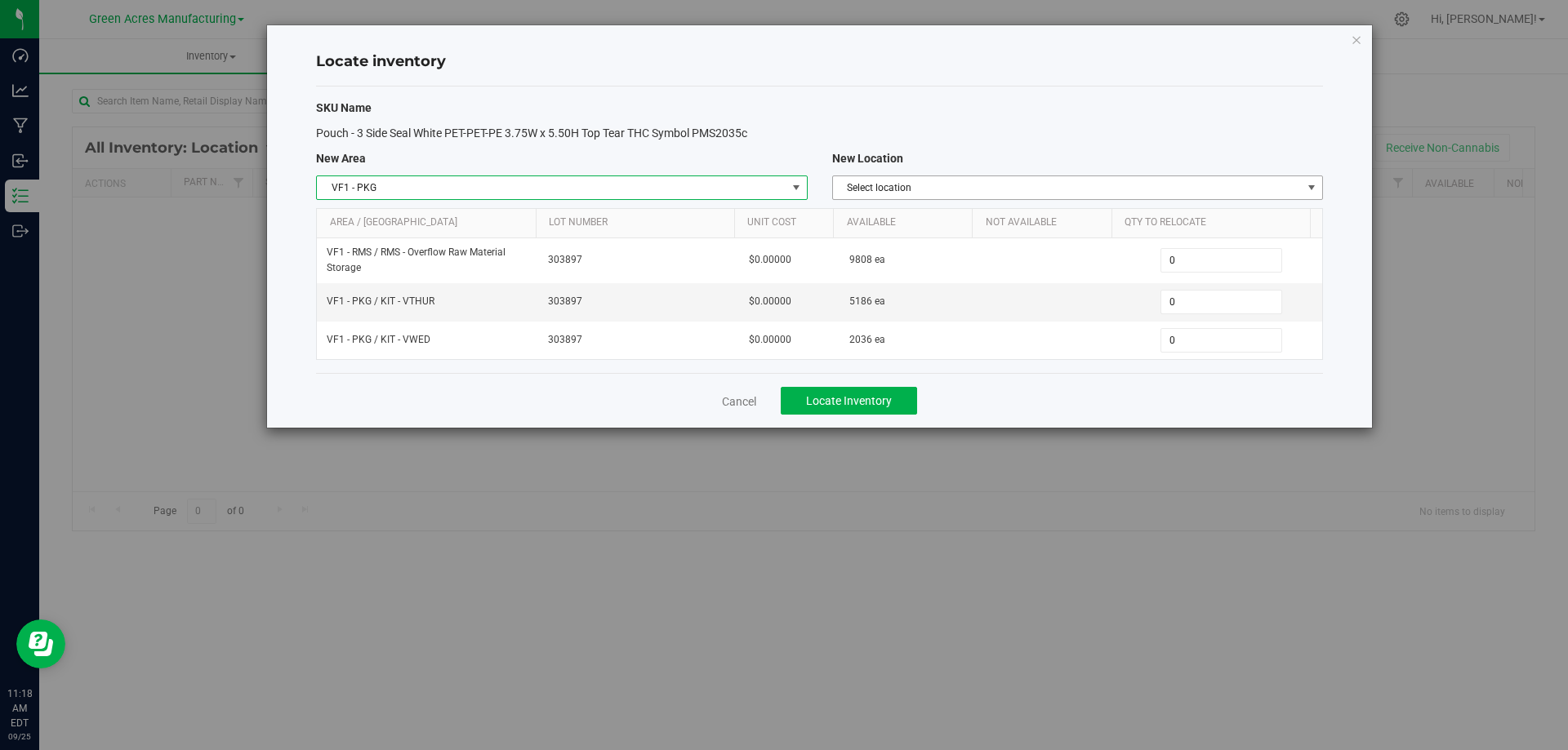
click at [998, 191] on span "Select location" at bounding box center [1067, 188] width 468 height 23
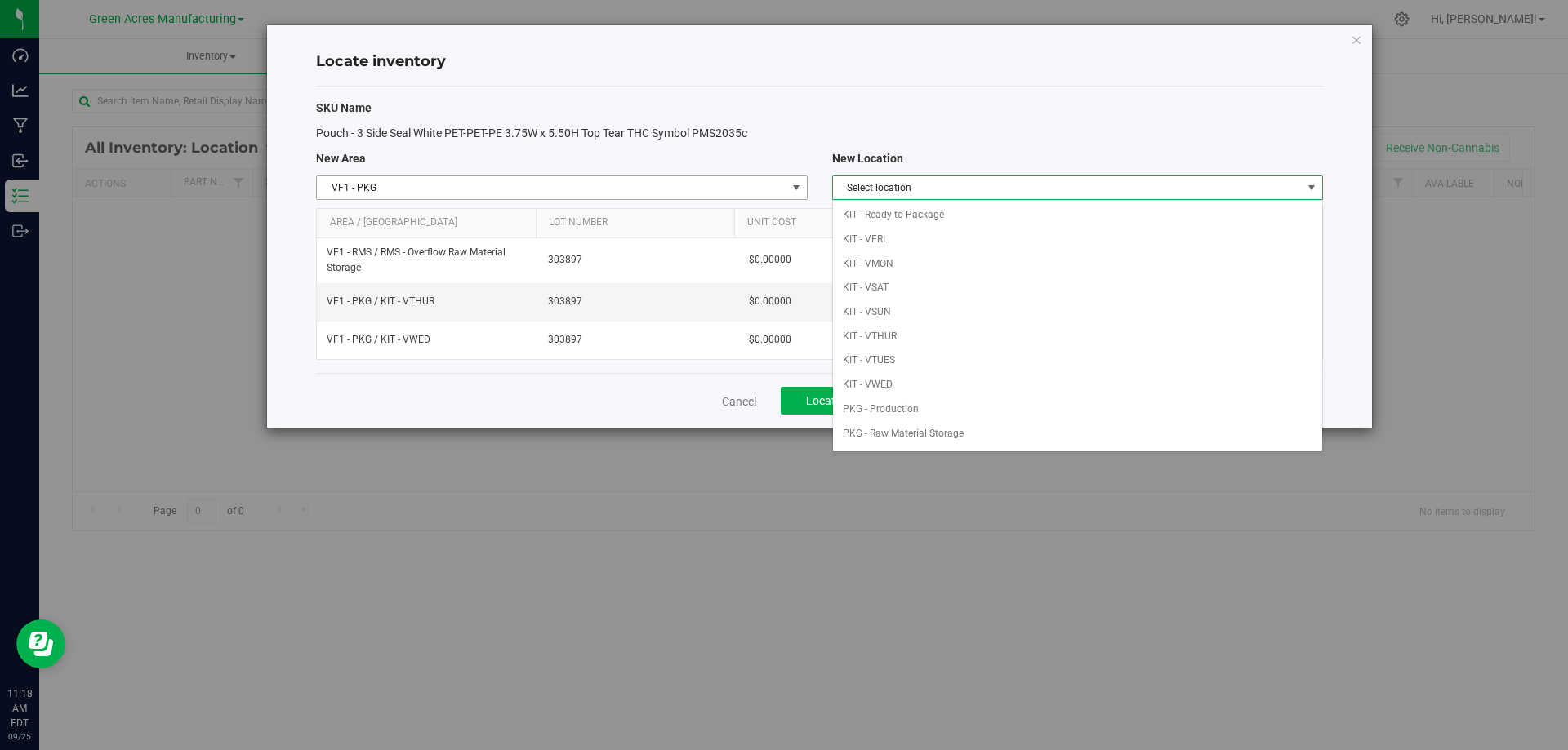
click at [768, 185] on span "VF1 - PKG" at bounding box center [551, 188] width 468 height 23
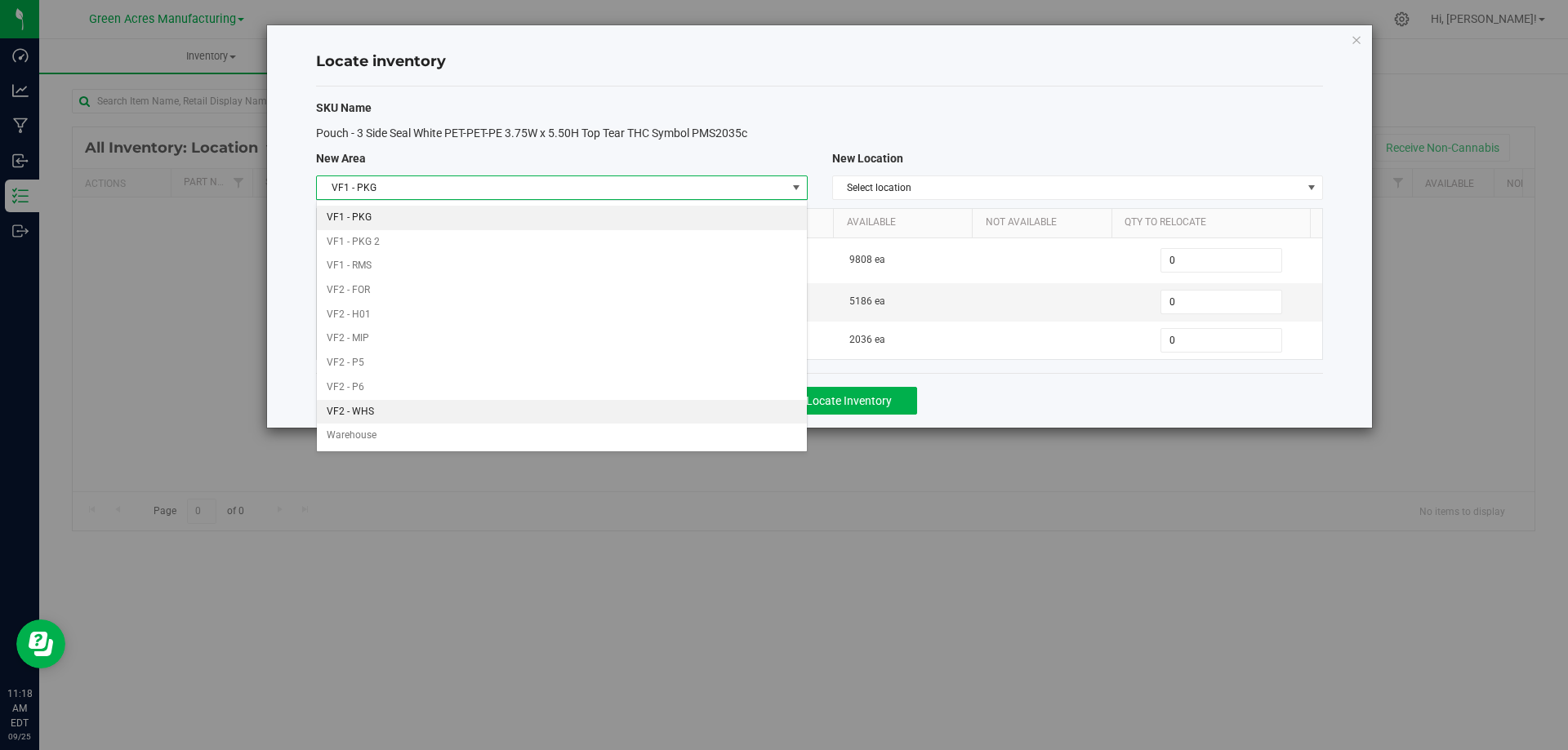
click at [484, 413] on li "VF2 - WHS" at bounding box center [560, 413] width 489 height 25
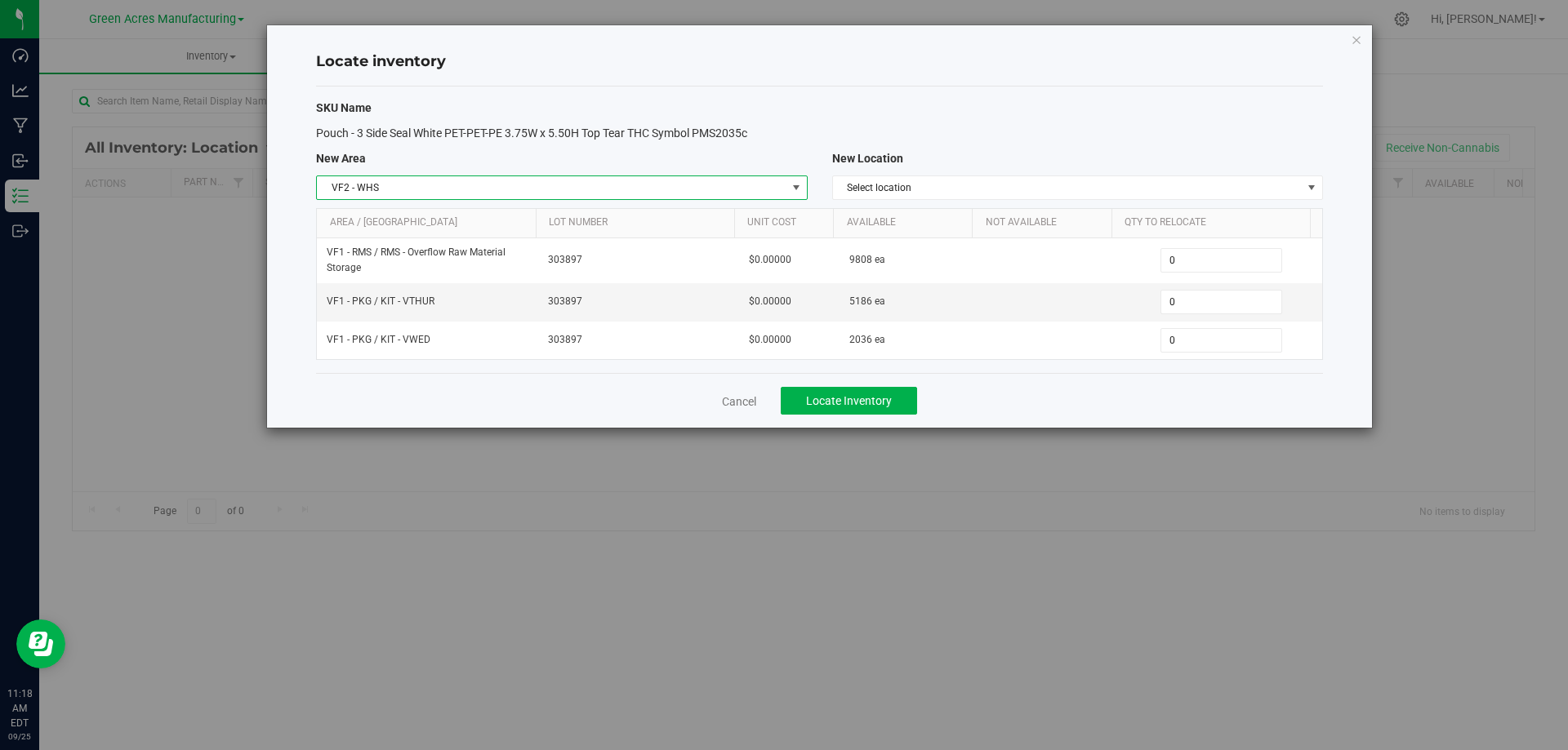
click at [1030, 170] on div "SKU Name Pouch - 3 Side Seal White PET-PET-PE 3.75W x 5.50H Top Tear THC Symbol…" at bounding box center [818, 230] width 1007 height 286
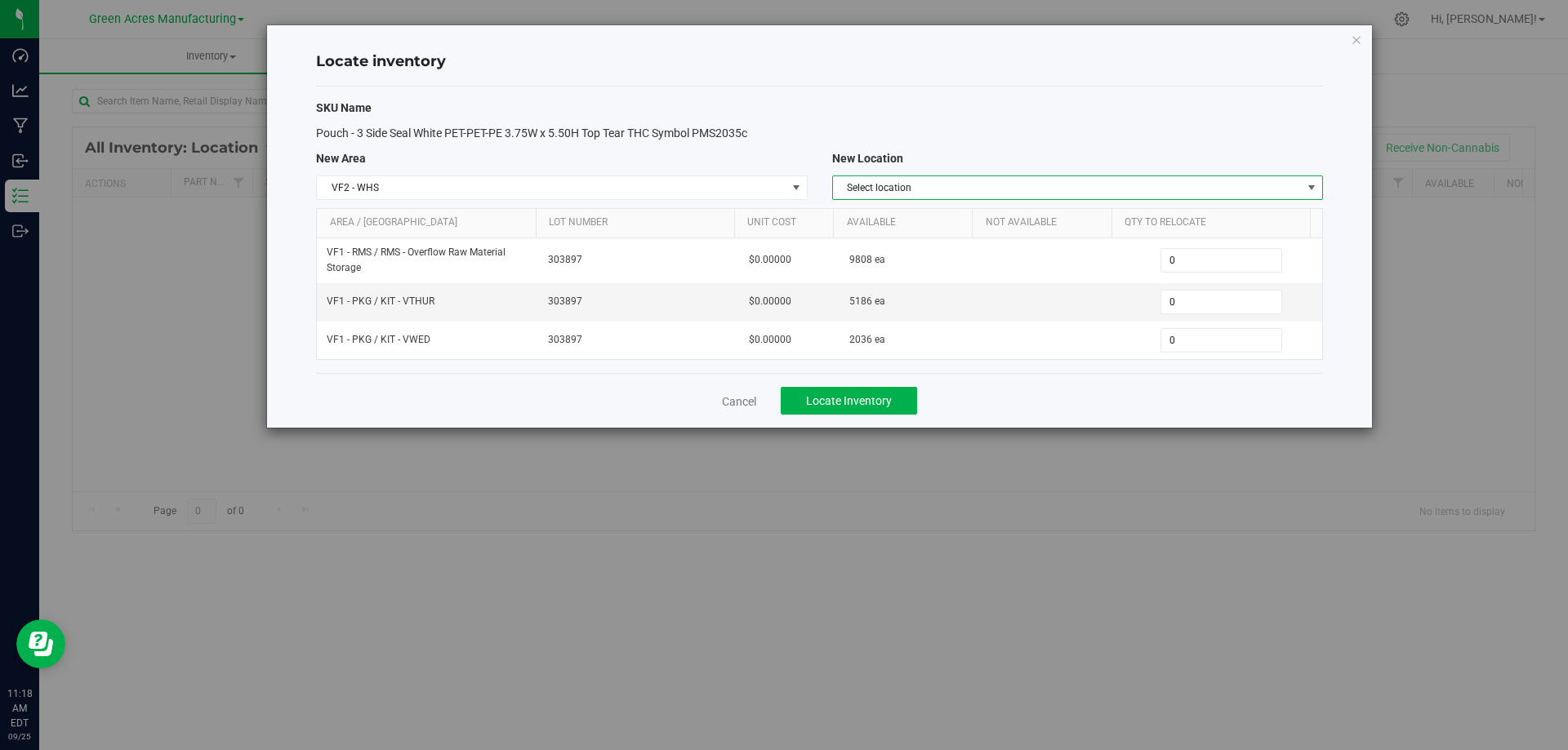
click at [1013, 182] on span "Select location" at bounding box center [1067, 188] width 468 height 23
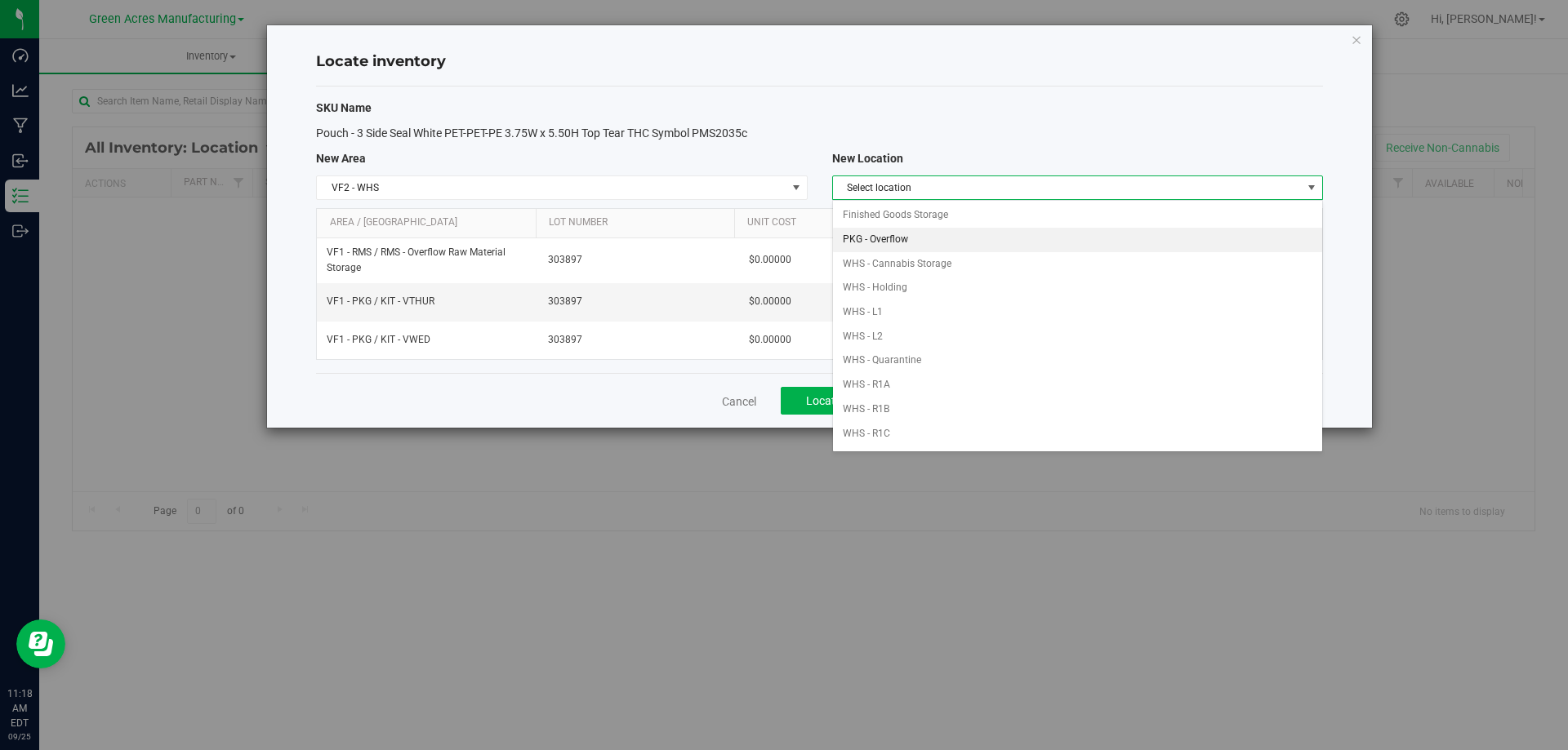
click at [957, 237] on li "PKG - Overflow" at bounding box center [1077, 240] width 489 height 25
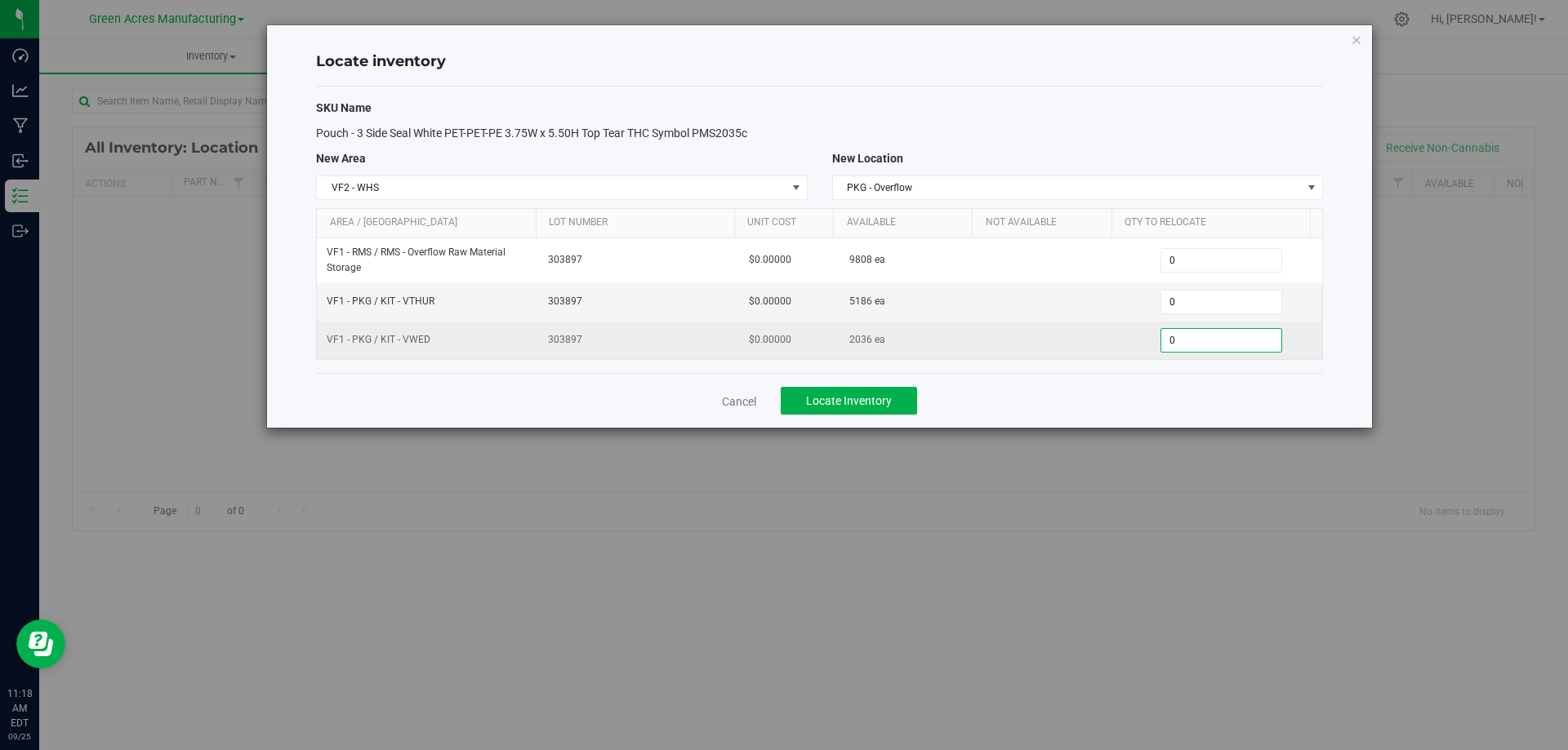
click at [1192, 345] on span "0 0" at bounding box center [1222, 340] width 122 height 25
click at [1192, 345] on input "0" at bounding box center [1222, 340] width 120 height 23
type input "2036"
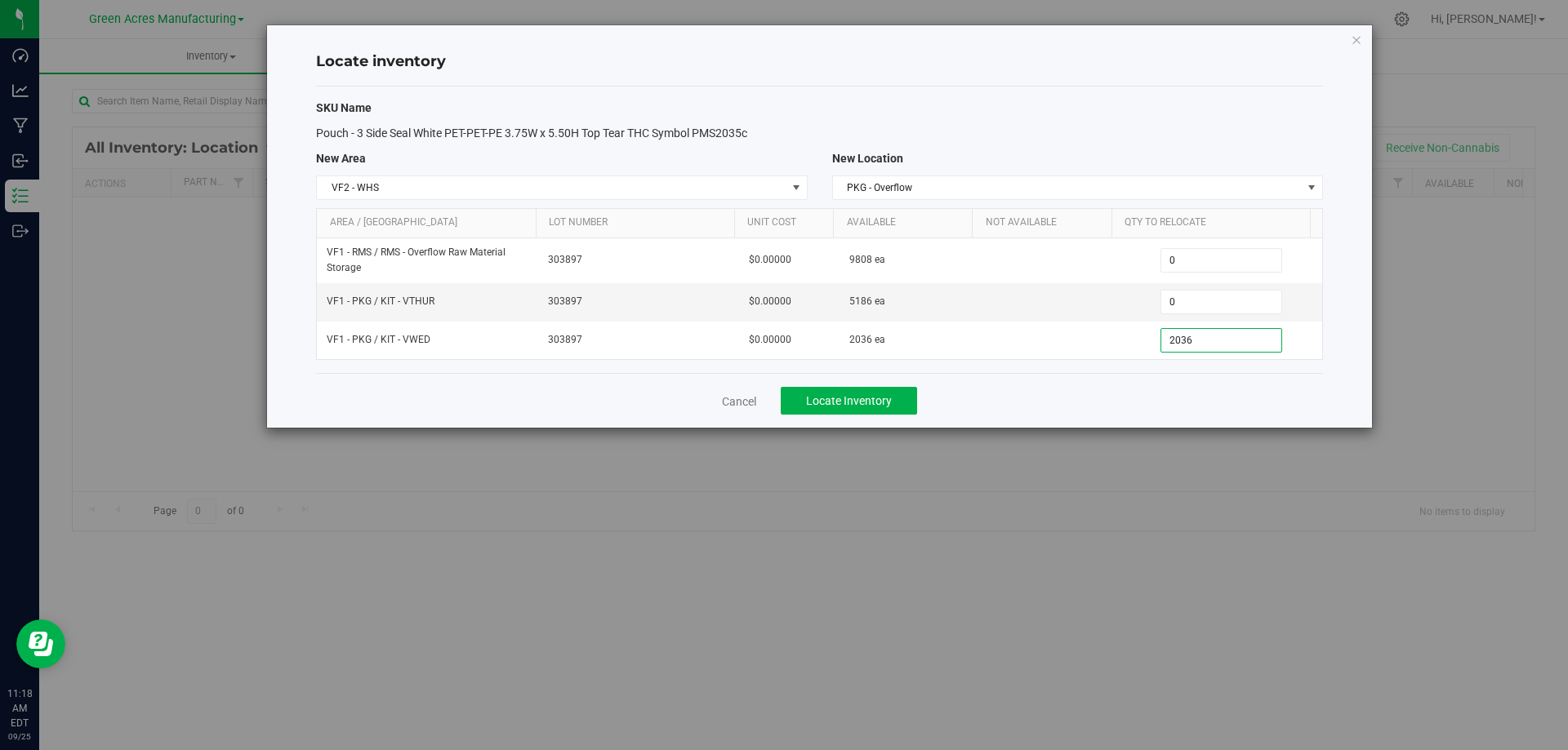
type input "2,036"
drag, startPoint x: 1119, startPoint y: 409, endPoint x: 1023, endPoint y: 389, distance: 98.1
click at [1115, 405] on div "Cancel Locate Inventory" at bounding box center [818, 400] width 1007 height 55
click at [870, 399] on span "Locate Inventory" at bounding box center [849, 400] width 86 height 13
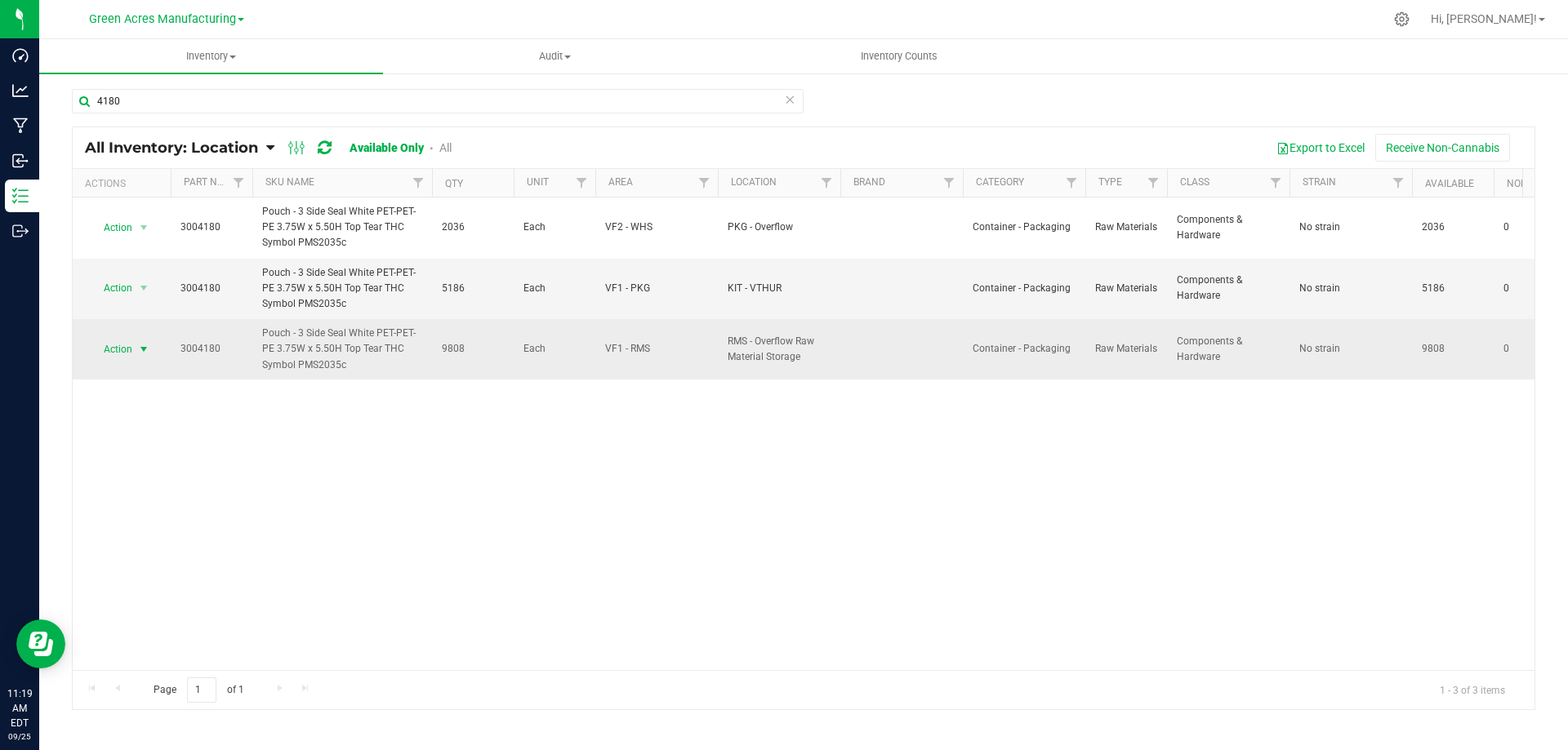
click at [141, 348] on span "select" at bounding box center [143, 349] width 13 height 13
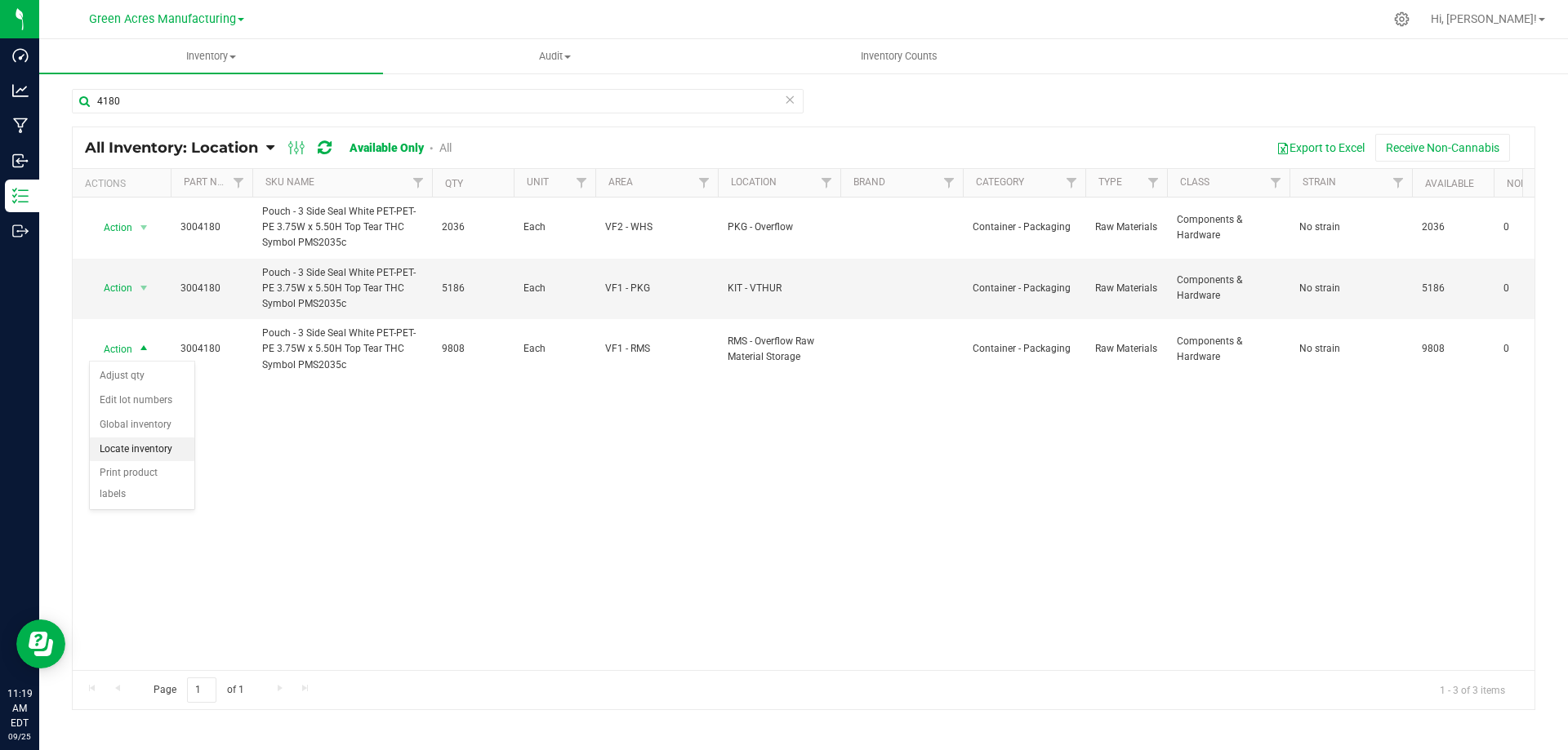
click at [158, 451] on li "Locate inventory" at bounding box center [142, 450] width 104 height 25
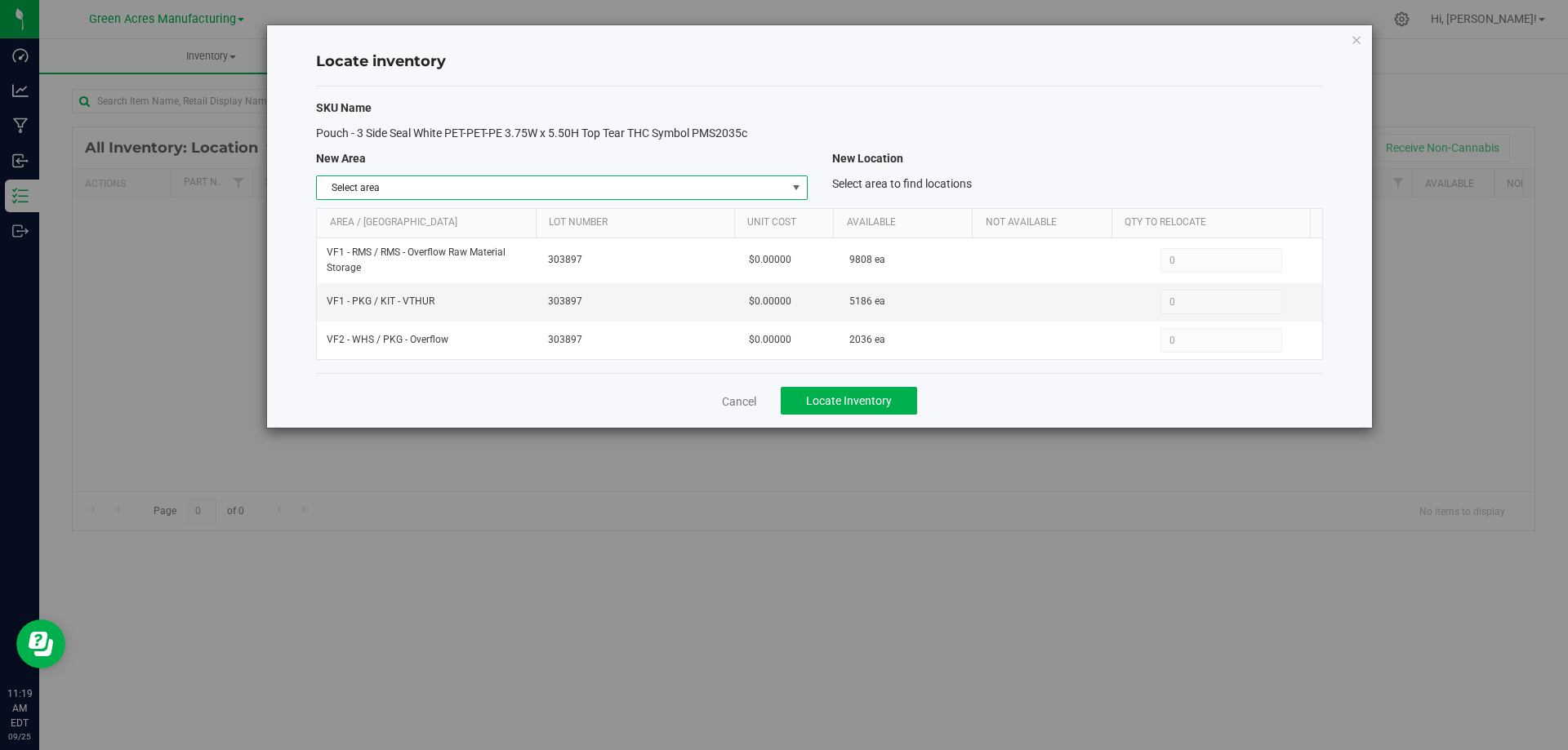
click at [803, 185] on span "select" at bounding box center [795, 188] width 20 height 23
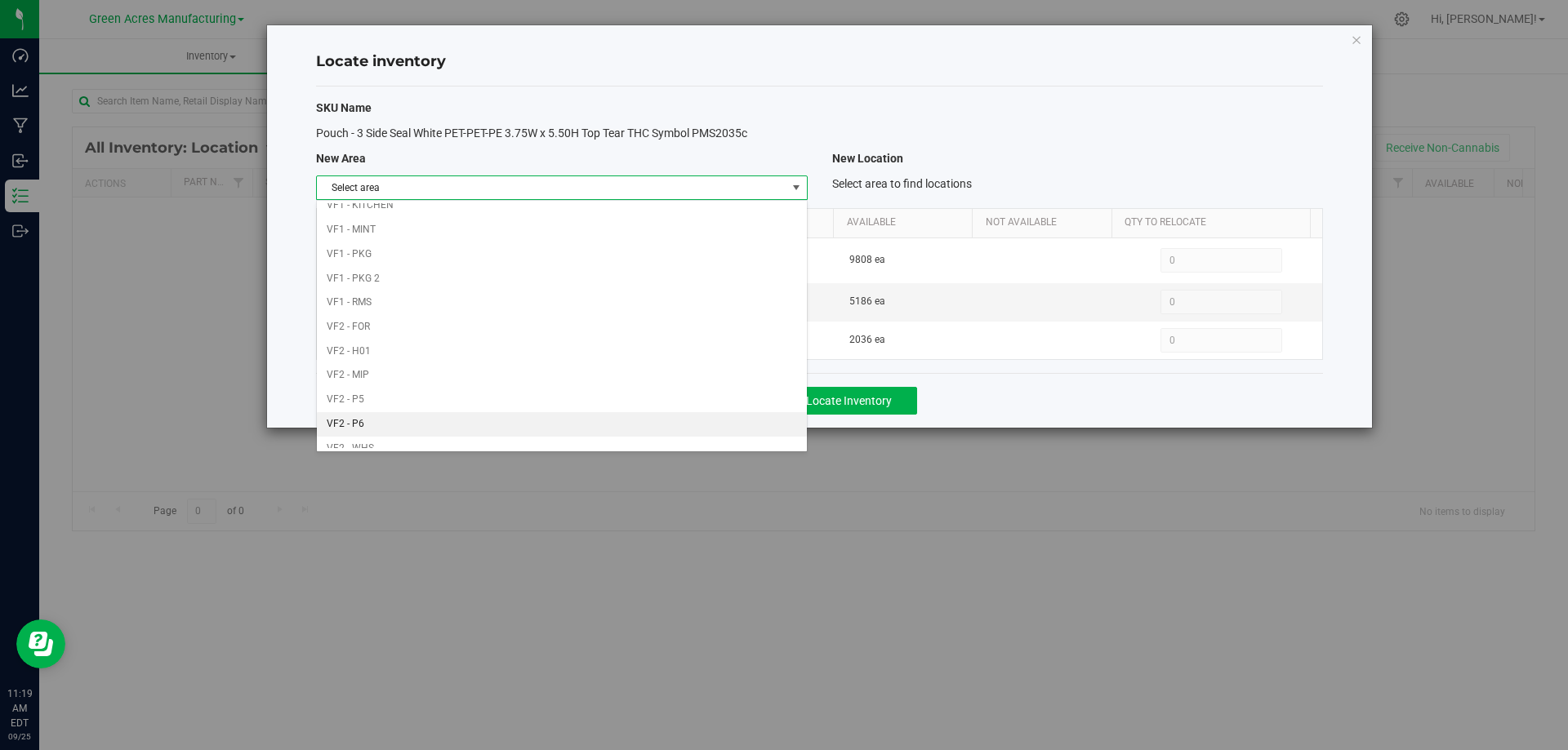
scroll to position [798, 0]
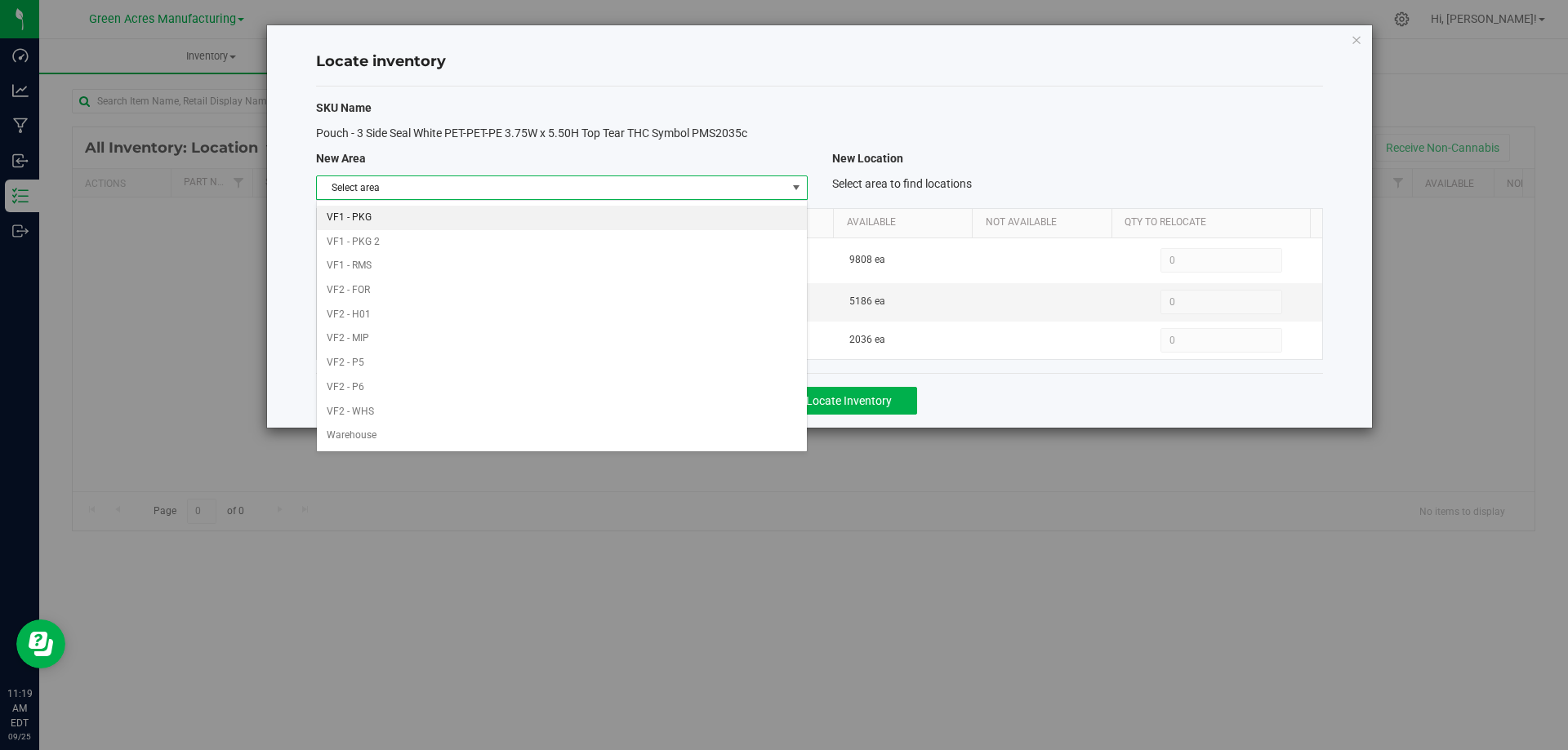
click at [668, 222] on li "VF1 - PKG" at bounding box center [560, 218] width 489 height 25
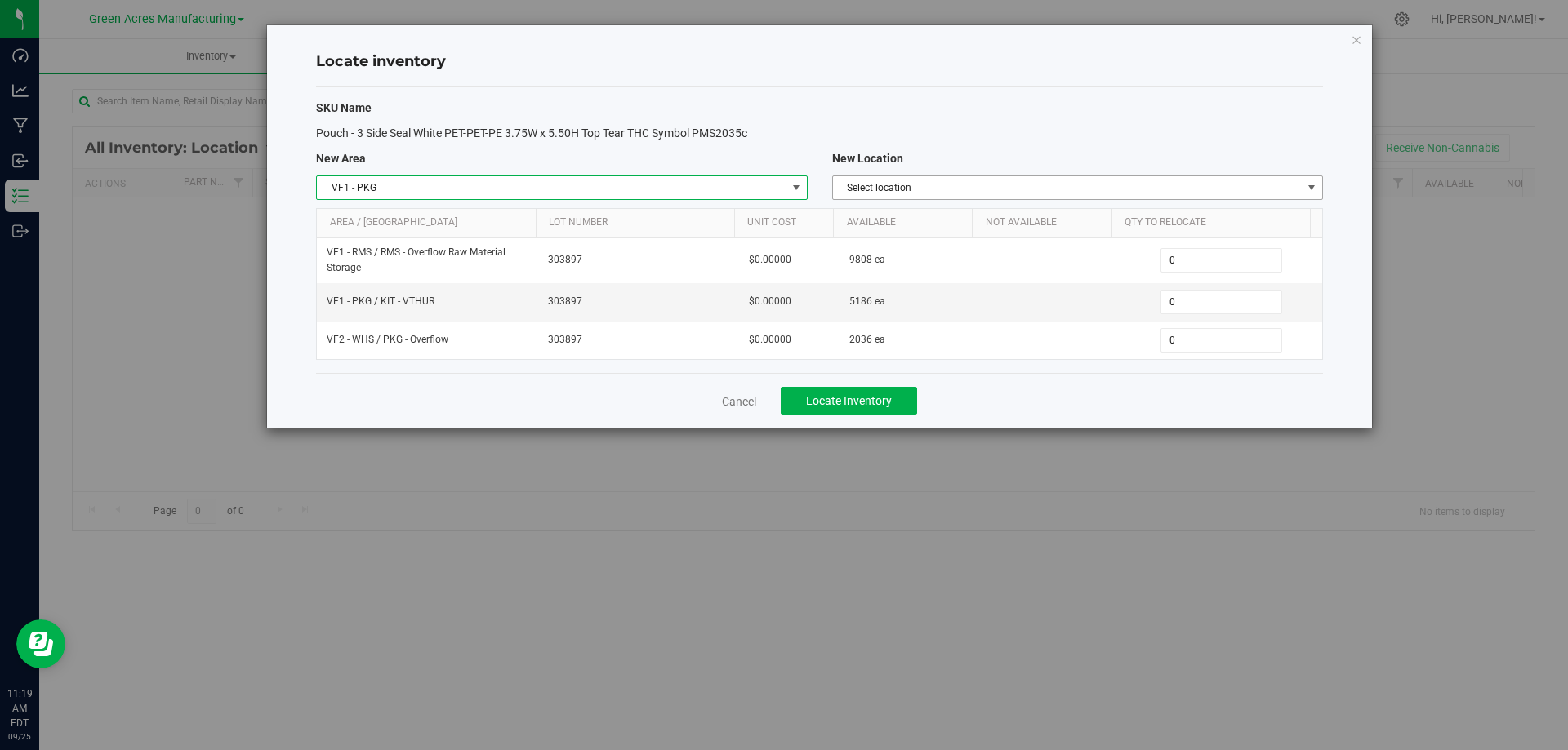
click at [974, 187] on span "Select location" at bounding box center [1067, 188] width 468 height 23
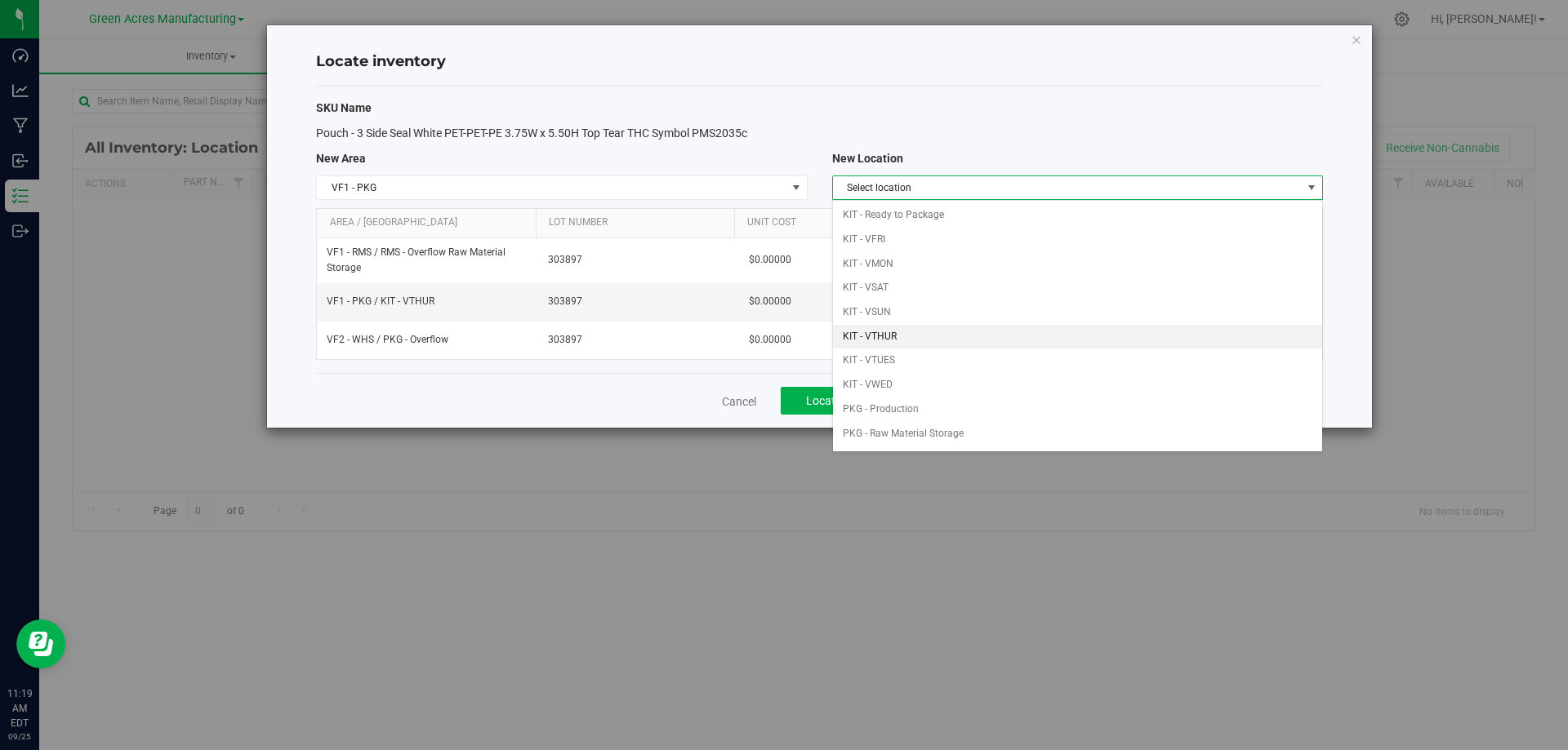
click at [970, 336] on li "KIT - VTHUR" at bounding box center [1077, 337] width 489 height 25
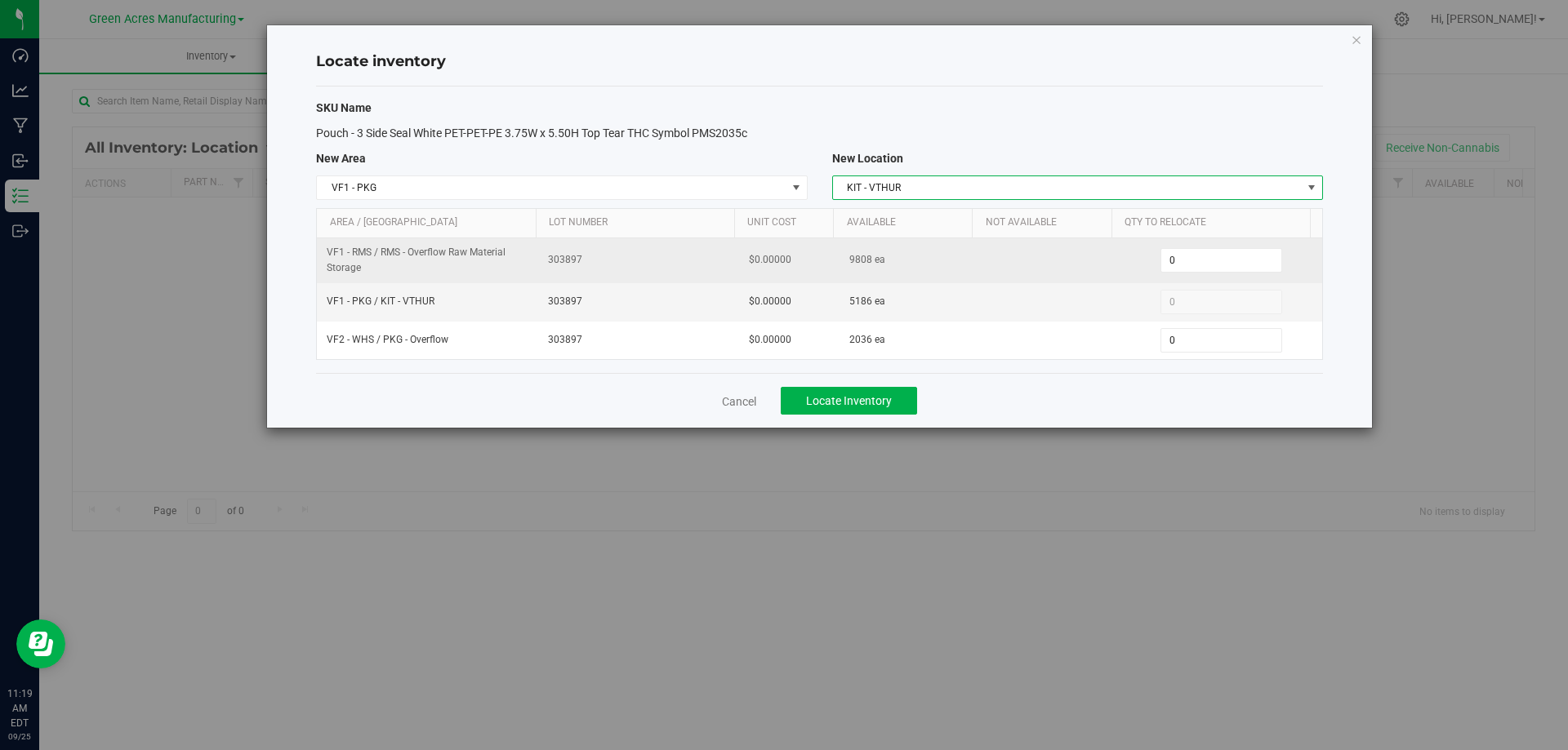
click at [852, 256] on span "9808 ea" at bounding box center [867, 260] width 36 height 16
copy span "9808"
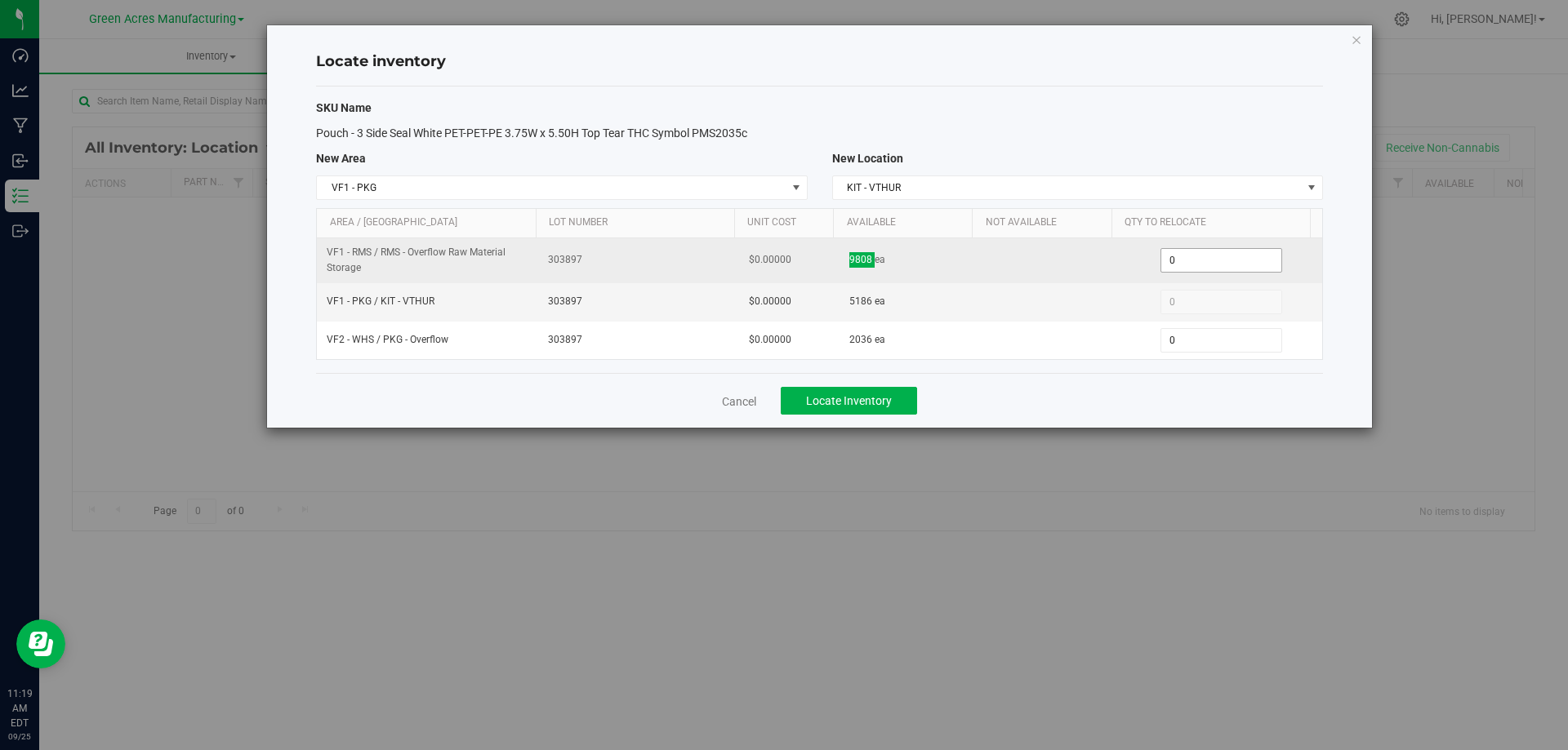
click at [1192, 256] on span "0 0" at bounding box center [1222, 261] width 122 height 25
click at [0, 0] on input "0" at bounding box center [0, 0] width 0 height 0
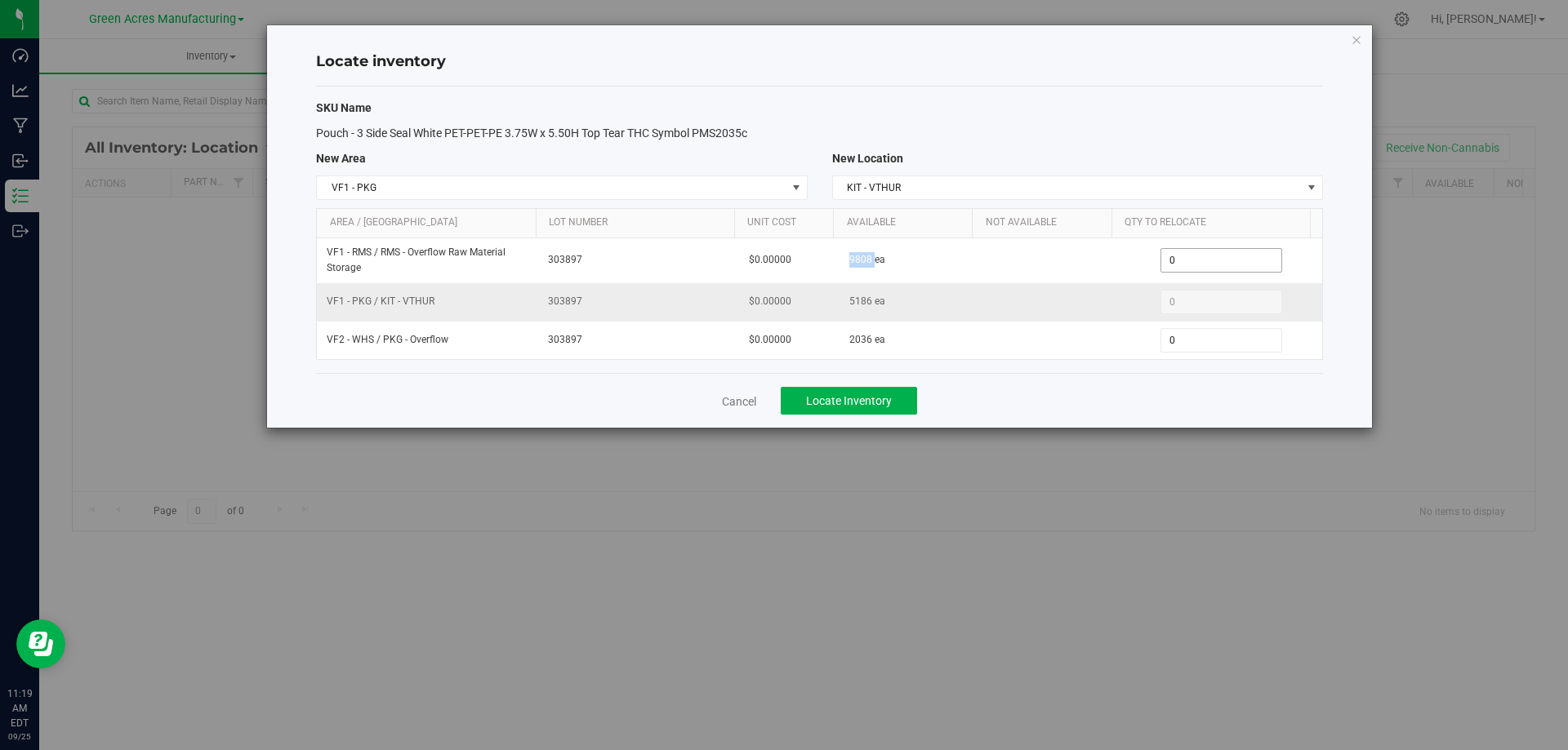
paste input "3,608"
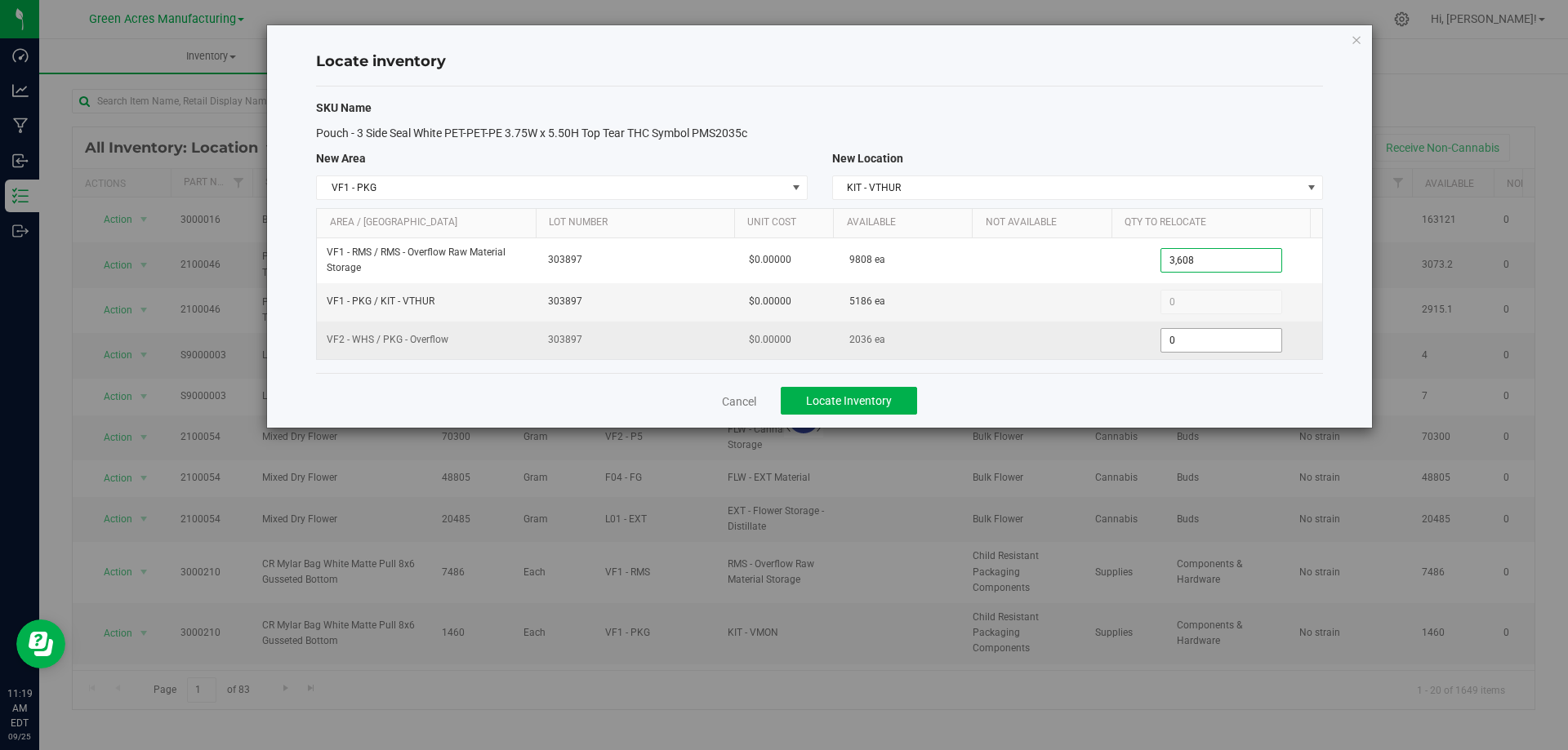
type input "3608"
type input "3,608"
click at [1196, 345] on span "0 0" at bounding box center [1222, 340] width 122 height 25
click at [1196, 345] on input "0" at bounding box center [1222, 340] width 120 height 23
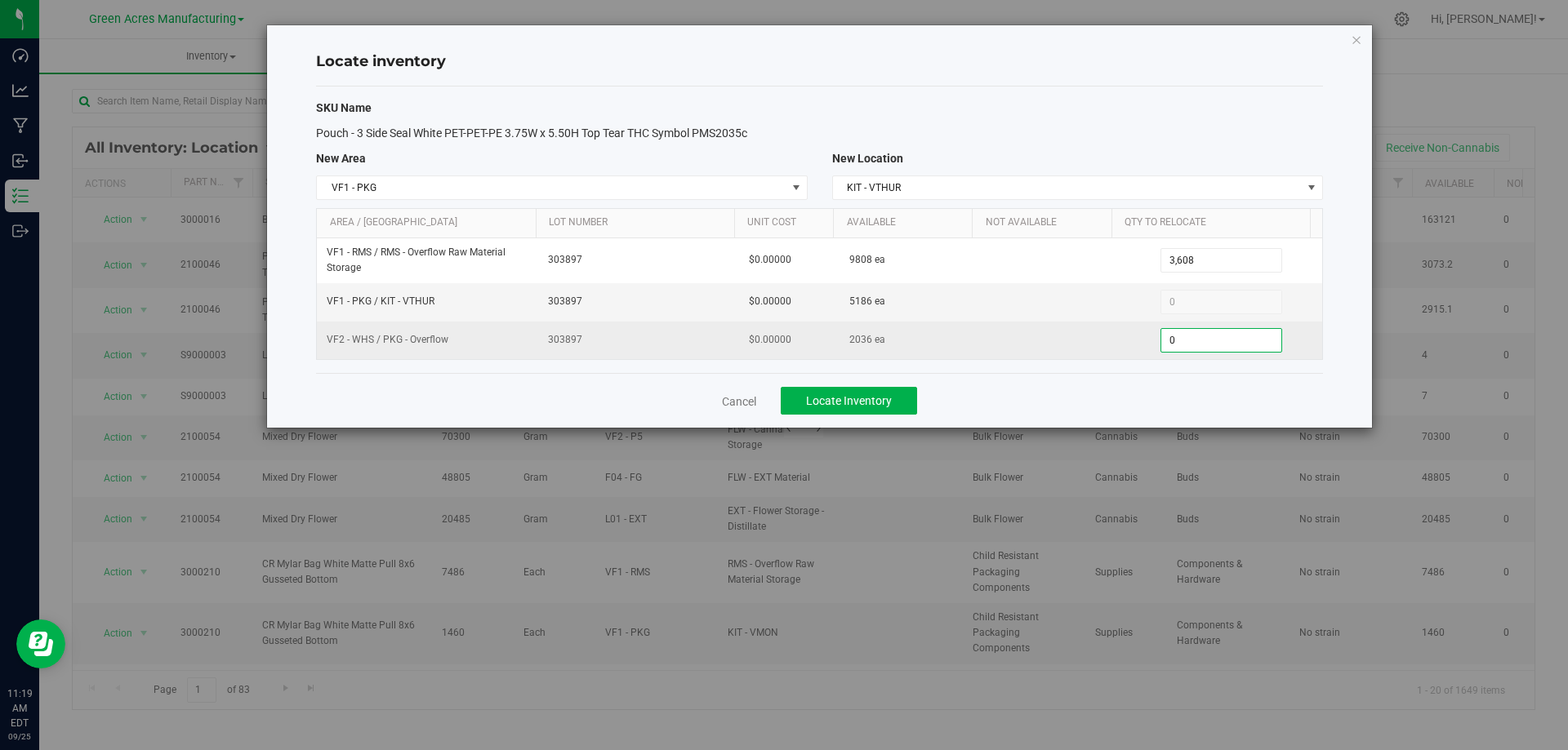
click at [1196, 345] on input "0" at bounding box center [1222, 340] width 120 height 23
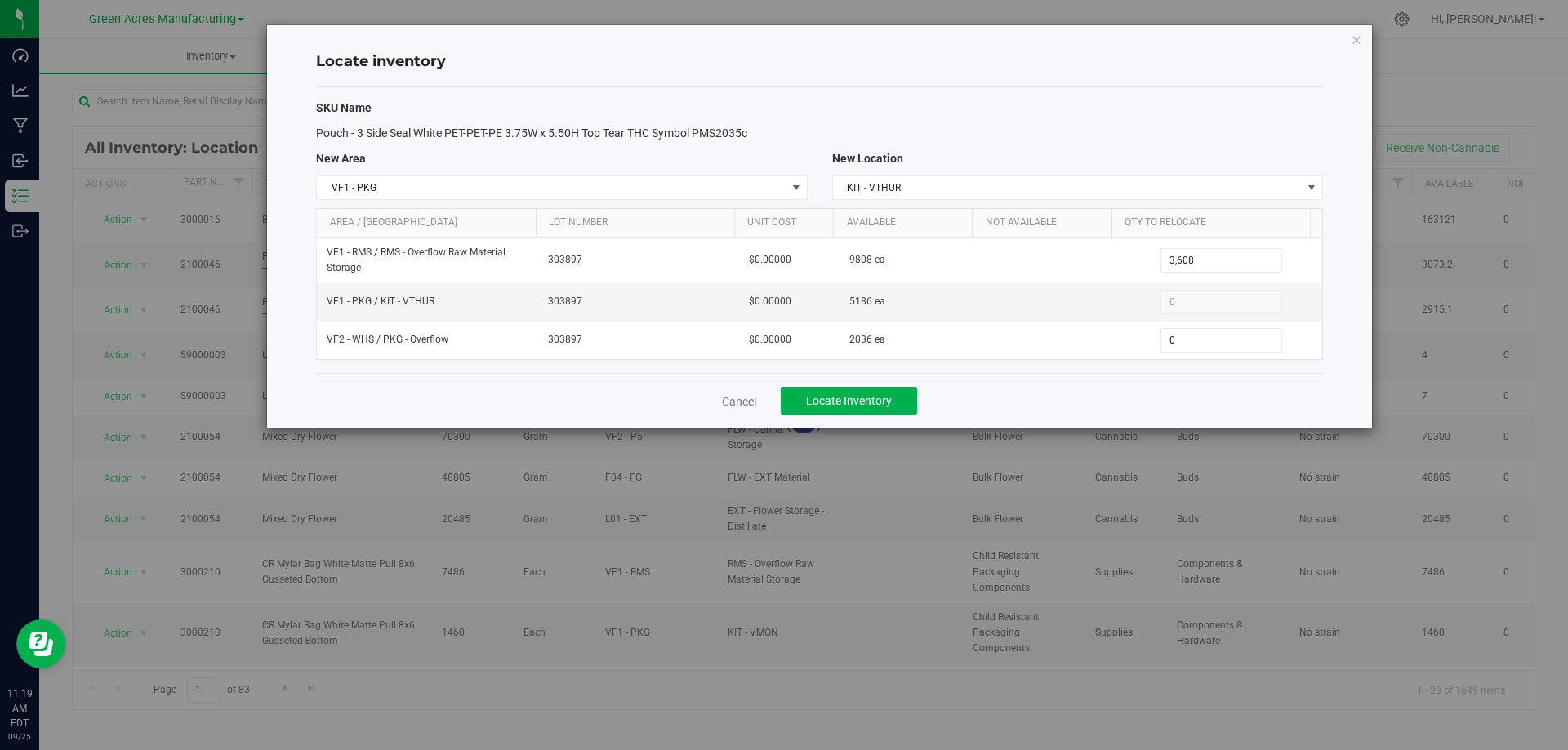
click at [1085, 388] on div "Cancel Locate Inventory" at bounding box center [818, 400] width 1007 height 55
click at [895, 400] on button "Locate Inventory" at bounding box center [849, 400] width 136 height 27
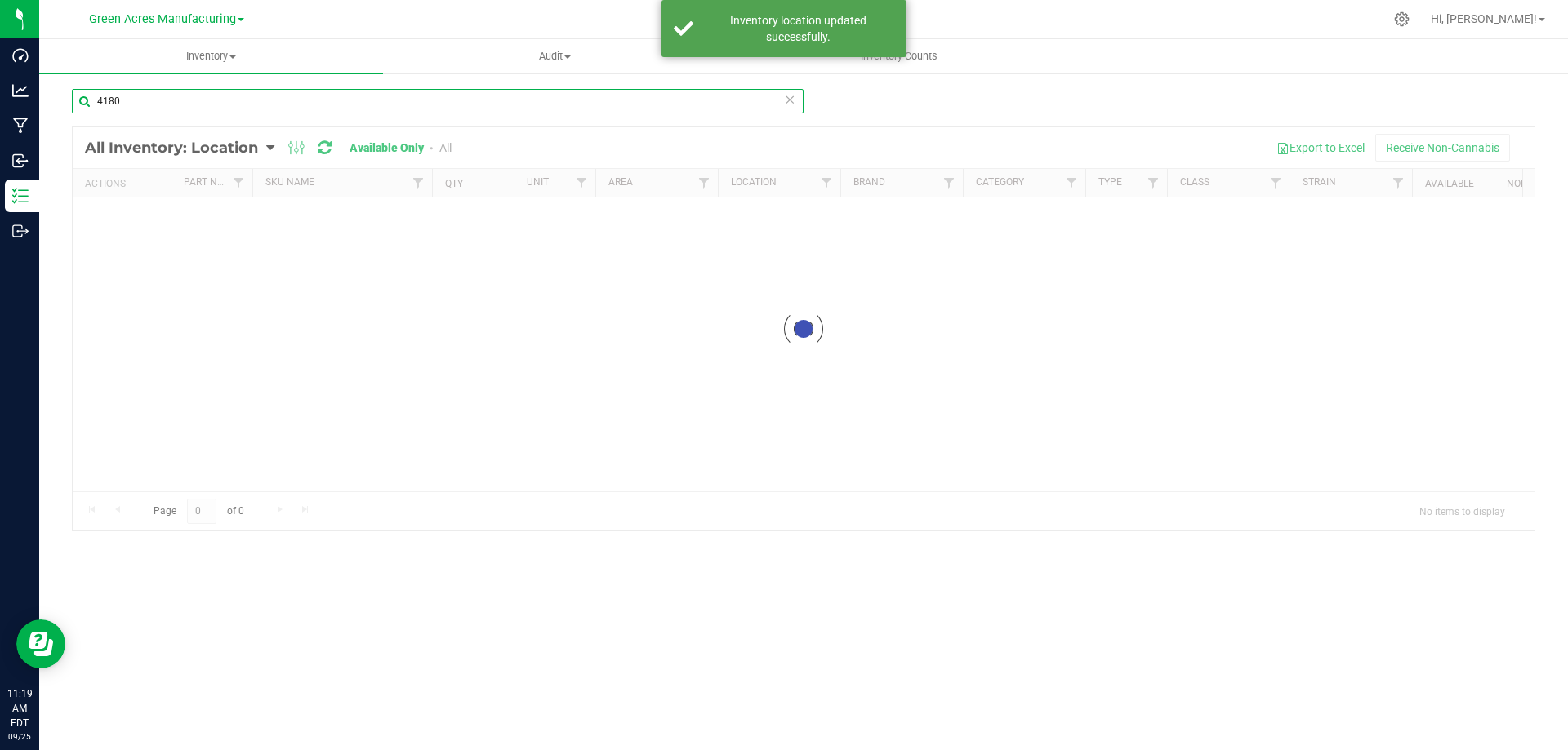
click at [211, 105] on input "4180" at bounding box center [438, 102] width 732 height 25
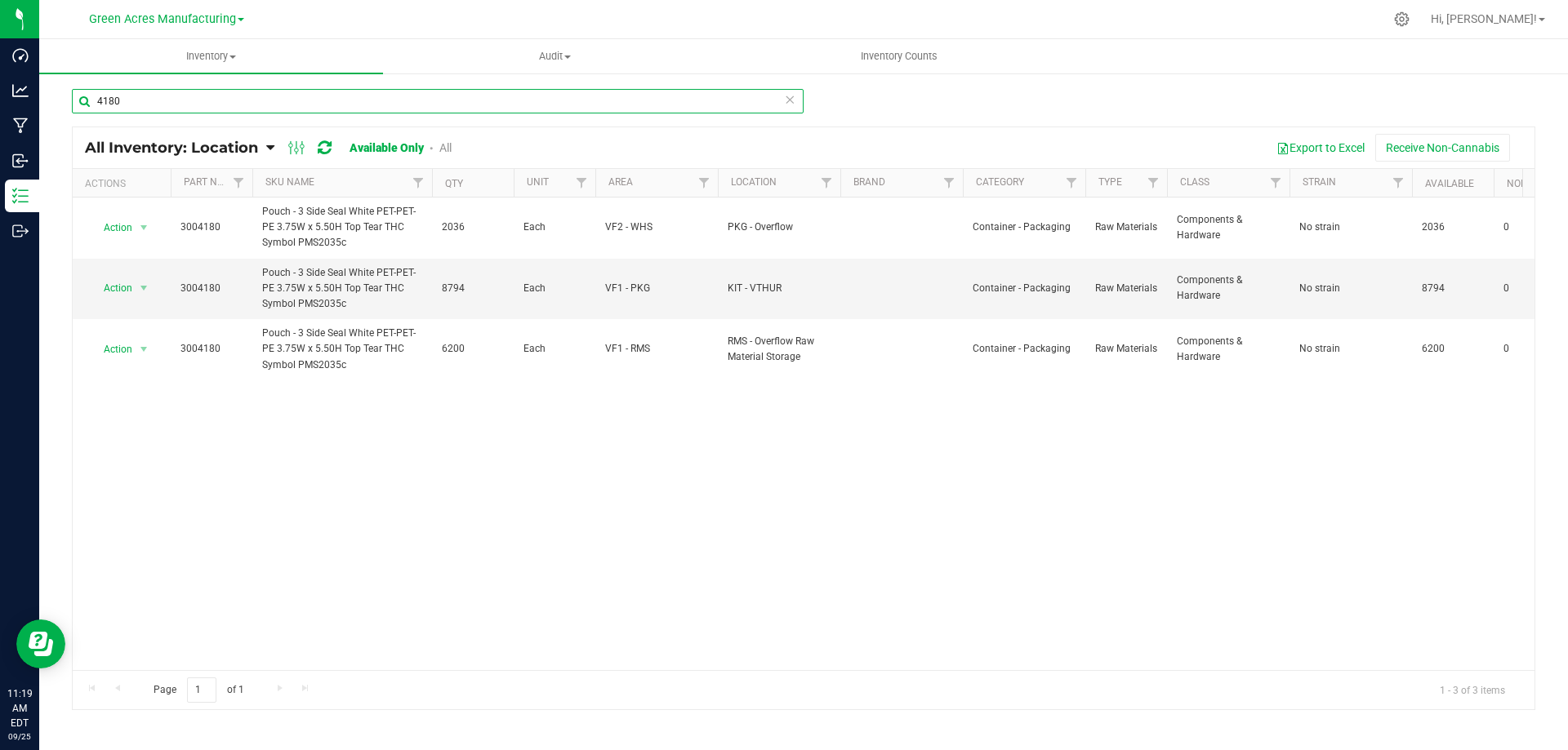
click at [214, 99] on input "4180" at bounding box center [438, 102] width 732 height 25
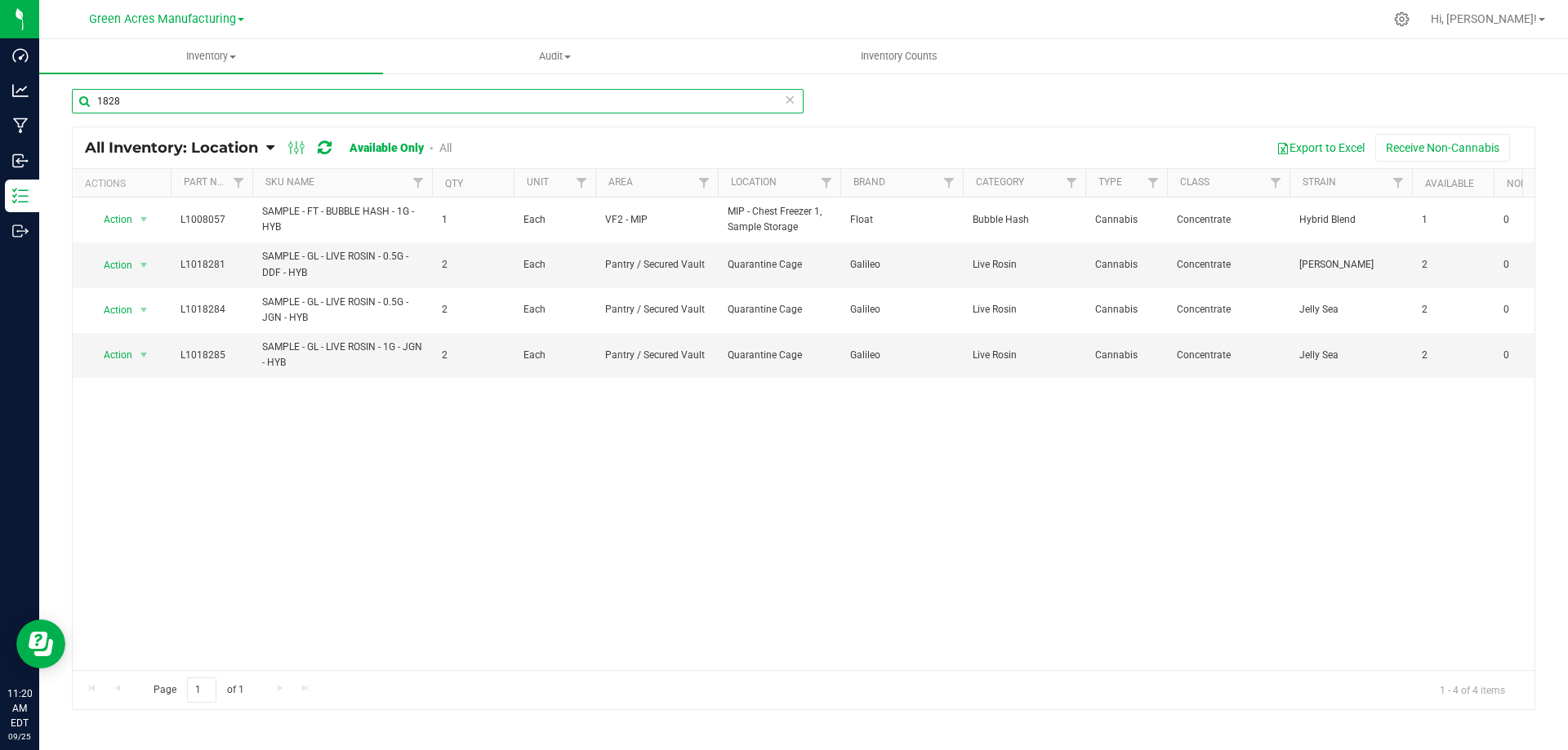
click at [136, 97] on input "1828" at bounding box center [438, 102] width 732 height 25
type input "1828"
